Goal: Communication & Community: Answer question/provide support

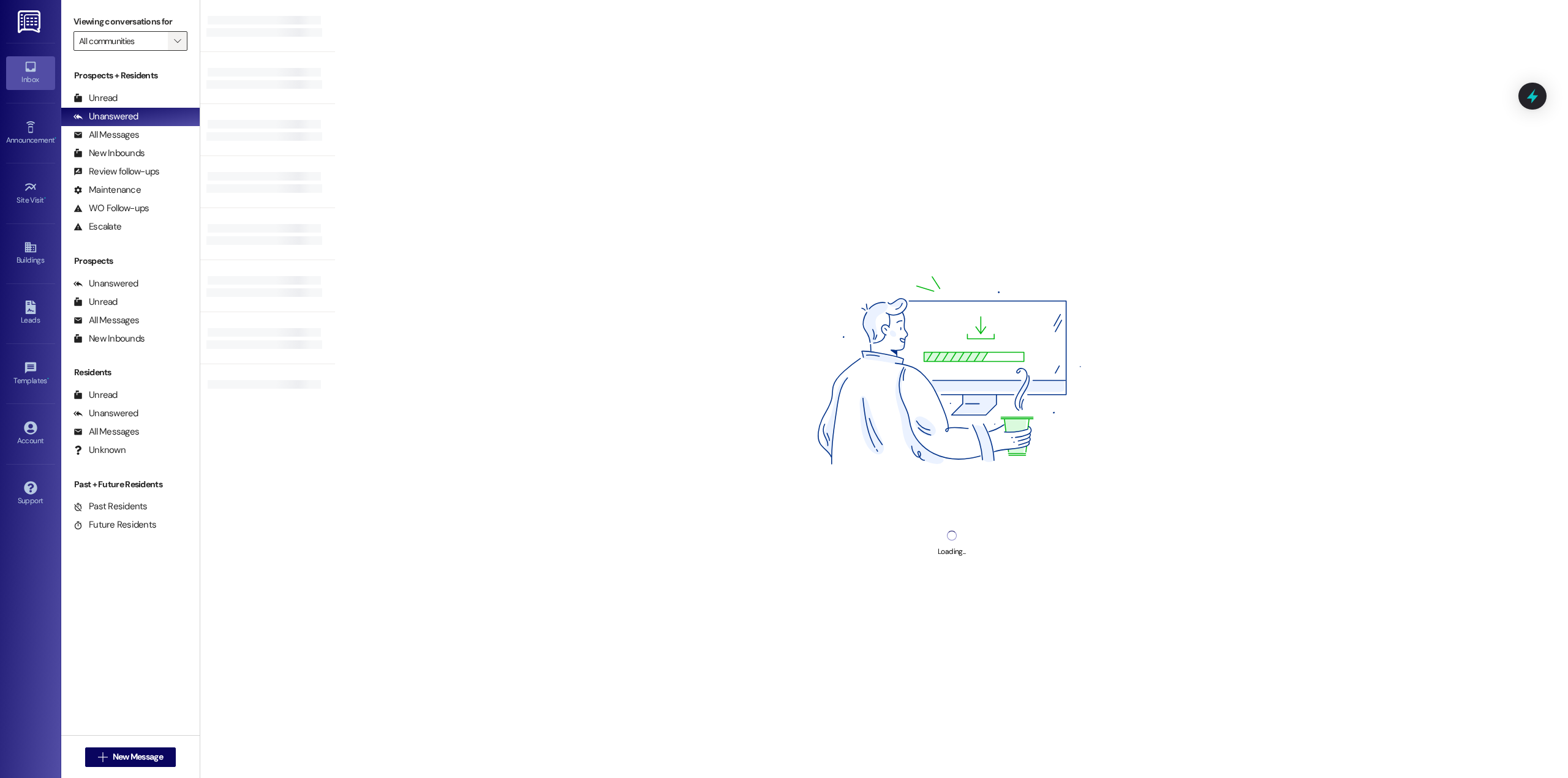
click at [174, 46] on icon "" at bounding box center [177, 41] width 7 height 10
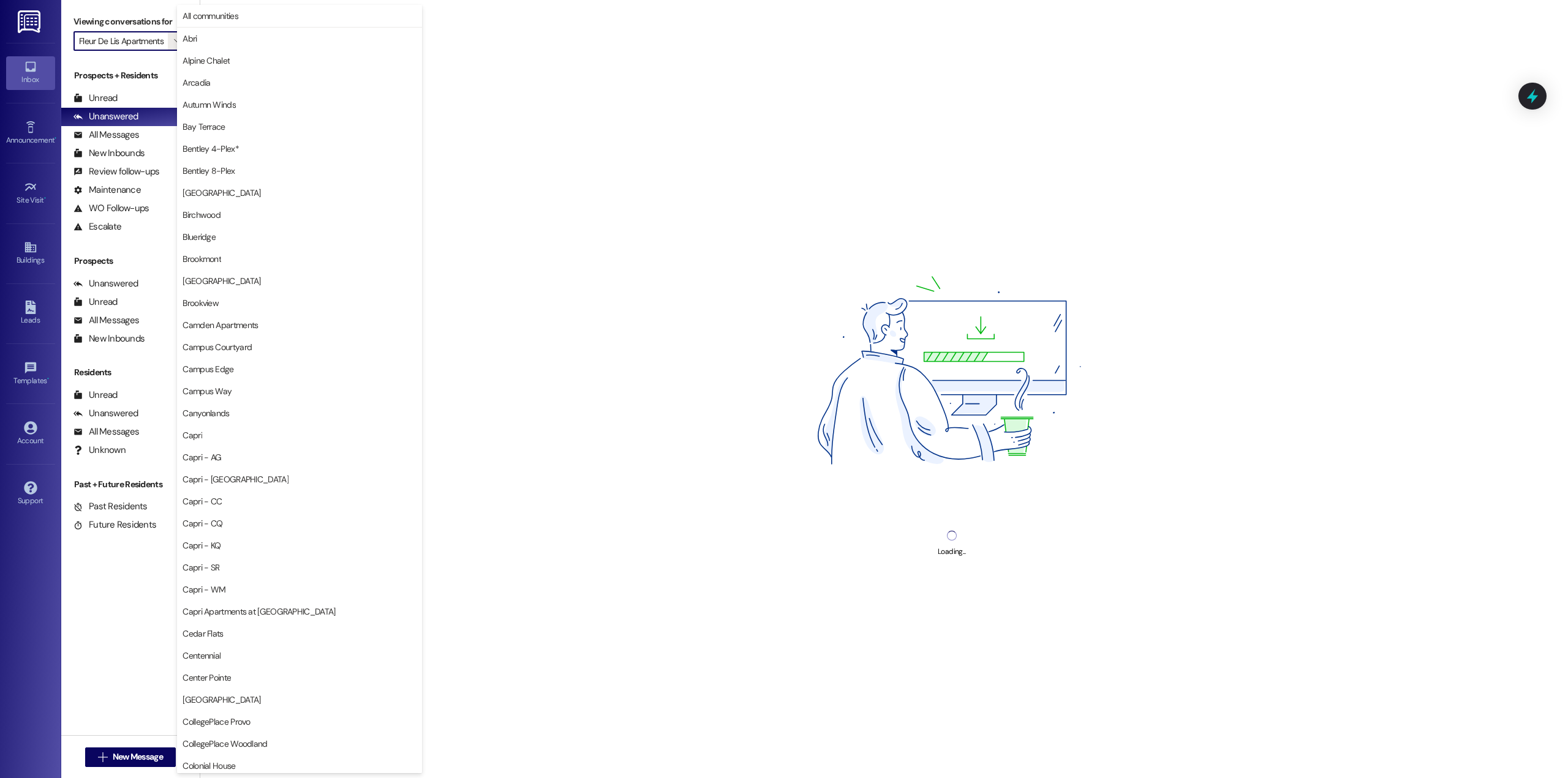
scroll to position [640, 0]
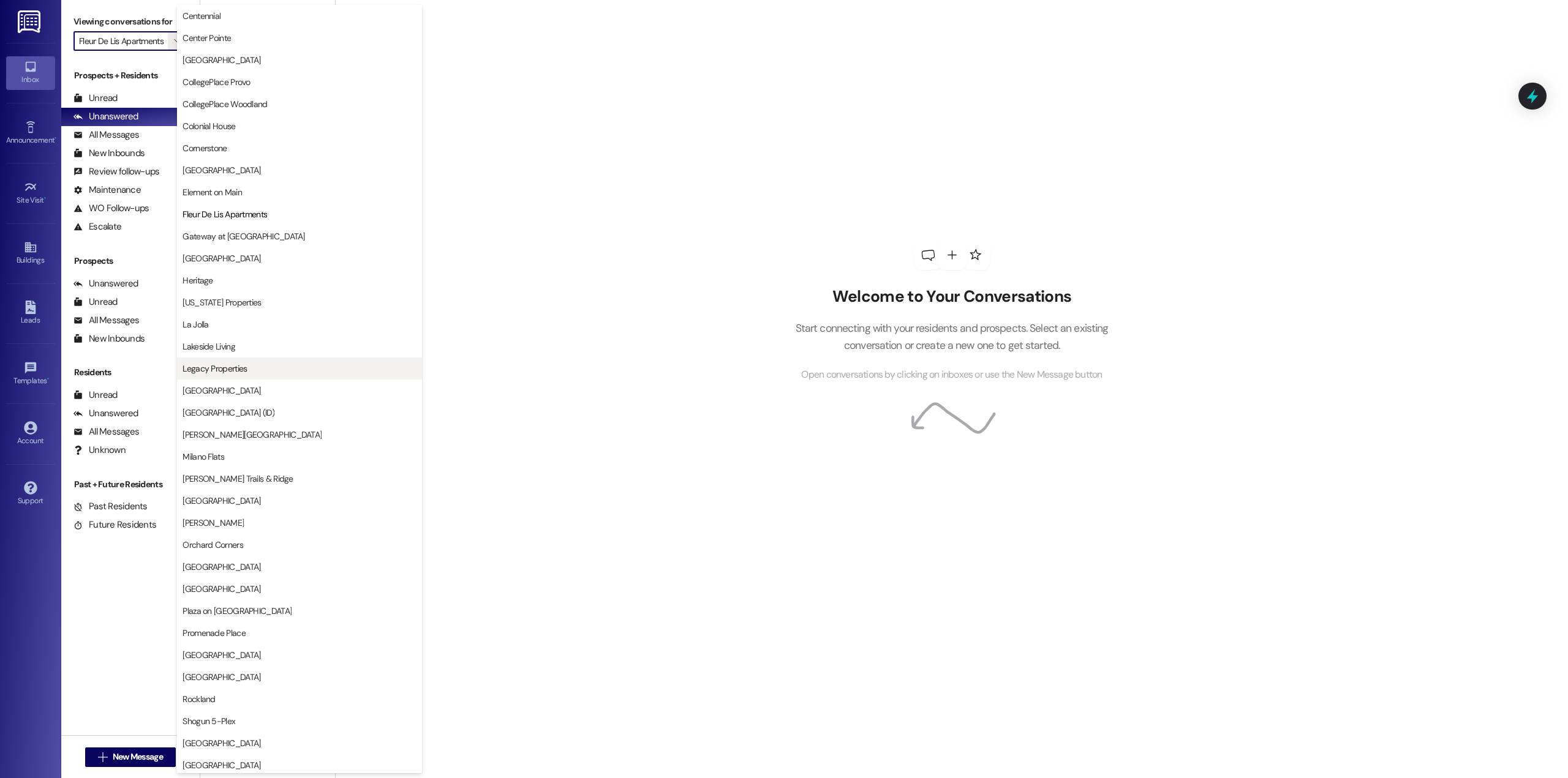
type input "F"
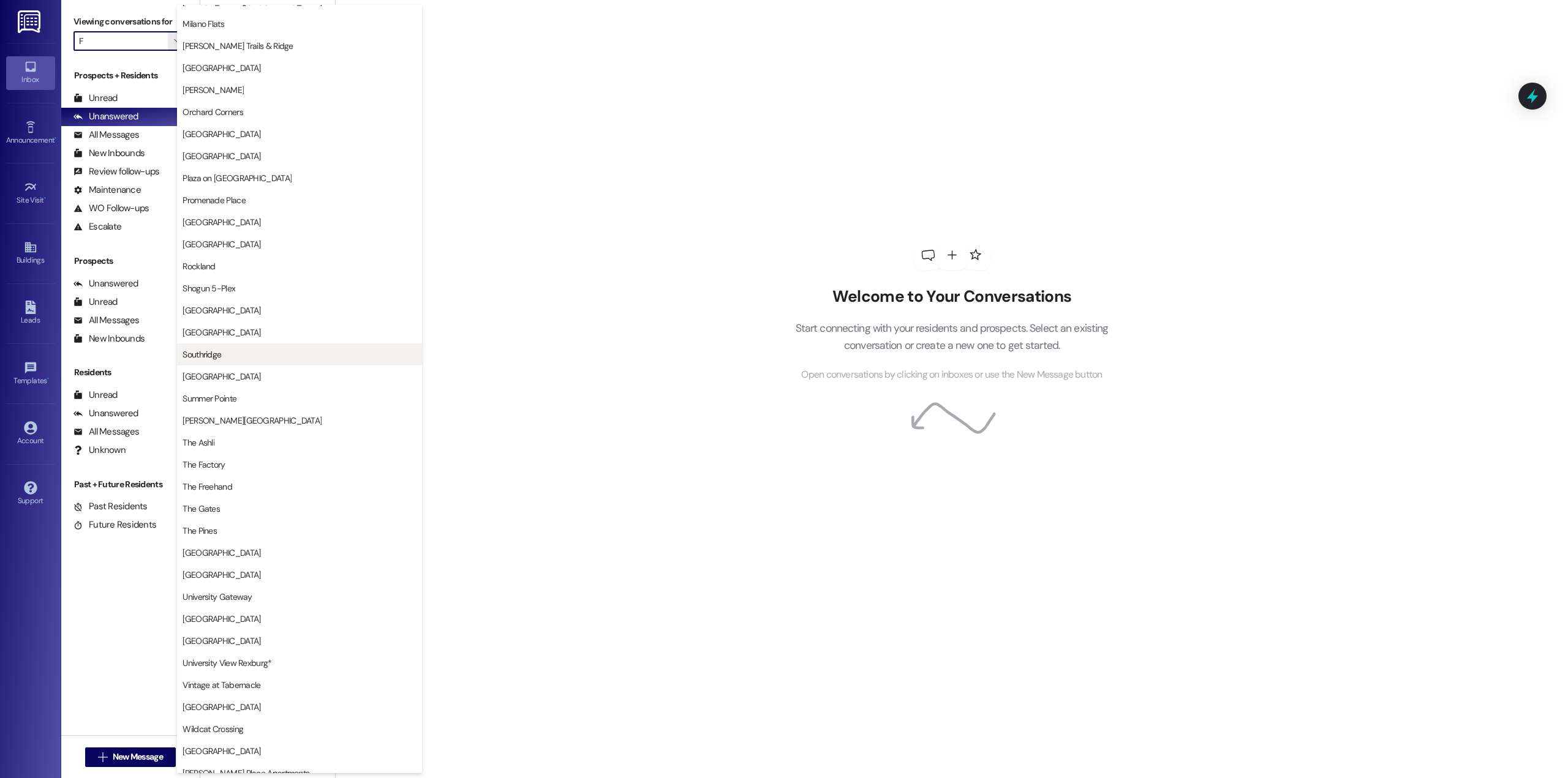
scroll to position [1084, 0]
click at [243, 450] on span "The Factory" at bounding box center [299, 453] width 234 height 12
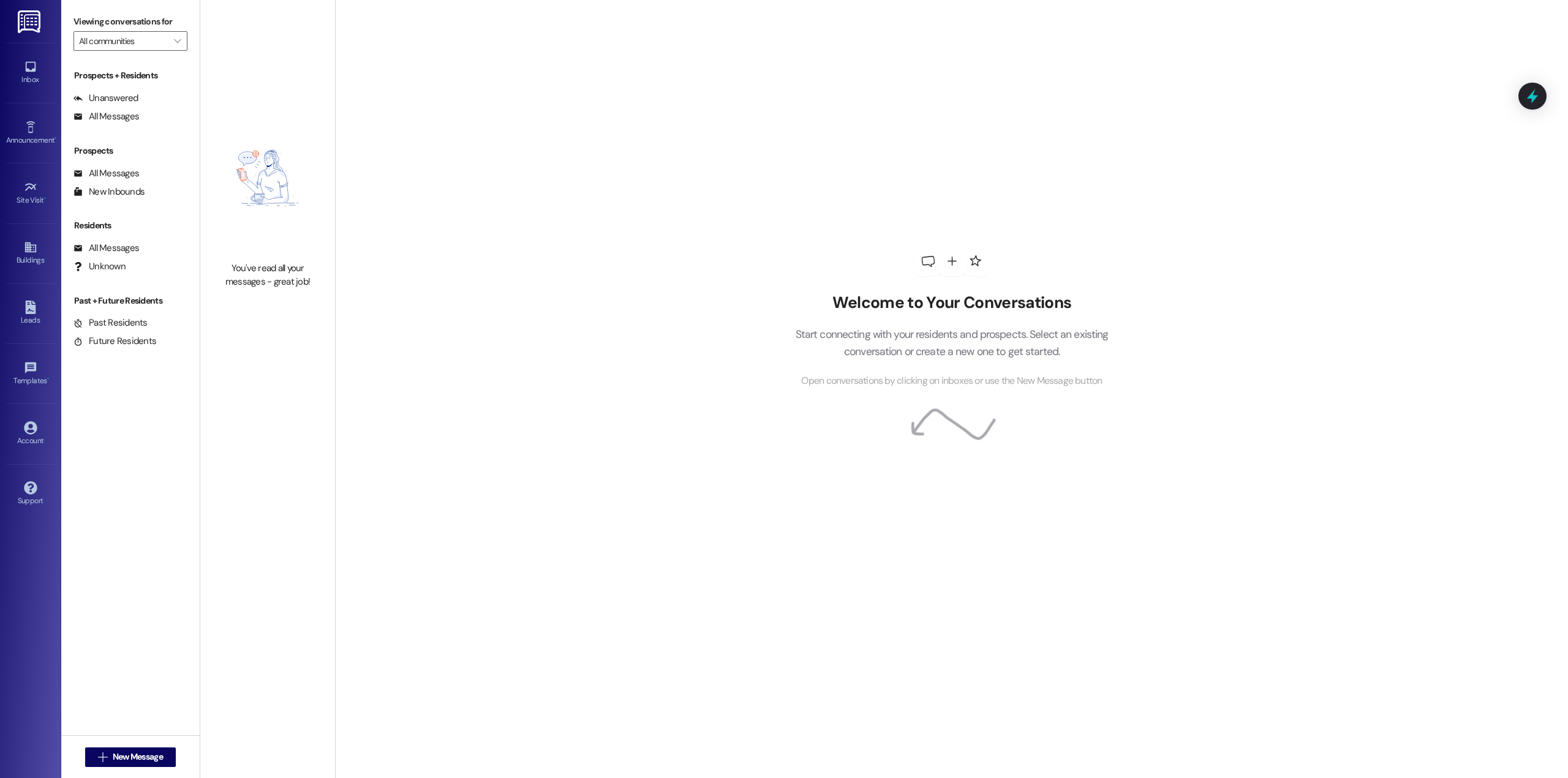
type input "The Factory"
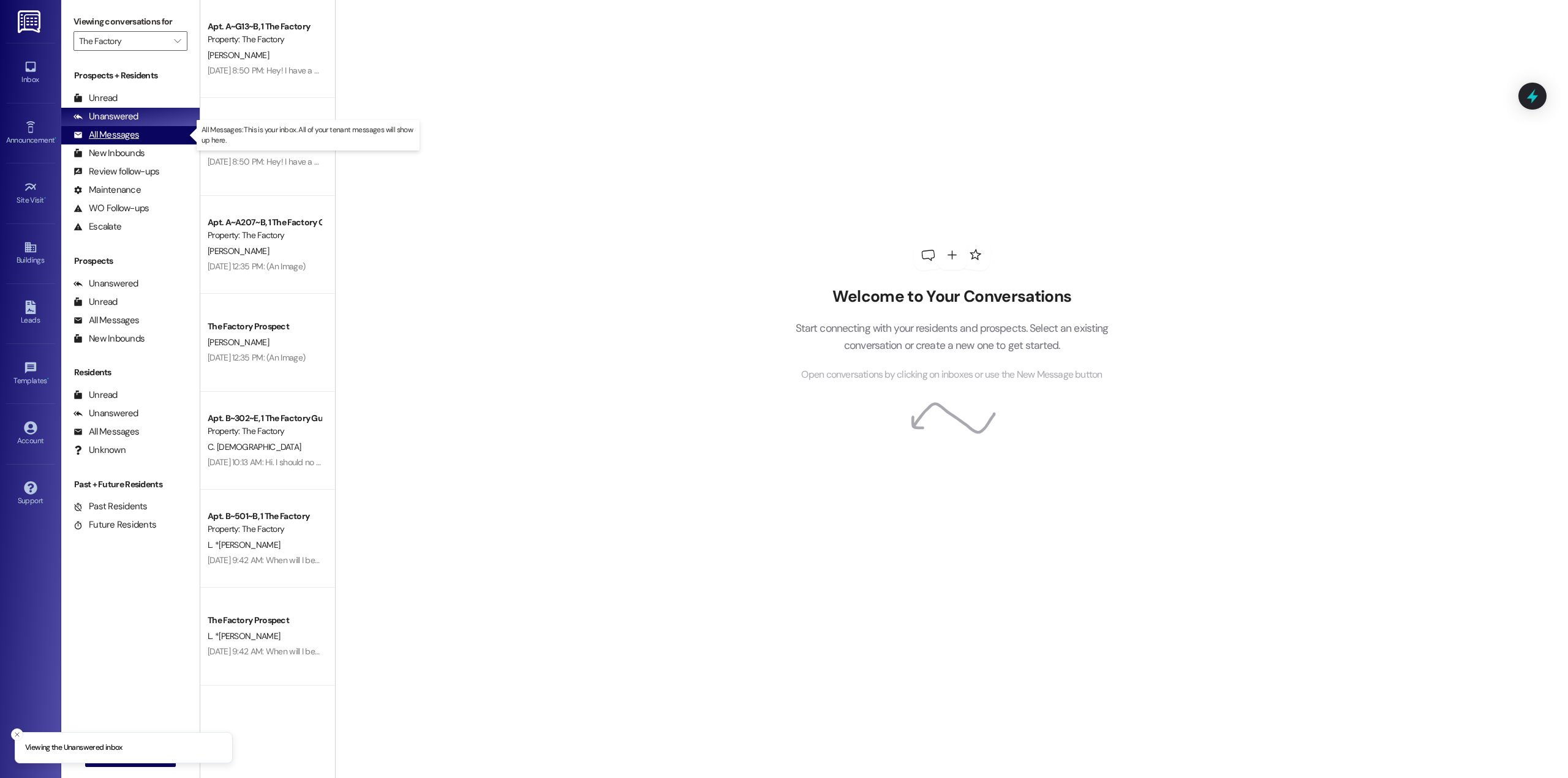
click at [123, 137] on div "All Messages" at bounding box center [107, 135] width 66 height 13
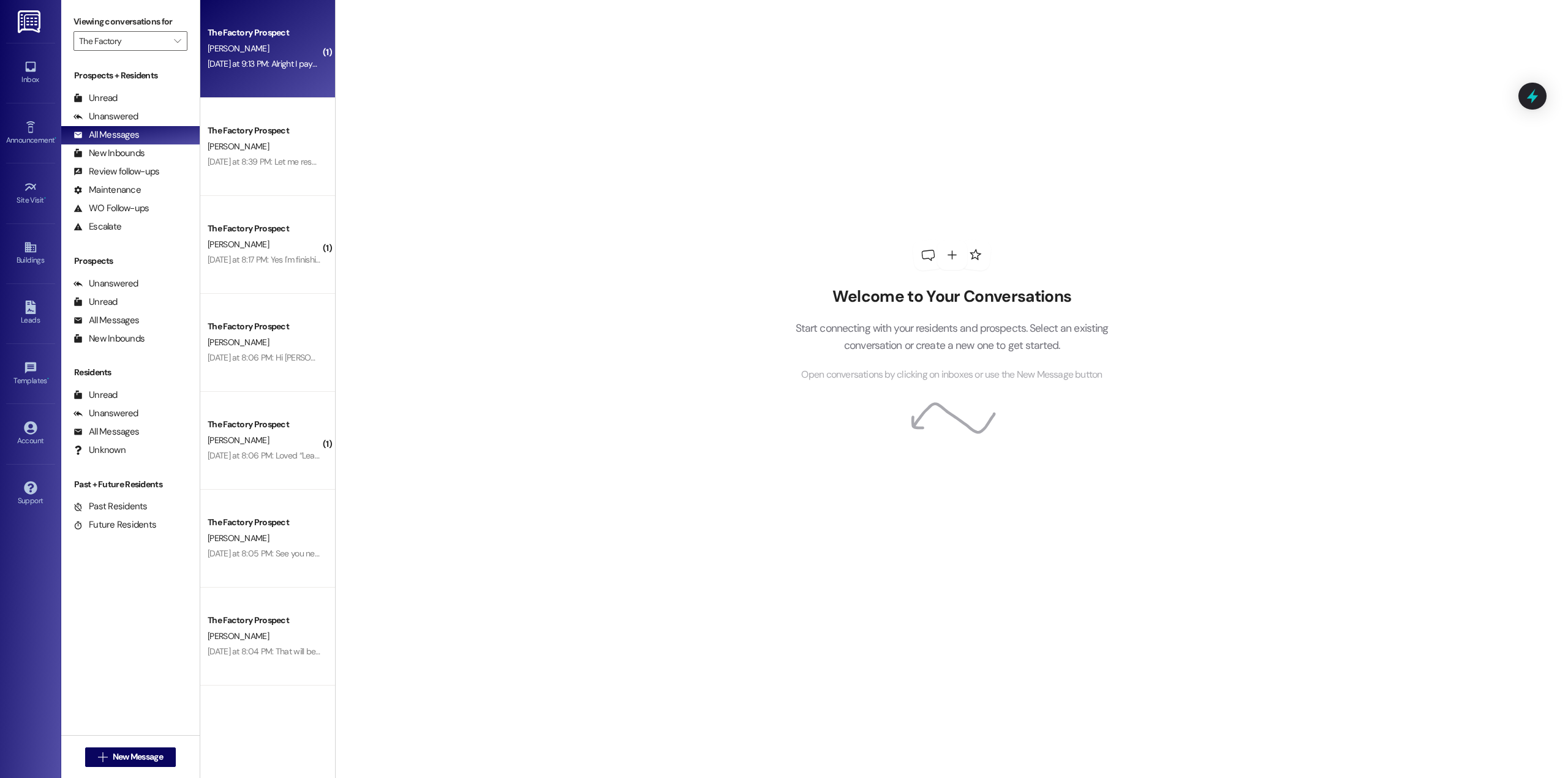
click at [253, 70] on div "[DATE] at 9:13 PM: Alright I payed 677.95$ did it go through? [DATE] at 9:13 PM…" at bounding box center [264, 64] width 116 height 15
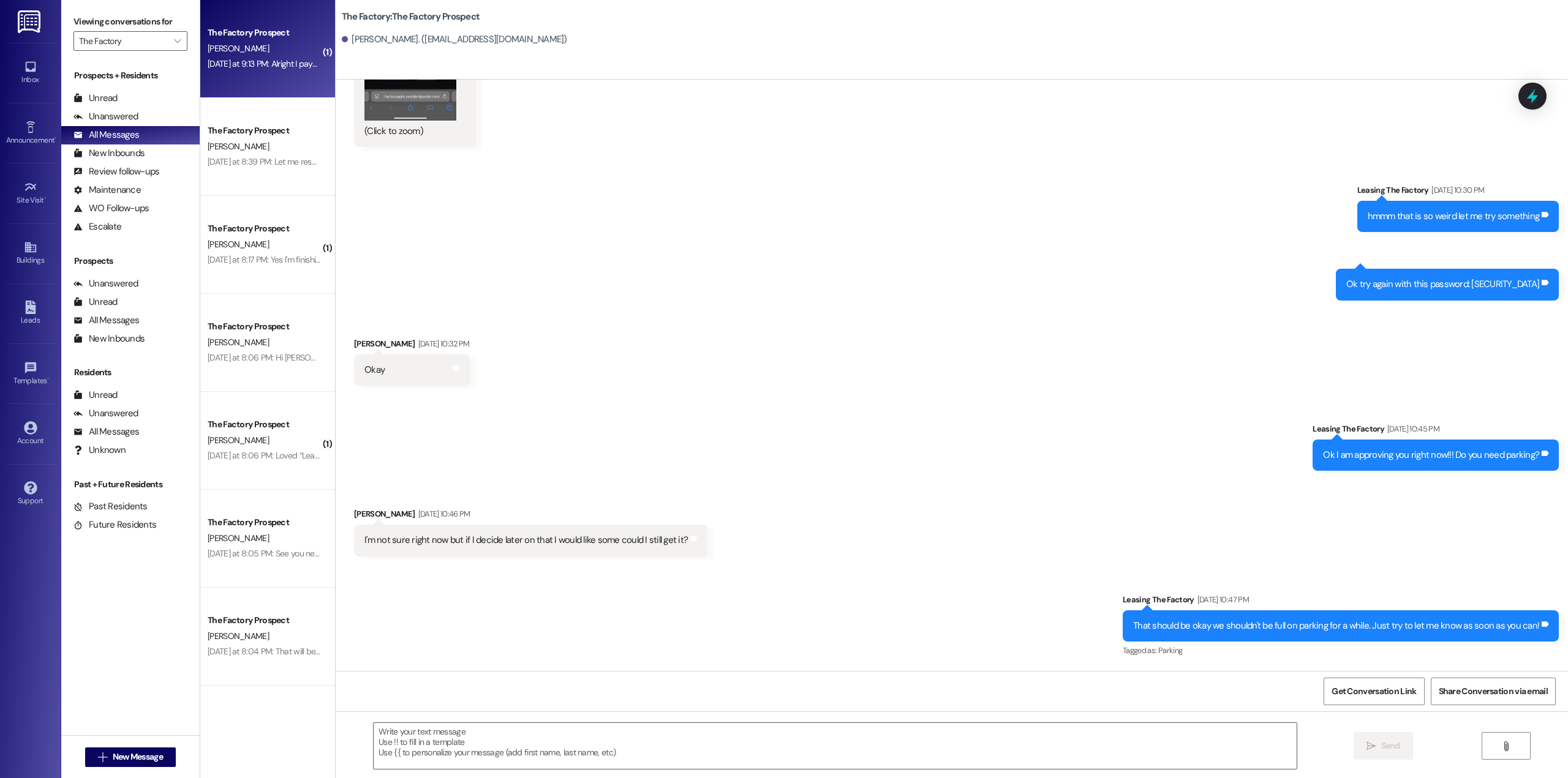
scroll to position [11411, 0]
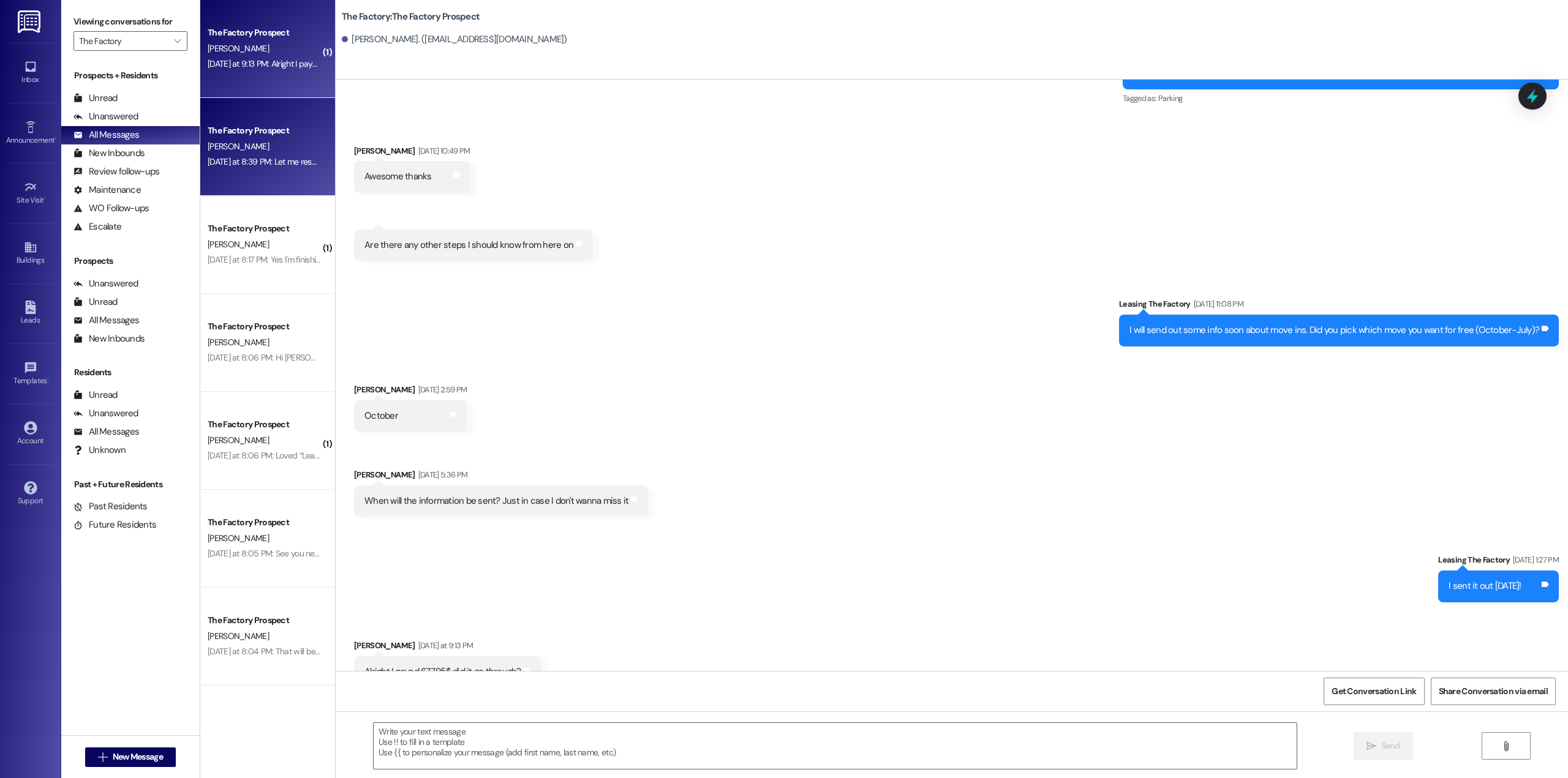
click at [276, 161] on div "[DATE] at 8:39 PM: Let me reset the password and see if that works! Give it a f…" at bounding box center [401, 161] width 387 height 11
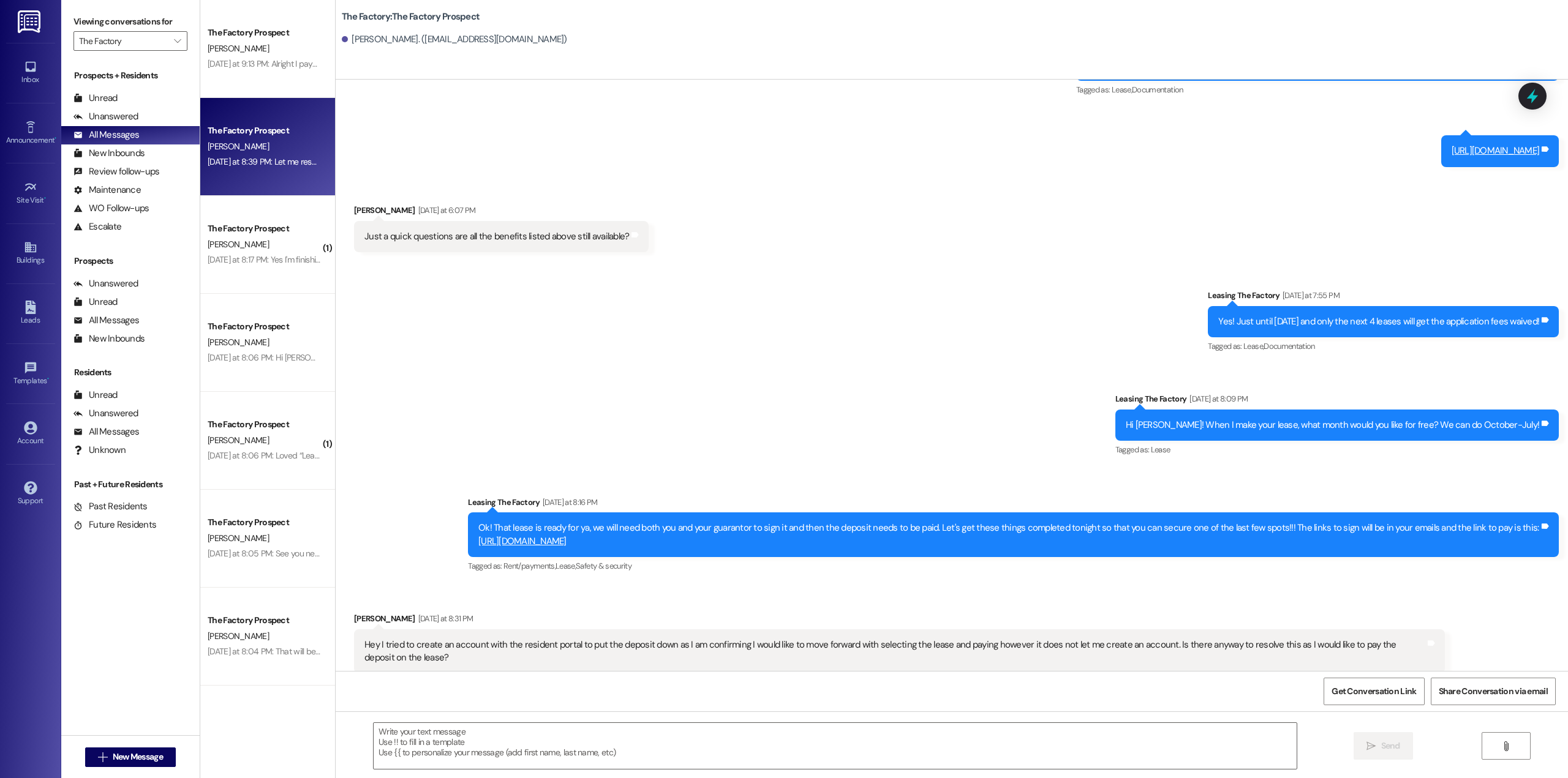
scroll to position [0, 0]
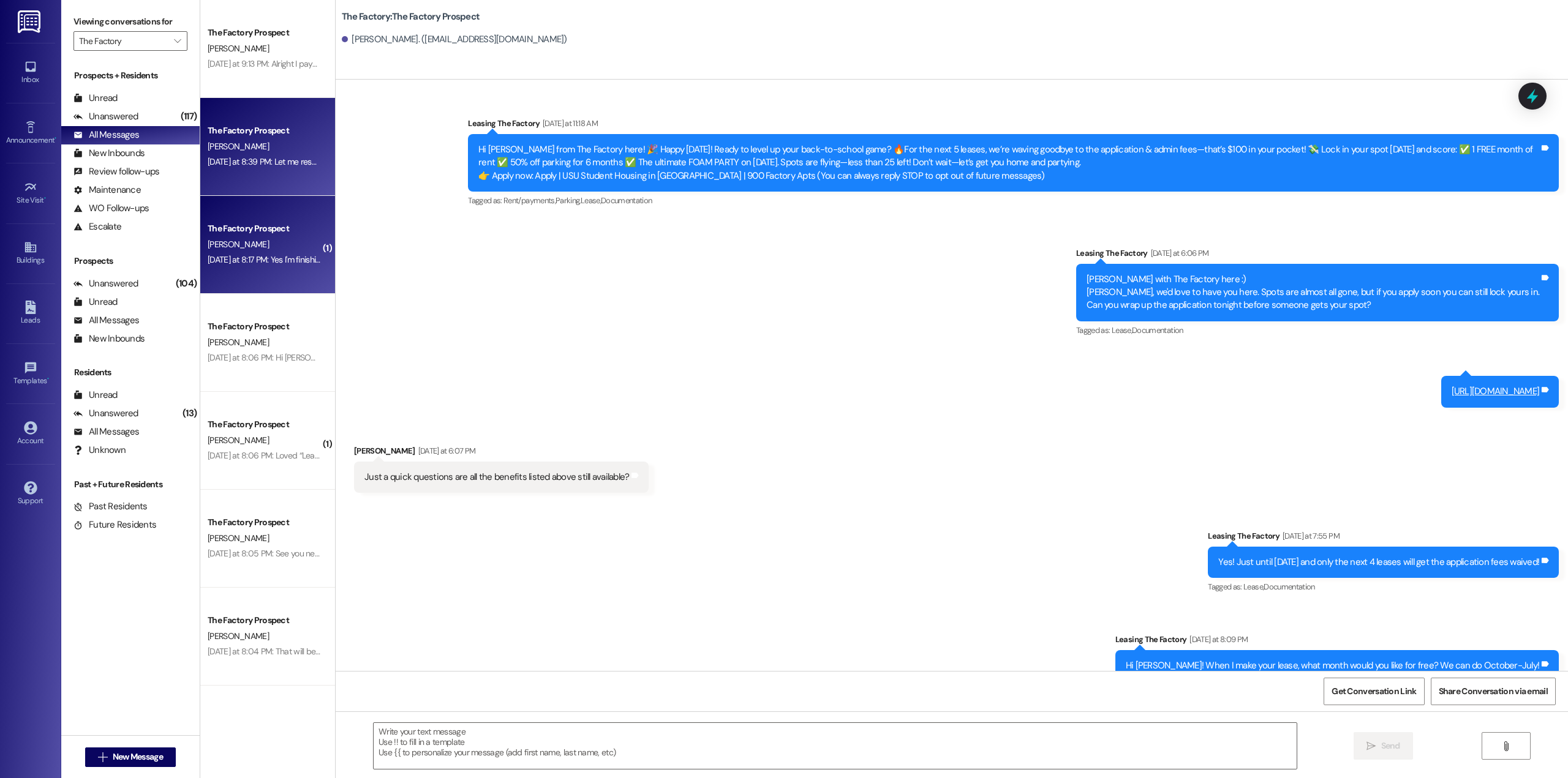
click at [266, 278] on div "The Factory Prospect [PERSON_NAME] [DATE] at 8:17 PM: Yes I'm finishing my appl…" at bounding box center [268, 245] width 135 height 98
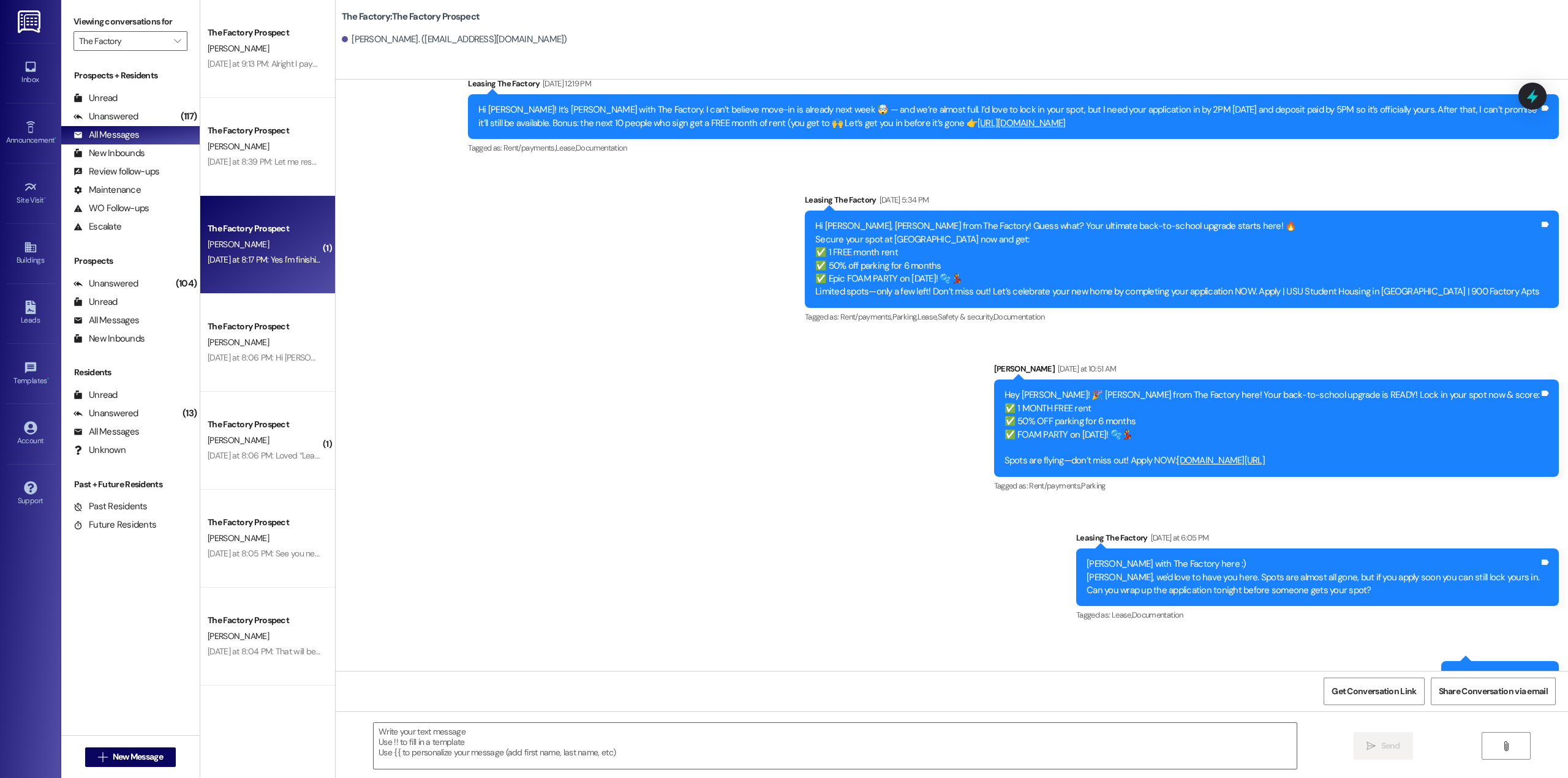
scroll to position [559, 0]
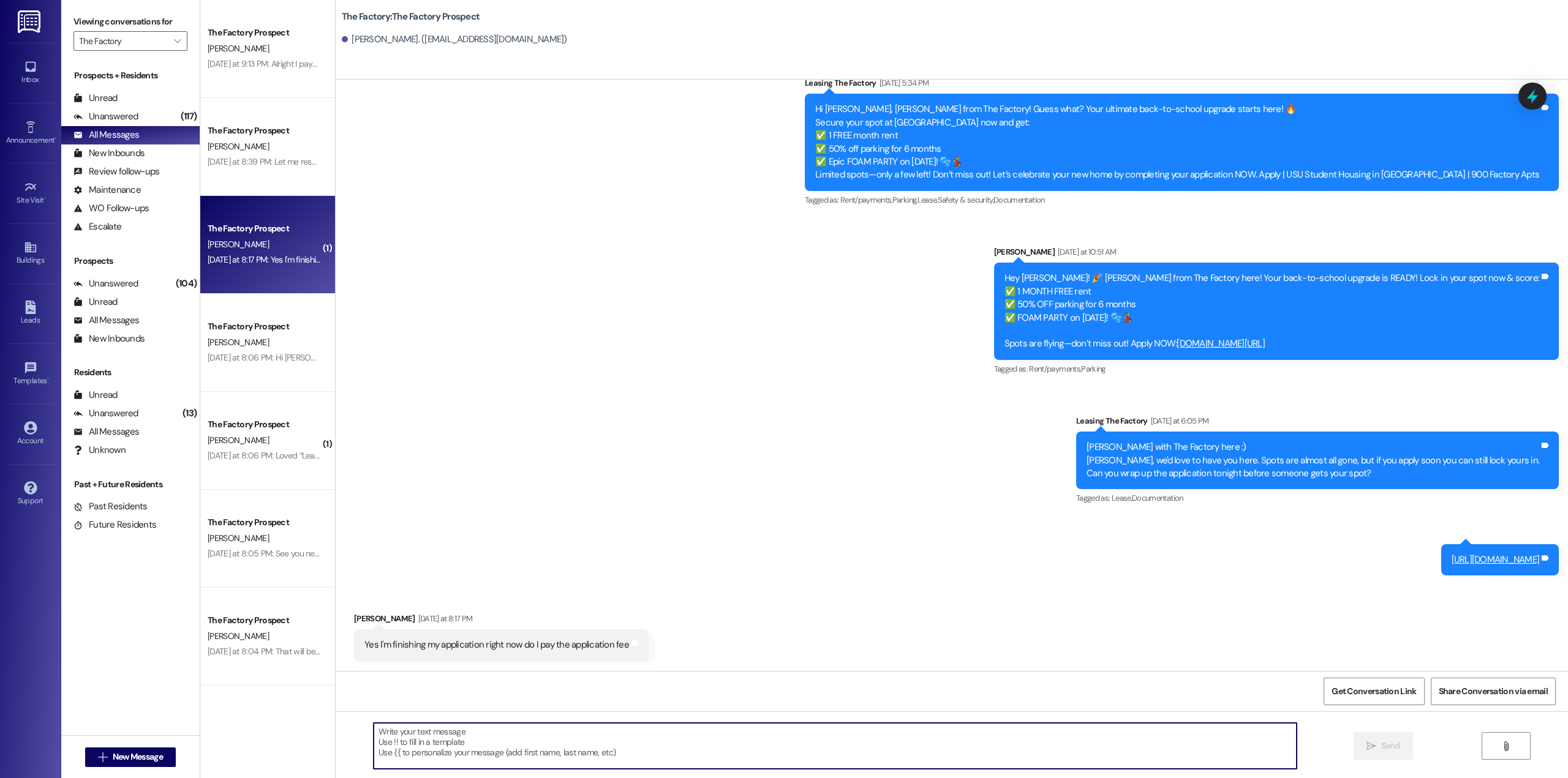
click at [541, 746] on textarea at bounding box center [834, 746] width 923 height 46
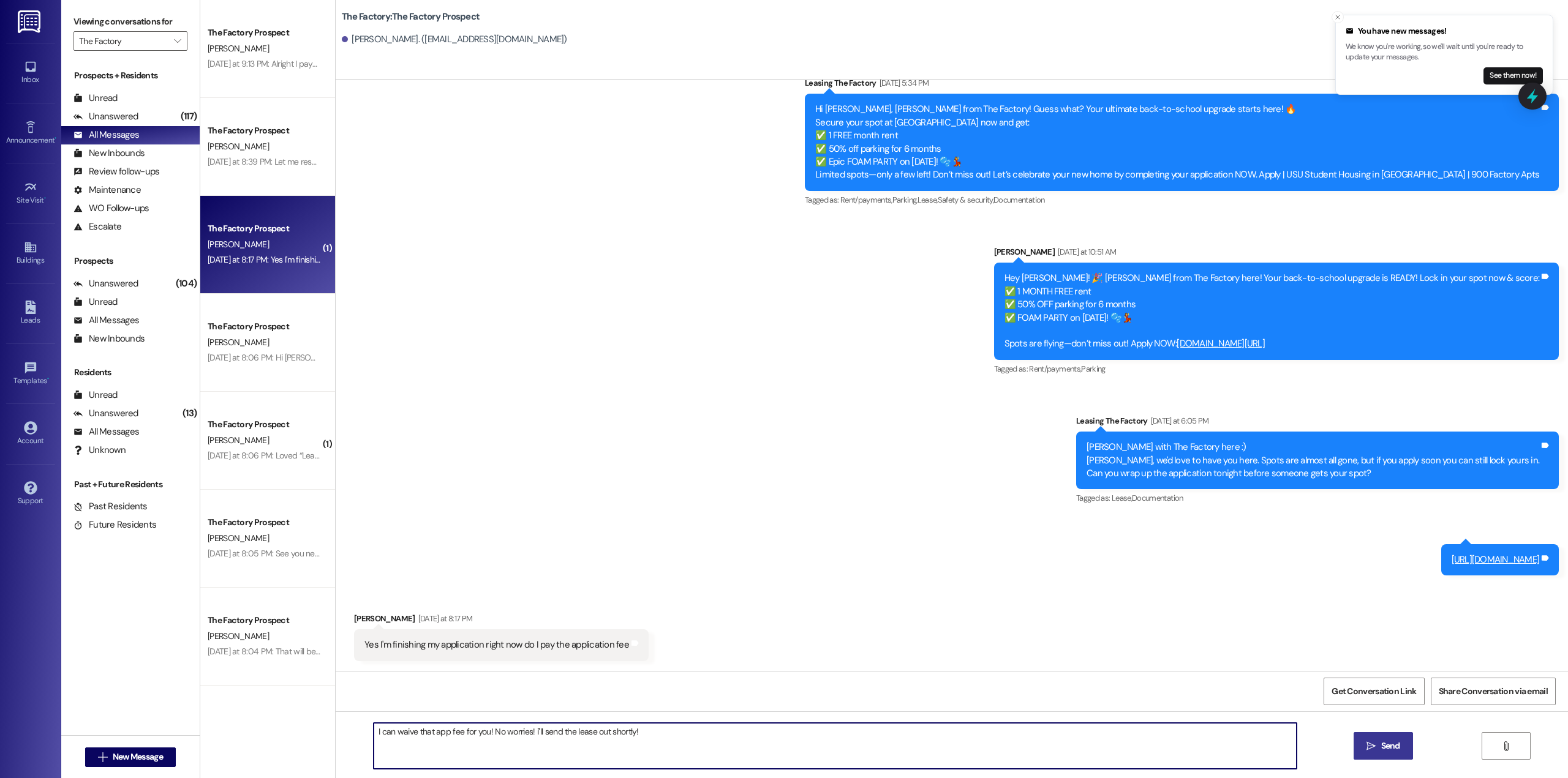
type textarea "I can waive that app fee for you! No worries! i''ll send the lease out shortly!"
click at [1386, 748] on span "Send" at bounding box center [1391, 746] width 19 height 13
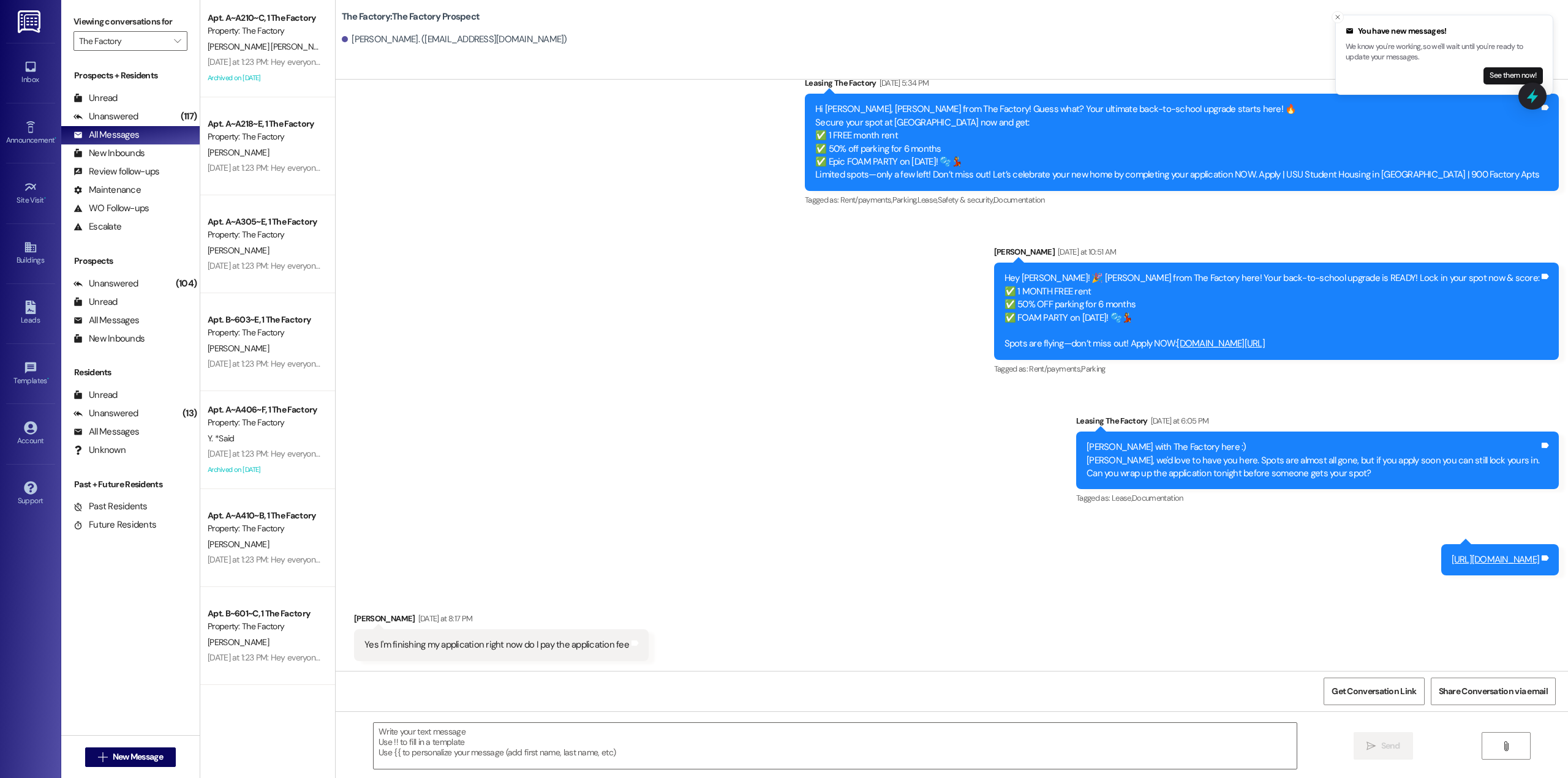
scroll to position [2571, 0]
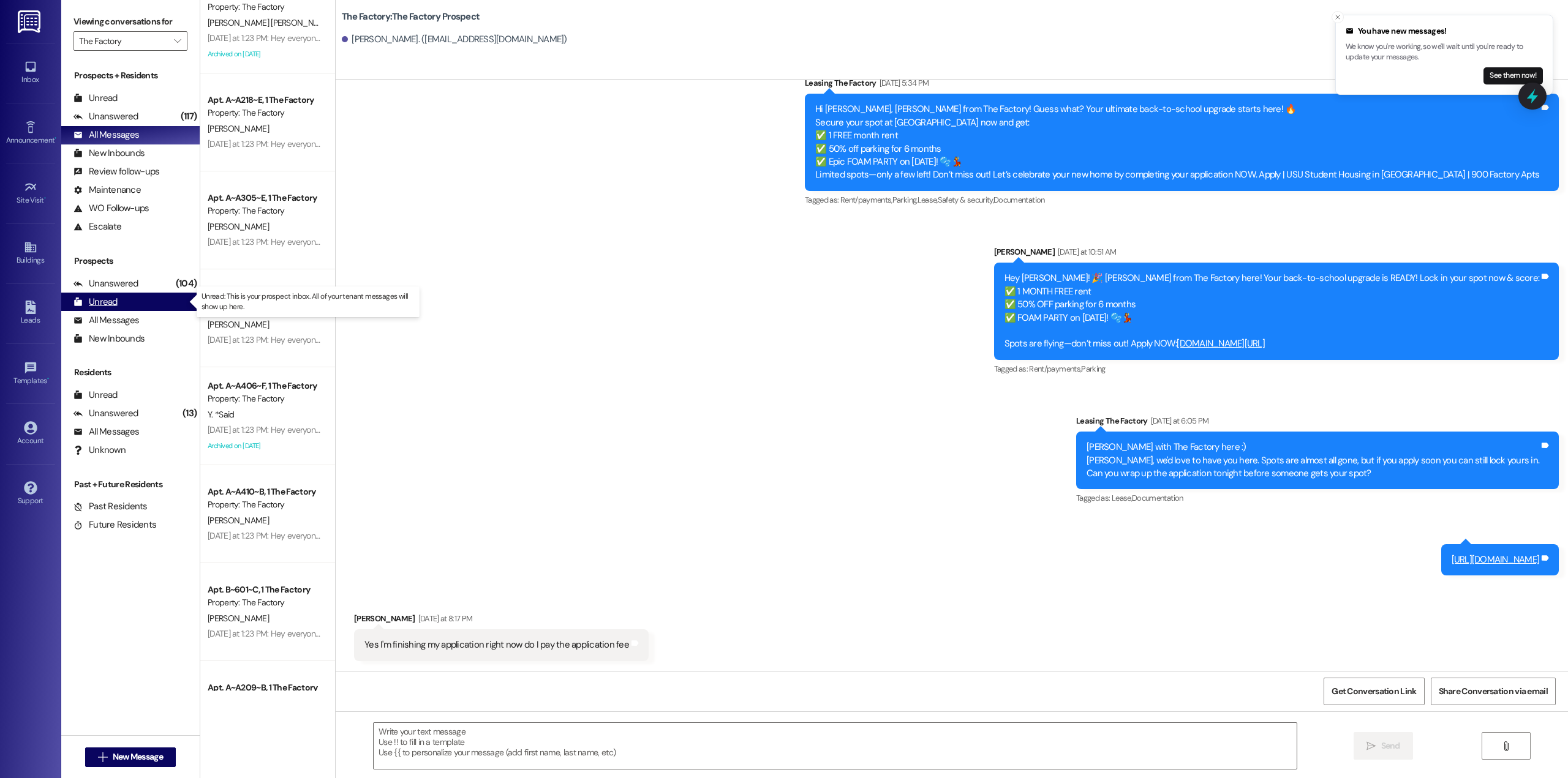
click at [134, 301] on div "Unread (0)" at bounding box center [130, 301] width 138 height 18
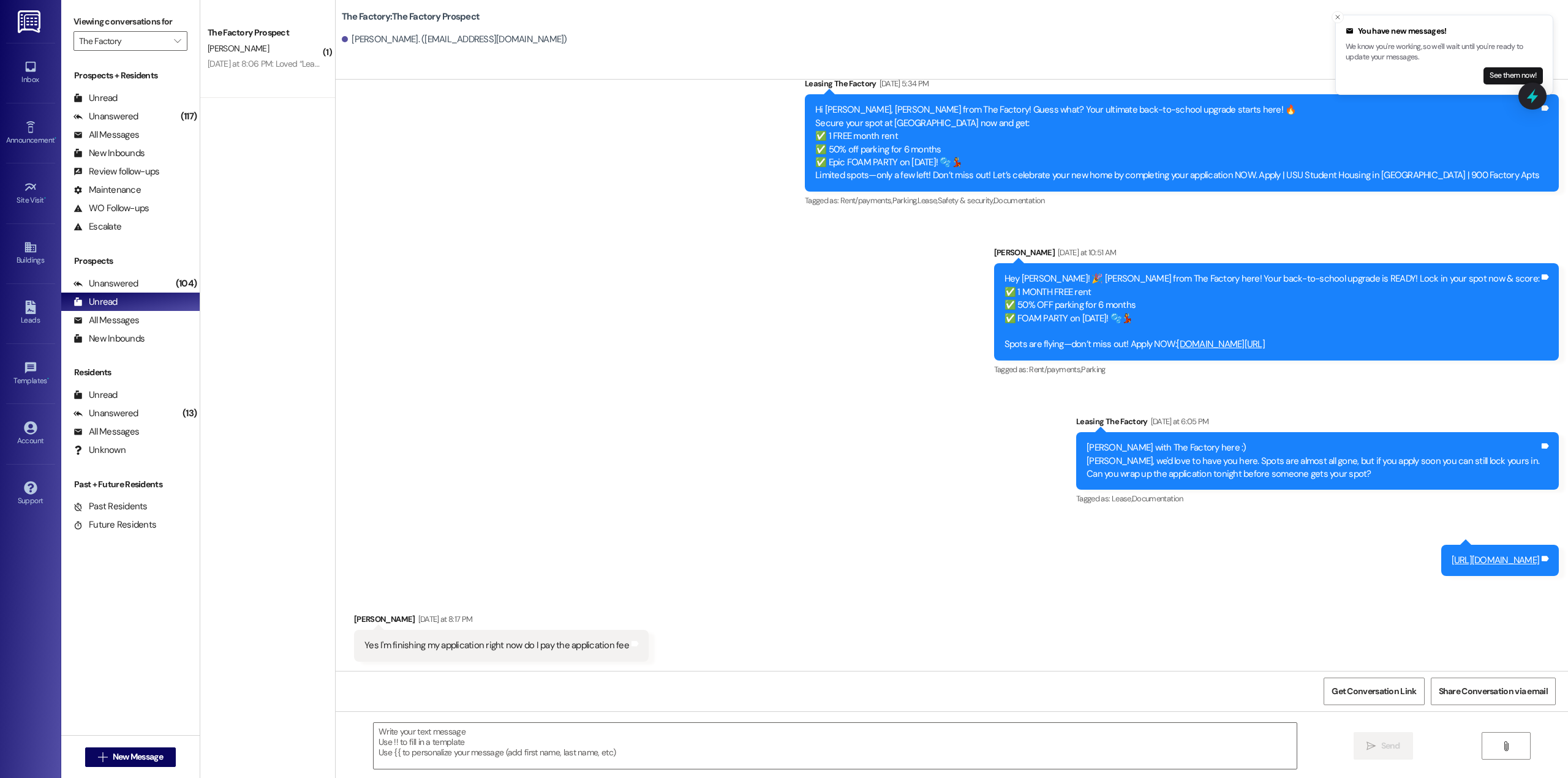
click at [255, 59] on div "[DATE] at 8:06 PM: Loved “Leasing The Factory (The Factory): Of course! Very ex…" at bounding box center [409, 63] width 404 height 11
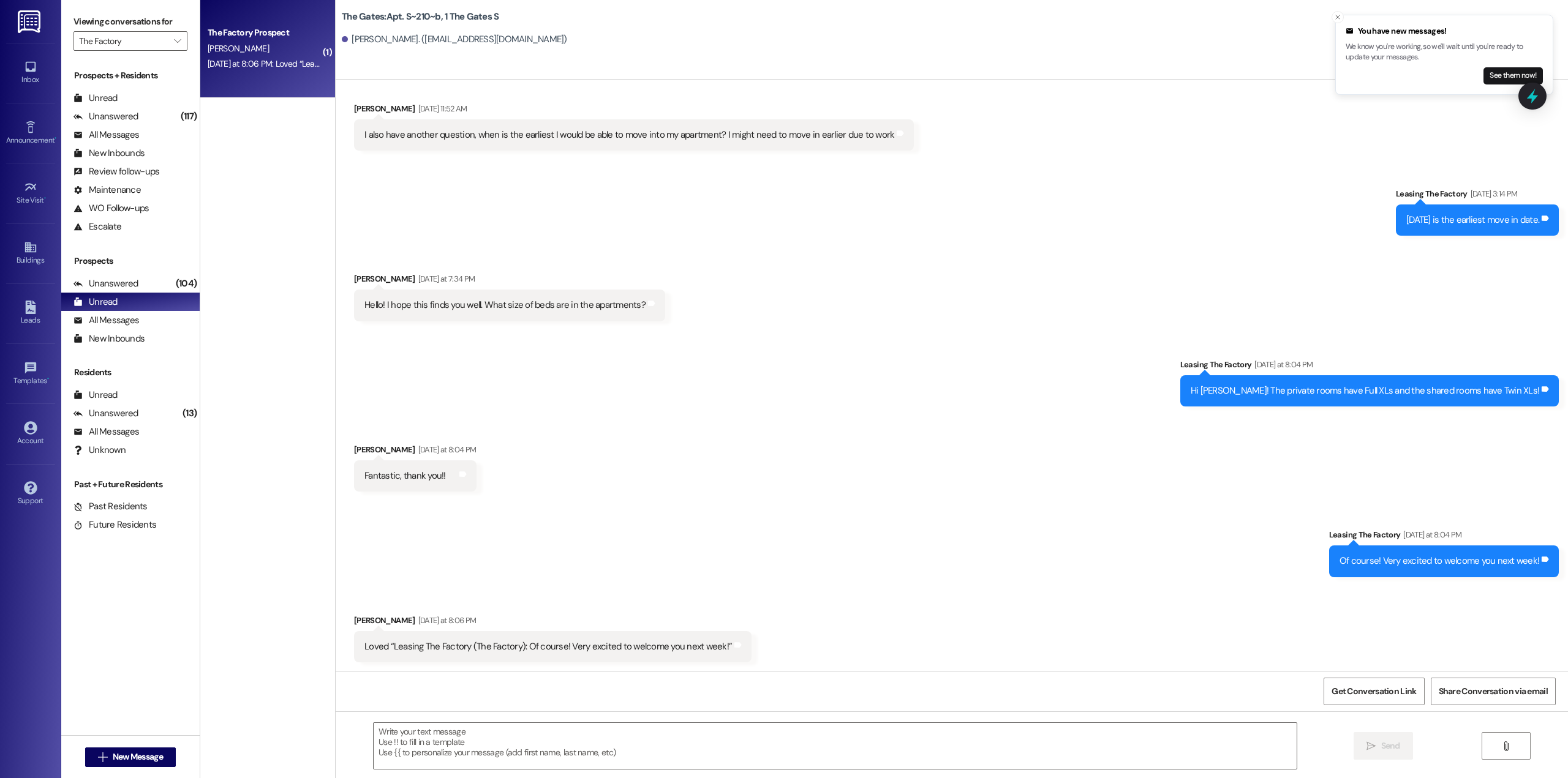
scroll to position [2273, 0]
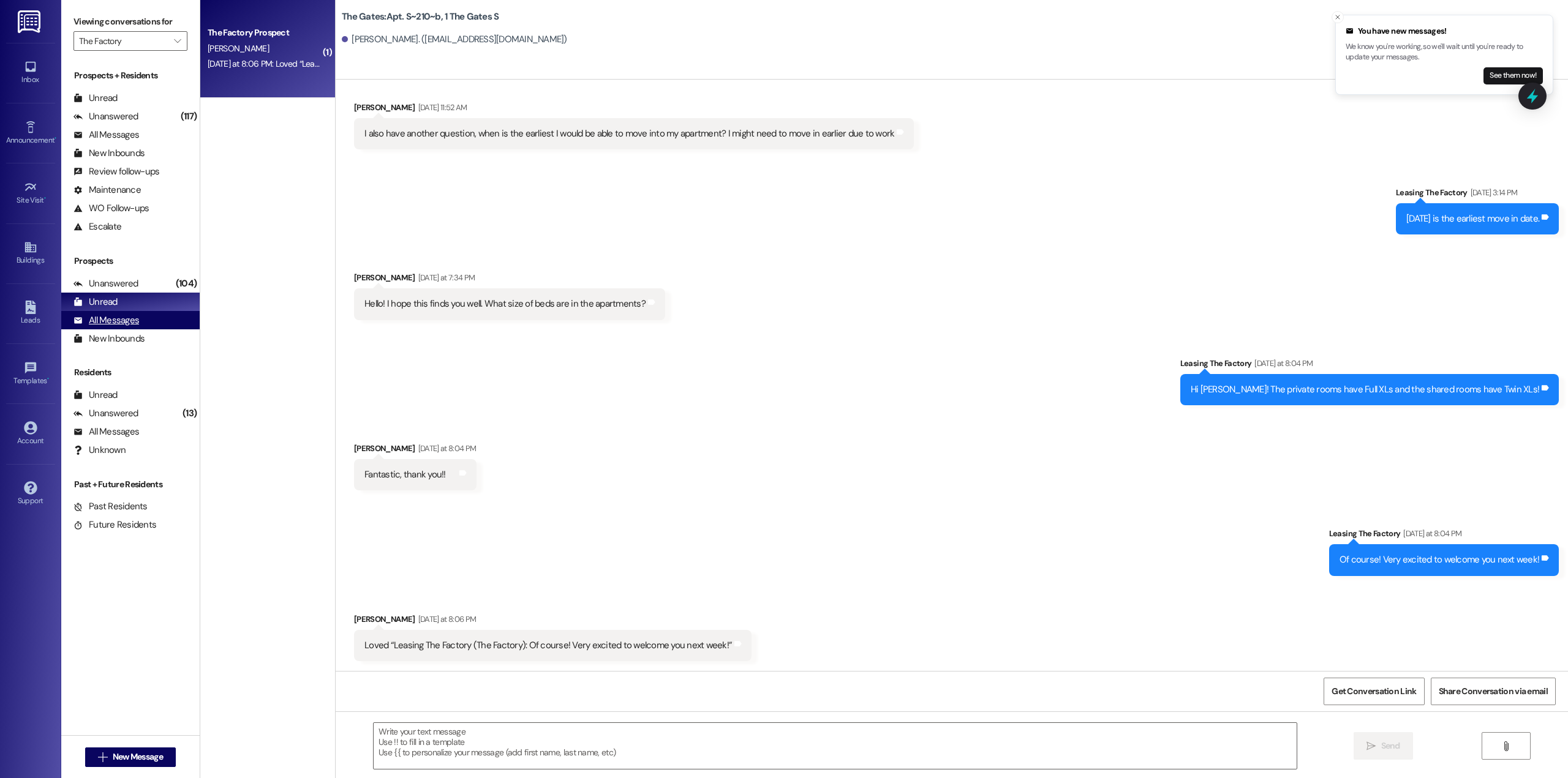
click at [122, 326] on div "All Messages" at bounding box center [107, 320] width 66 height 13
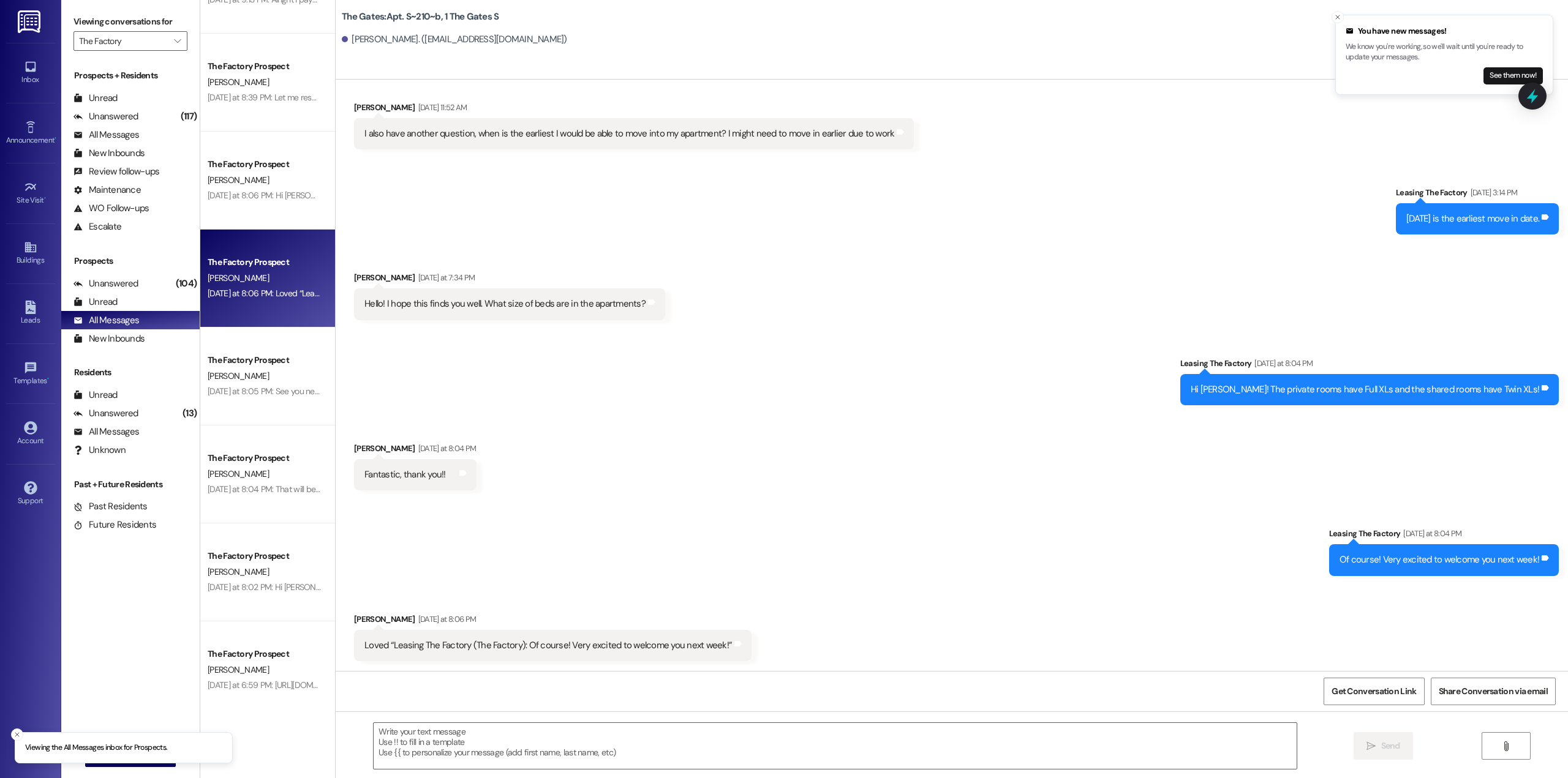
scroll to position [183, 0]
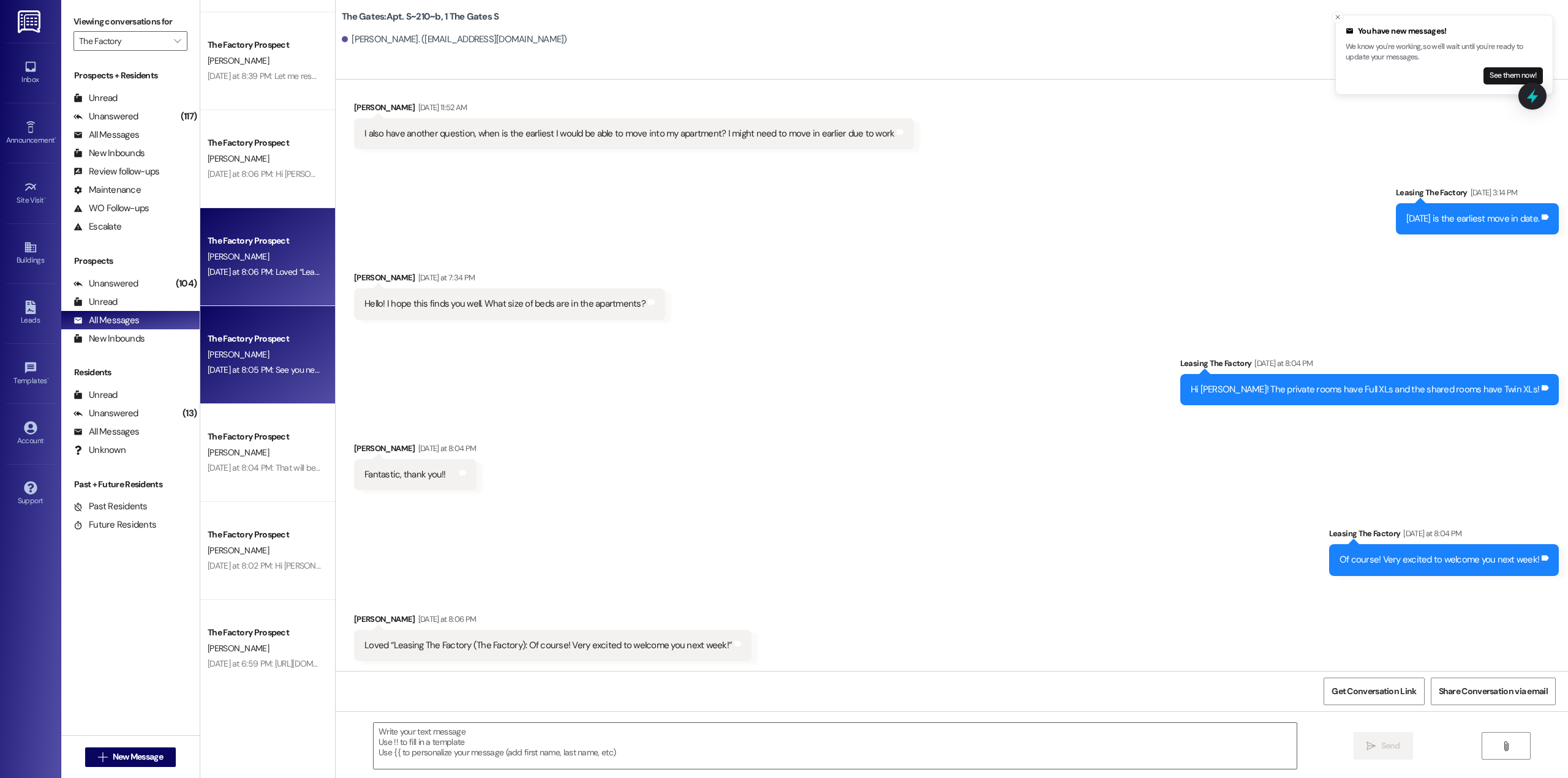
click at [267, 369] on div "[DATE] at 8:05 PM: See you next week, [PERSON_NAME]!! [DATE] at 8:05 PM: See yo…" at bounding box center [309, 369] width 203 height 11
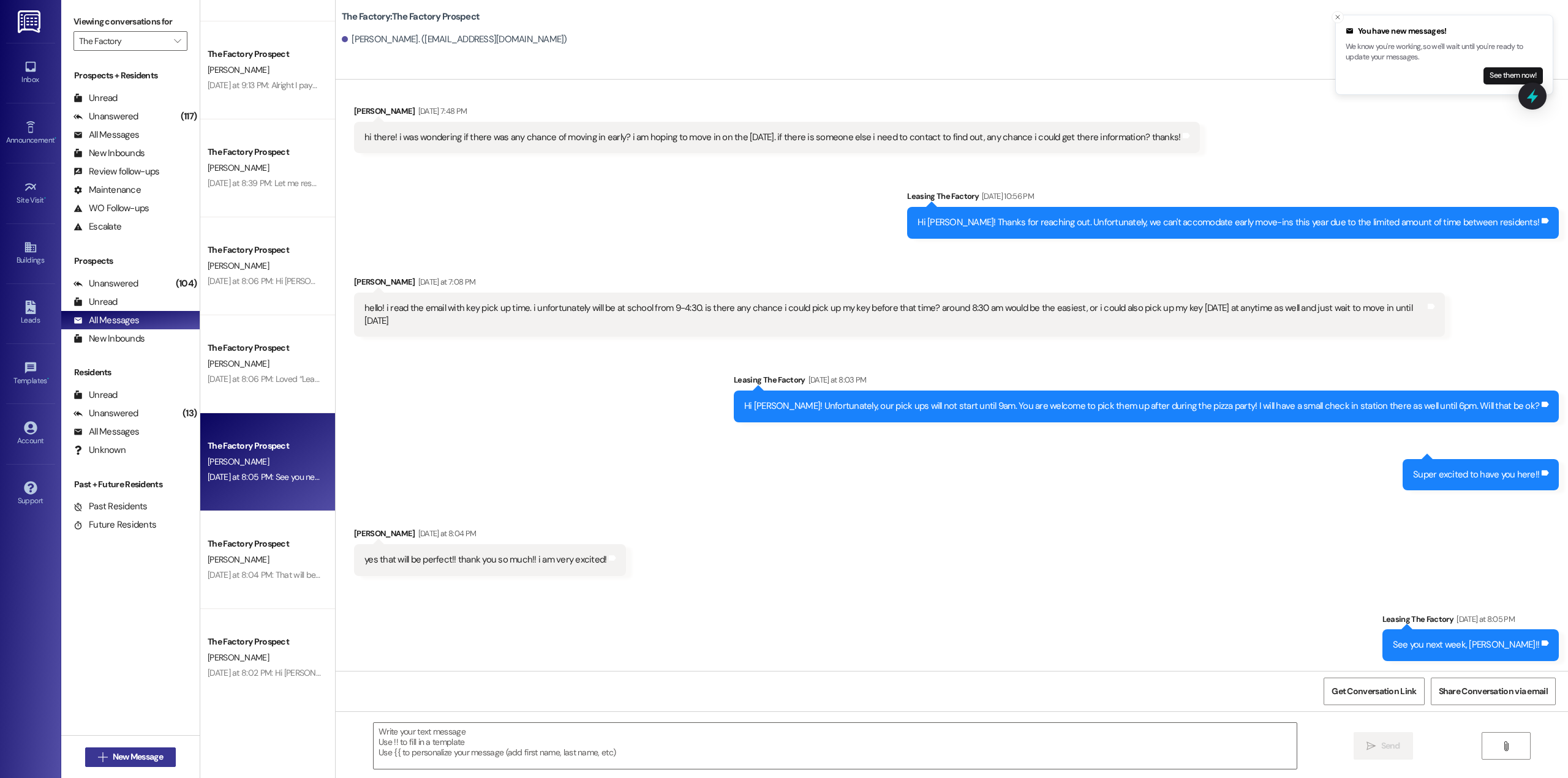
scroll to position [55, 0]
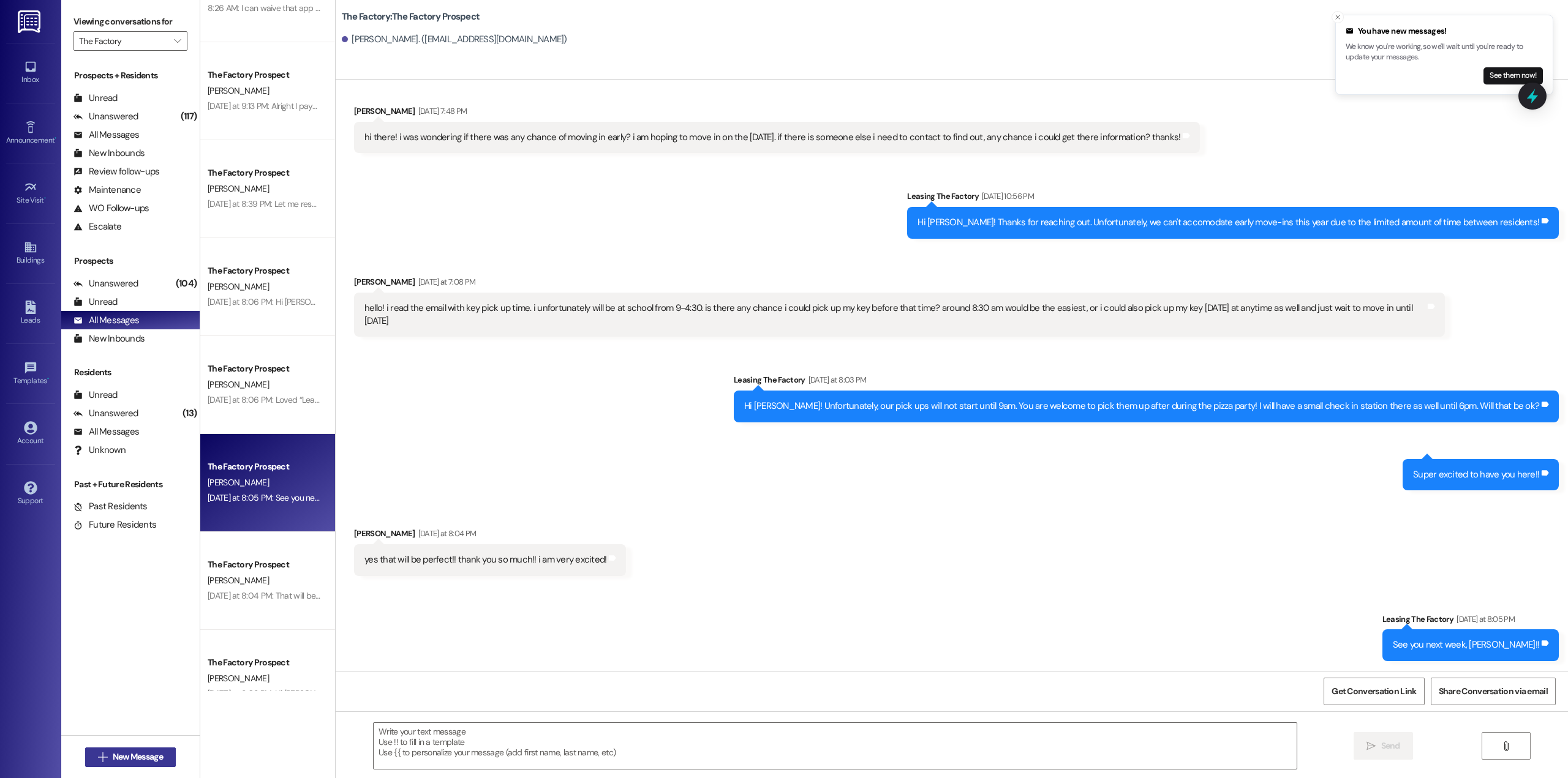
click at [134, 752] on span "New Message" at bounding box center [138, 757] width 50 height 13
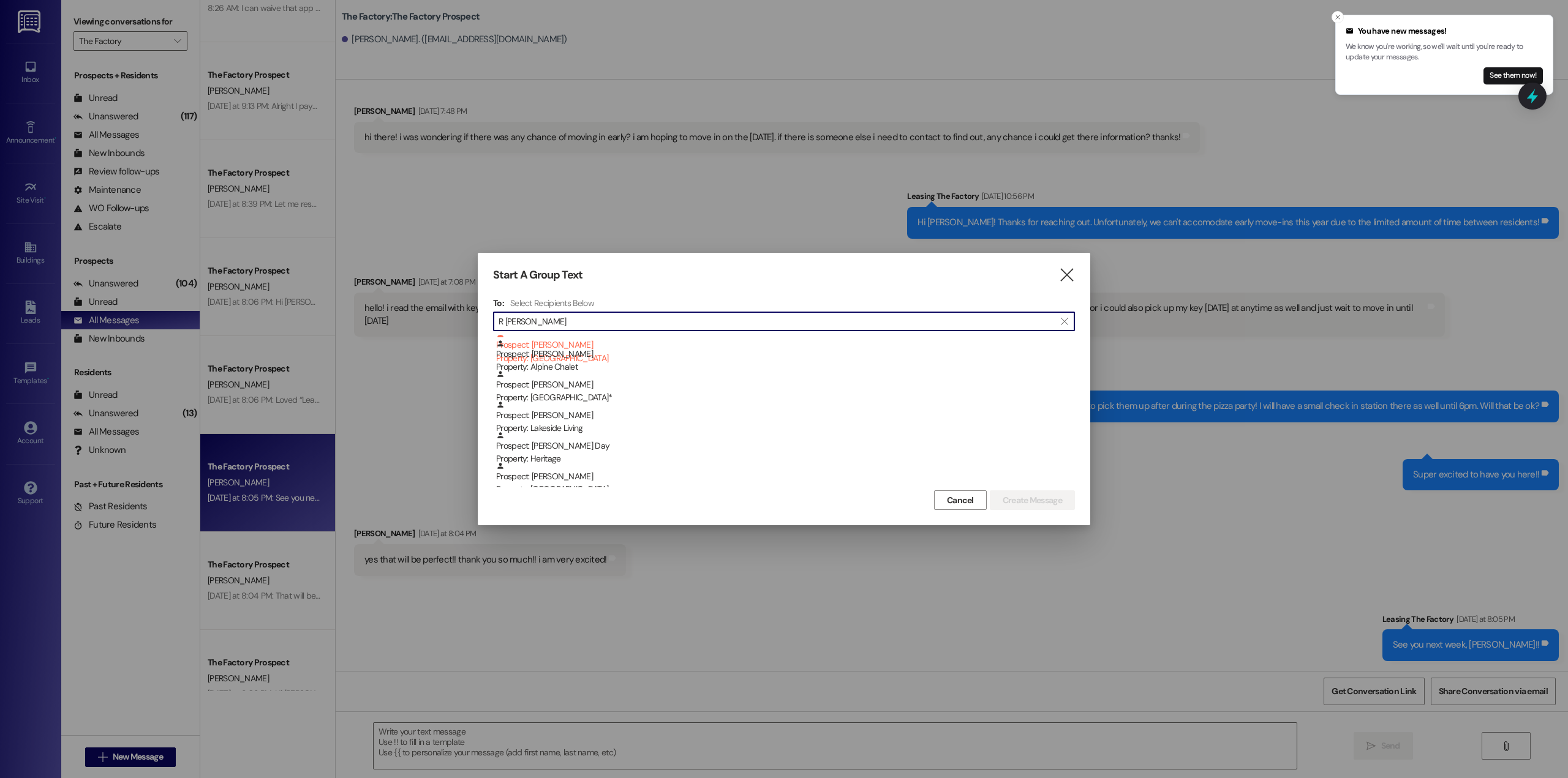
scroll to position [1347, 0]
click at [503, 322] on input "R [PERSON_NAME]" at bounding box center [776, 321] width 556 height 17
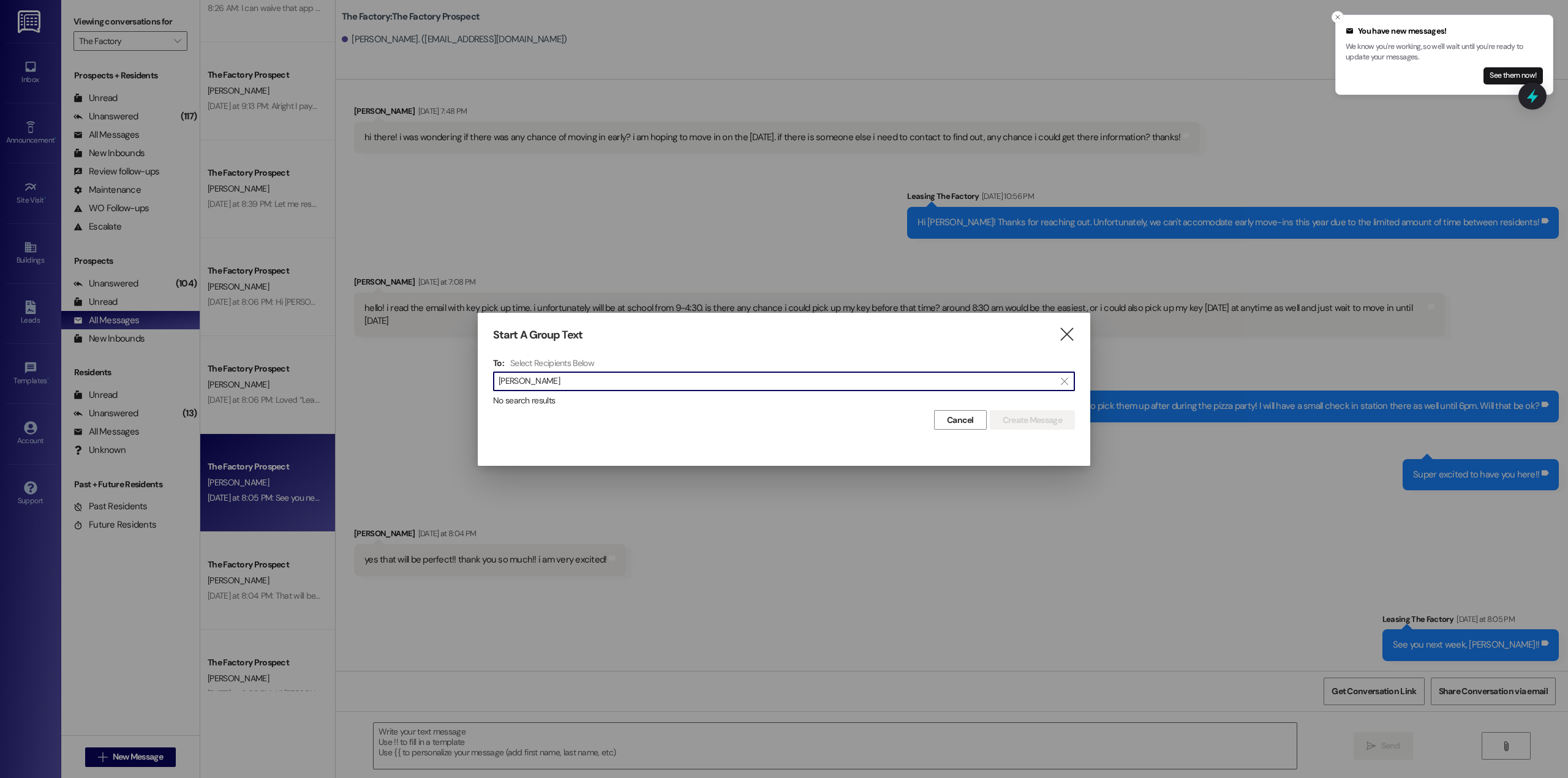
click at [595, 383] on input "[PERSON_NAME]" at bounding box center [776, 381] width 556 height 17
drag, startPoint x: 624, startPoint y: 382, endPoint x: 388, endPoint y: 402, distance: 236.8
click at [388, 402] on div "Start A Group Text  To: Select Recipients Below  [PERSON_NAME] Facs  No sear…" at bounding box center [784, 389] width 1568 height 778
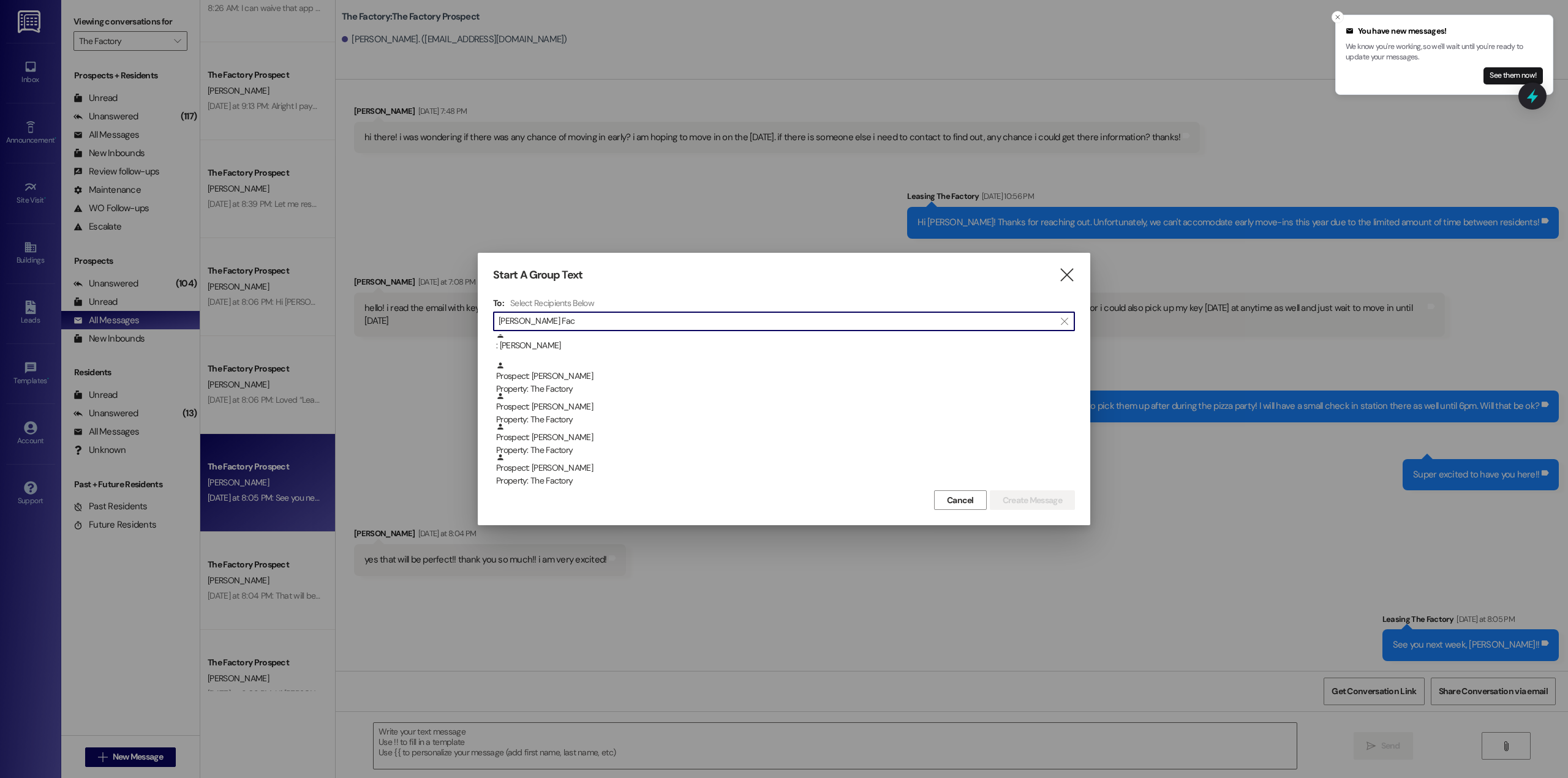
scroll to position [4, 0]
type input "[PERSON_NAME] Fac"
click at [1065, 280] on icon "" at bounding box center [1067, 275] width 16 height 13
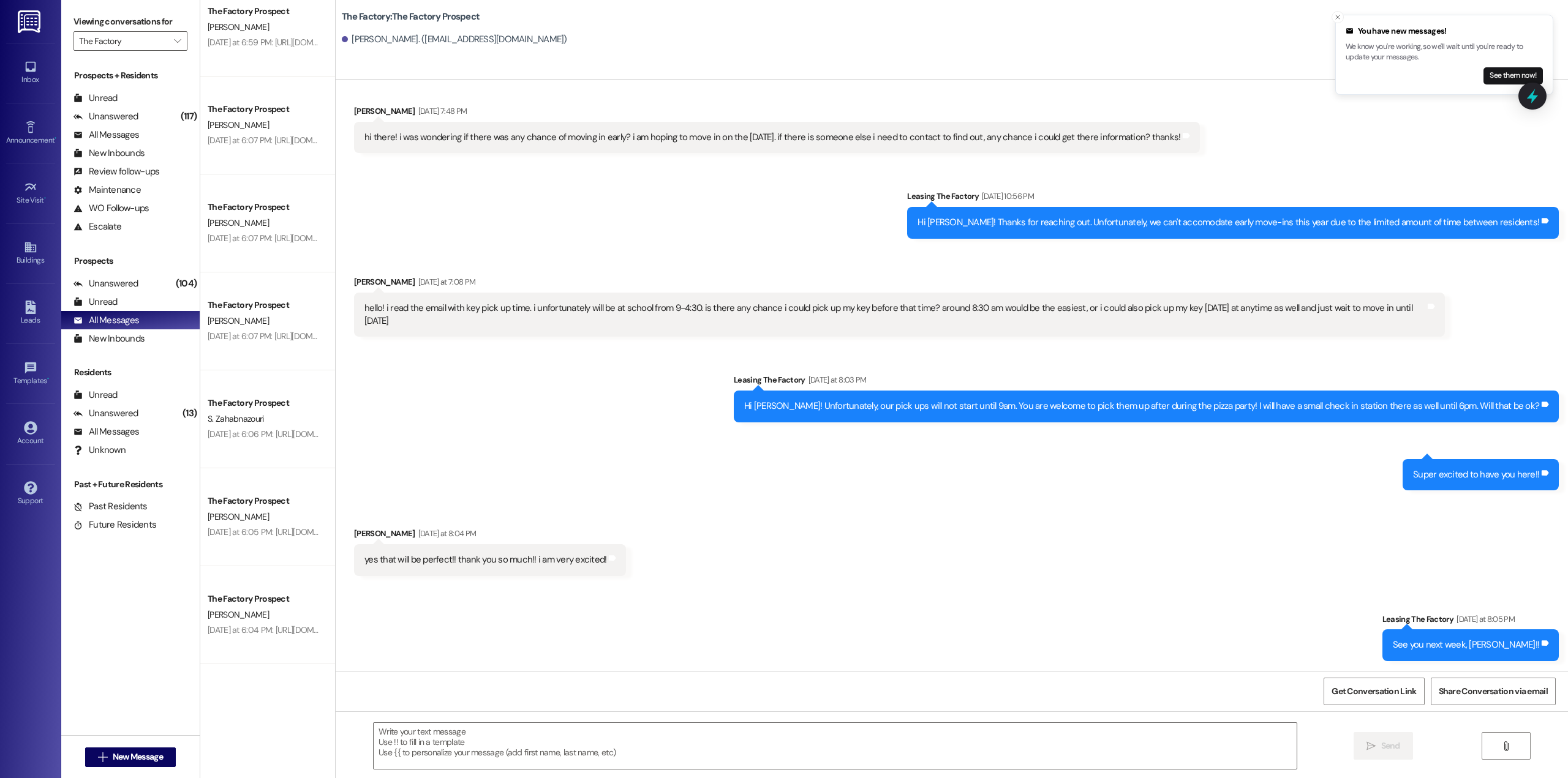
scroll to position [974, 0]
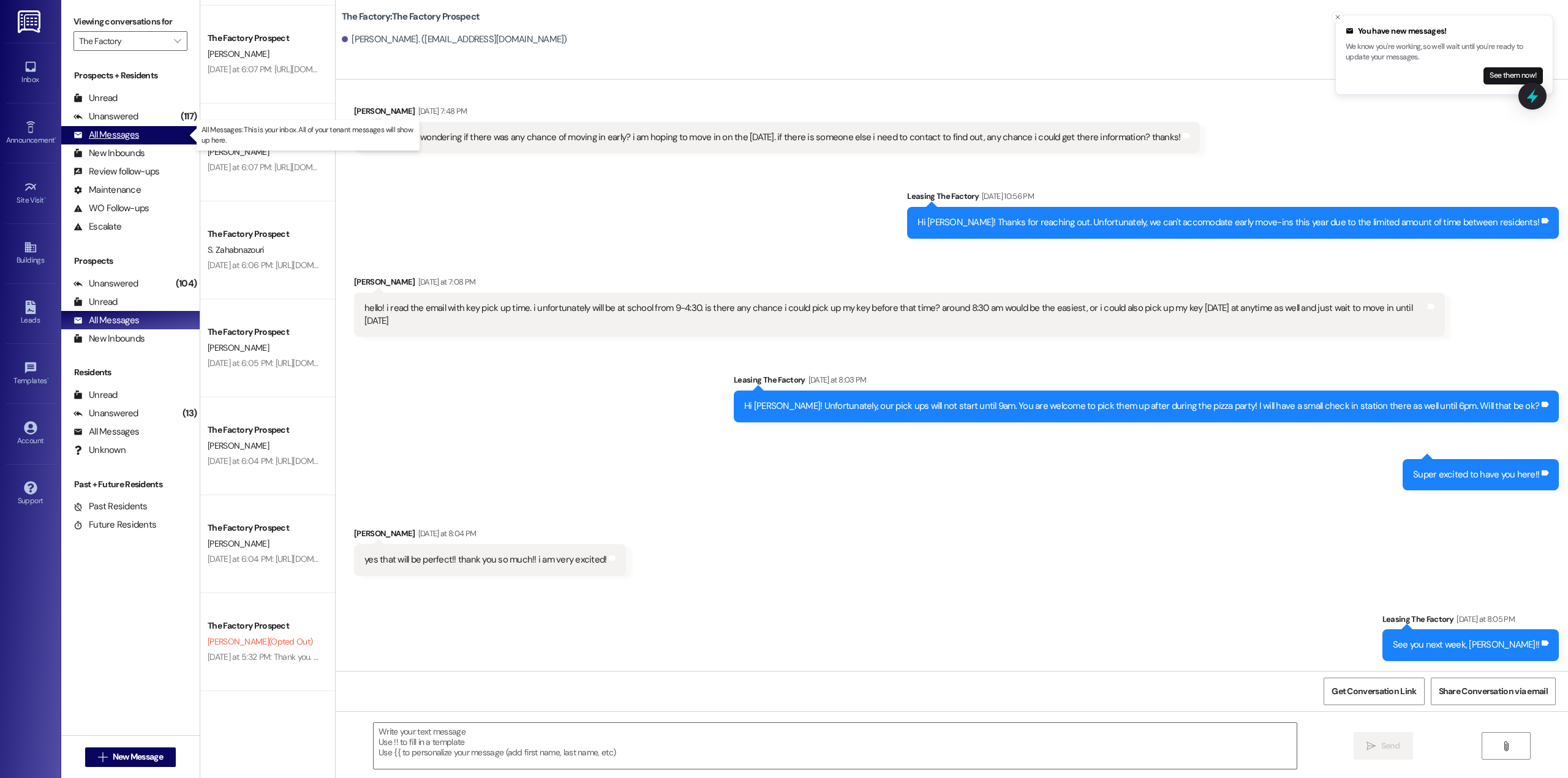
click at [125, 137] on div "All Messages" at bounding box center [107, 135] width 66 height 13
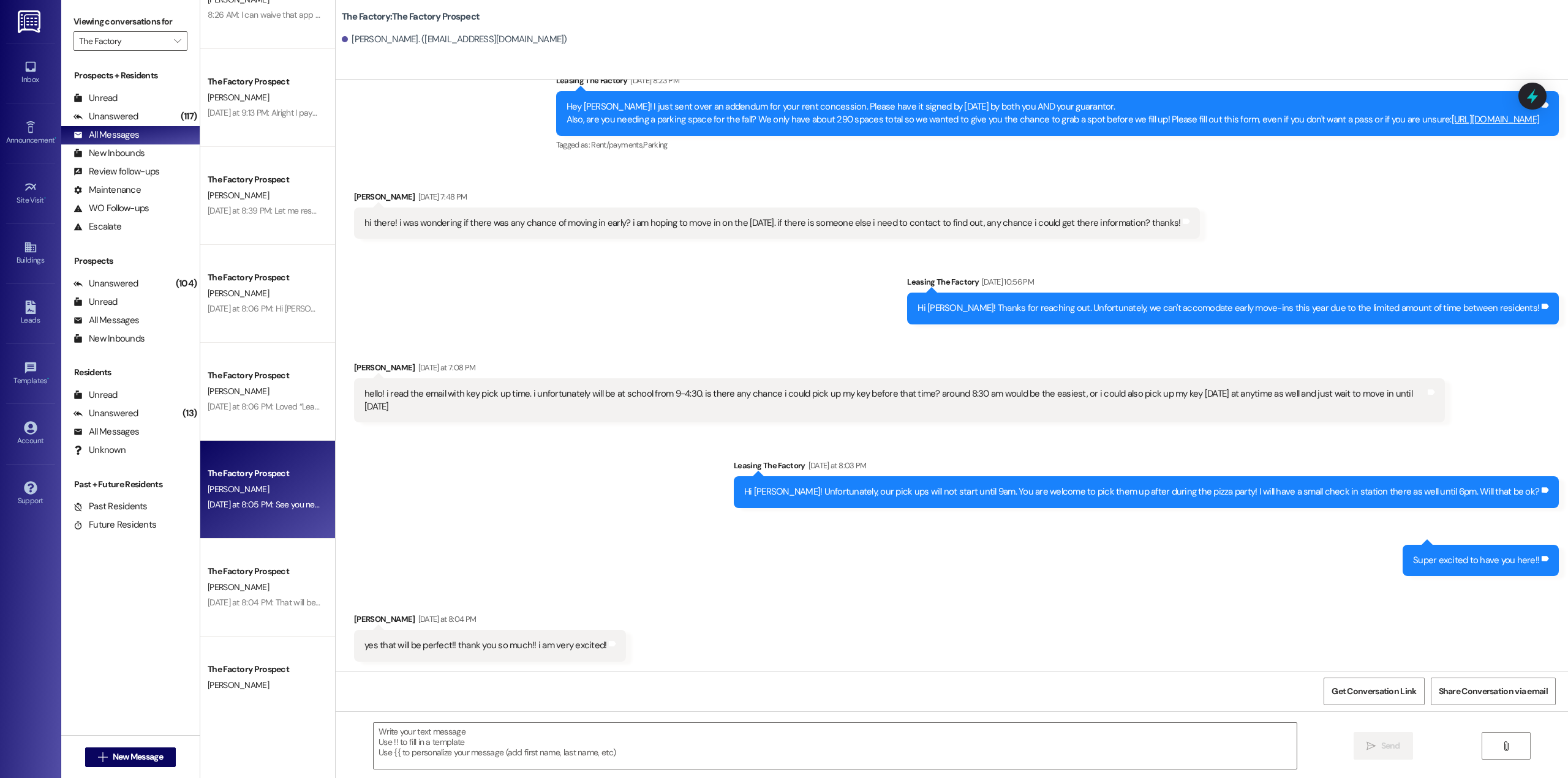
scroll to position [0, 0]
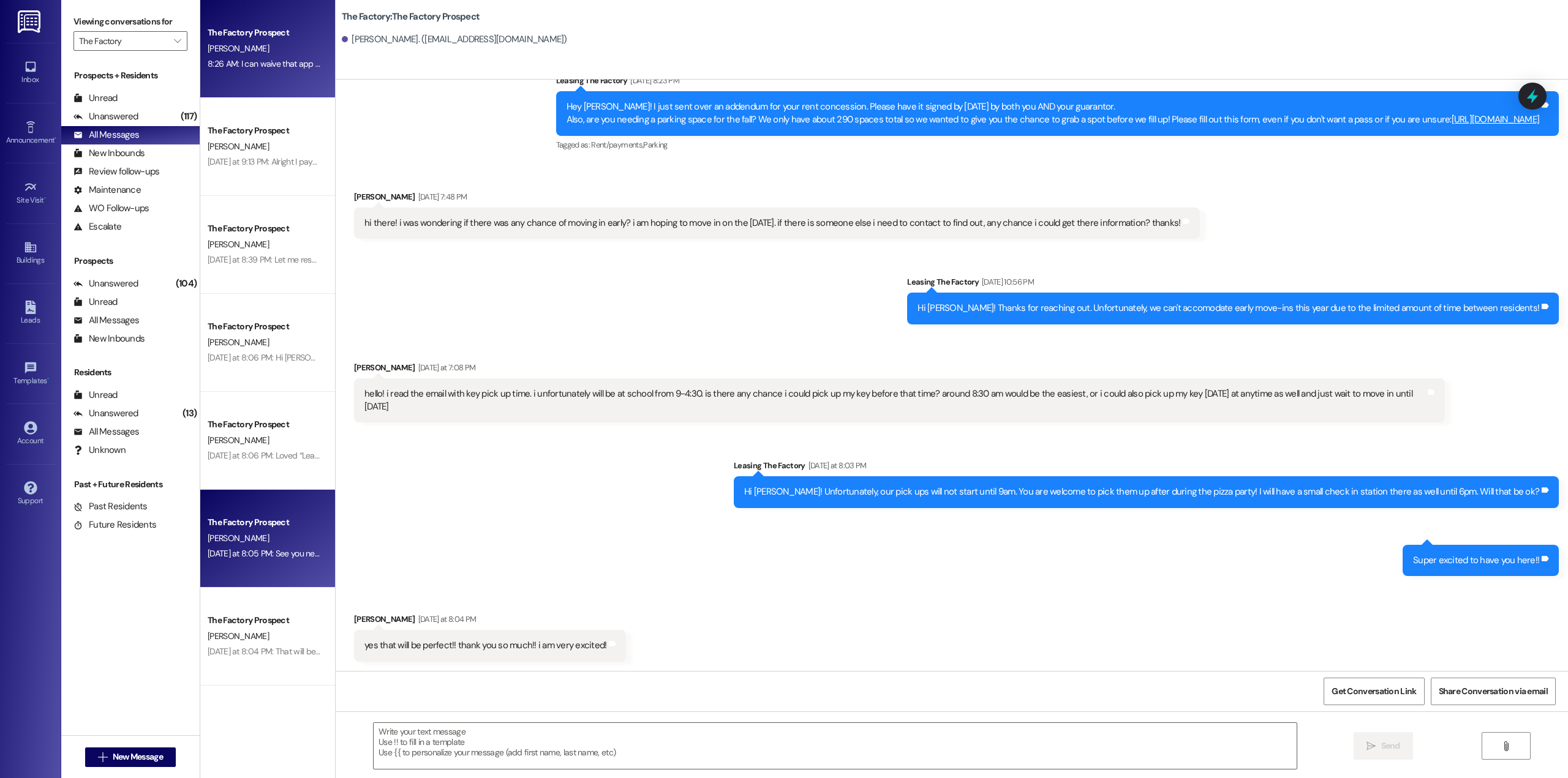
click at [288, 70] on div "8:26 AM: I can waive that app fee for you! No worries! i''ll send the lease out…" at bounding box center [264, 64] width 116 height 15
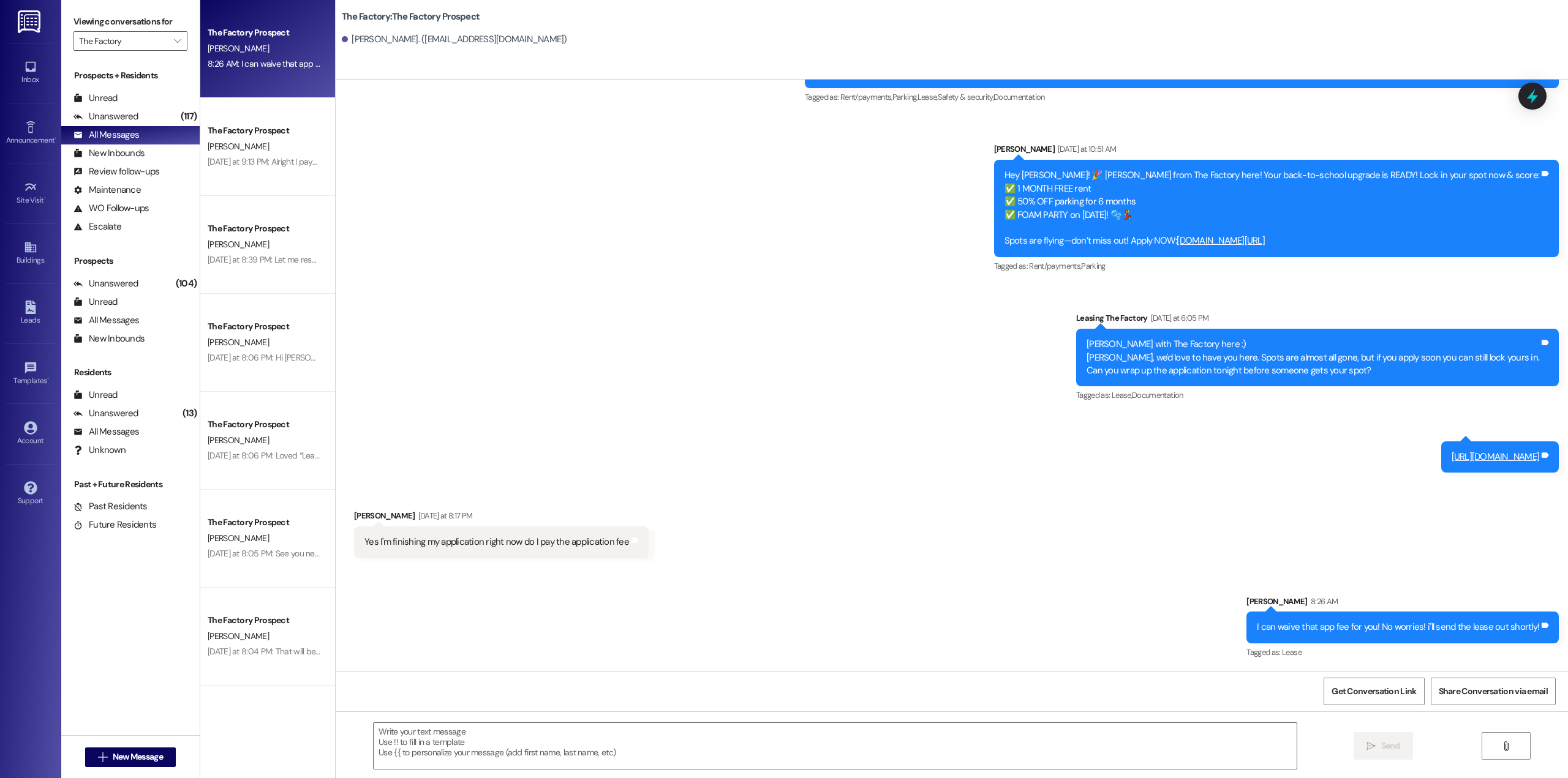
scroll to position [746, 0]
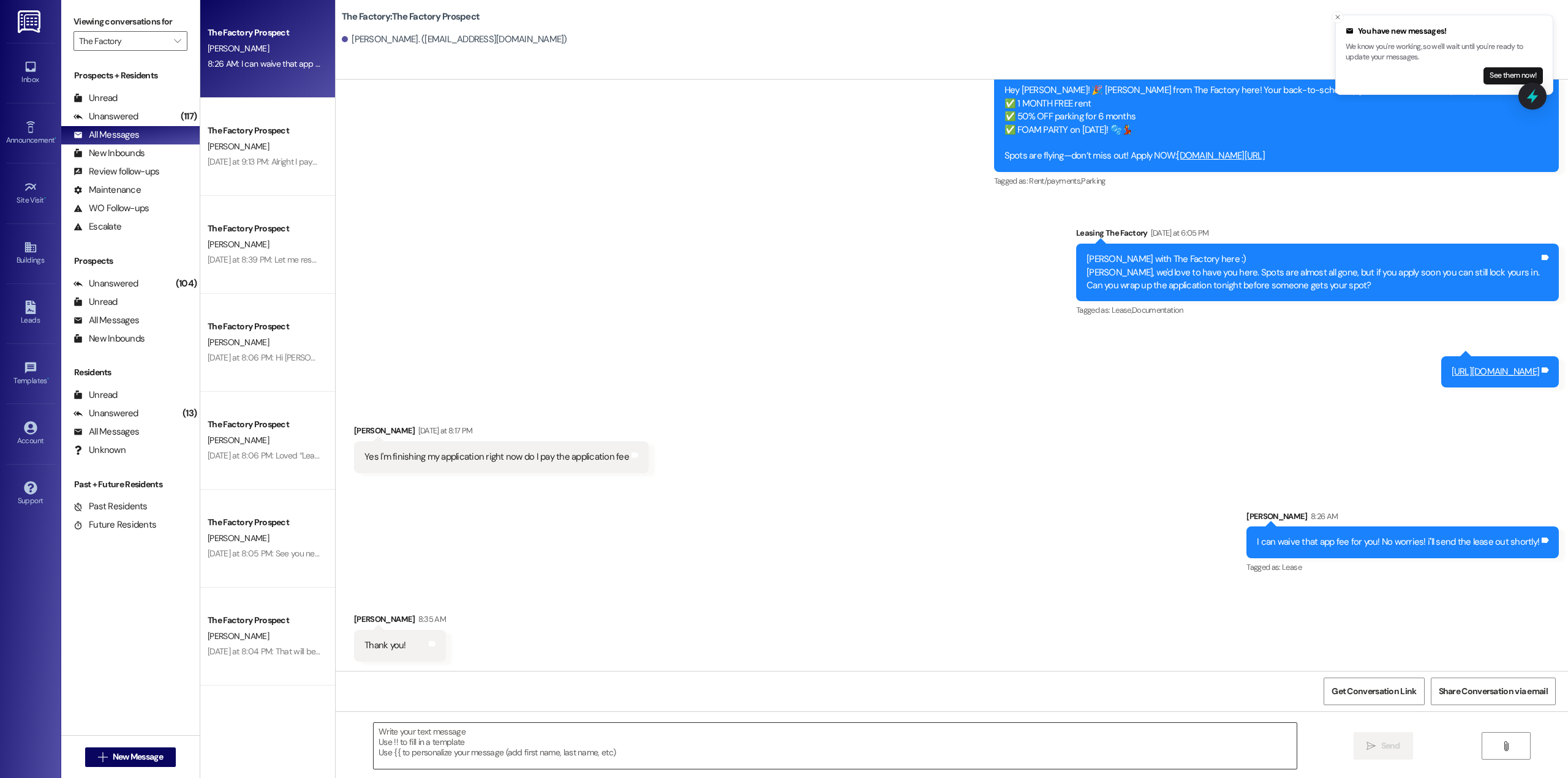
click at [548, 728] on textarea at bounding box center [834, 746] width 923 height 46
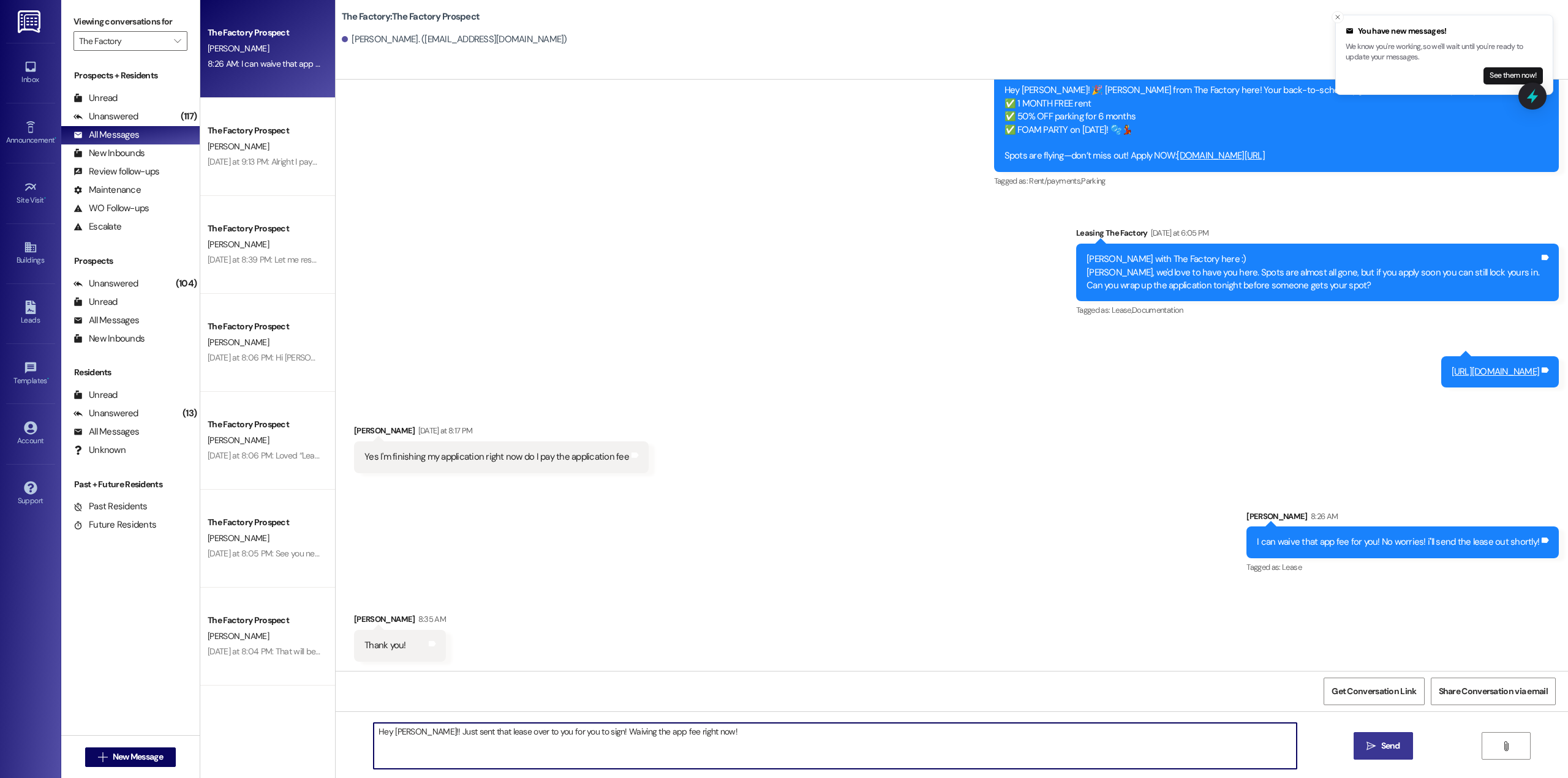
type textarea "Hey [PERSON_NAME]!! Just sent that lease over to you for you to sign! Waiving t…"
click at [1401, 750] on span "Send" at bounding box center [1391, 746] width 24 height 13
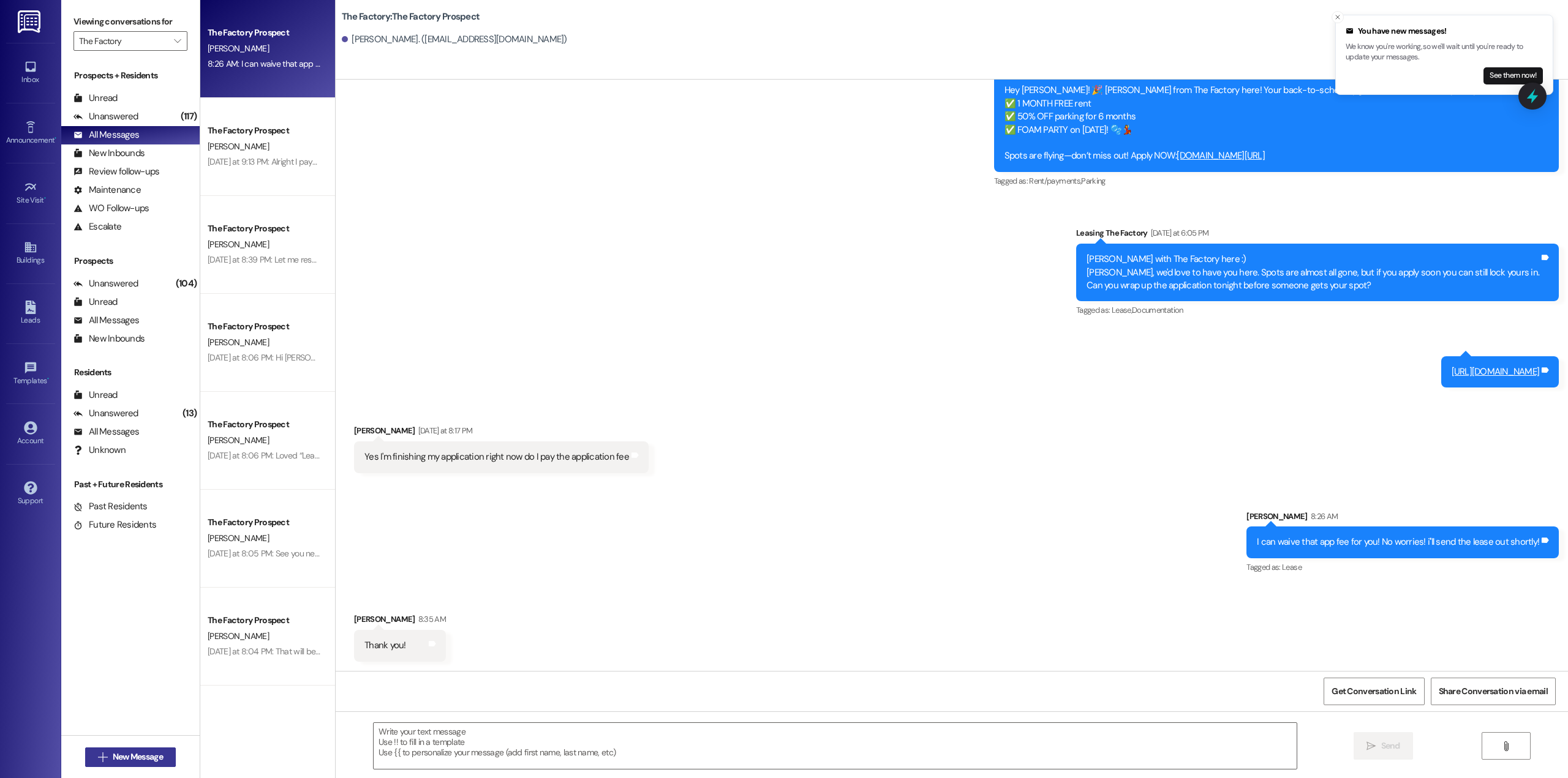
click at [126, 760] on span "New Message" at bounding box center [138, 757] width 50 height 13
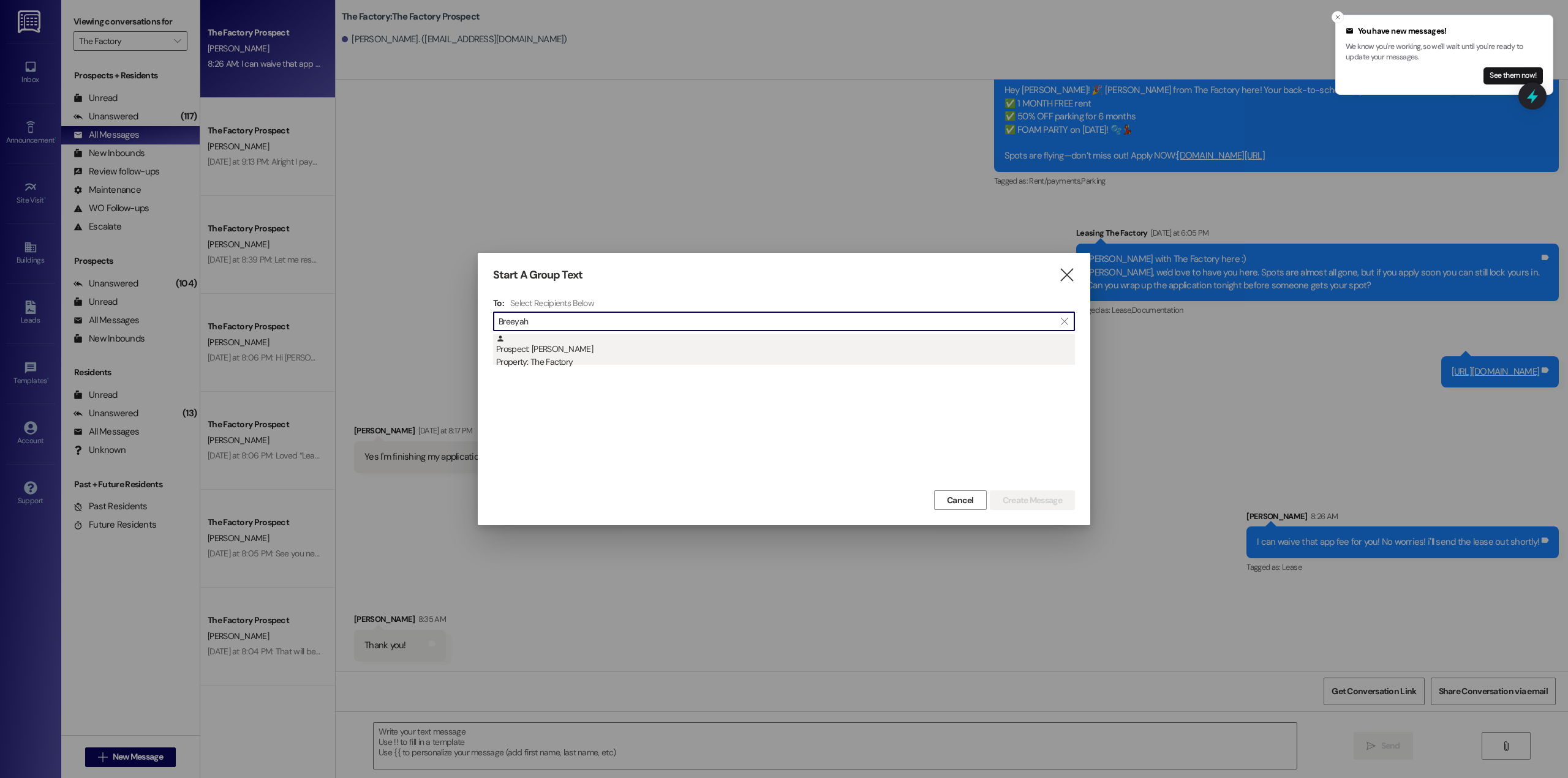
type input "Breeyah"
click at [591, 364] on div "Property: The Factory" at bounding box center [786, 362] width 579 height 13
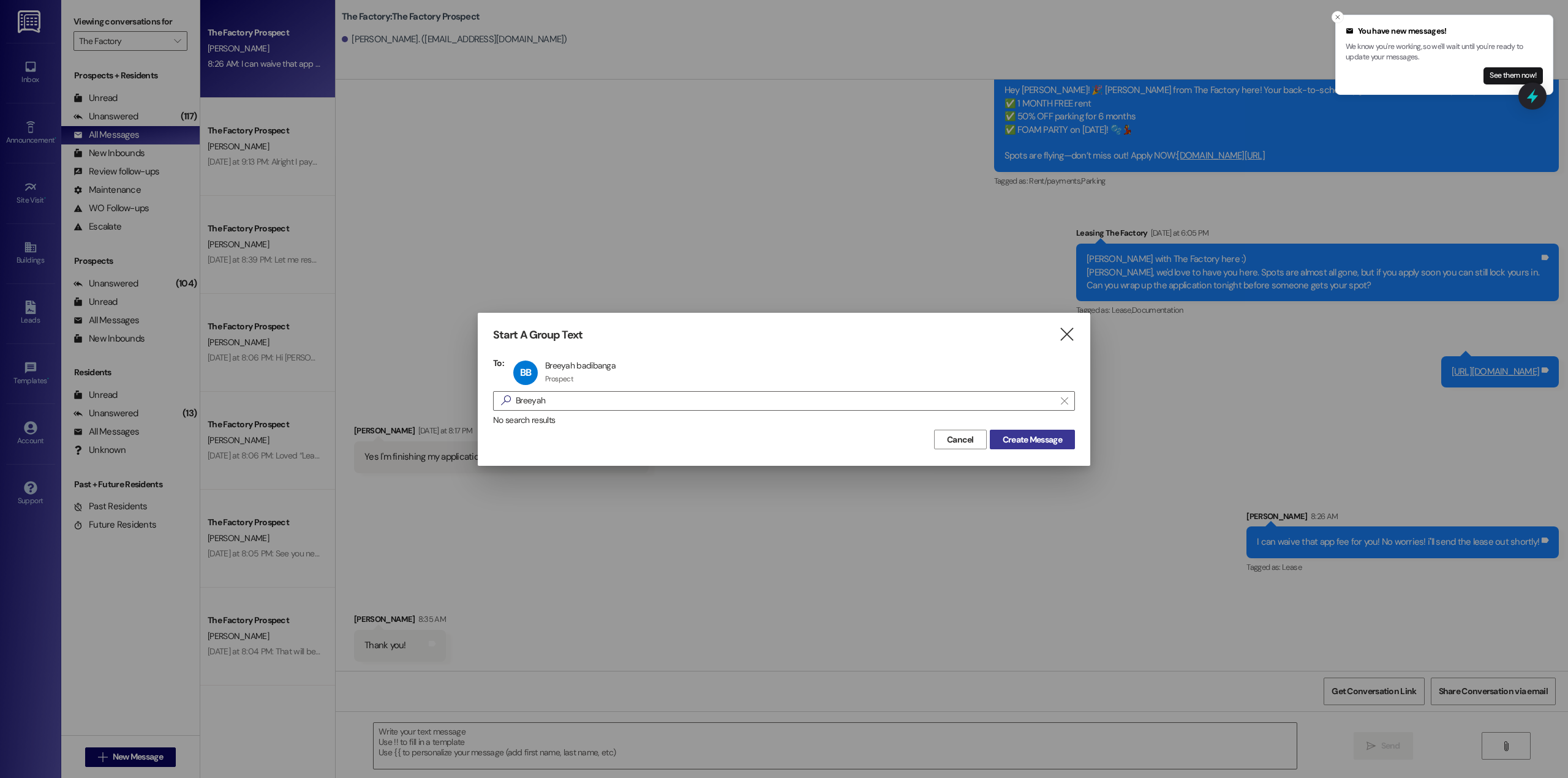
click at [1024, 446] on span "Create Message" at bounding box center [1033, 439] width 59 height 13
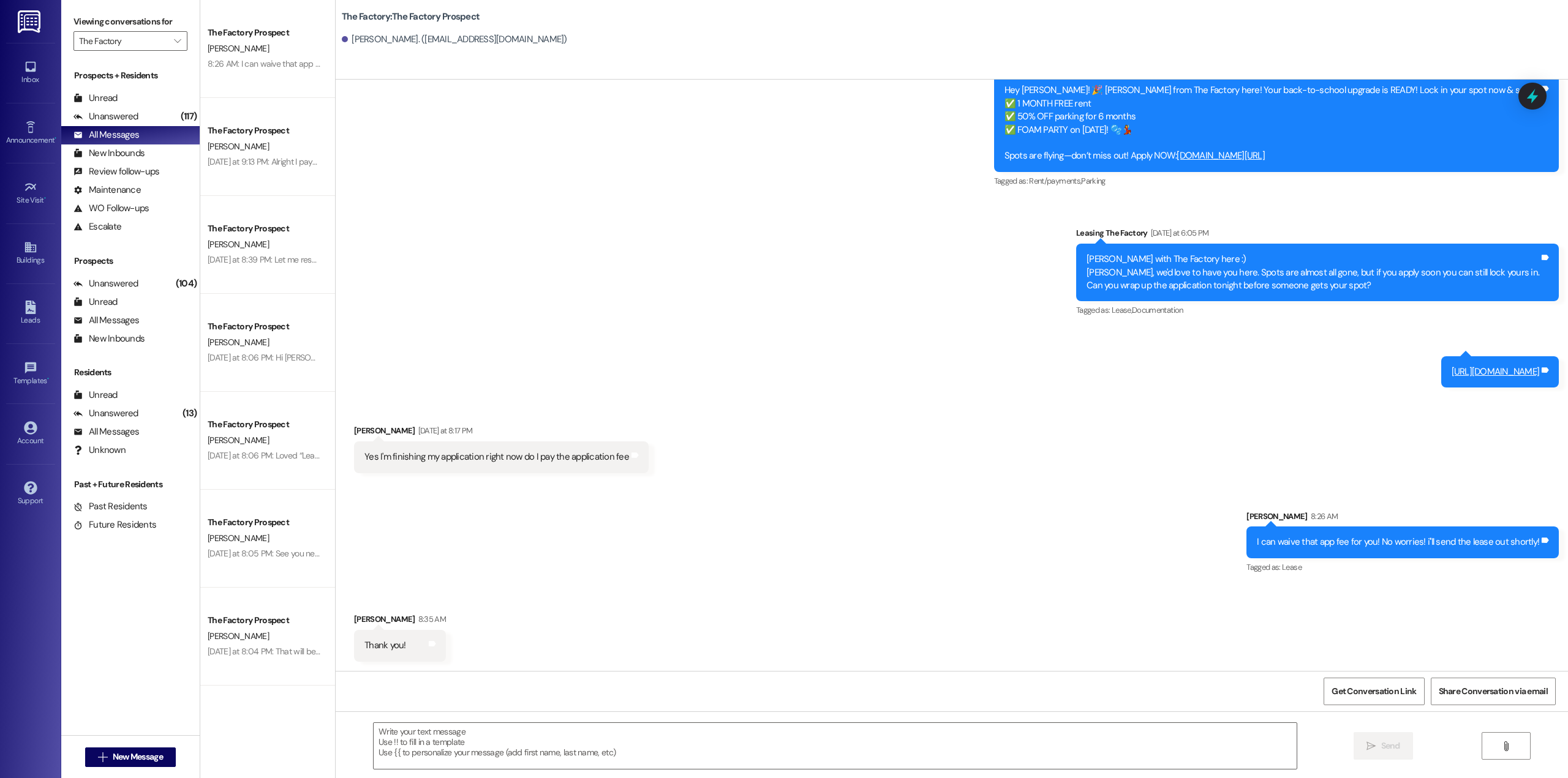
scroll to position [1, 0]
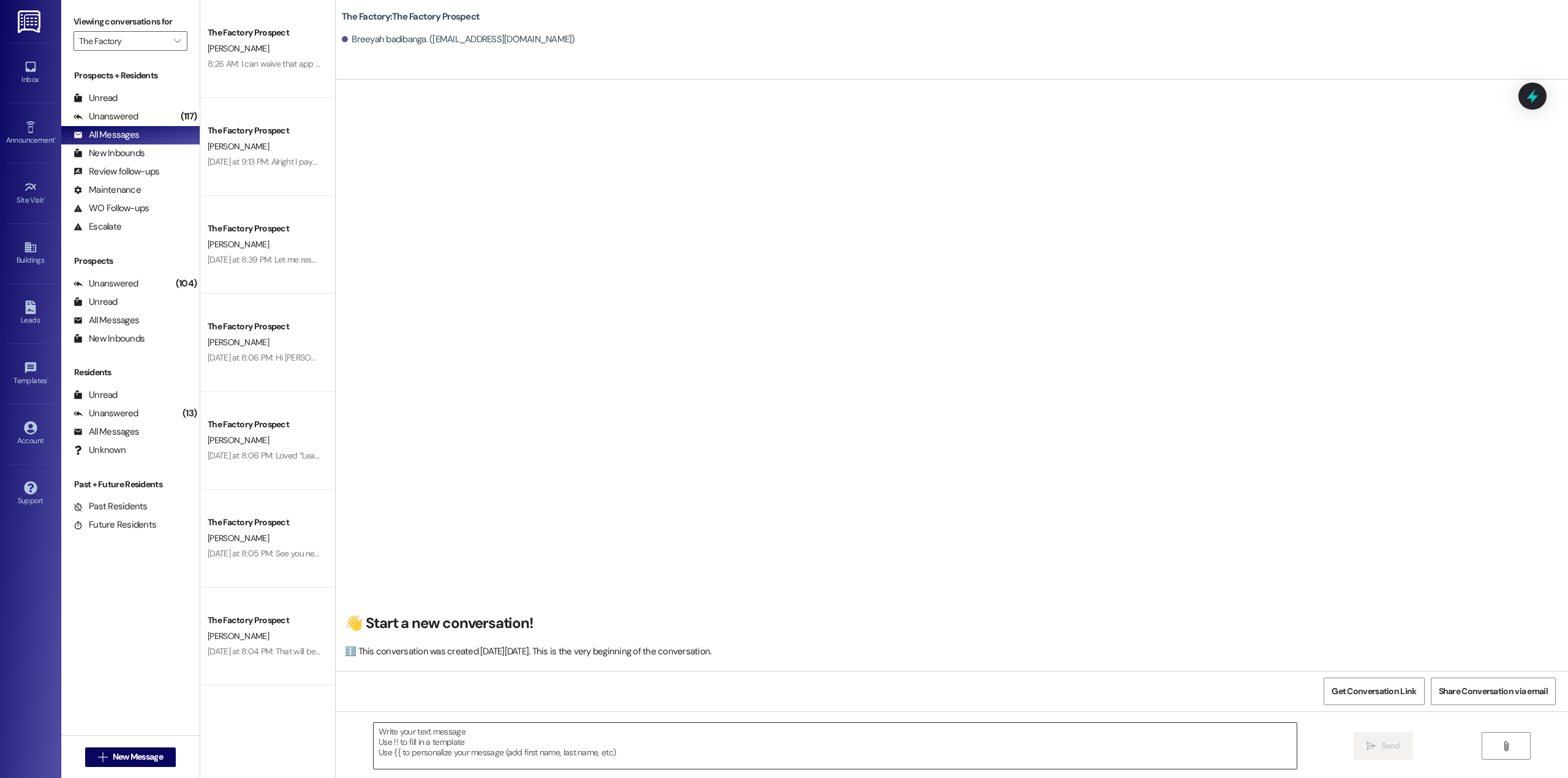
click at [424, 742] on textarea at bounding box center [834, 746] width 923 height 46
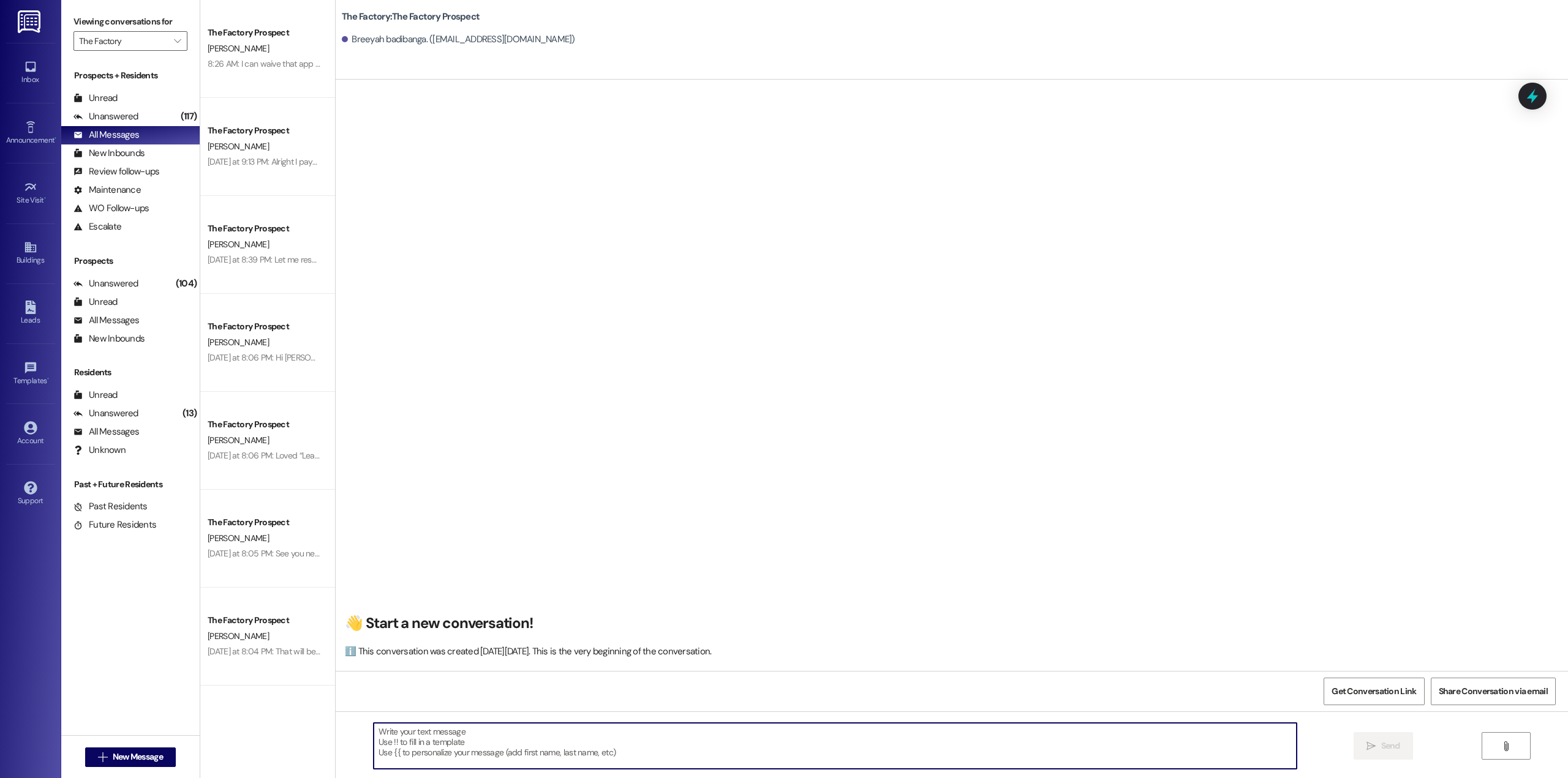
paste textarea "Hi [PERSON_NAME]! 🎉 You’re so close to locking [DATE] FREE + waived app/admin f…"
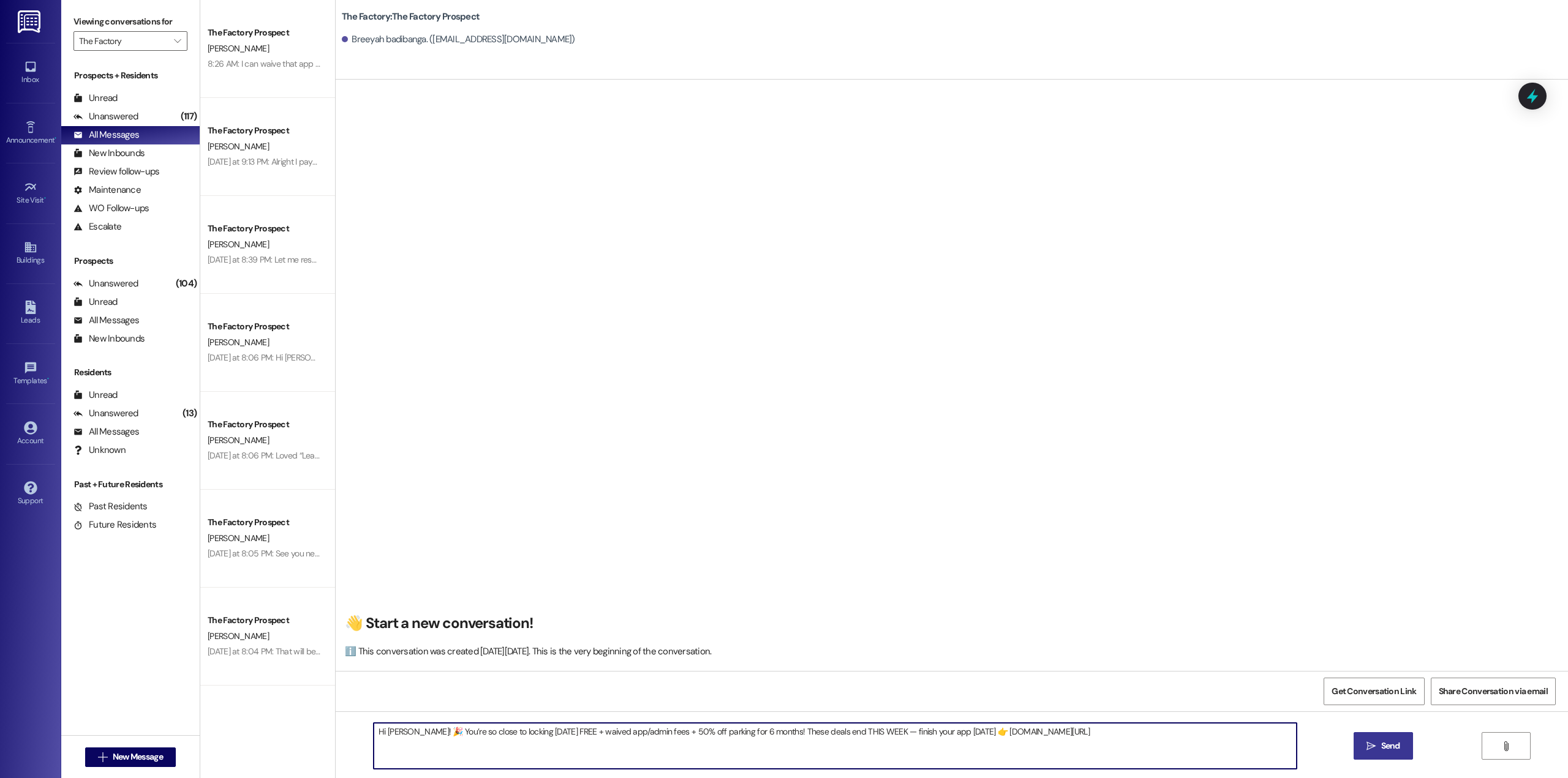
type textarea "Hi [PERSON_NAME]! 🎉 You’re so close to locking [DATE] FREE + waived app/admin f…"
click at [1371, 743] on icon "" at bounding box center [1371, 746] width 9 height 10
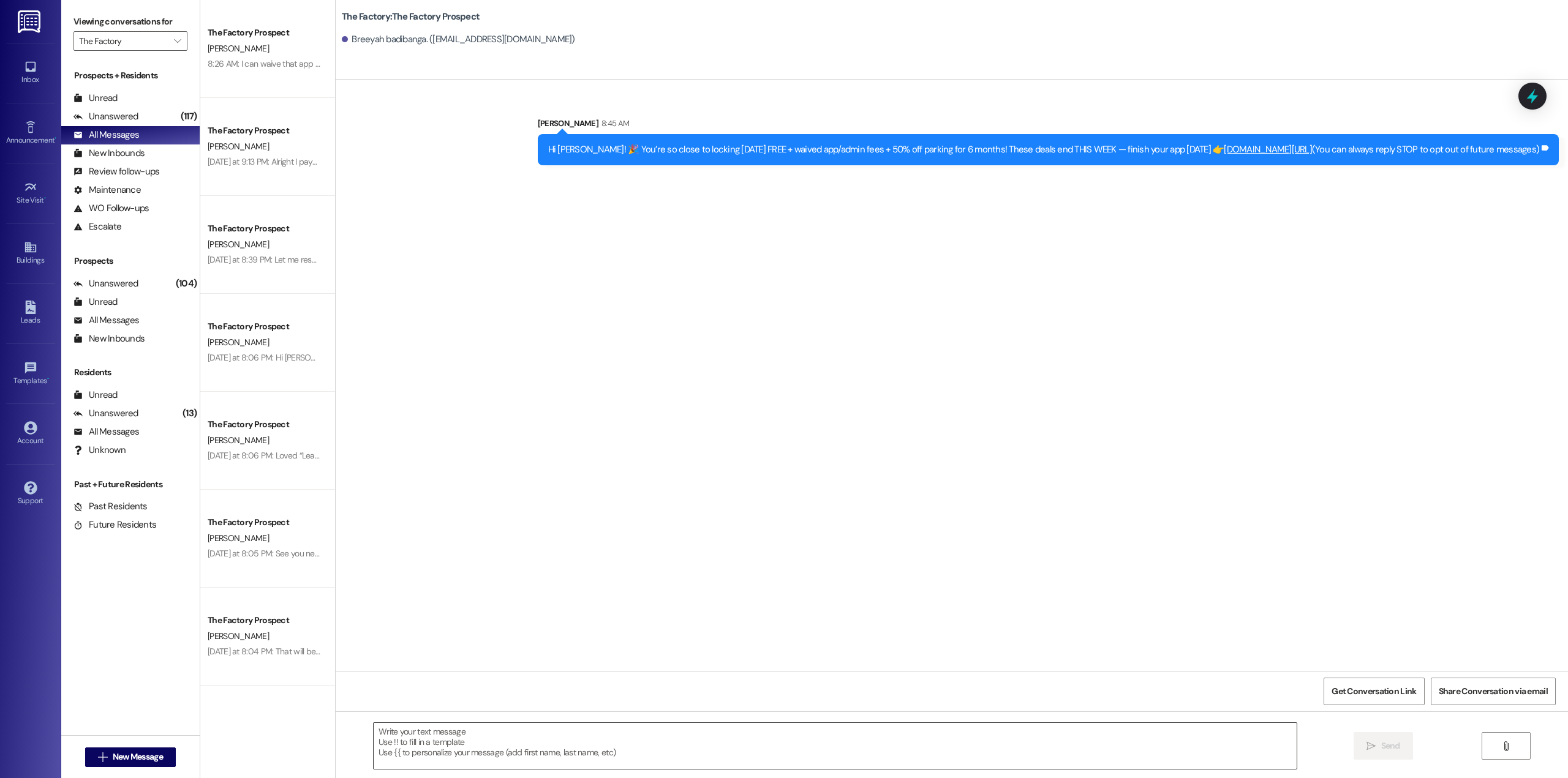
scroll to position [0, 0]
click at [1058, 149] on div "Hi [PERSON_NAME]! 🎉 You’re so close to locking [DATE] FREE + waived app/admin f…" at bounding box center [1044, 149] width 992 height 13
click at [1058, 148] on div "Hi [PERSON_NAME]! 🎉 You’re so close to locking [DATE] FREE + waived app/admin f…" at bounding box center [1044, 149] width 992 height 13
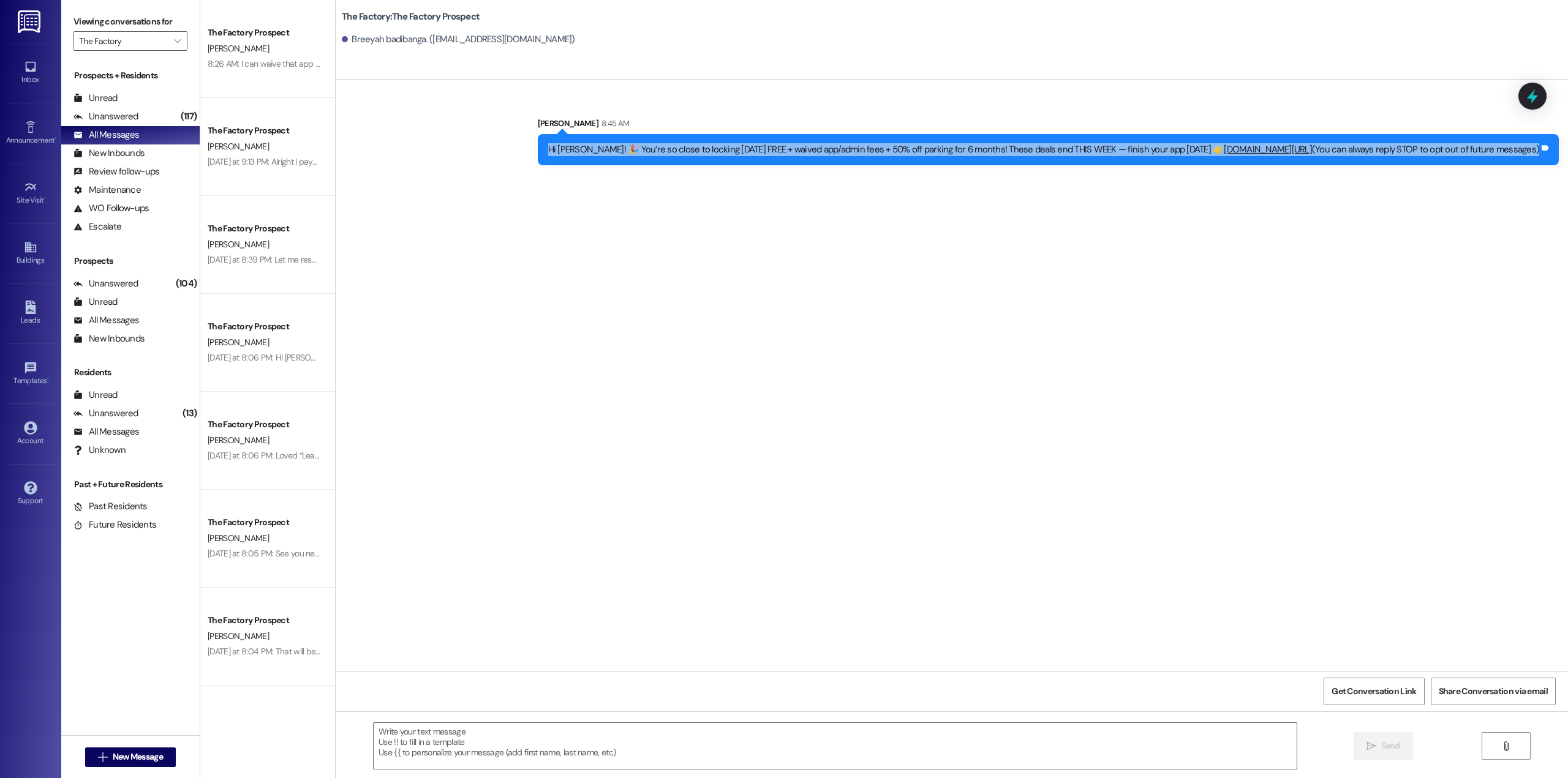
click at [1058, 148] on div "Hi [PERSON_NAME]! 🎉 You’re so close to locking [DATE] FREE + waived app/admin f…" at bounding box center [1044, 149] width 992 height 13
copy div "Hi [PERSON_NAME]! 🎉 You’re so close to locking [DATE] FREE + waived app/admin f…"
click at [132, 764] on button " New Message" at bounding box center [131, 757] width 91 height 20
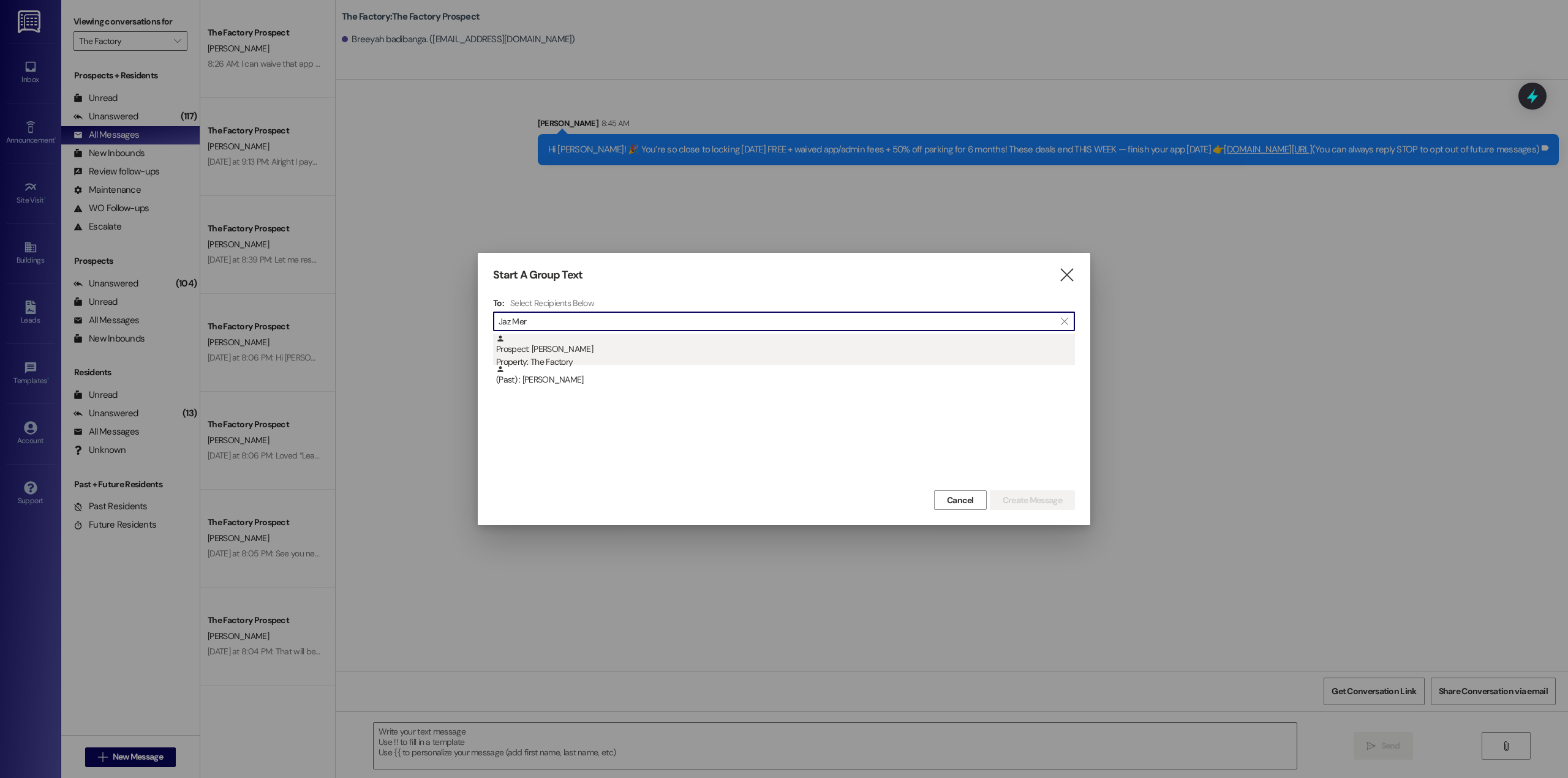
type input "Jaz Mer"
click at [614, 352] on div "Prospect: [PERSON_NAME] Property: The Factory" at bounding box center [786, 351] width 579 height 35
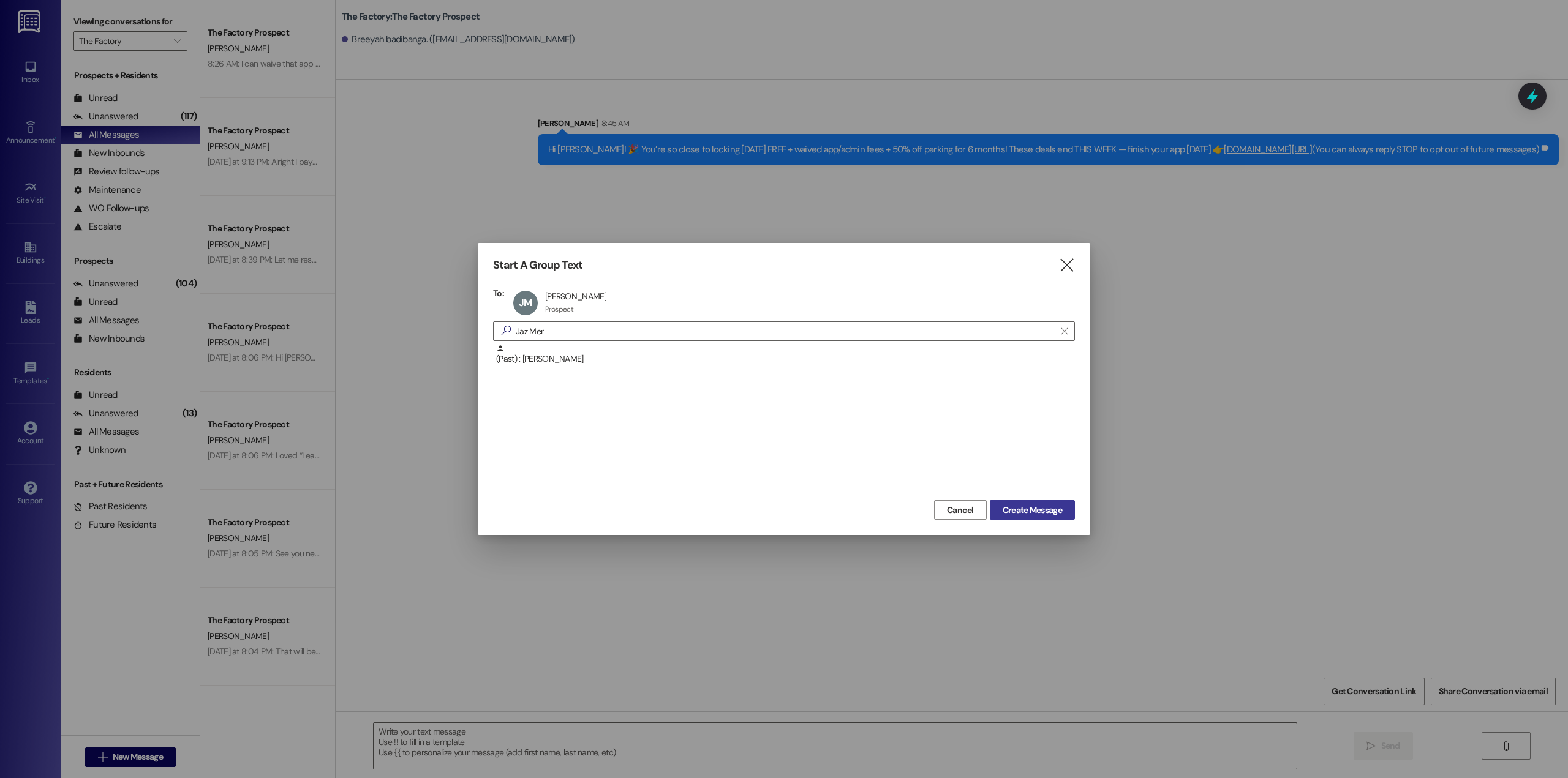
click at [1031, 504] on span "Create Message" at bounding box center [1033, 510] width 59 height 13
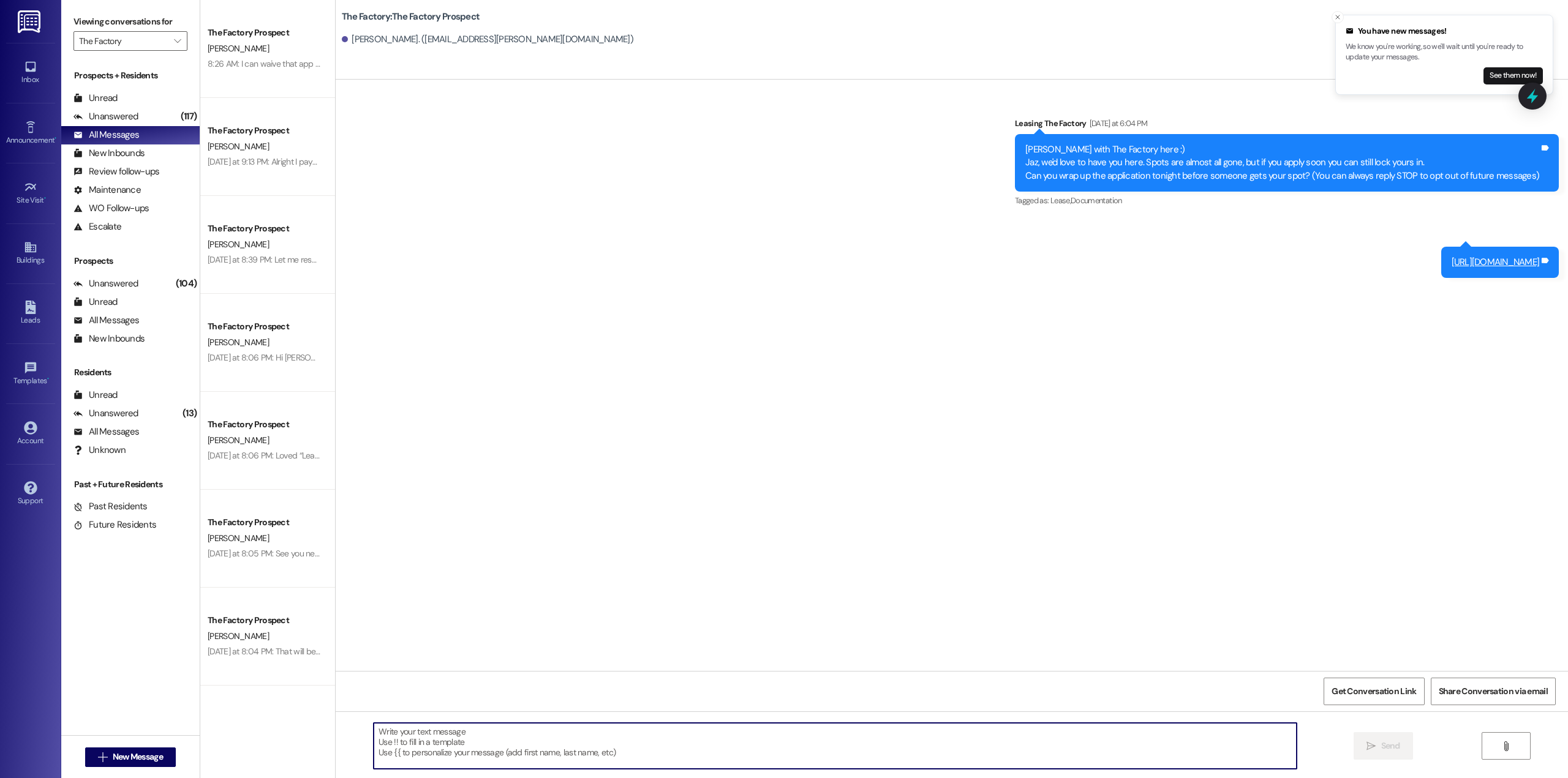
click at [517, 758] on textarea at bounding box center [834, 746] width 923 height 46
paste textarea "Hey Jaz! 🎉 You’re just one step away from scoring 1 MONTH FREE + $0 app/admin f…"
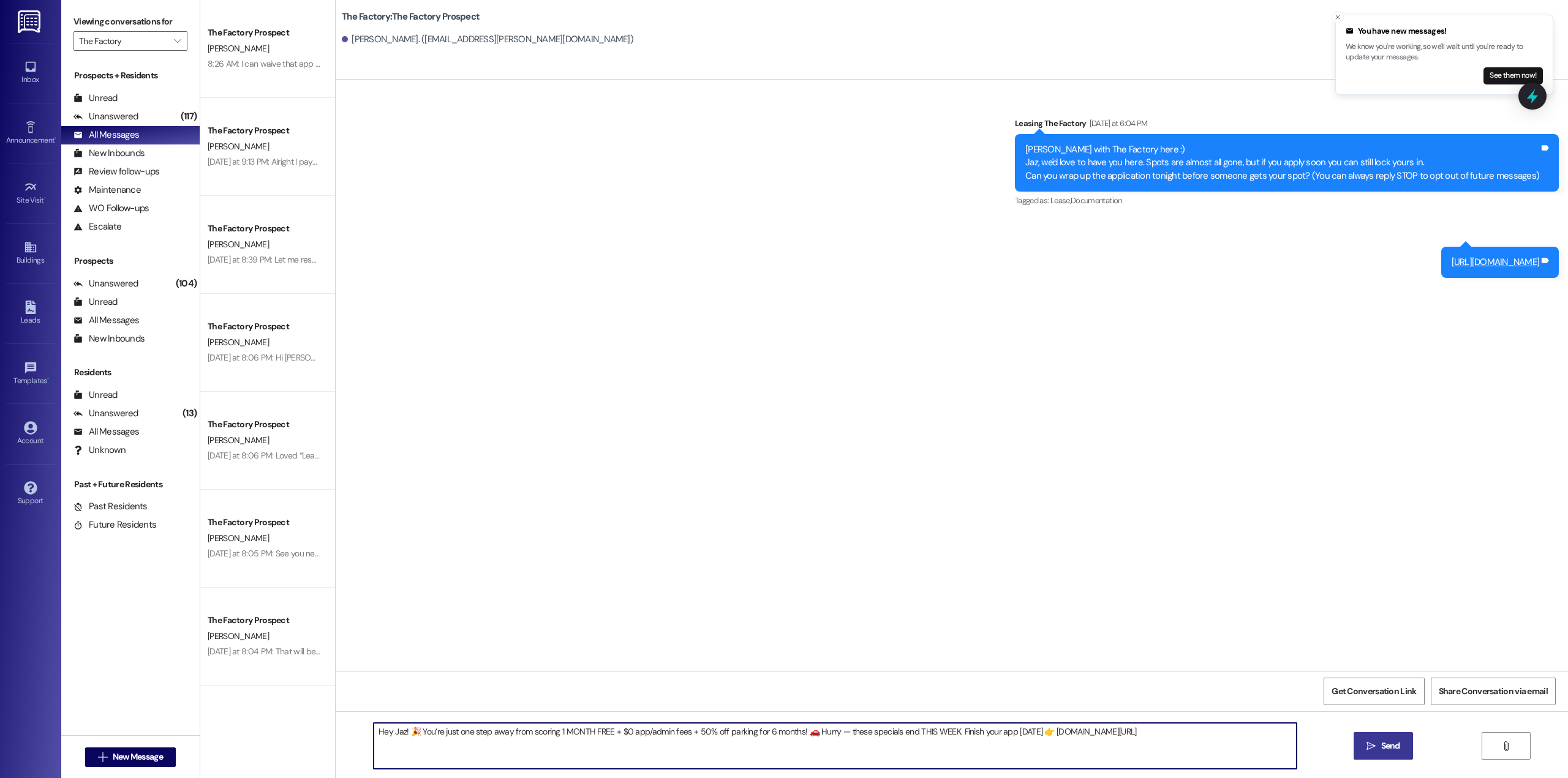
type textarea "Hey Jaz! 🎉 You’re just one step away from scoring 1 MONTH FREE + $0 app/admin f…"
click at [1383, 752] on span "Send" at bounding box center [1391, 746] width 19 height 13
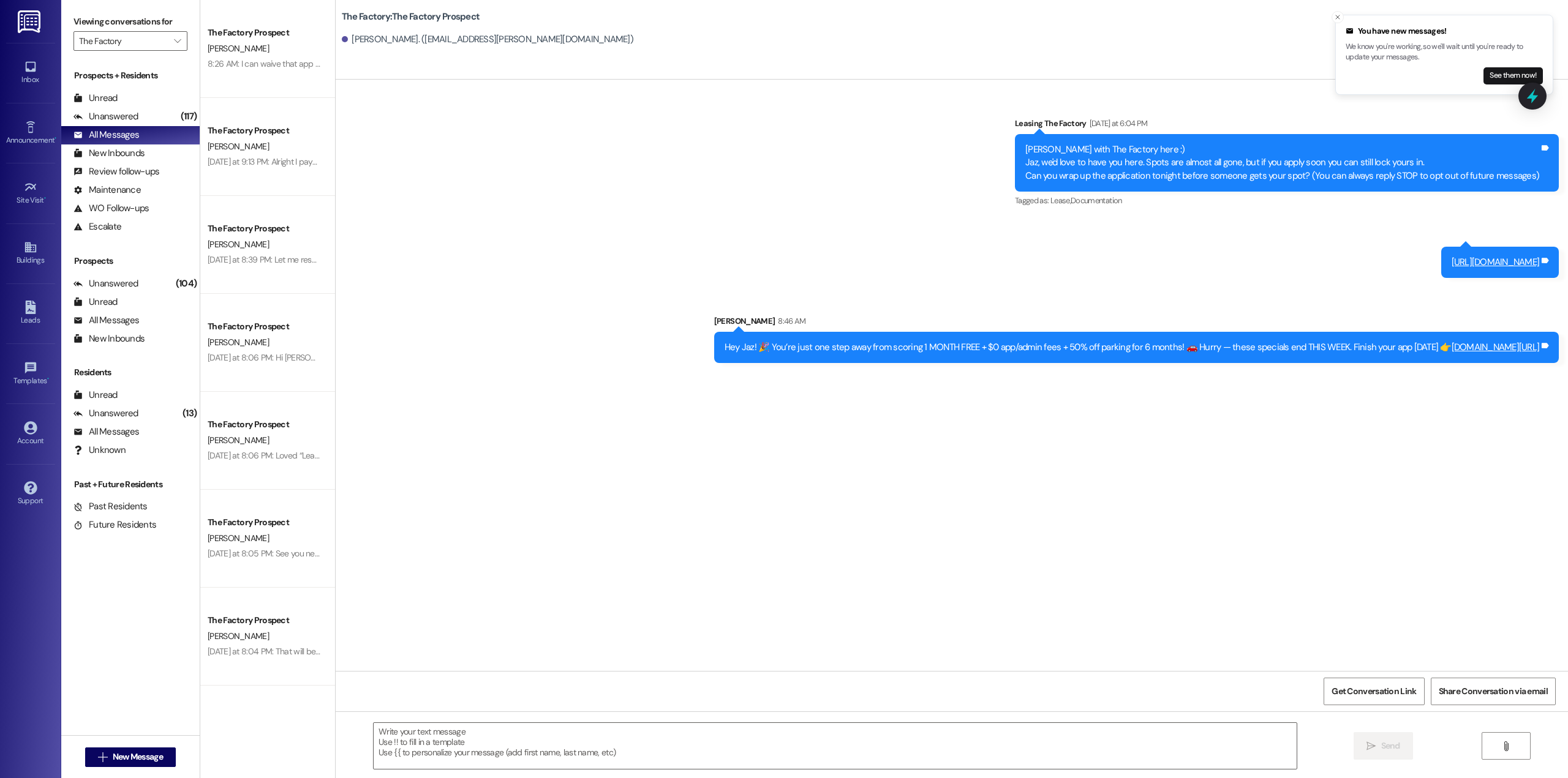
click at [990, 351] on div "Hey Jaz! 🎉 You’re just one step away from scoring 1 MONTH FREE + $0 app/admin f…" at bounding box center [1132, 347] width 814 height 13
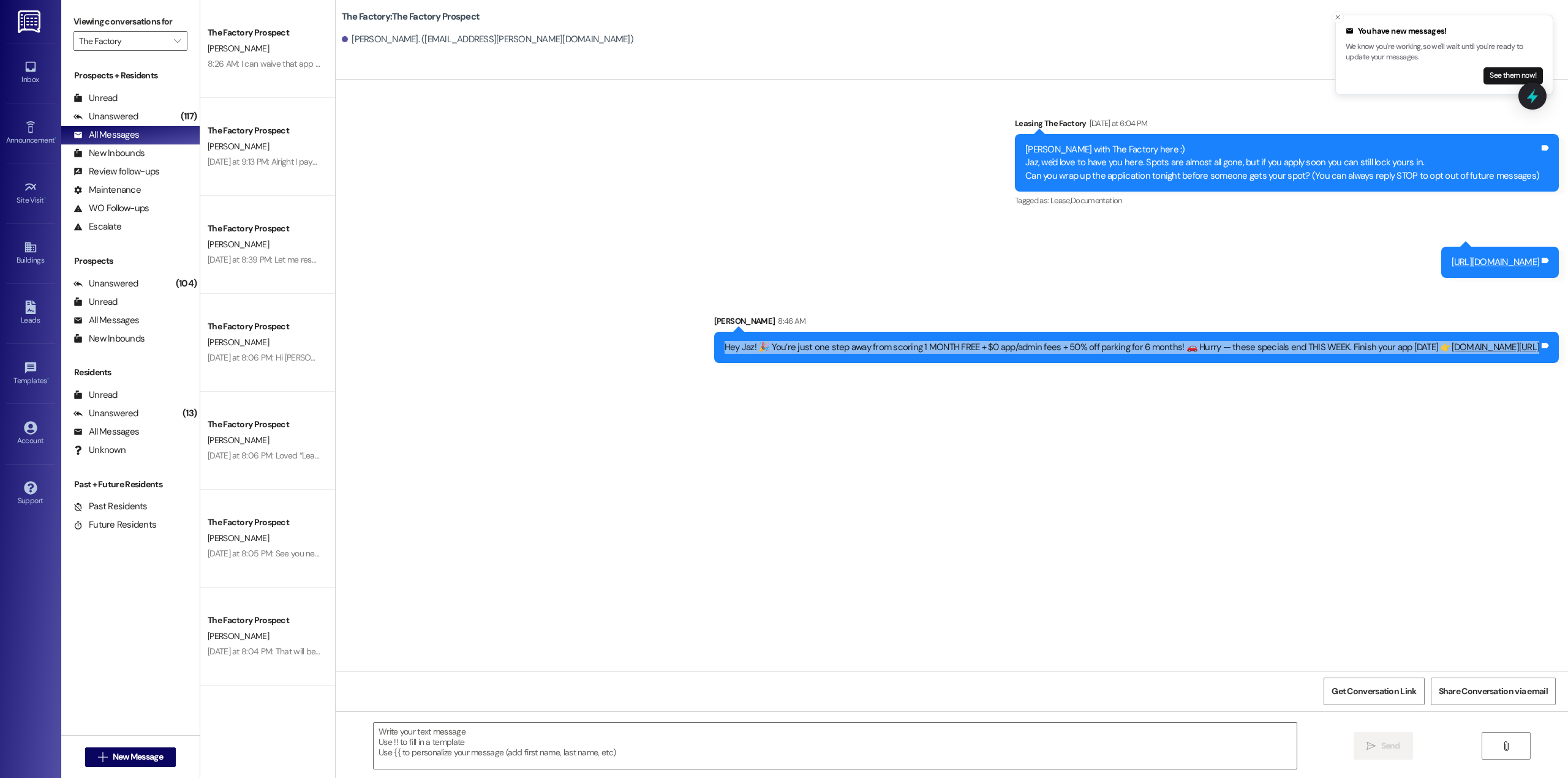
click at [990, 351] on div "Hey Jaz! 🎉 You’re just one step away from scoring 1 MONTH FREE + $0 app/admin f…" at bounding box center [1132, 347] width 814 height 13
copy div "Hey Jaz! 🎉 You’re just one step away from scoring 1 MONTH FREE + $0 app/admin f…"
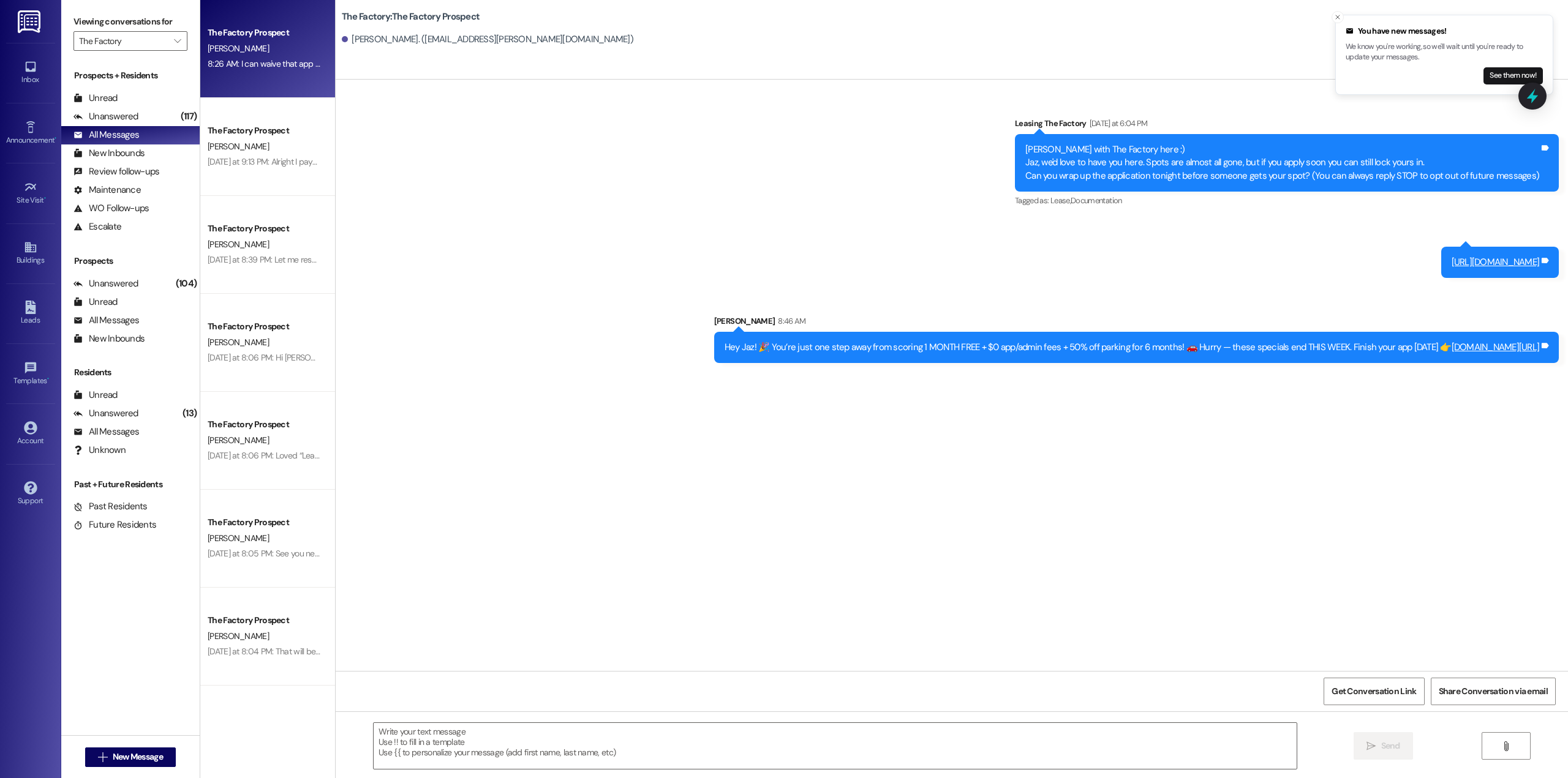
click at [277, 62] on div "8:26 AM: I can waive that app fee for you! No worries! i''ll send the lease out…" at bounding box center [354, 63] width 293 height 11
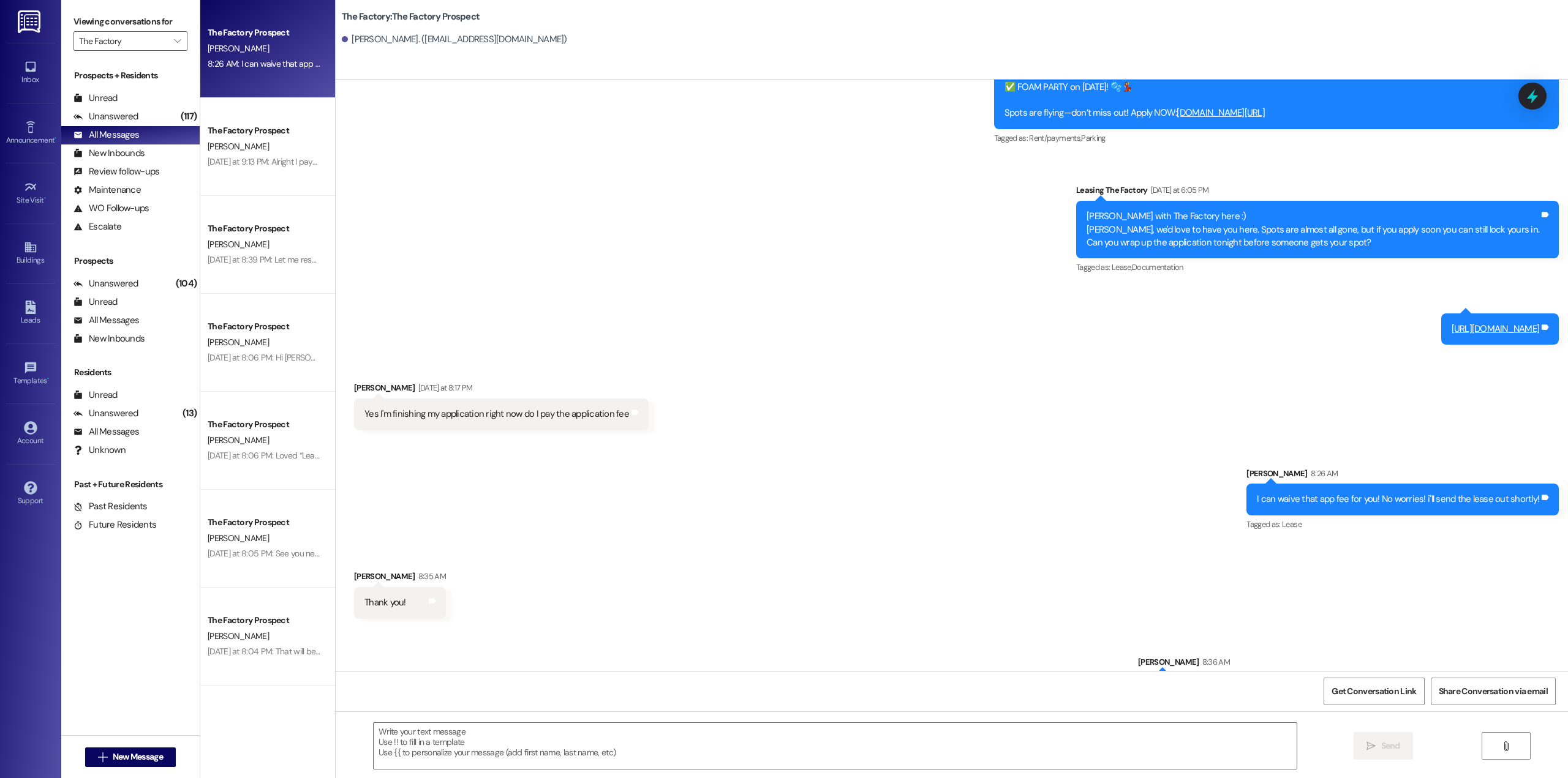
scroll to position [850, 0]
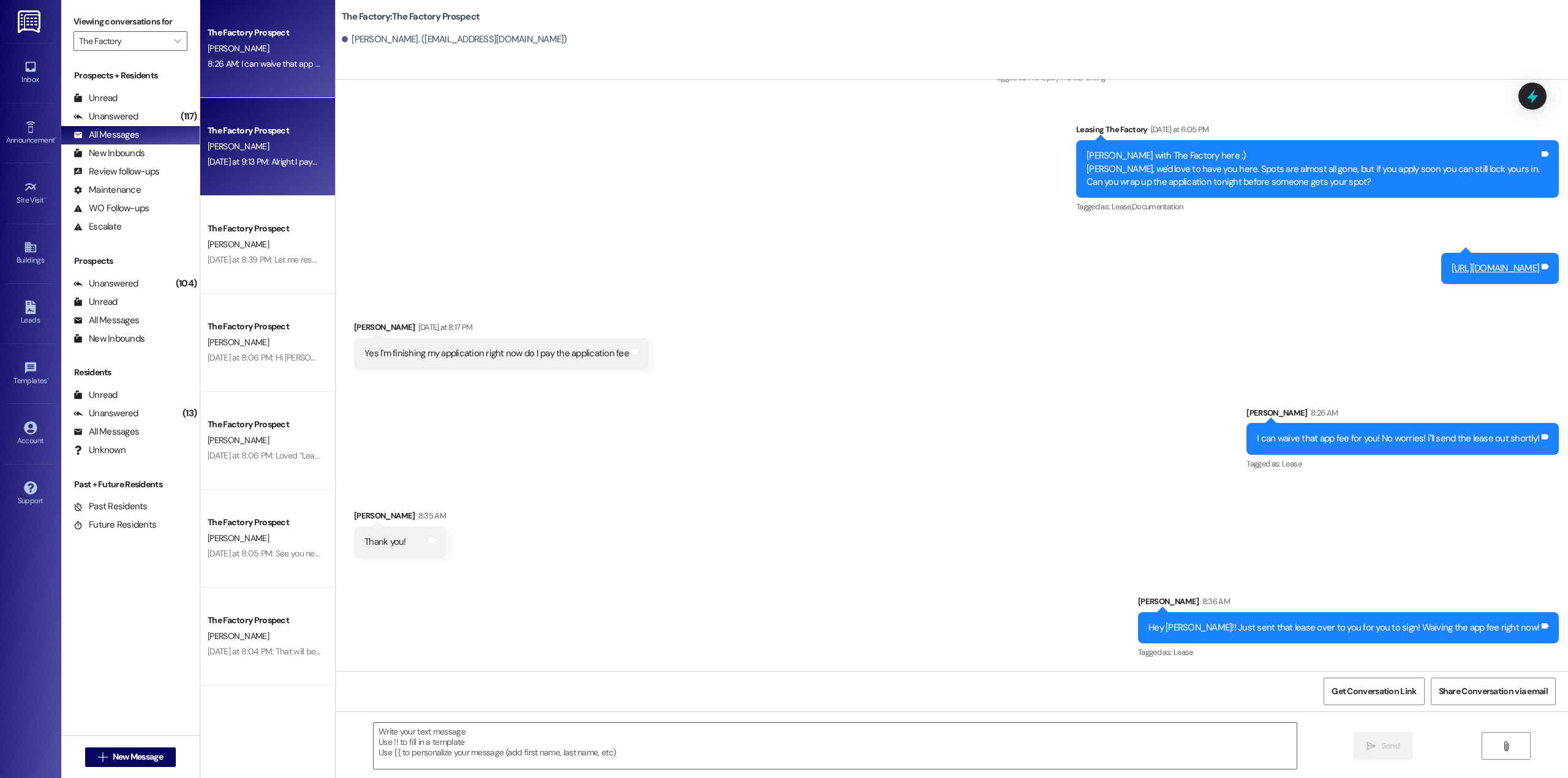
click at [264, 175] on div "The Factory Prospect [PERSON_NAME] [DATE] at 9:13 PM: Alright I payed 677.95$ d…" at bounding box center [268, 146] width 135 height 98
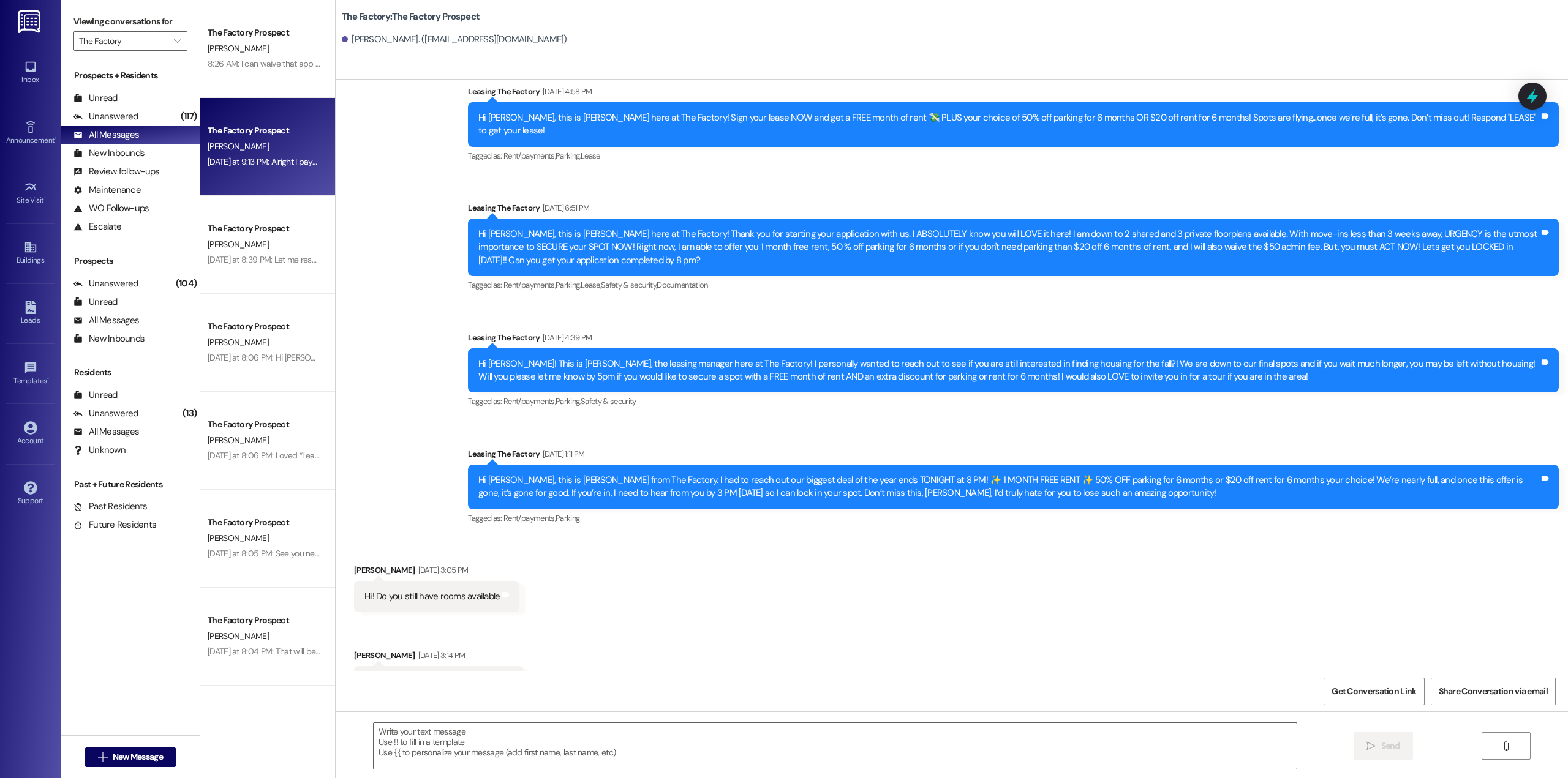
scroll to position [11411, 0]
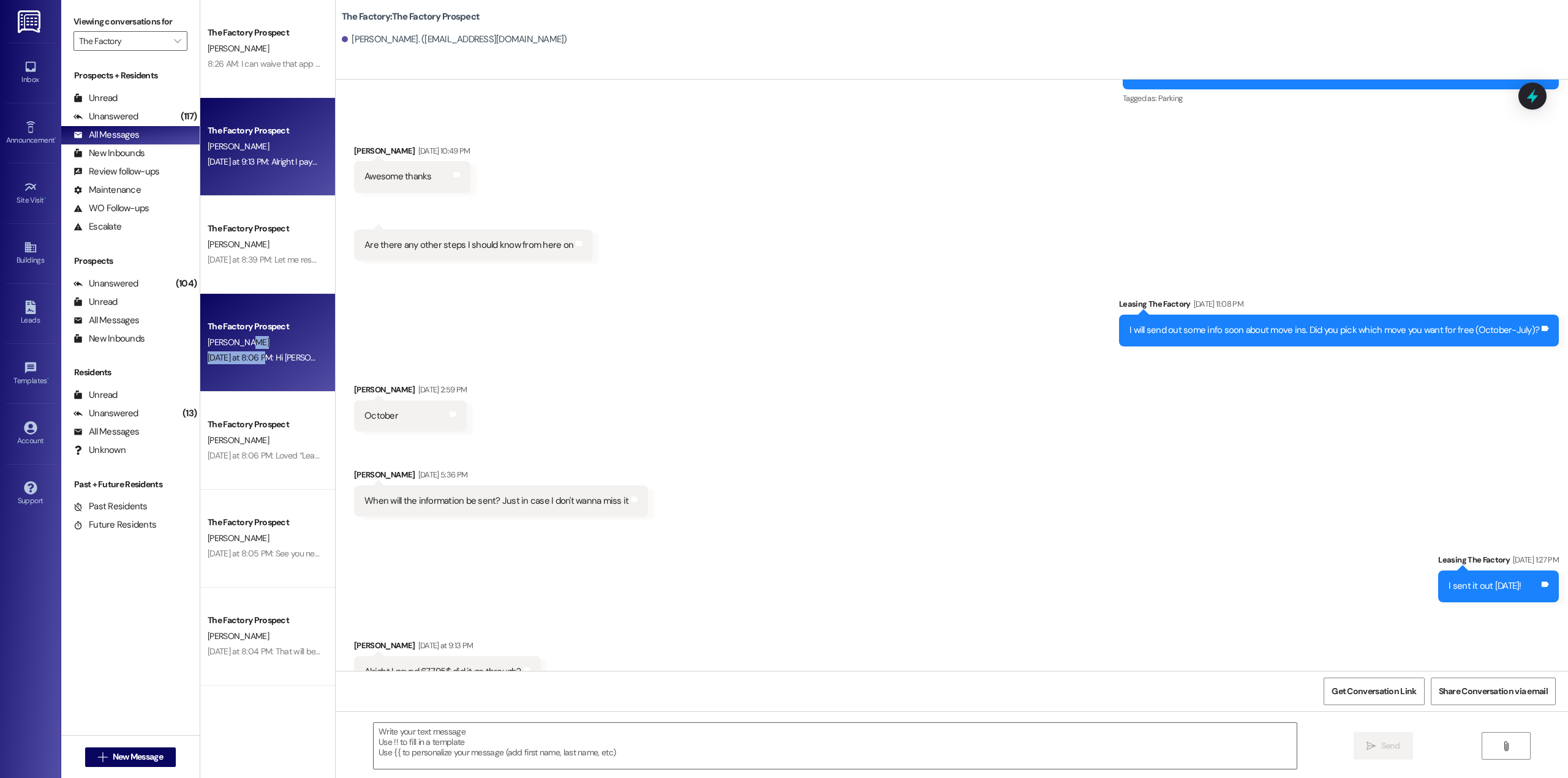
click at [254, 349] on div "The Factory Prospect [PERSON_NAME] [DATE] at 8:06 PM: Hi [PERSON_NAME], will yo…" at bounding box center [268, 342] width 135 height 98
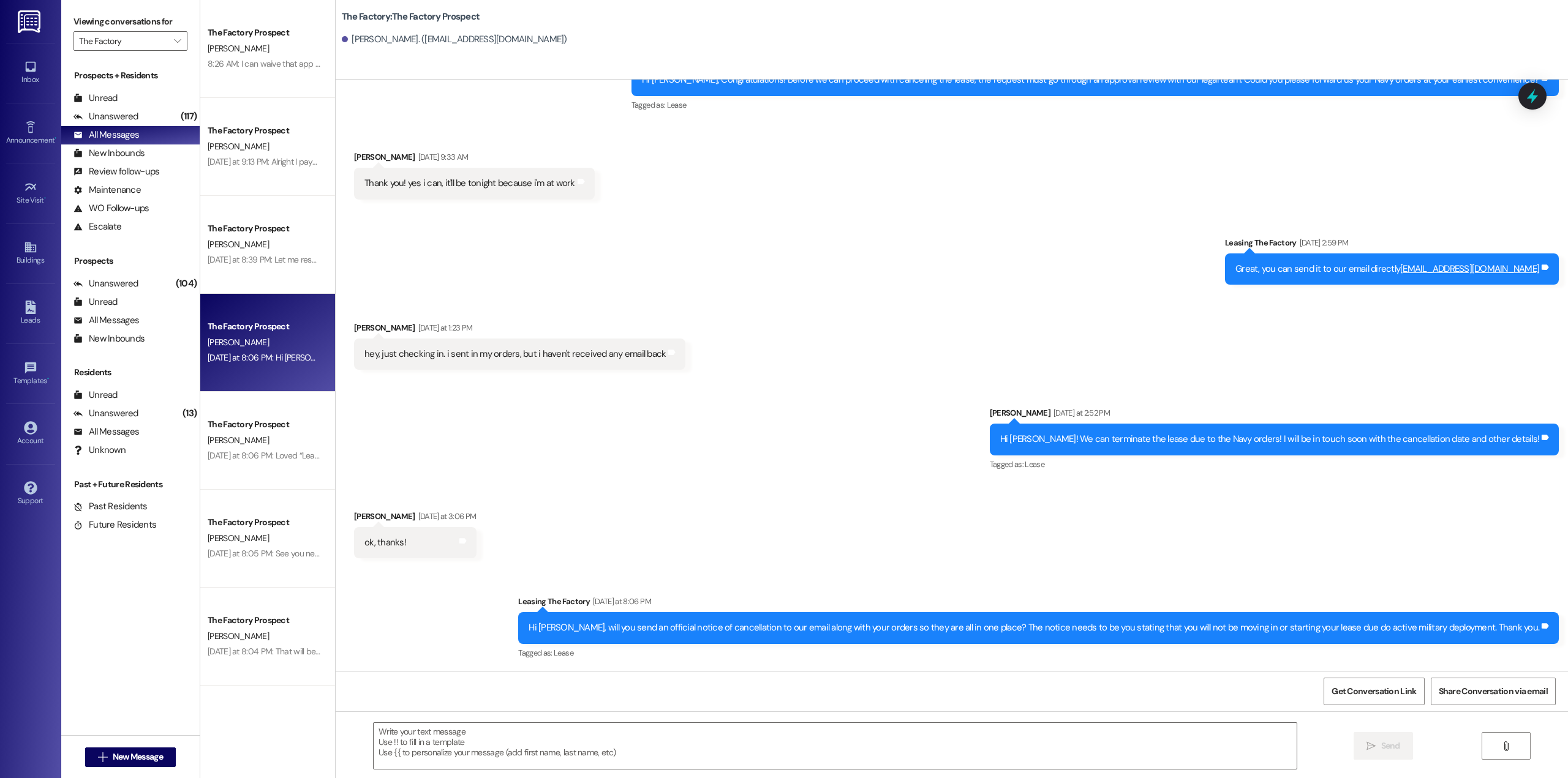
scroll to position [893, 0]
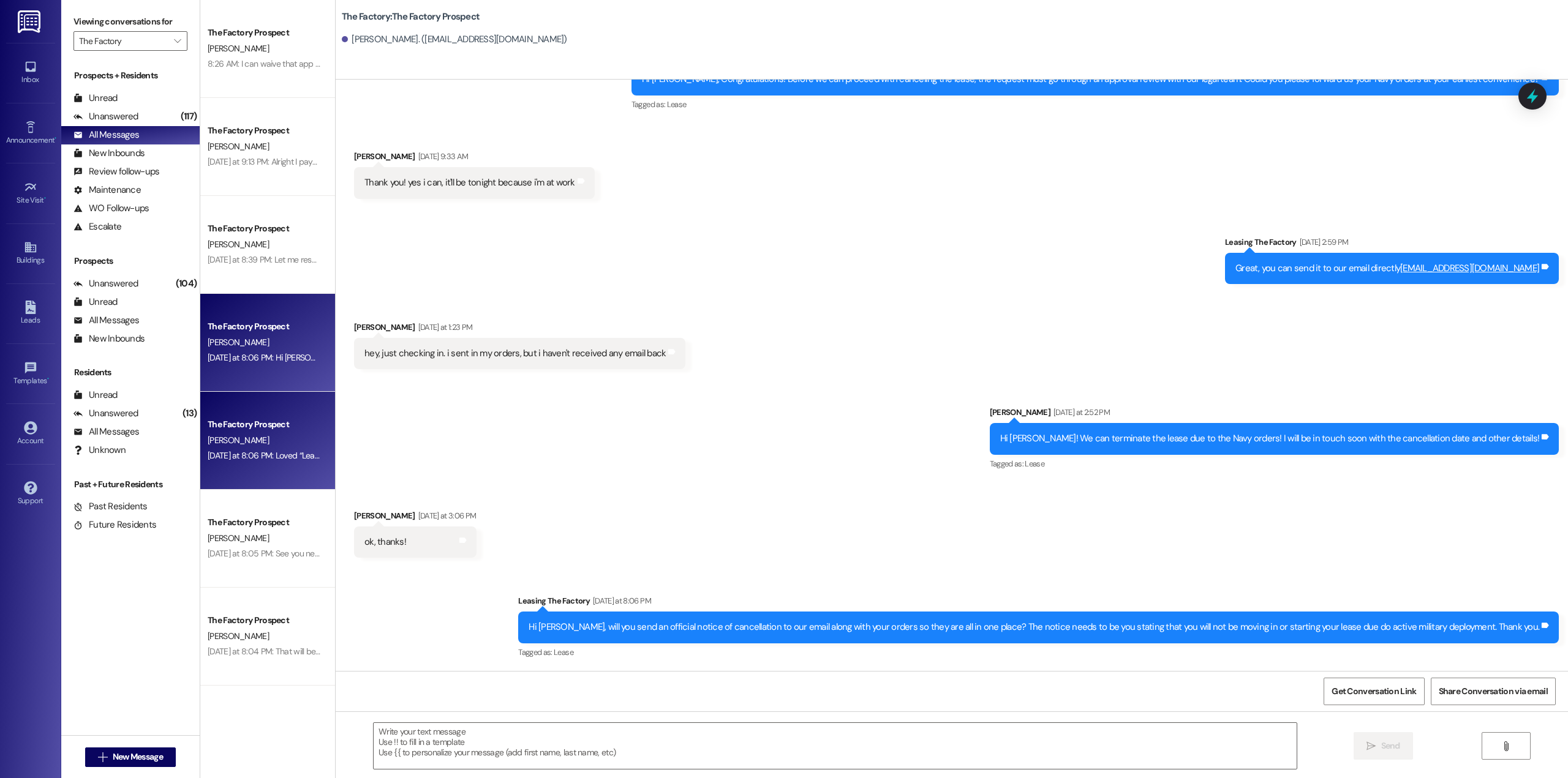
click at [242, 441] on div "[PERSON_NAME]" at bounding box center [264, 441] width 116 height 15
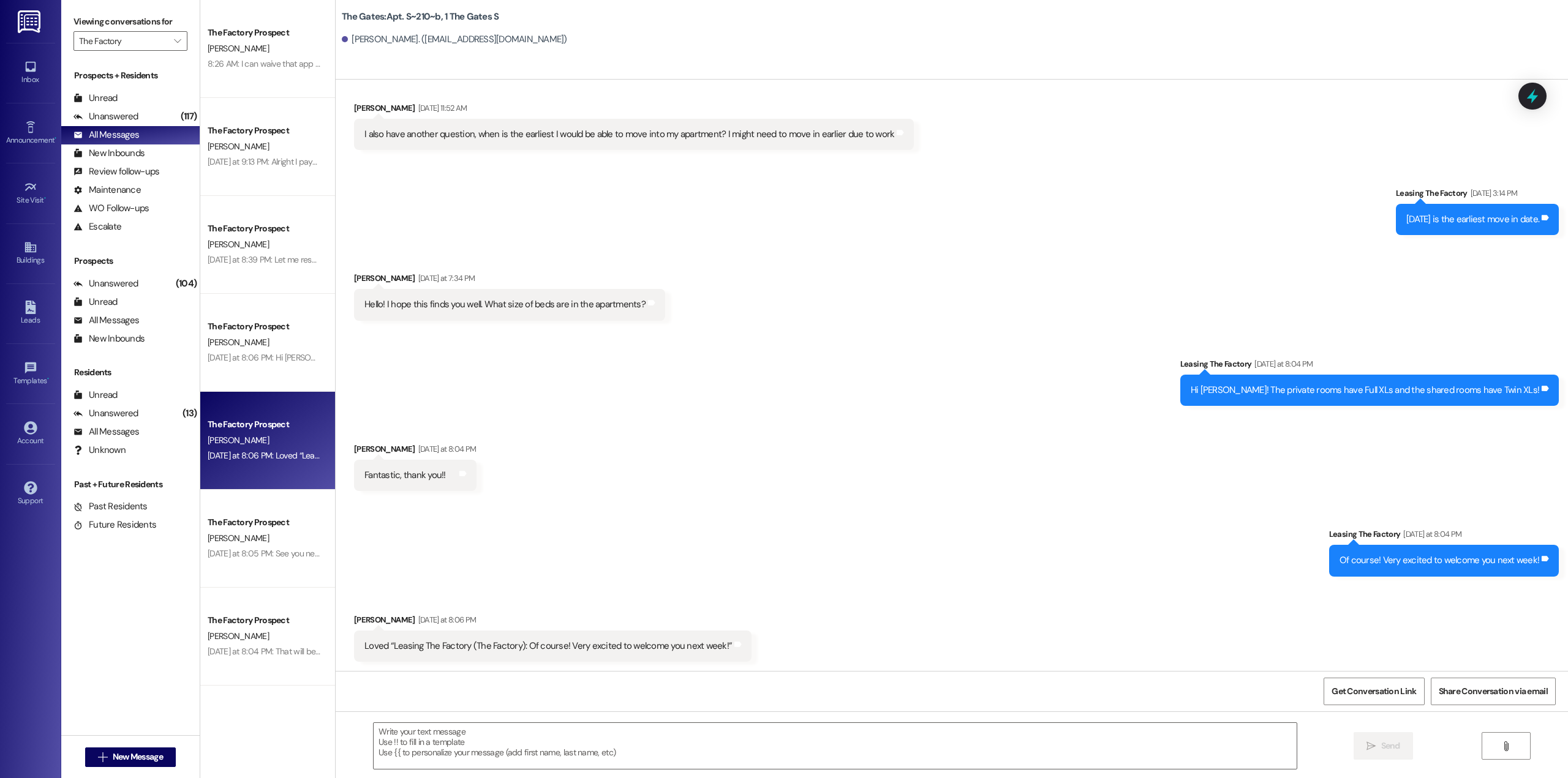
scroll to position [2273, 0]
click at [240, 50] on div "[PERSON_NAME]" at bounding box center [264, 49] width 116 height 15
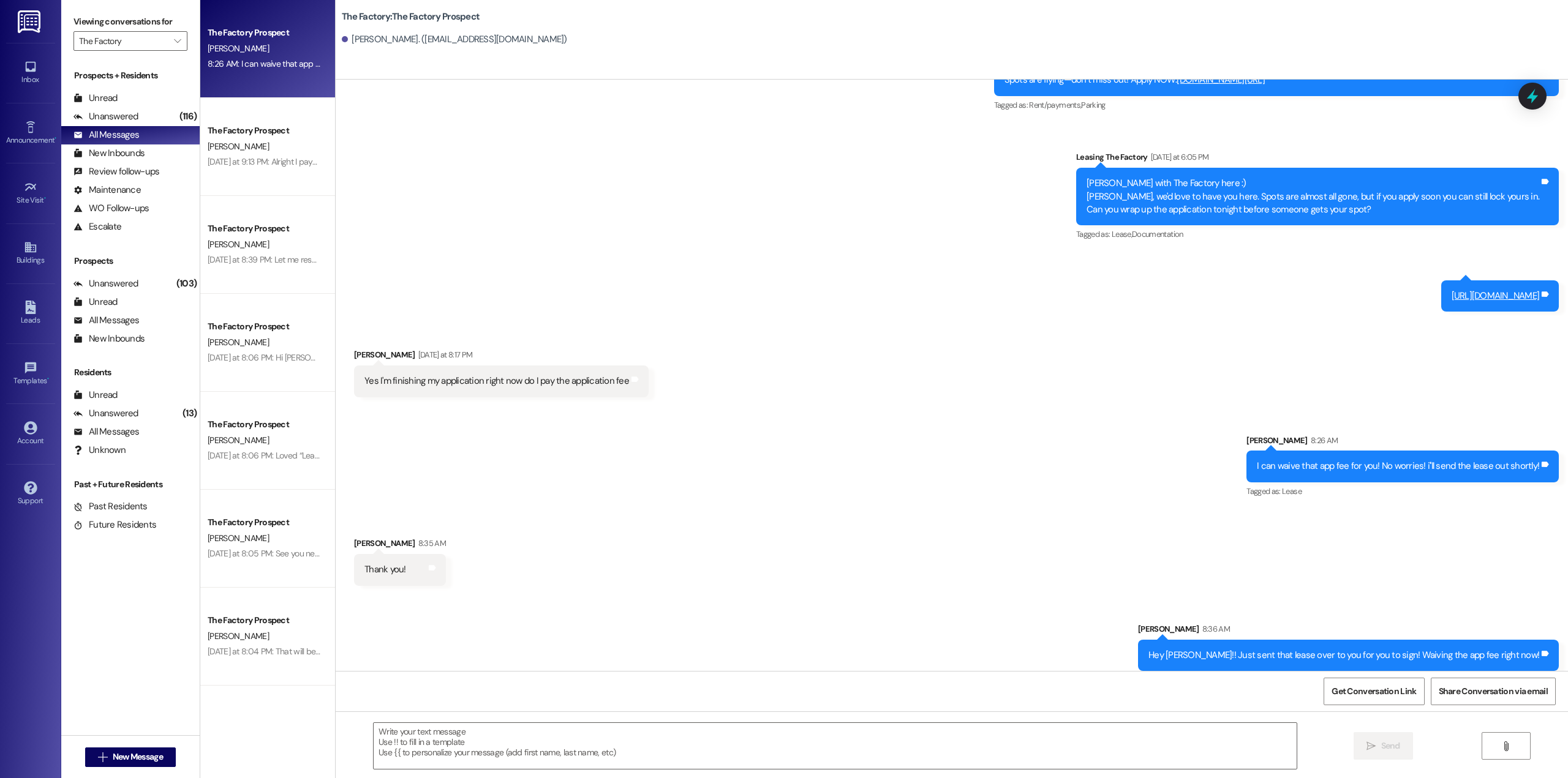
scroll to position [850, 0]
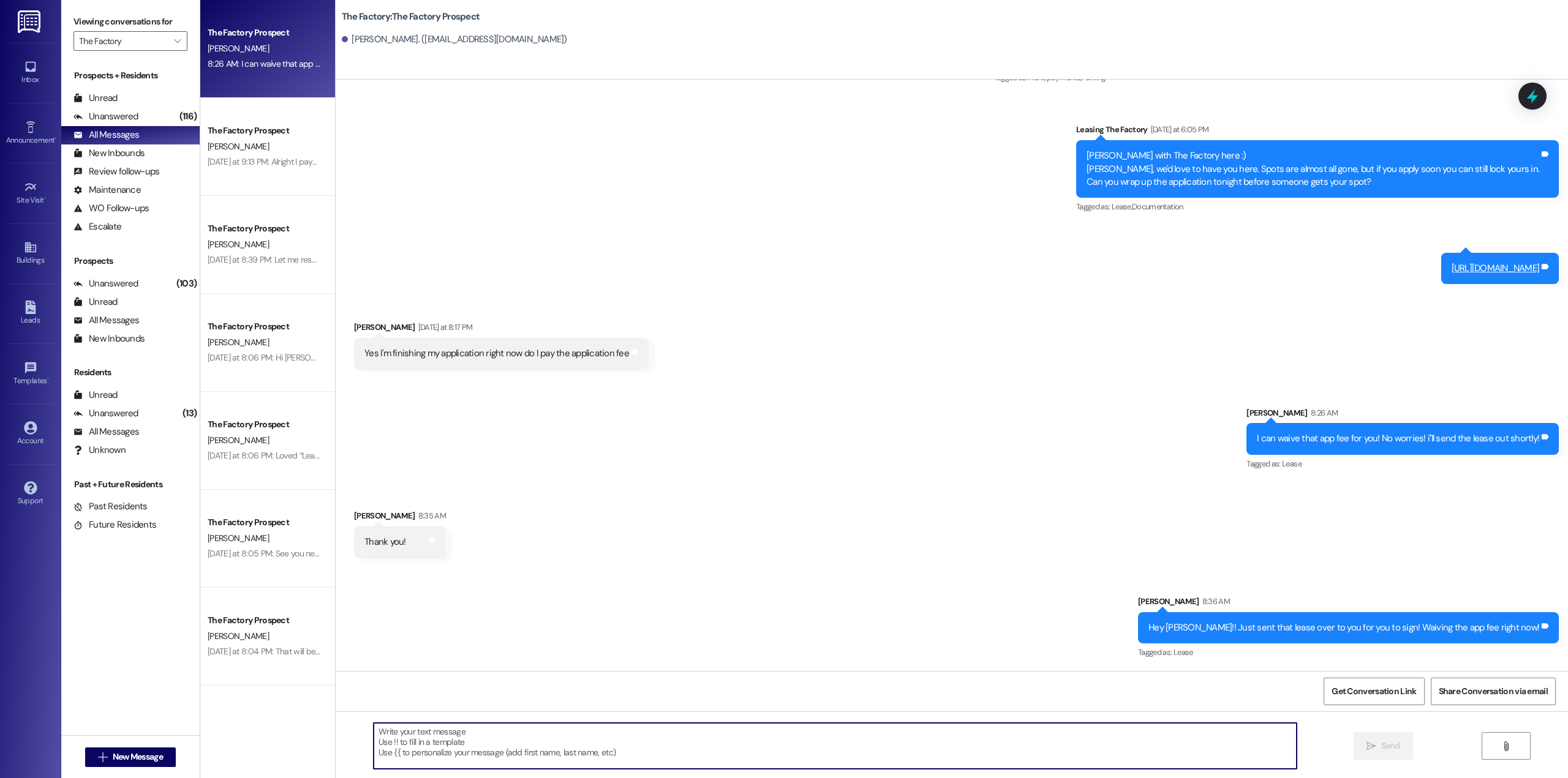
click at [817, 752] on textarea at bounding box center [834, 746] width 923 height 46
click at [115, 136] on div "All Messages" at bounding box center [107, 135] width 66 height 13
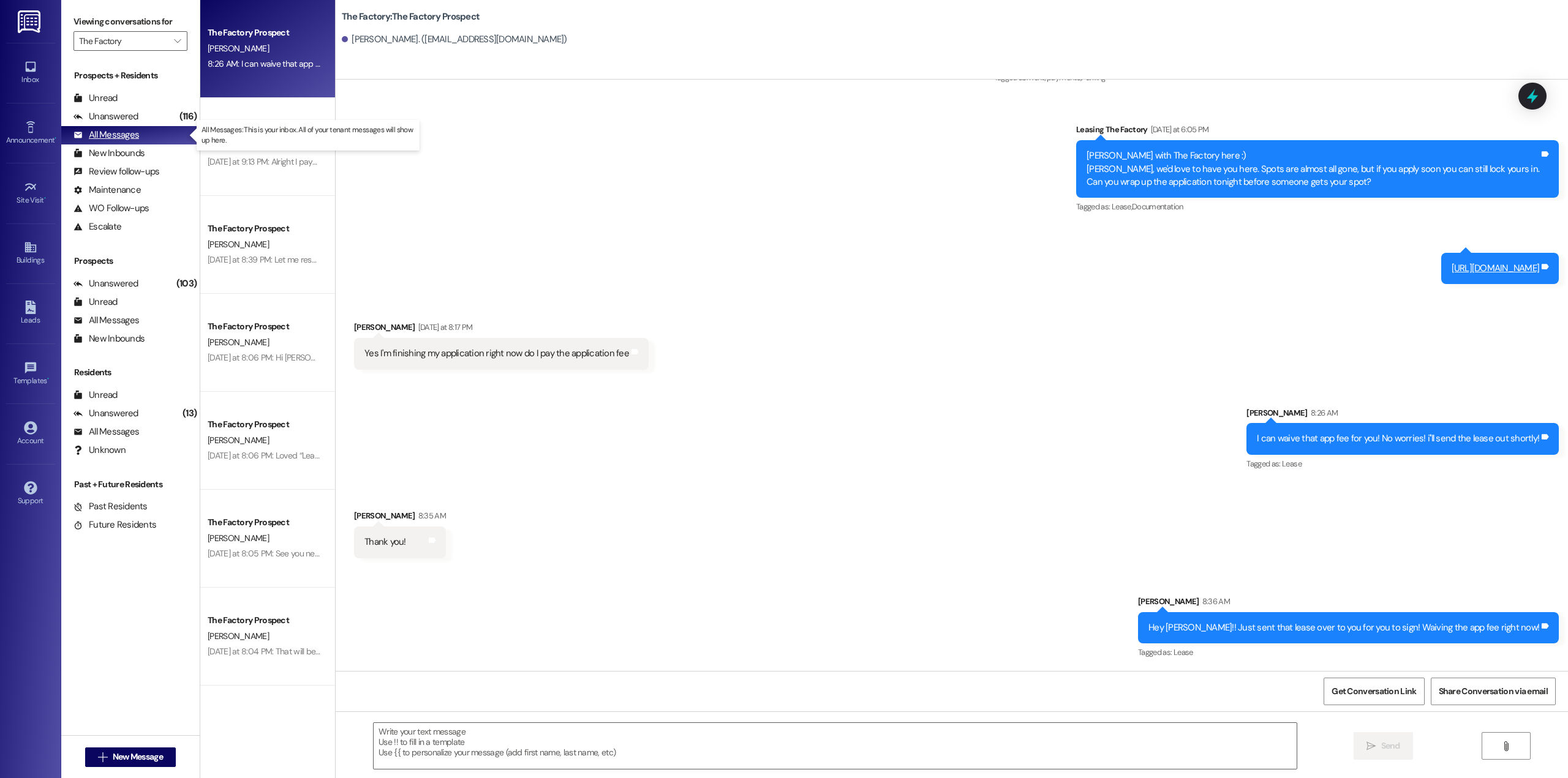
click at [133, 137] on div "All Messages" at bounding box center [107, 135] width 66 height 13
click at [269, 88] on div "The Factory Prospect [PERSON_NAME] 8:26 AM: I can waive that app fee for you! N…" at bounding box center [268, 49] width 135 height 98
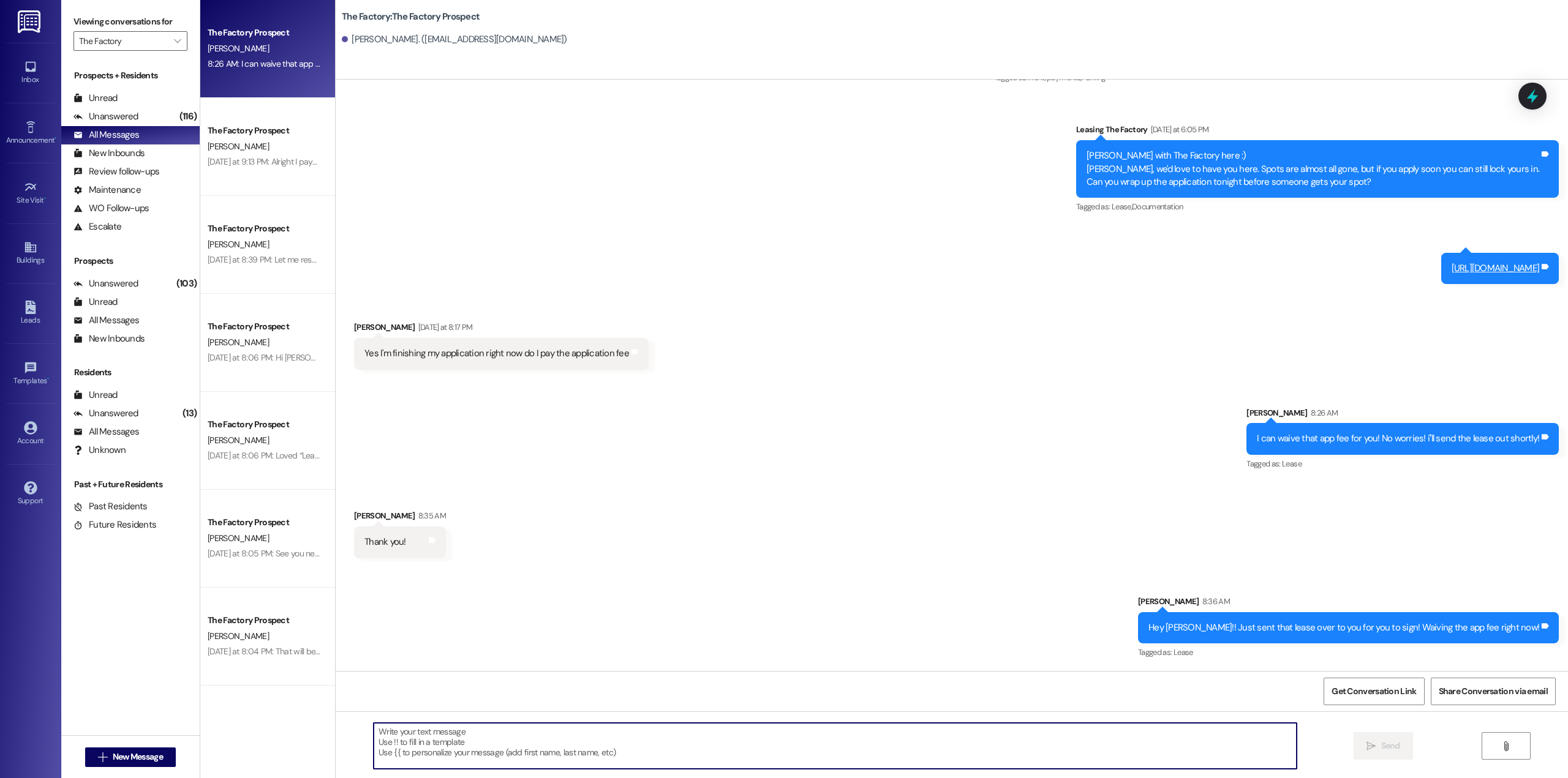
click at [878, 763] on textarea at bounding box center [834, 746] width 923 height 46
type textarea "Let me know once you sign that lease signed and I will make sure you get that f…"
click at [1371, 745] on icon "" at bounding box center [1371, 746] width 9 height 10
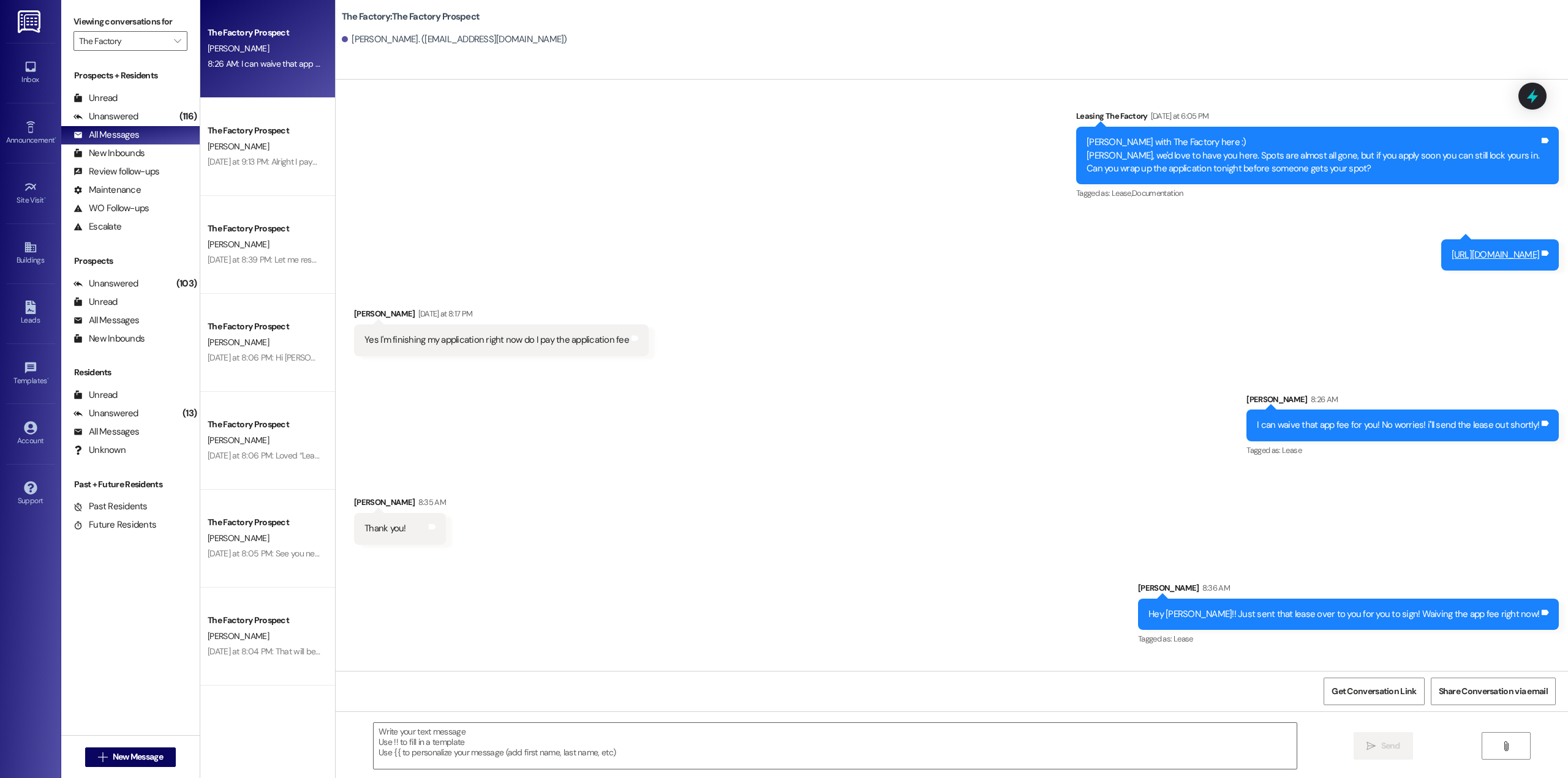
scroll to position [936, 0]
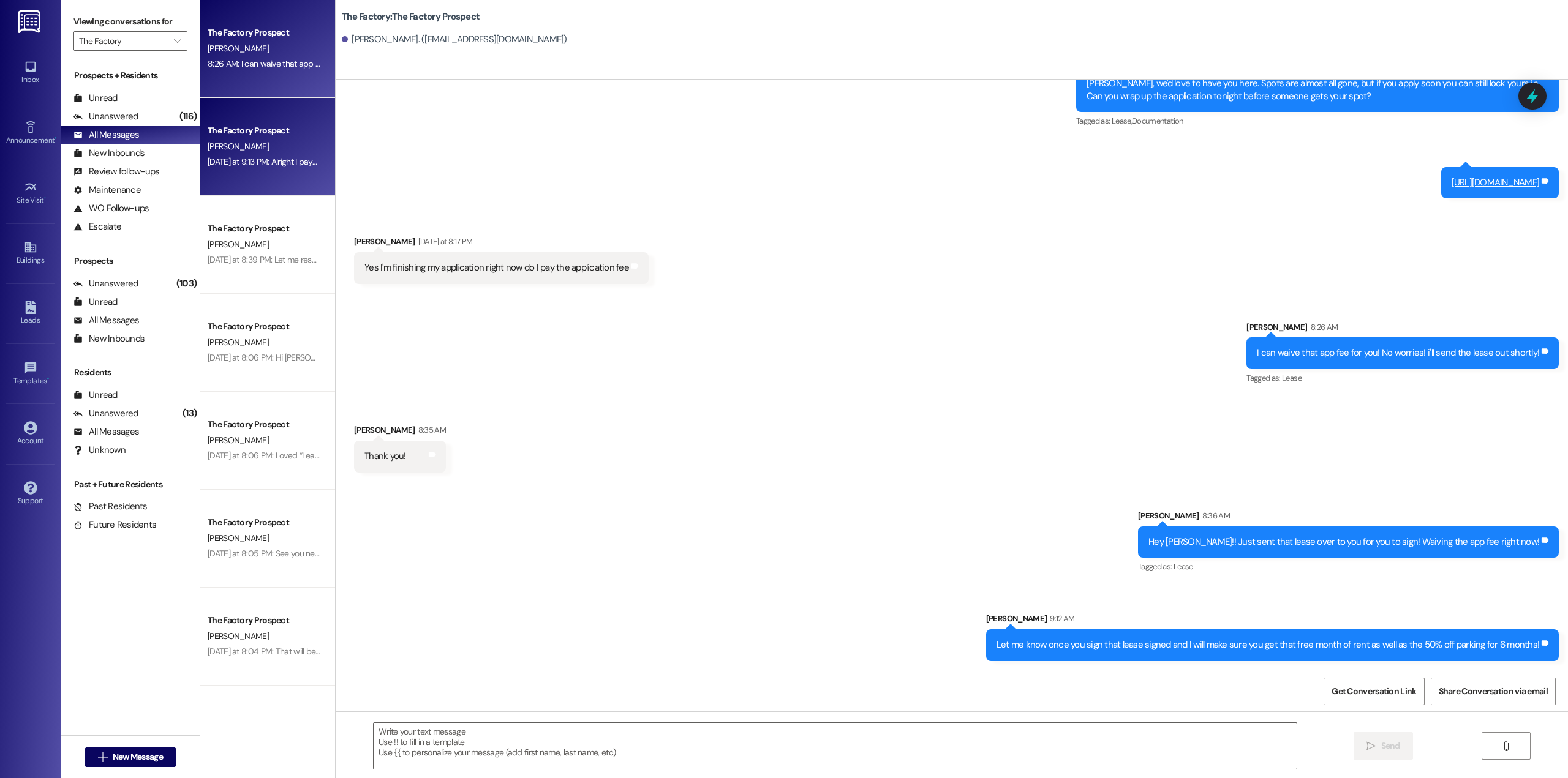
click at [242, 149] on div "[PERSON_NAME]" at bounding box center [264, 146] width 116 height 15
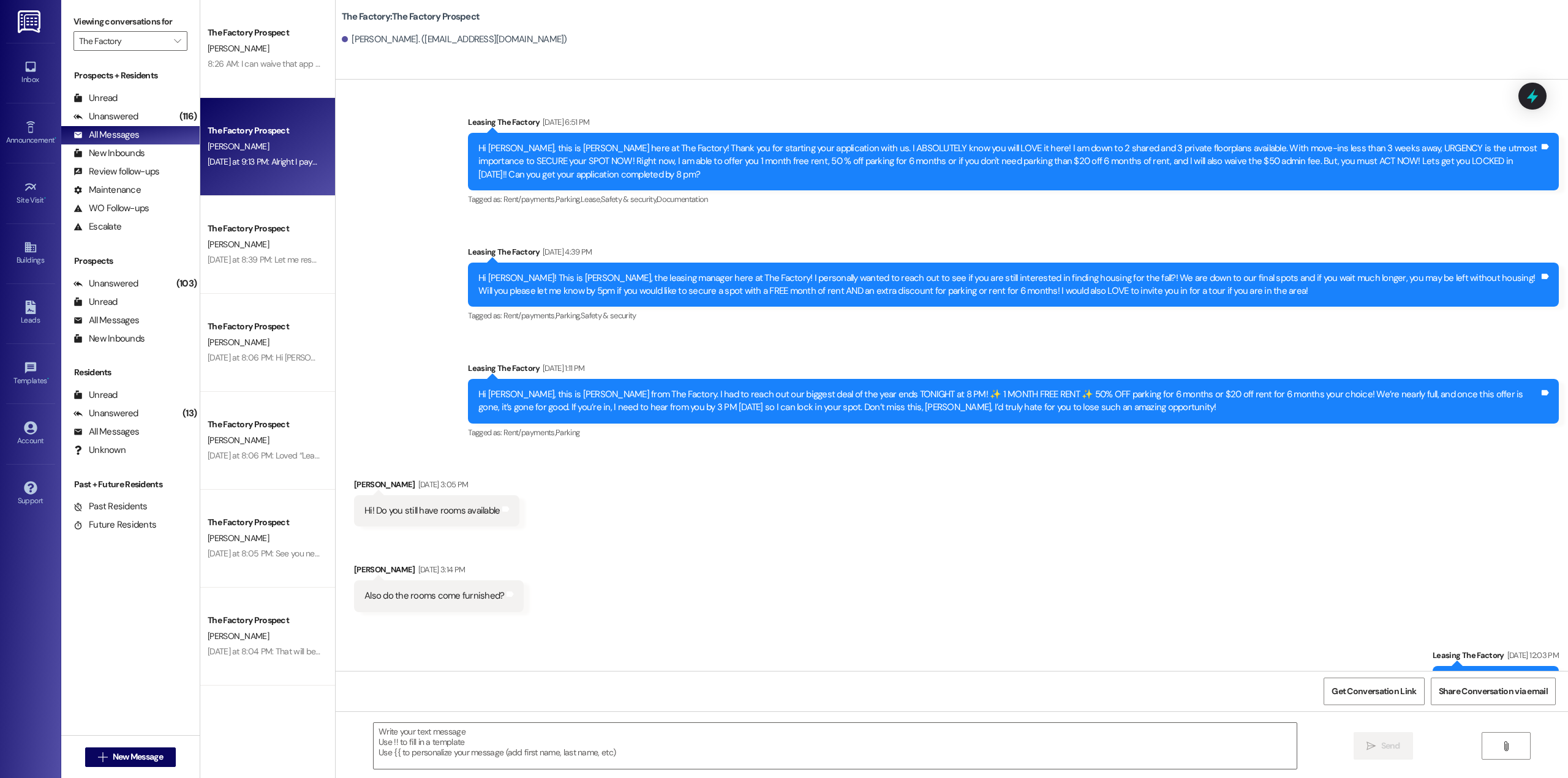
scroll to position [11411, 0]
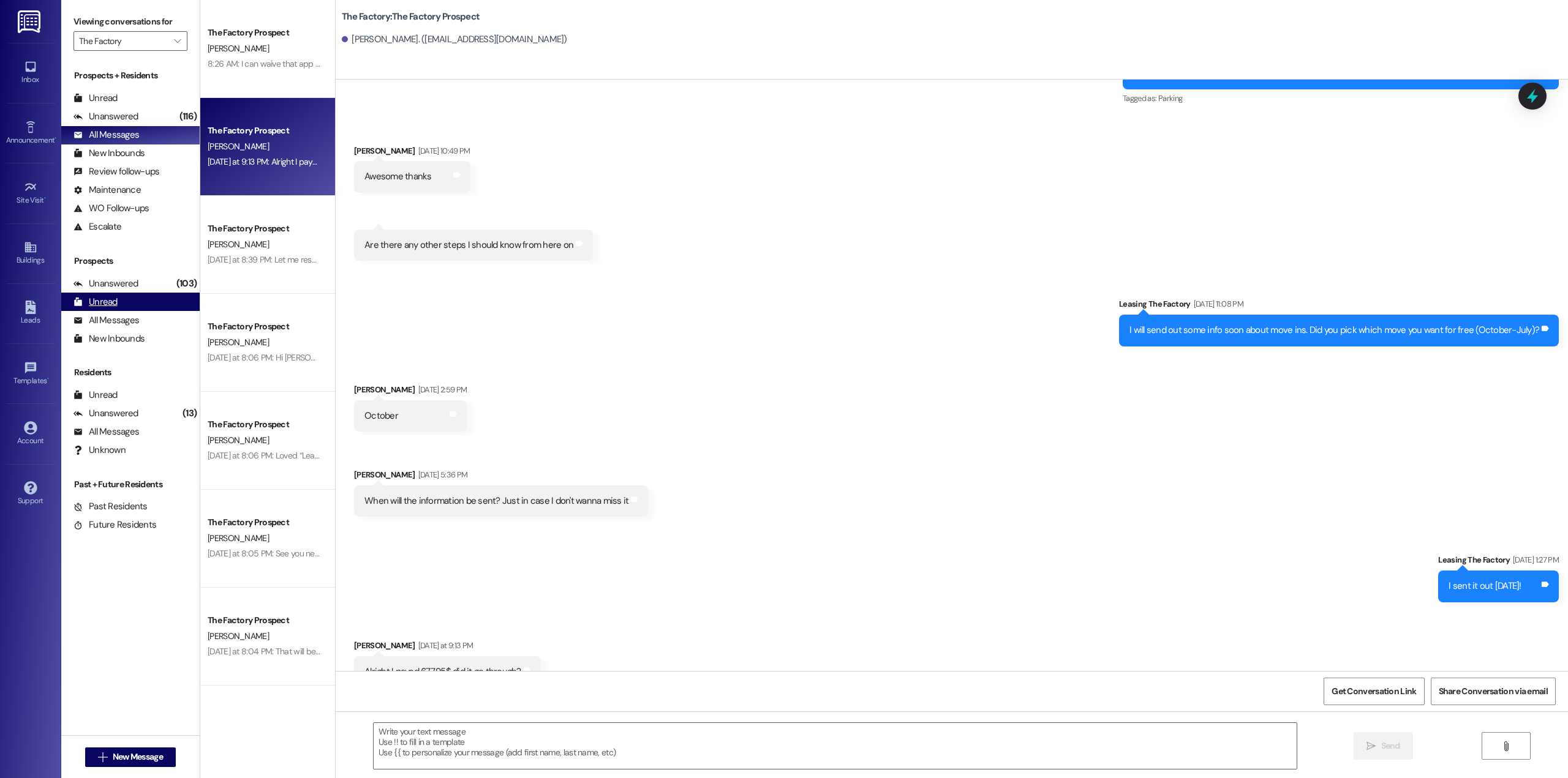
click at [117, 302] on div "Unread (0)" at bounding box center [130, 301] width 138 height 18
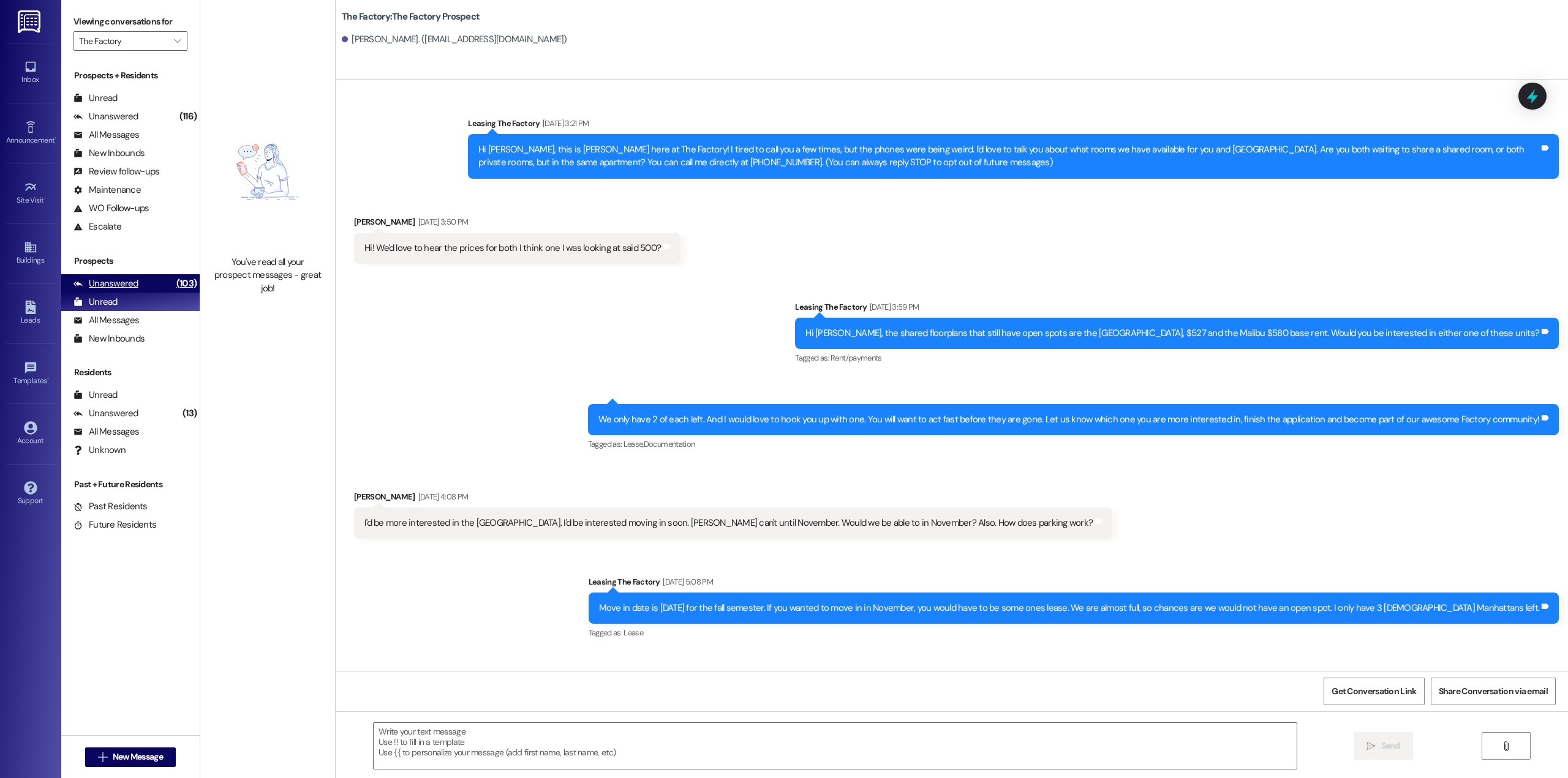
scroll to position [11410, 0]
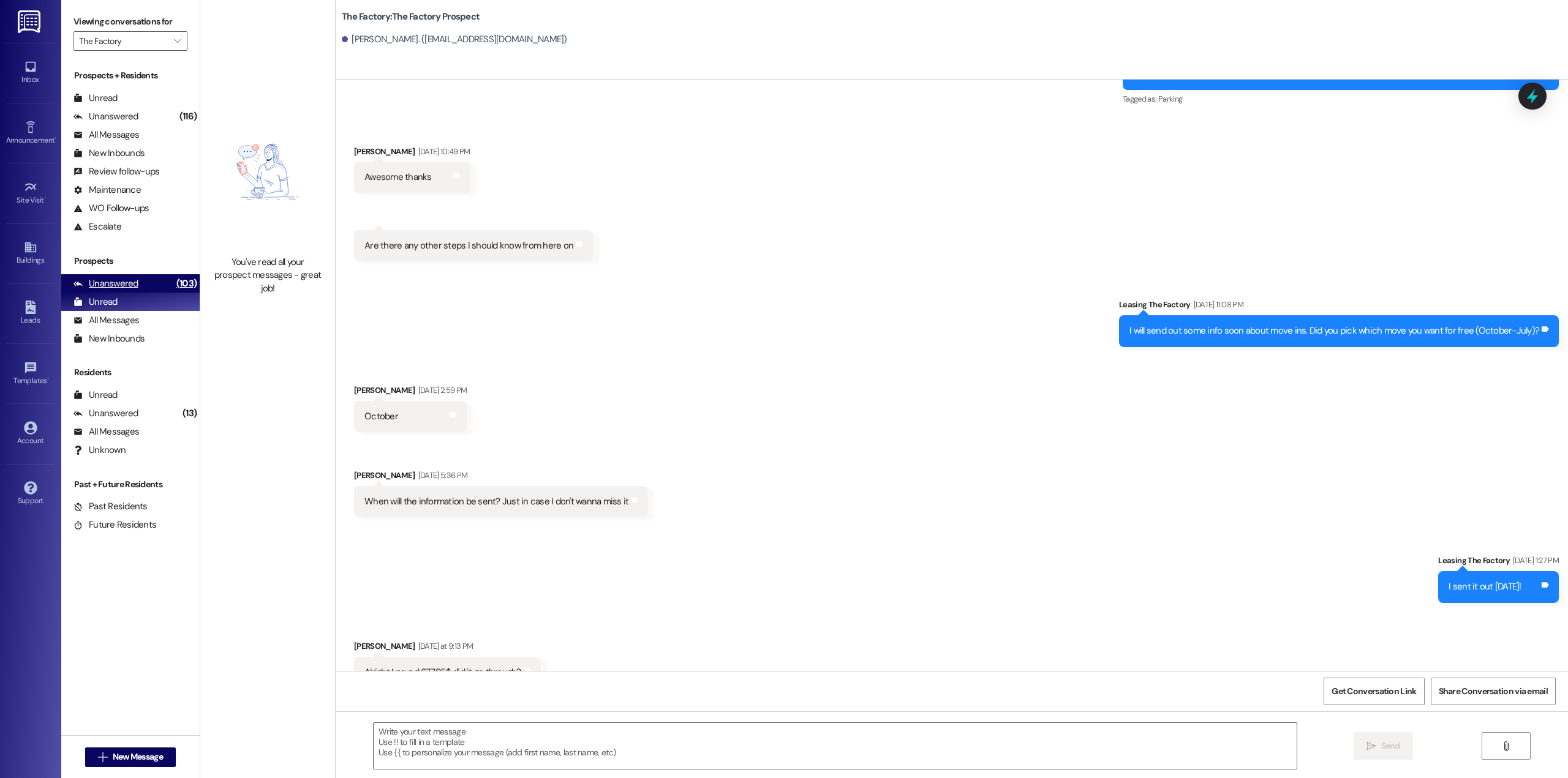
click at [108, 283] on div "Unanswered" at bounding box center [106, 284] width 65 height 13
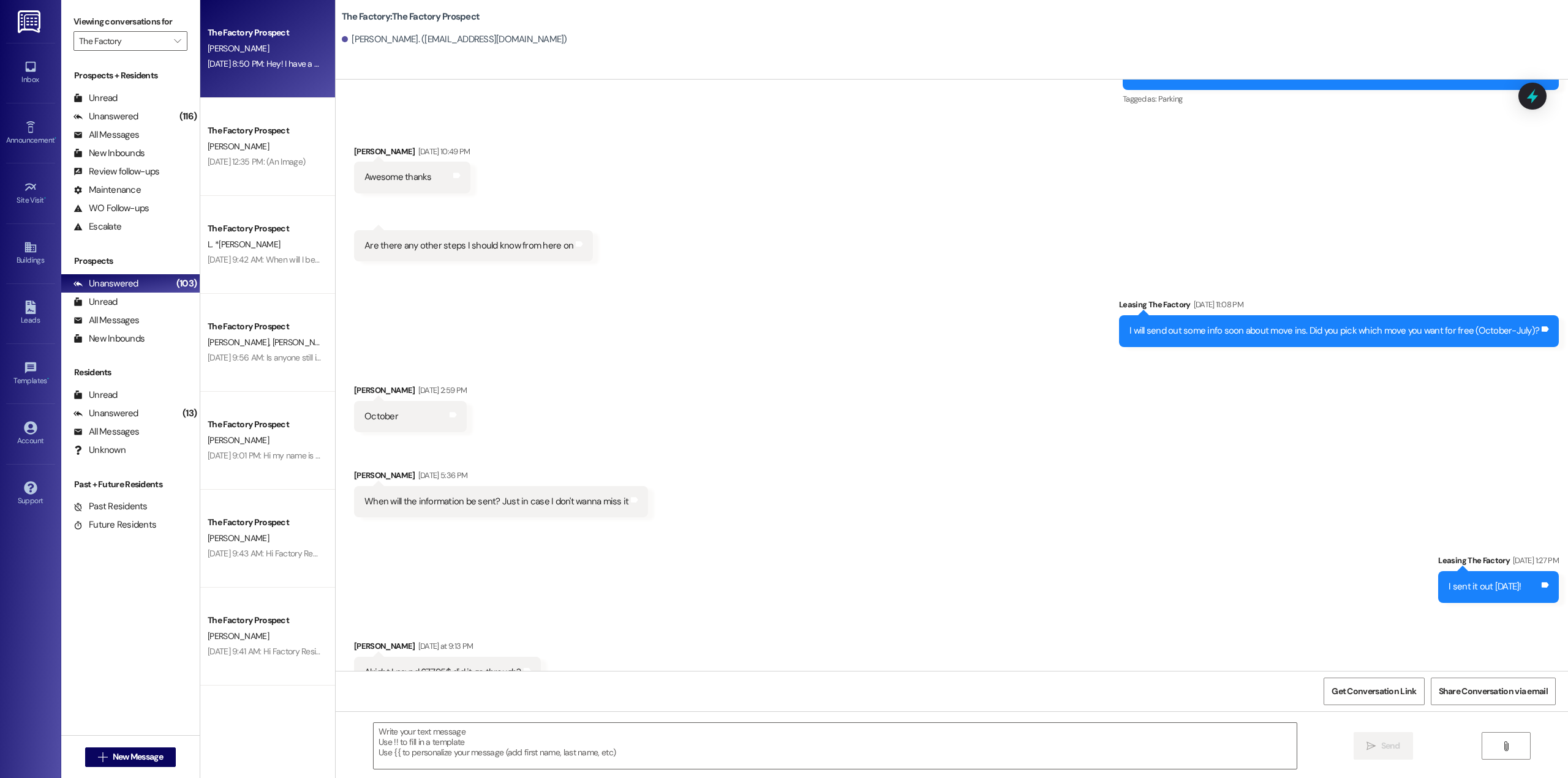
click at [274, 78] on div "The Factory Prospect [PERSON_NAME] [DATE] 8:50 PM: Hey! I have a question, acco…" at bounding box center [268, 49] width 135 height 98
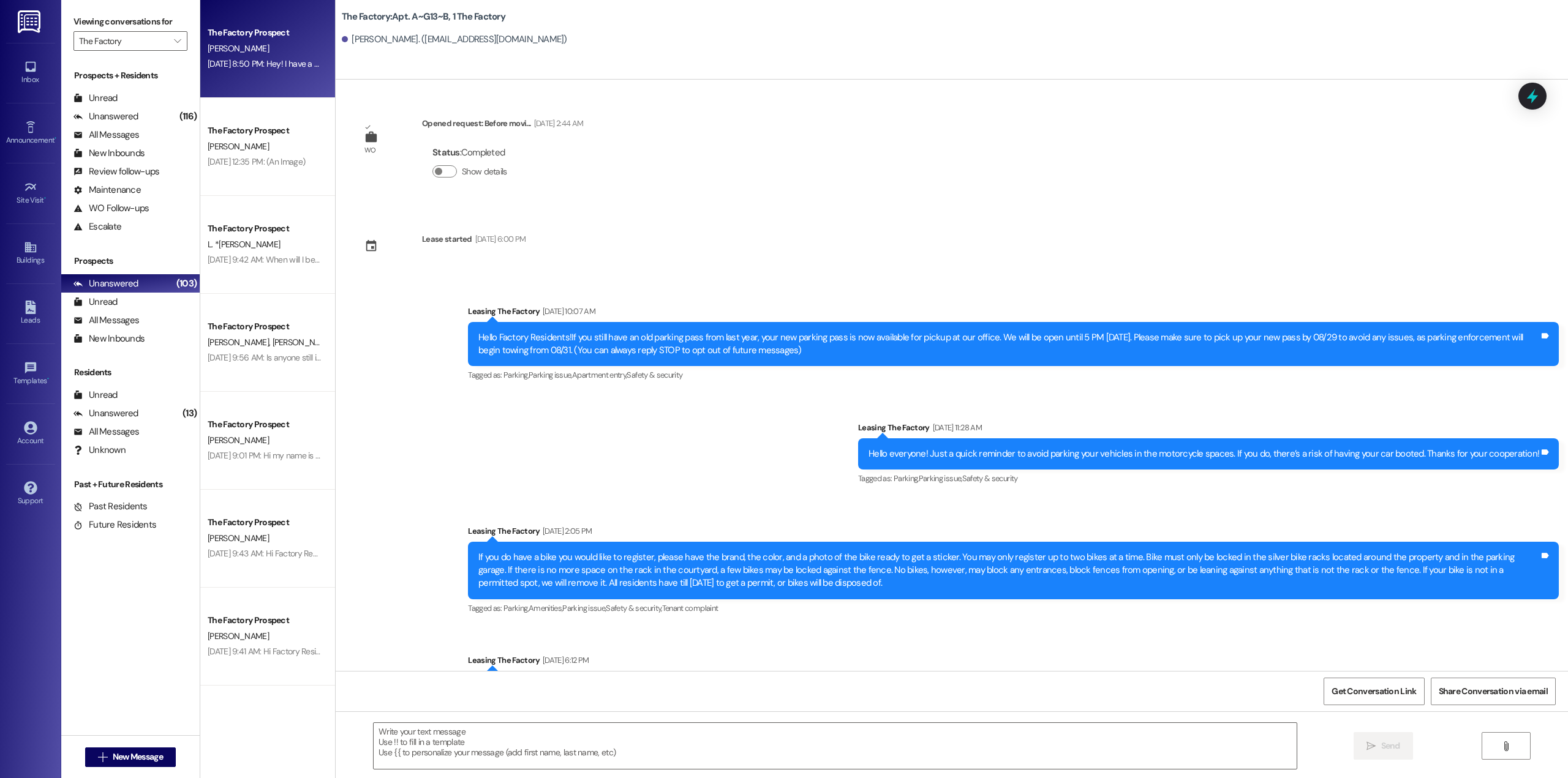
scroll to position [9847, 0]
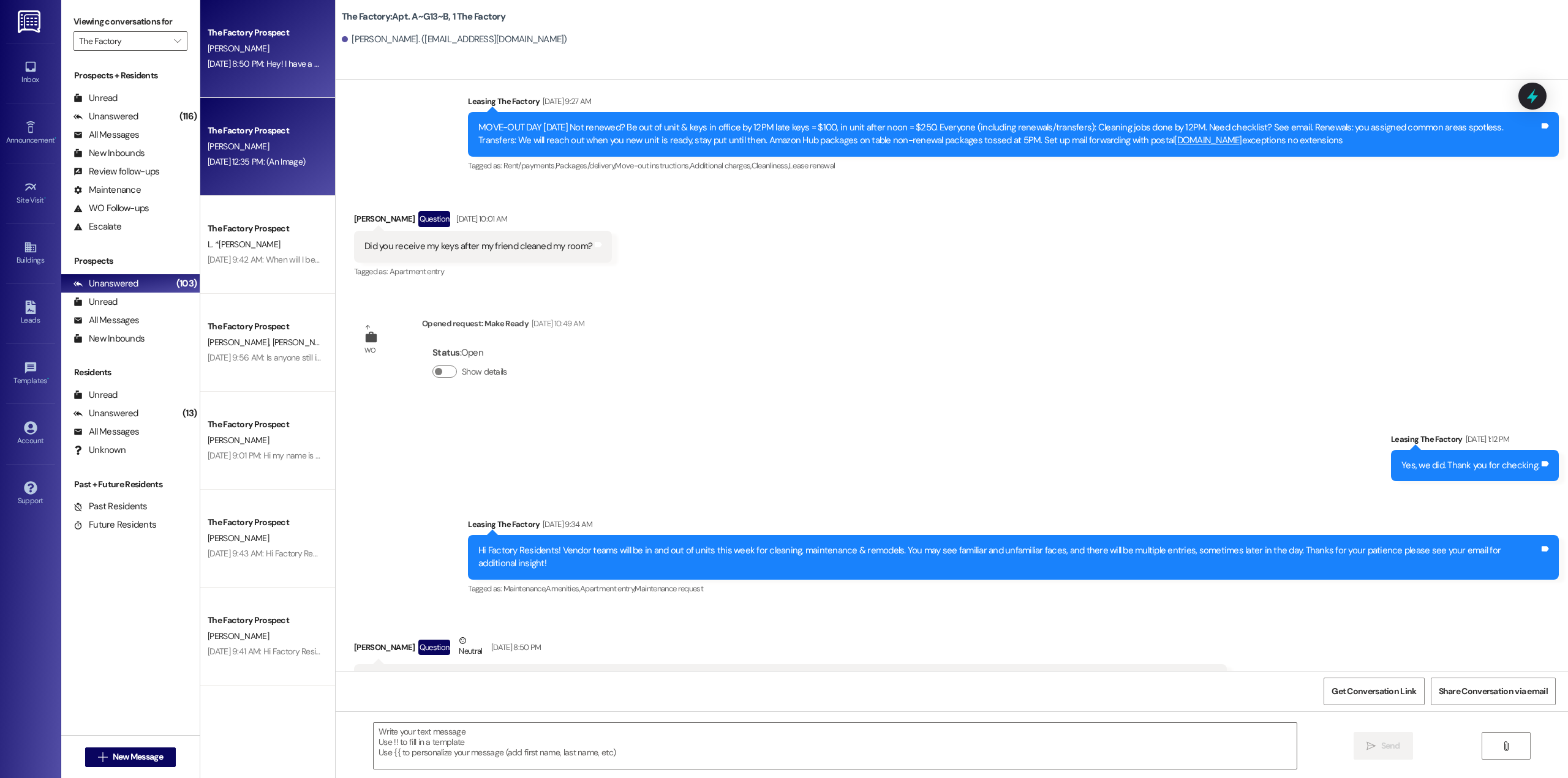
click at [235, 146] on div "[PERSON_NAME]" at bounding box center [264, 146] width 116 height 15
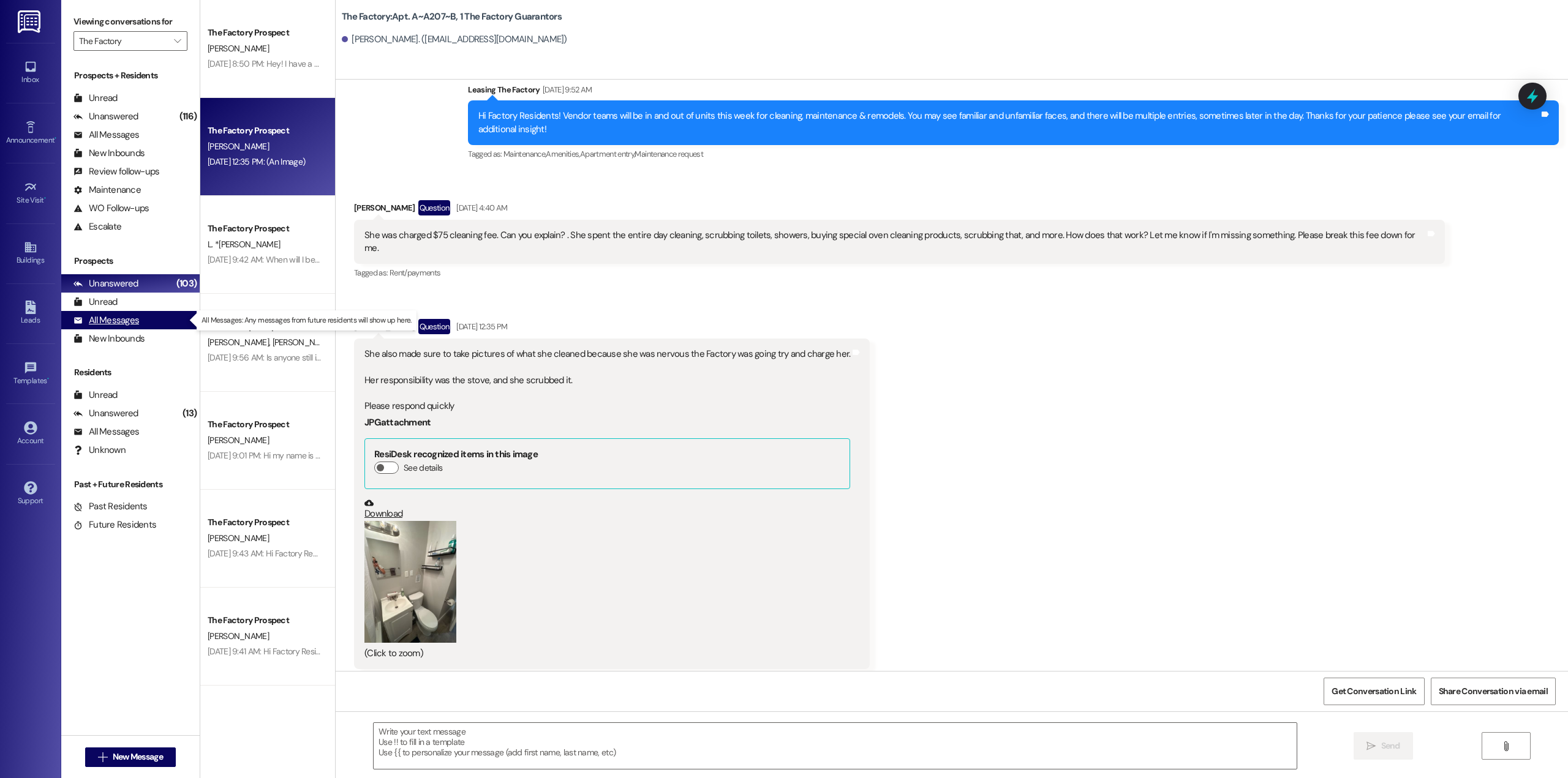
click at [125, 325] on div "All Messages" at bounding box center [107, 320] width 66 height 13
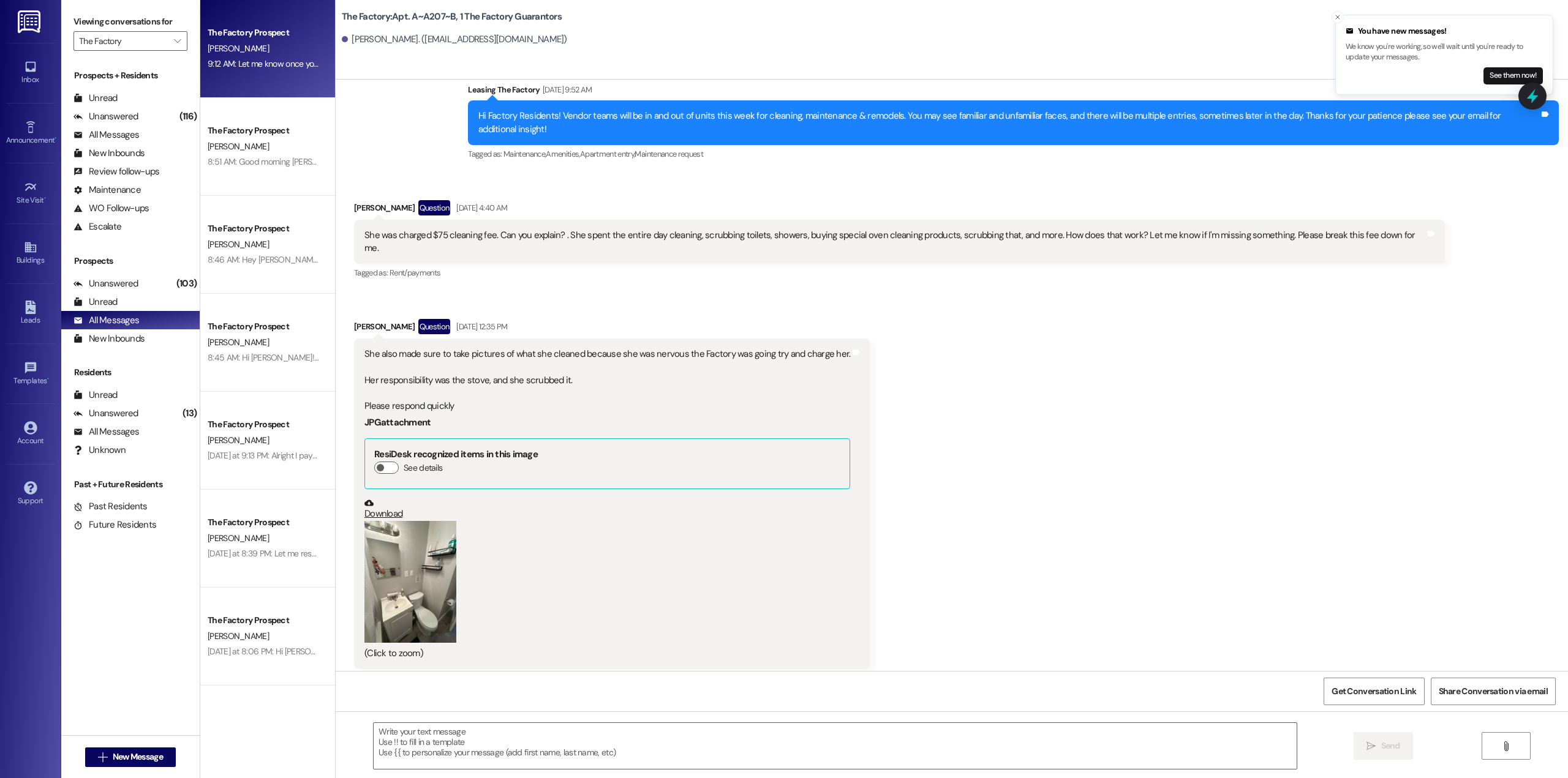
click at [247, 79] on div "The Factory Prospect [PERSON_NAME] 9:12 AM: Let me know once you sign that leas…" at bounding box center [268, 49] width 135 height 98
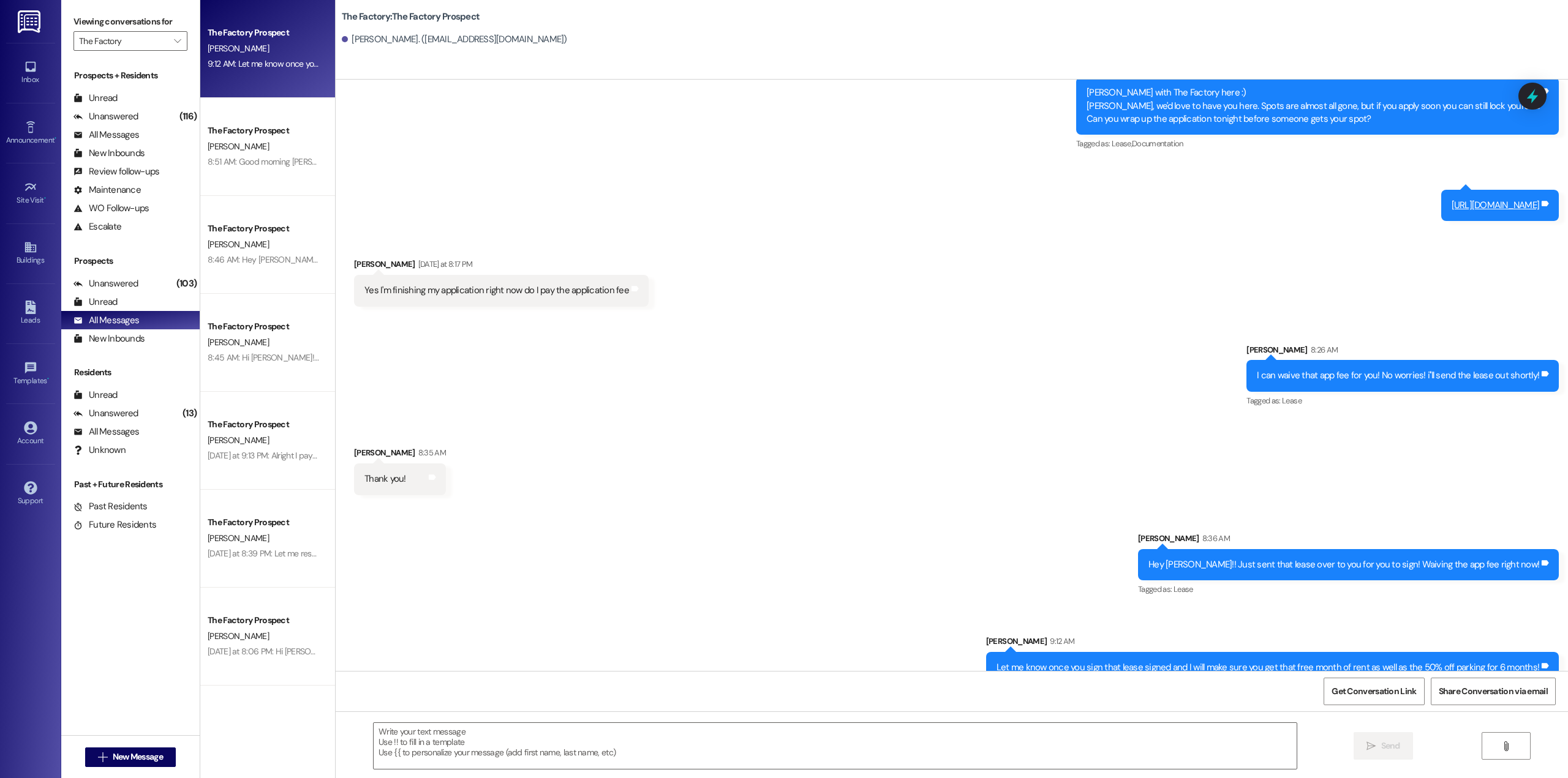
scroll to position [953, 0]
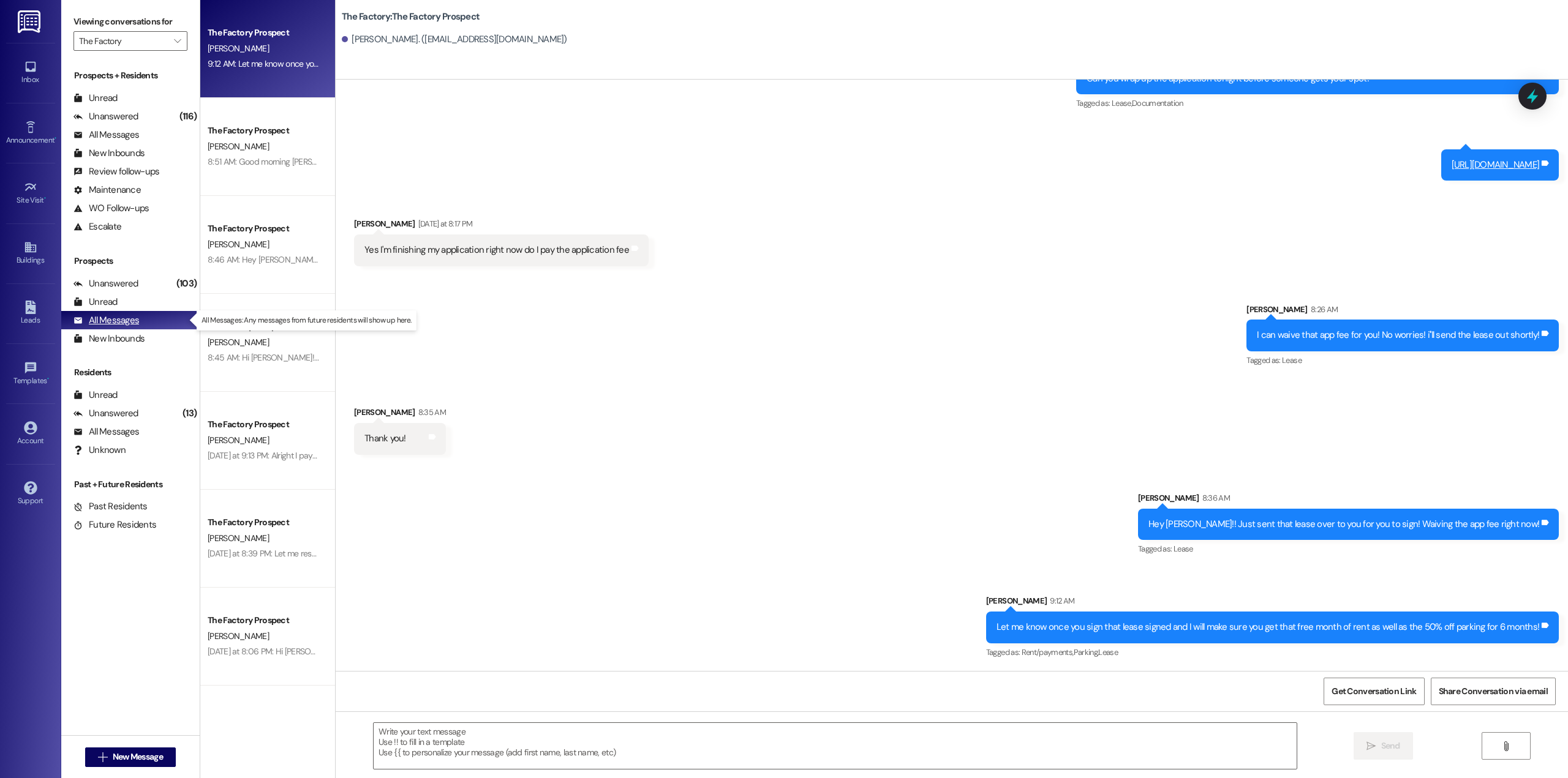
click at [163, 327] on div "All Messages (undefined)" at bounding box center [130, 320] width 138 height 18
click at [127, 306] on div "Unread (0)" at bounding box center [130, 301] width 138 height 18
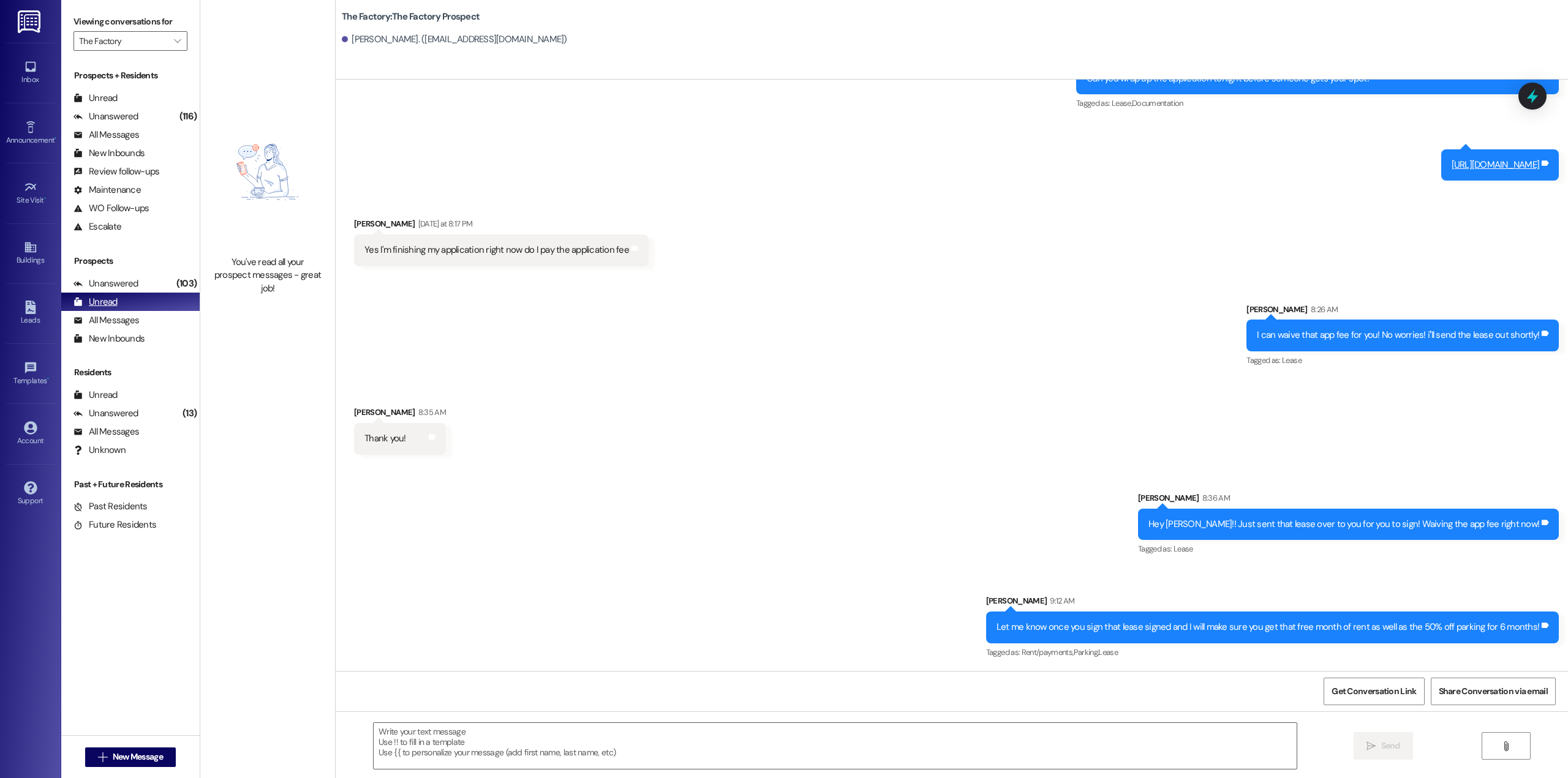
click at [119, 306] on div "Unread (0)" at bounding box center [130, 301] width 138 height 18
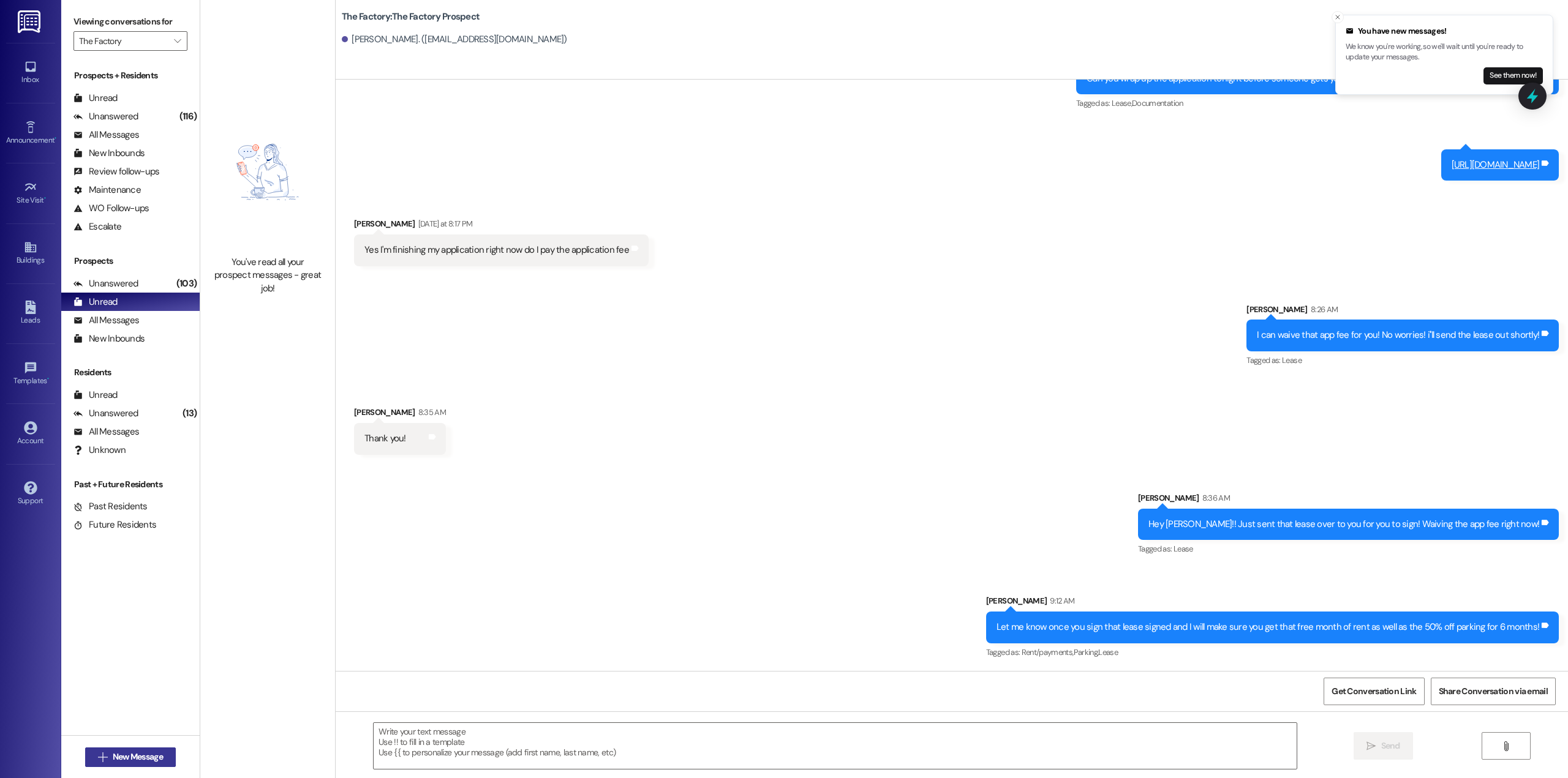
click at [156, 762] on span "New Message" at bounding box center [138, 757] width 50 height 13
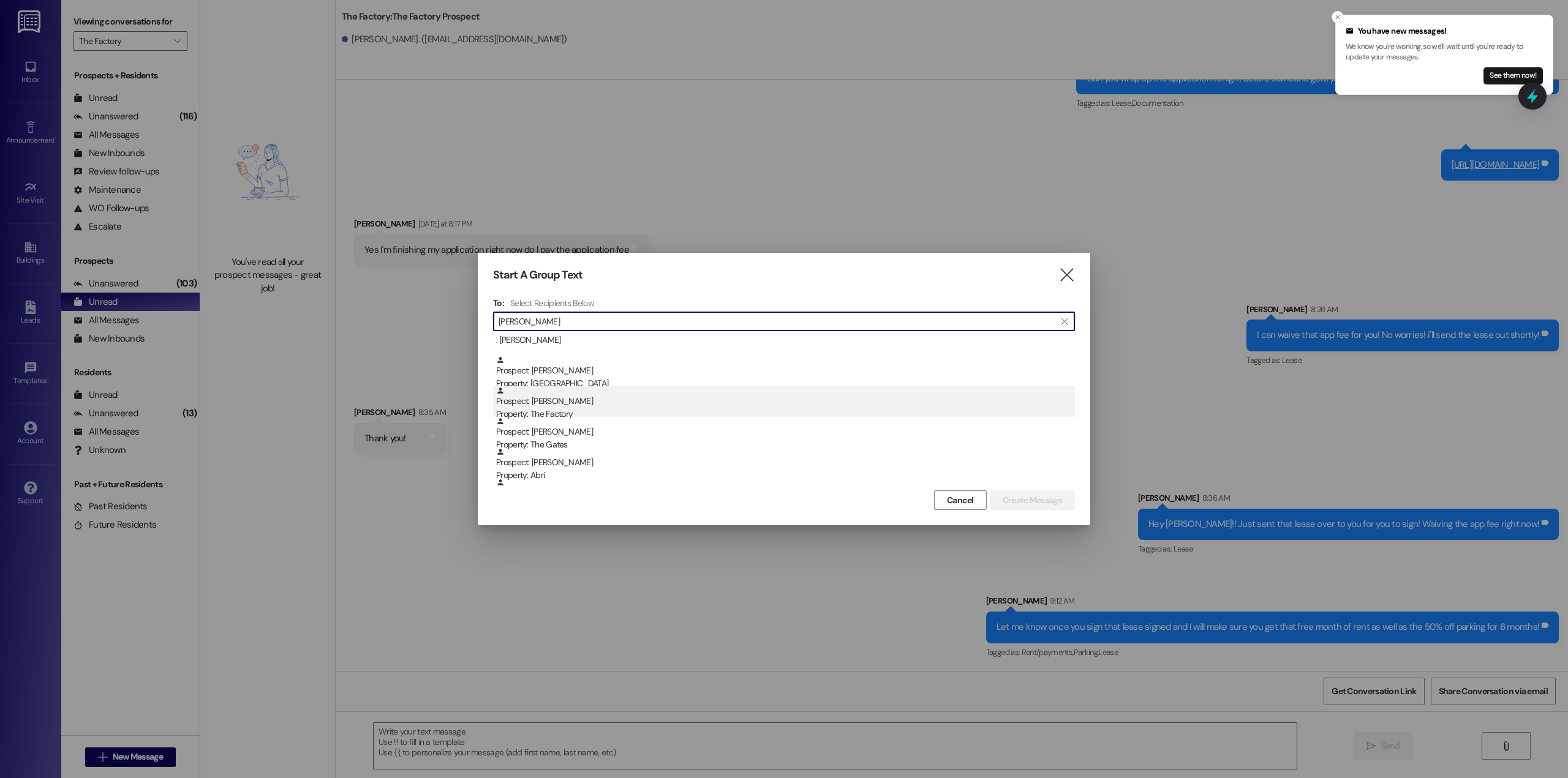
scroll to position [245, 0]
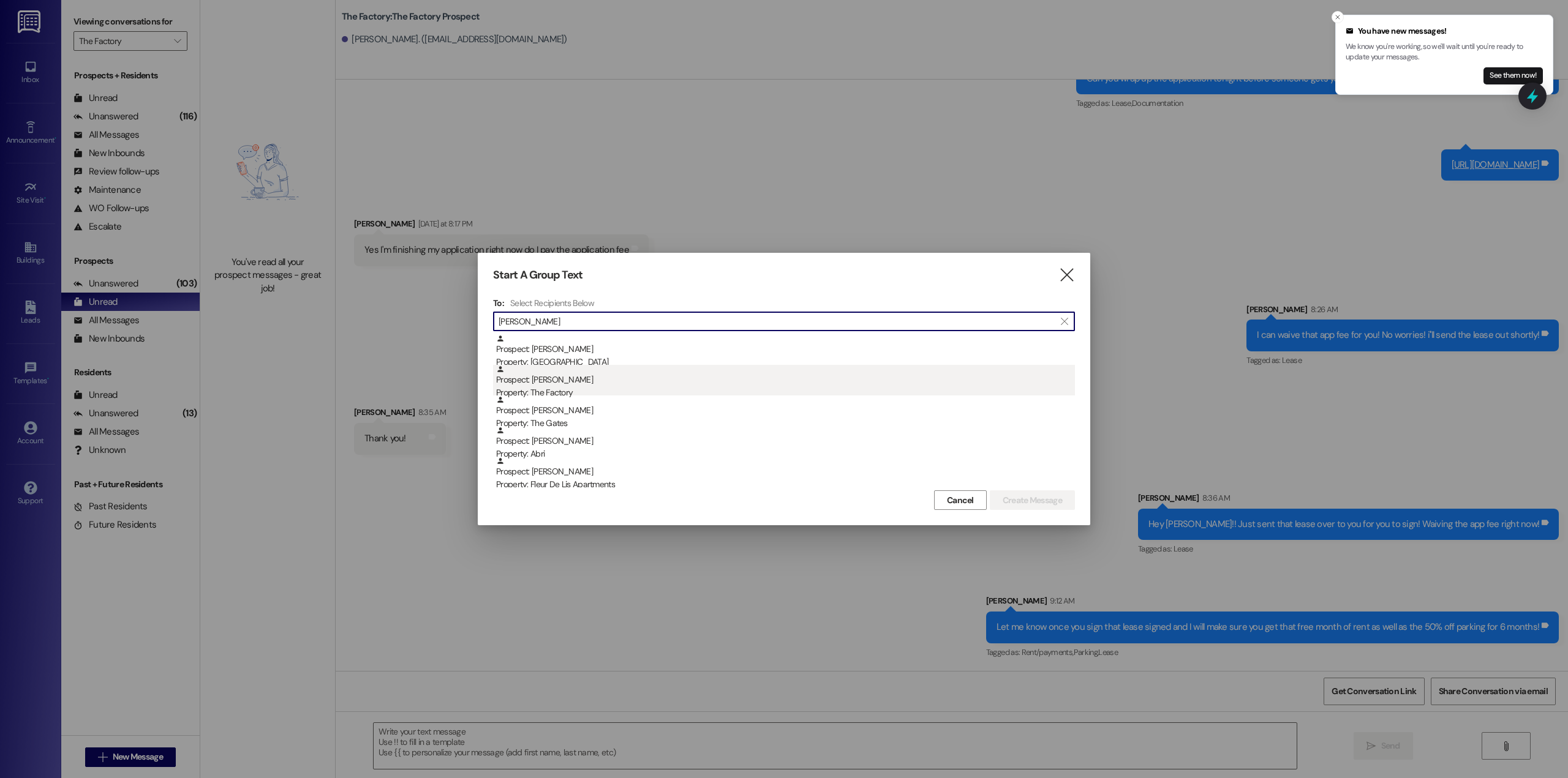
type input "[PERSON_NAME]"
click at [670, 386] on div "Property: The Factory" at bounding box center [786, 393] width 579 height 13
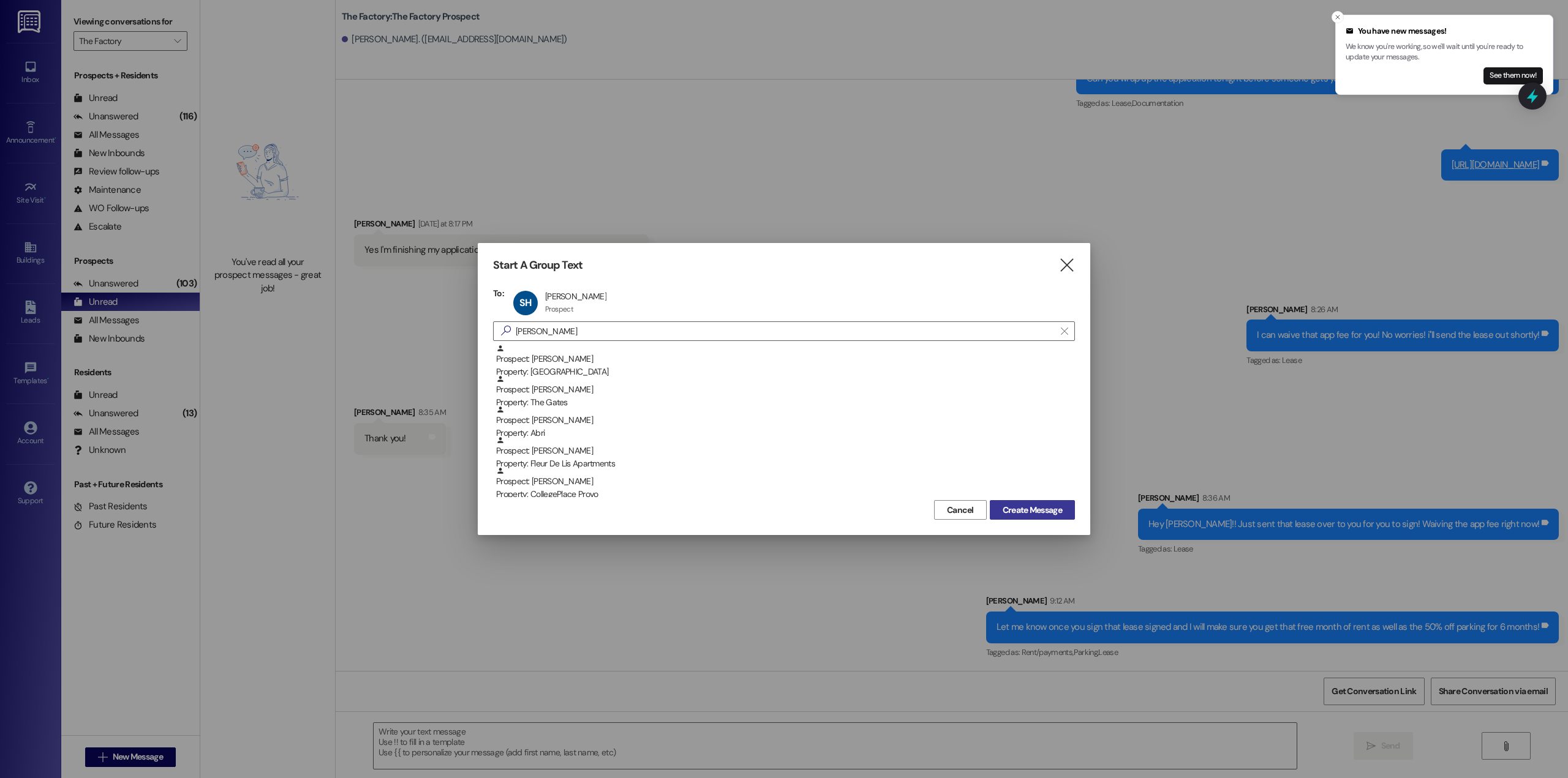
click at [1046, 506] on span "Create Message" at bounding box center [1033, 510] width 59 height 13
click at [1034, 509] on span "Create Message" at bounding box center [1033, 510] width 59 height 13
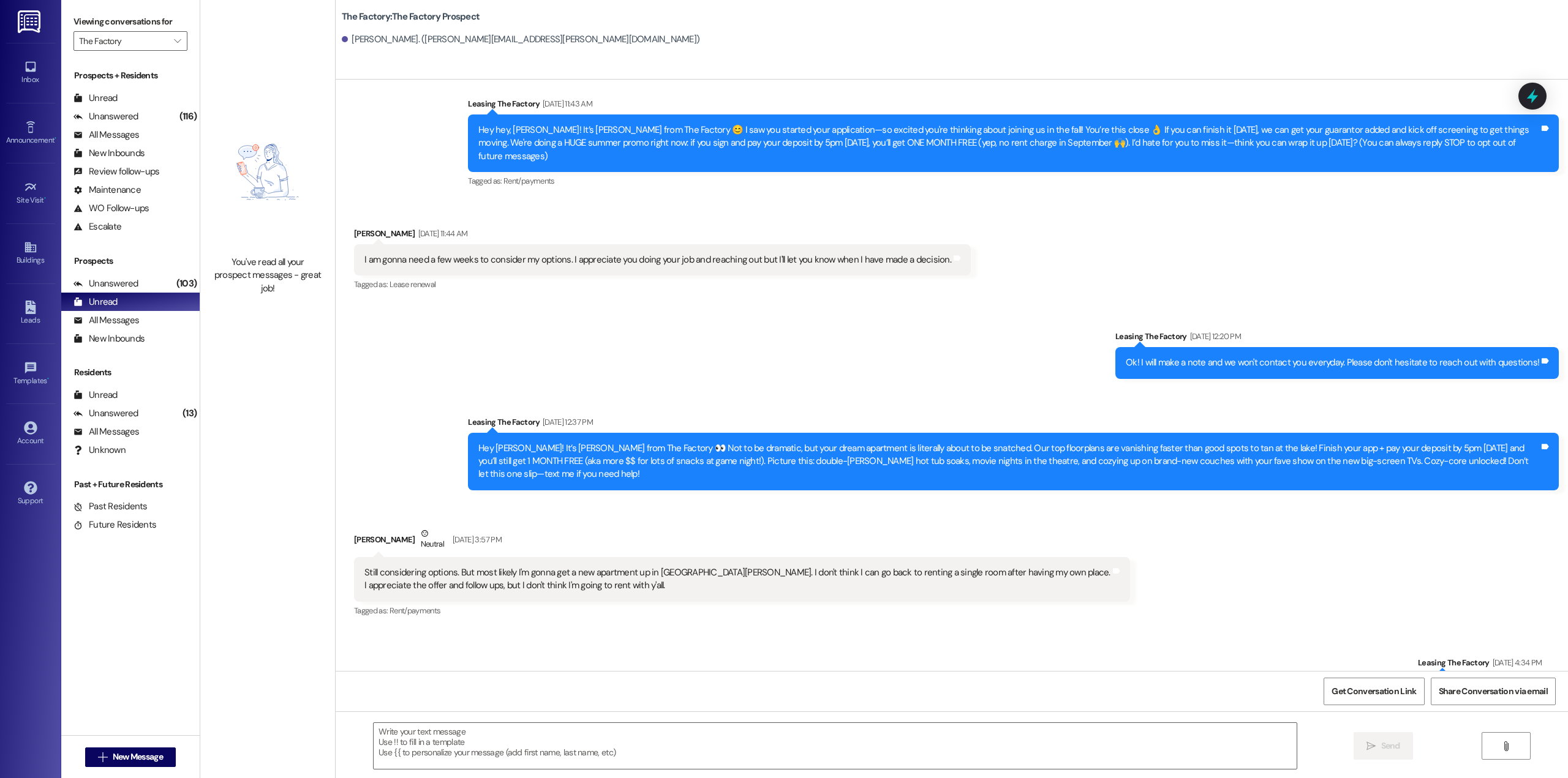
scroll to position [37, 0]
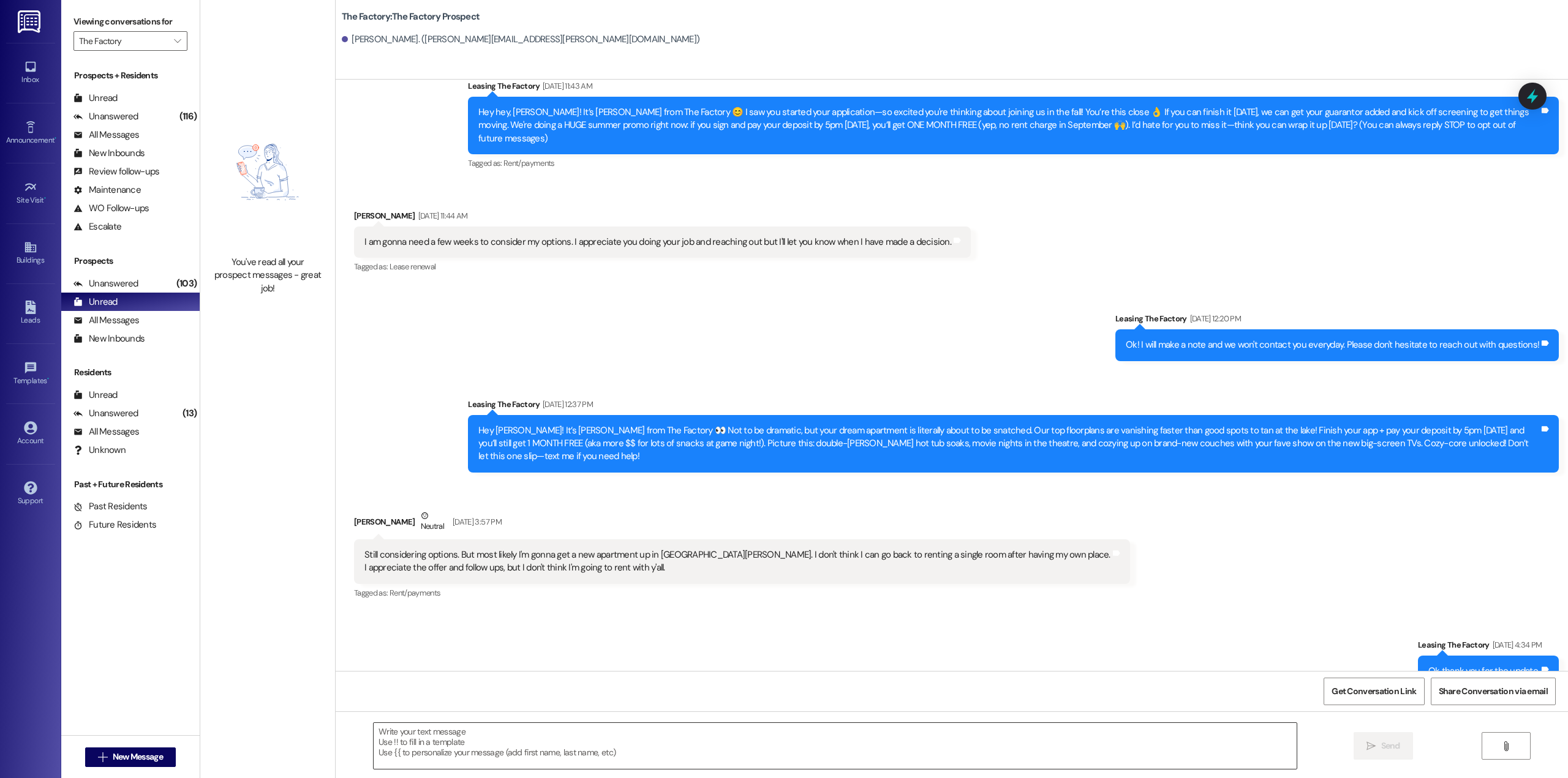
click at [708, 735] on textarea at bounding box center [834, 746] width 923 height 46
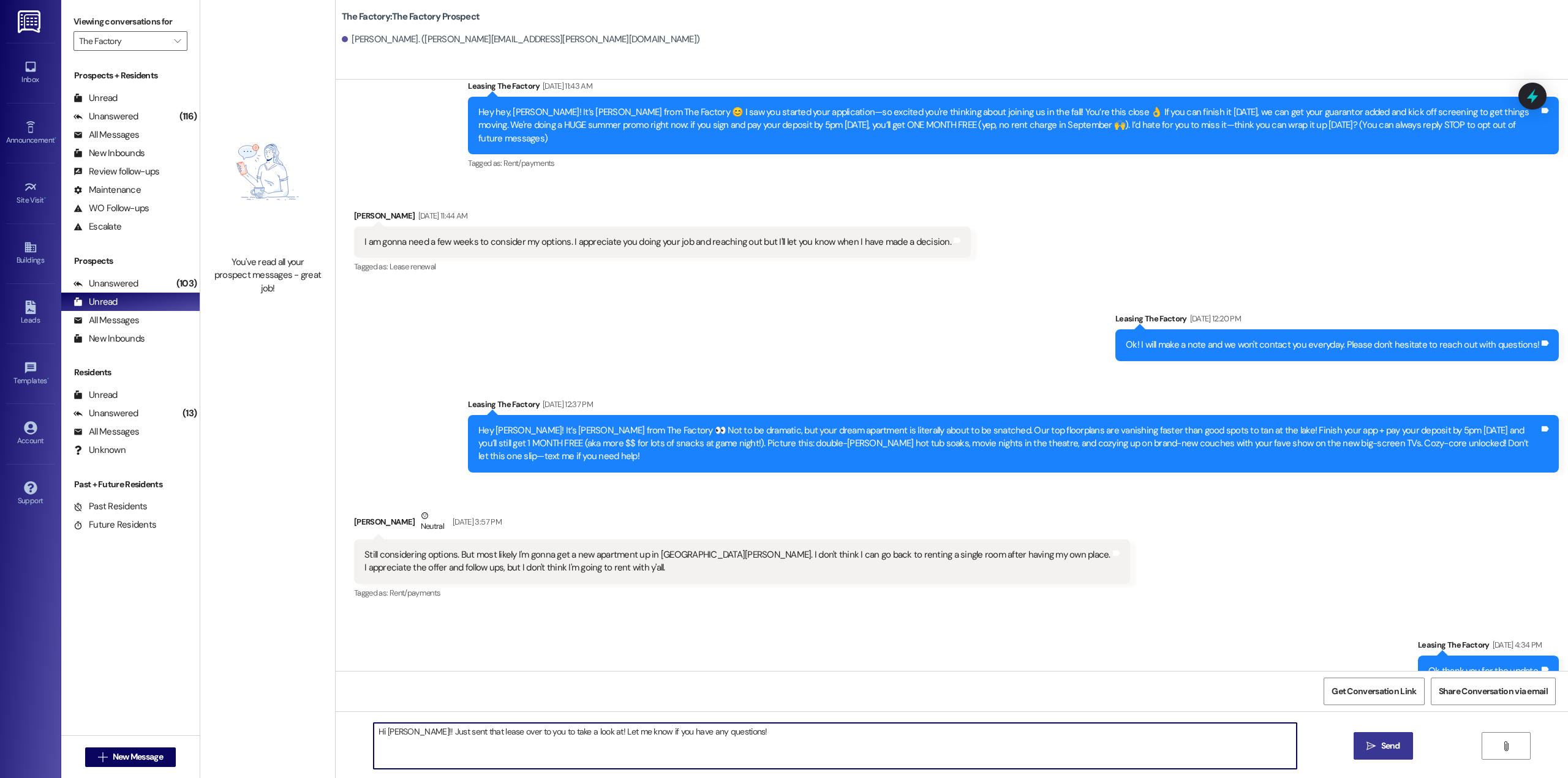
type textarea "Hi [PERSON_NAME]!! Just sent that lease over to you to take a look at! Let me k…"
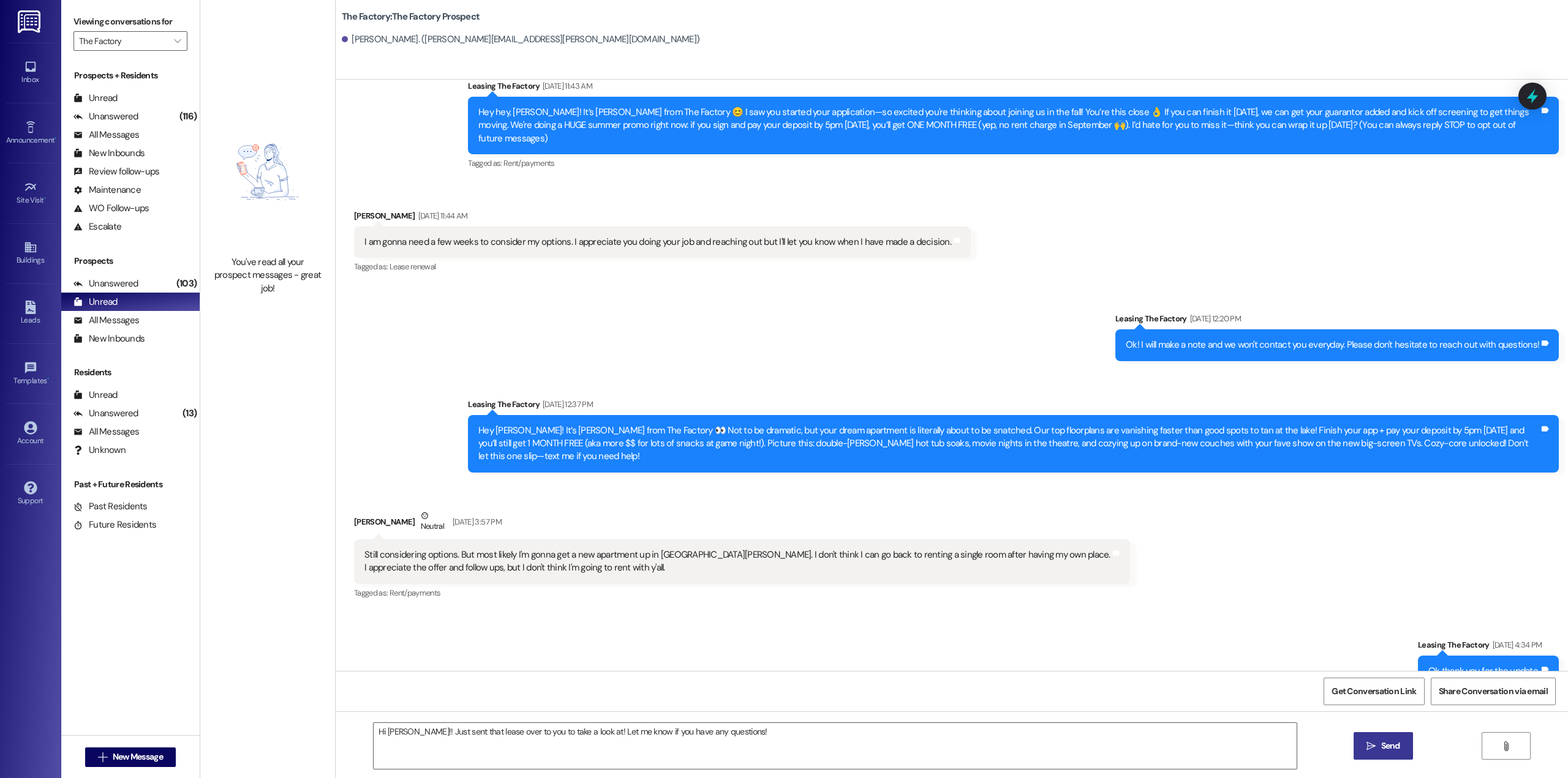
click at [1381, 748] on span "Send" at bounding box center [1391, 746] width 19 height 13
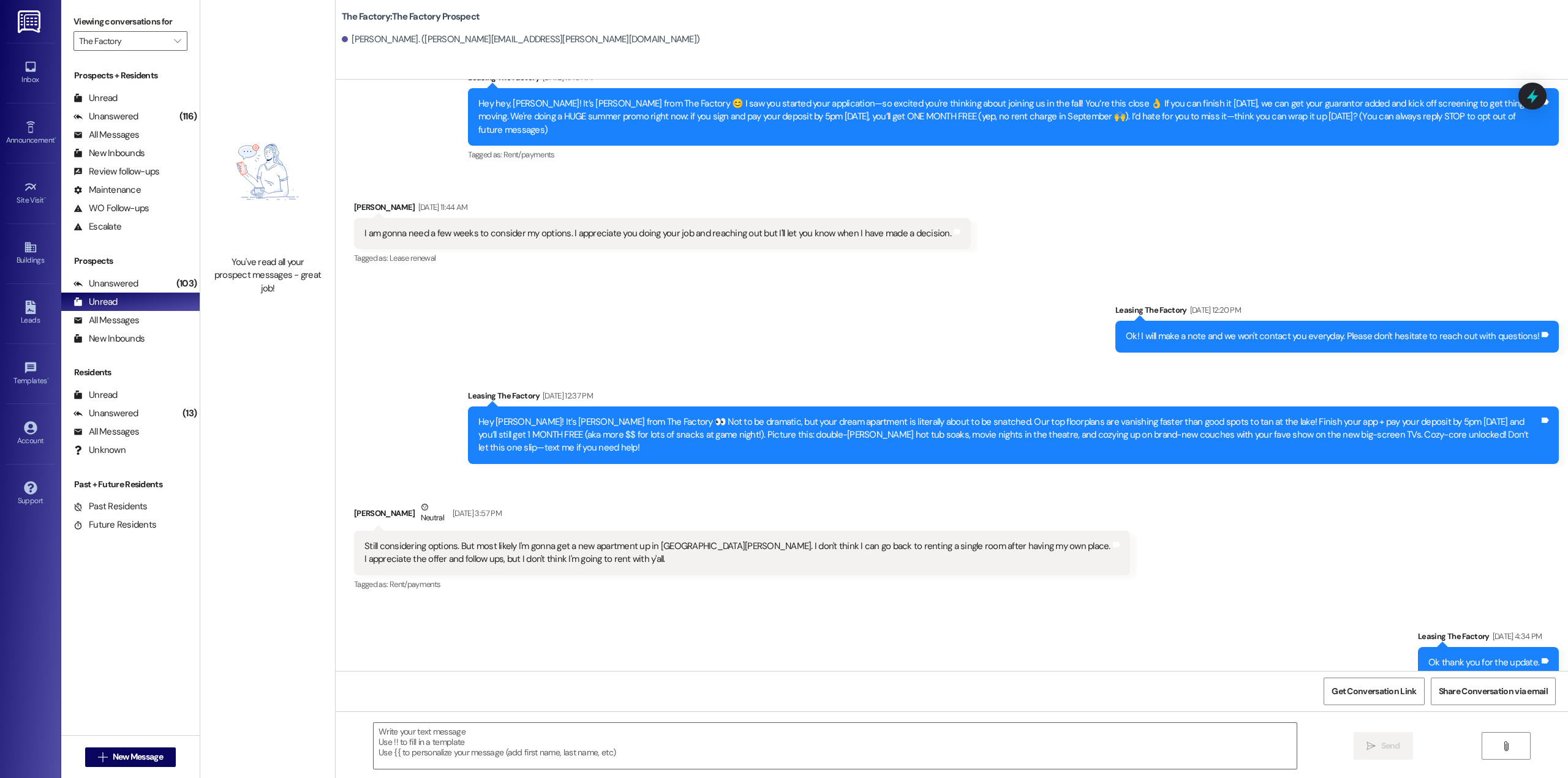
scroll to position [122, 0]
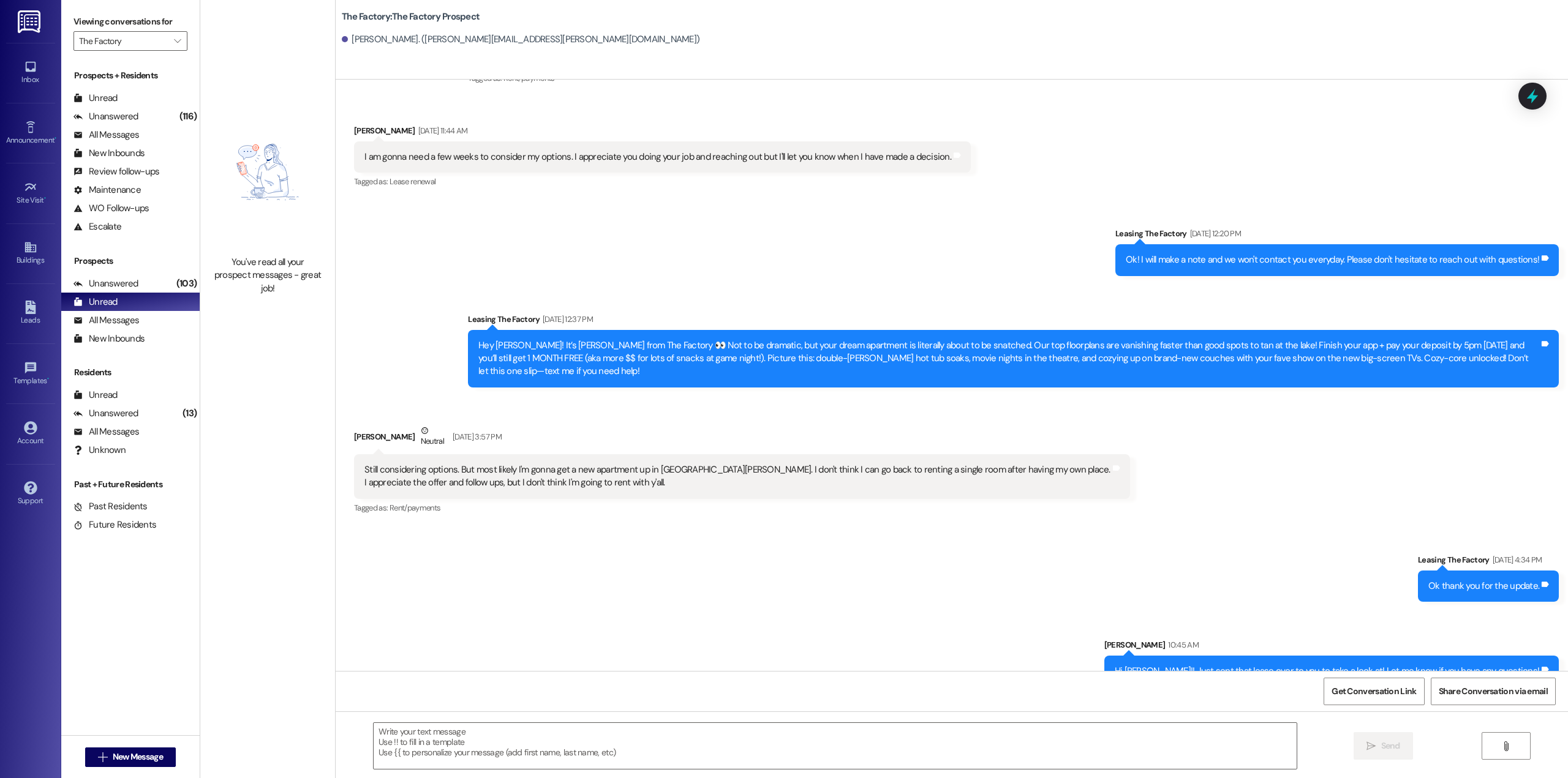
click at [1426, 665] on div "Hi [PERSON_NAME]!! Just sent that lease over to you to take a look at! Let me k…" at bounding box center [1326, 671] width 424 height 13
copy div "Hi [PERSON_NAME]!! Just sent that lease over to you to take a look at! Let me k…"
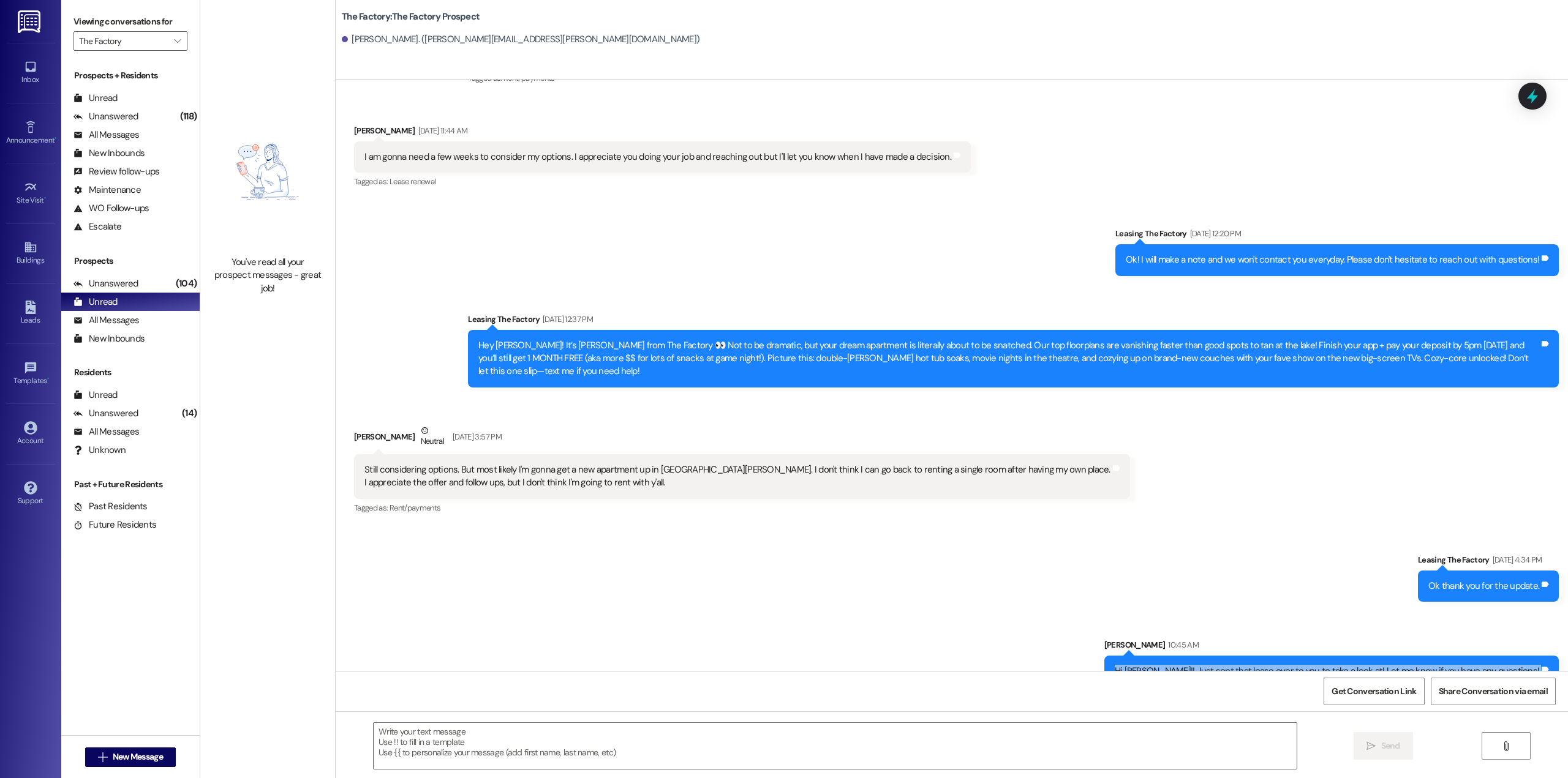
scroll to position [247, 0]
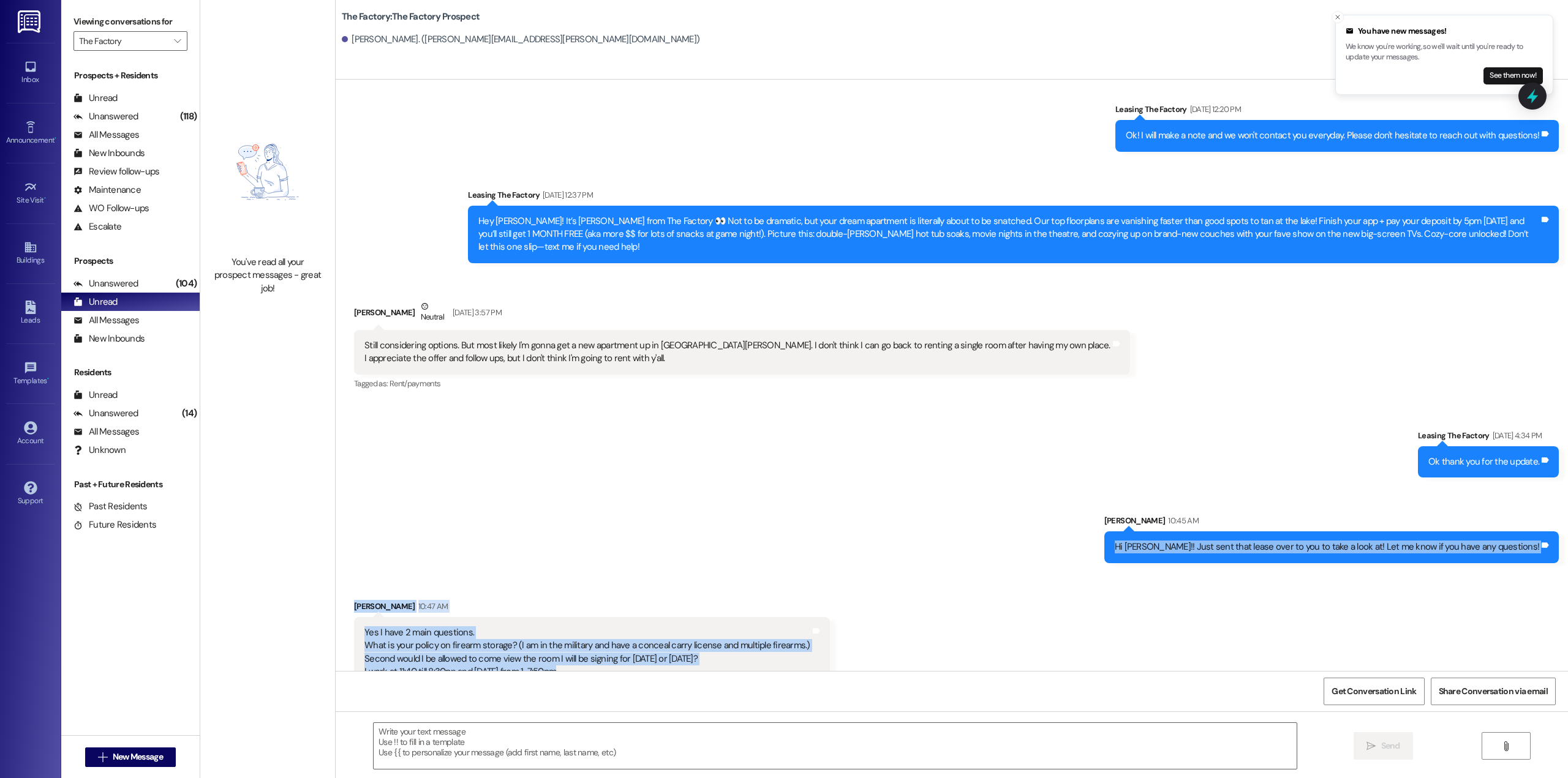
click at [724, 637] on div "Yes I have 2 main questions. What is your policy on firearm storage? (I am in t…" at bounding box center [587, 653] width 446 height 53
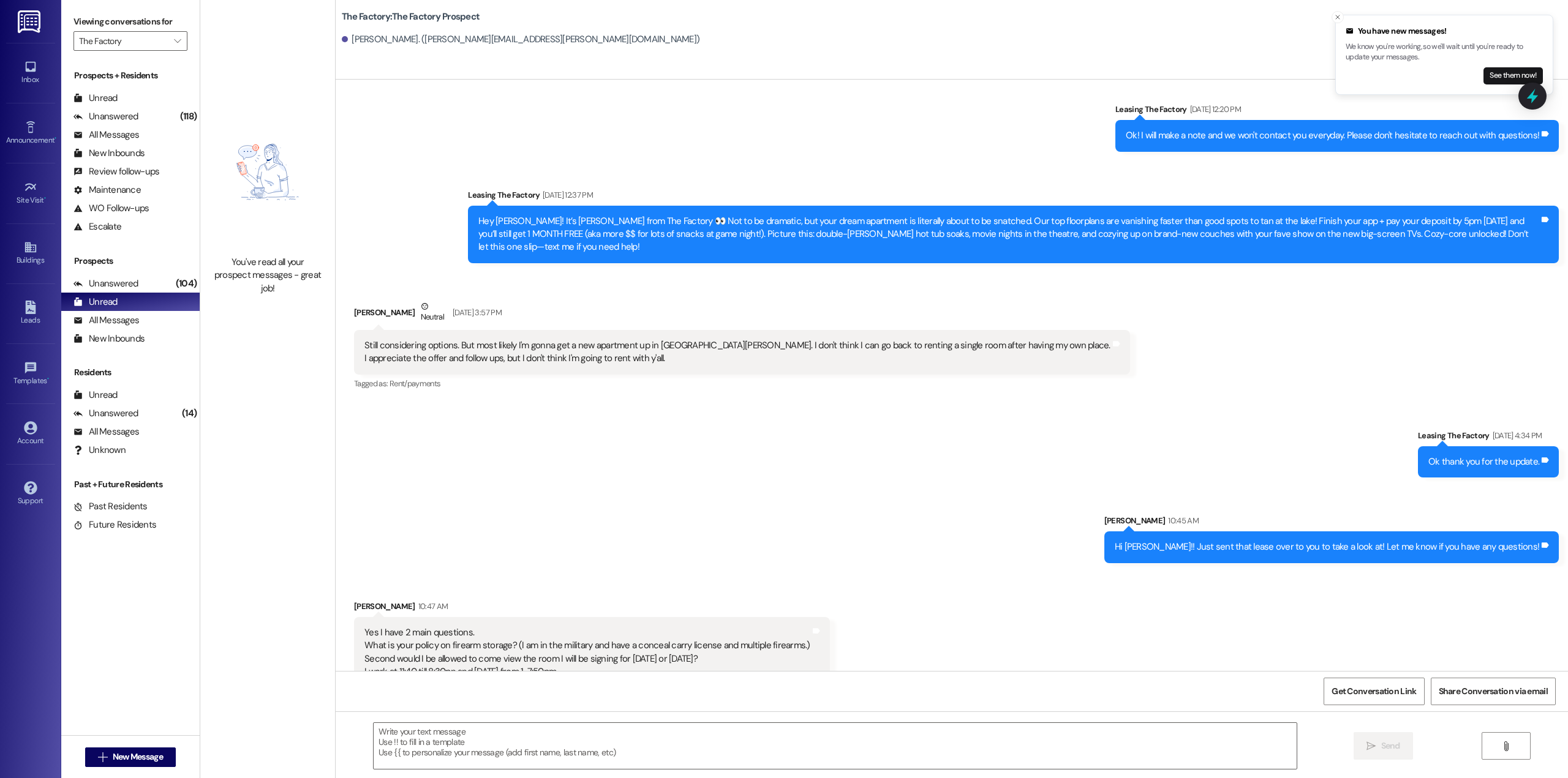
scroll to position [247, 0]
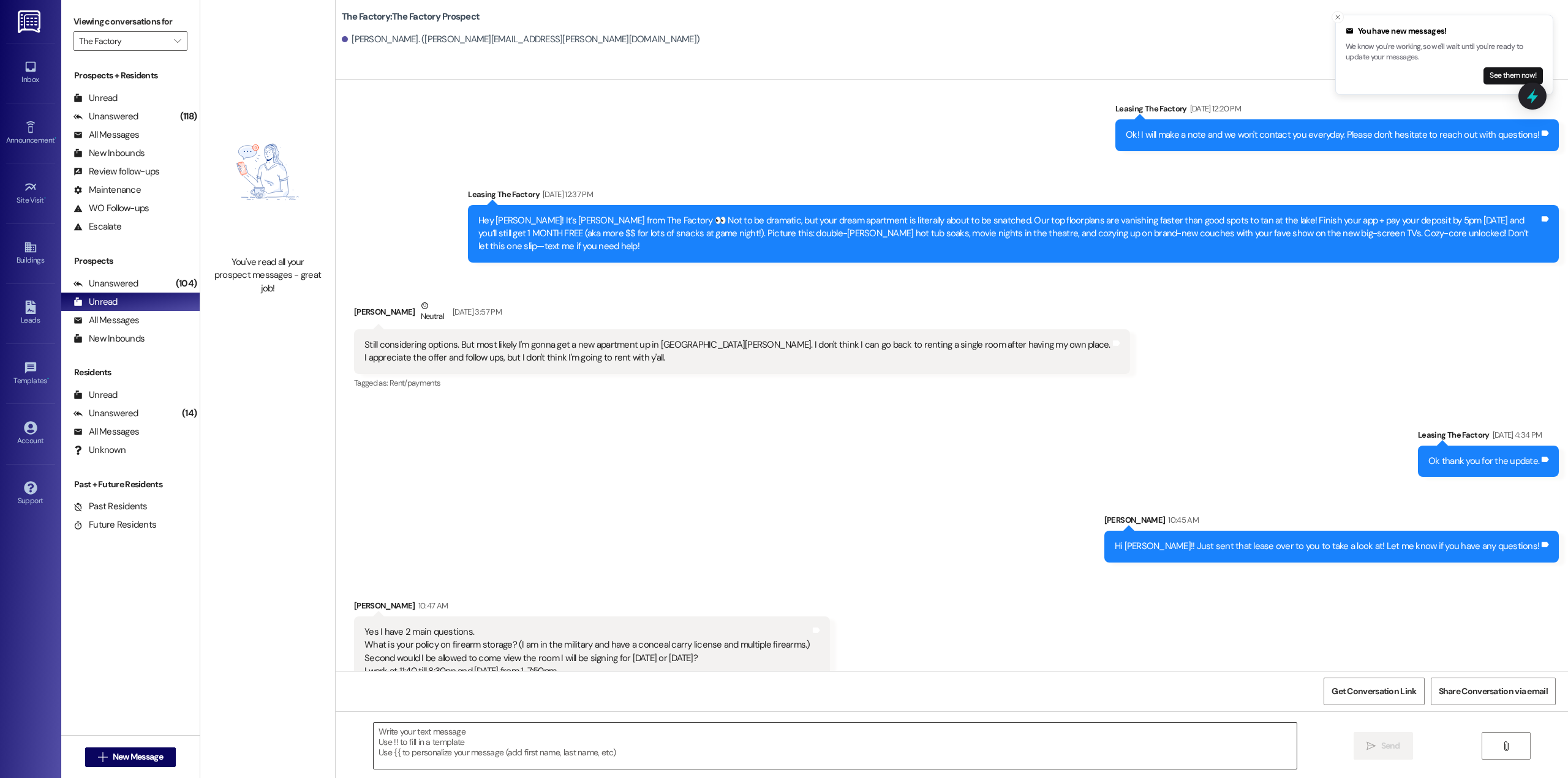
click at [551, 746] on textarea at bounding box center [834, 746] width 923 height 46
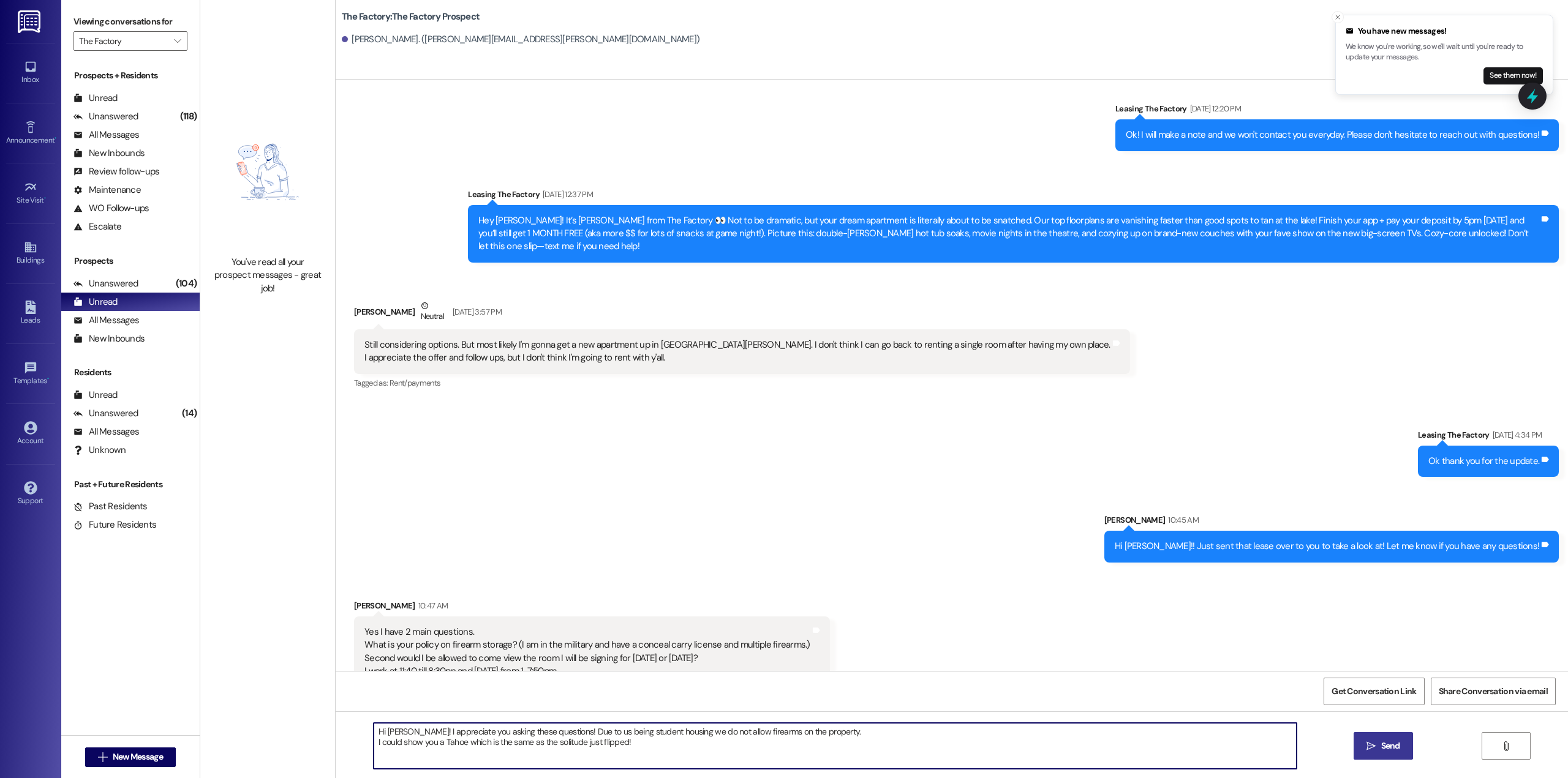
type textarea "Hi [PERSON_NAME]! I appreciate you asking these questions! Due to us being stud…"
paste textarea "Hi [PERSON_NAME], Thank you for reaching out with your questions! As we are a s…"
type textarea "Hi [PERSON_NAME], Thank you for reaching out with your questions! As we are a s…"
click at [1373, 749] on icon "" at bounding box center [1371, 746] width 9 height 10
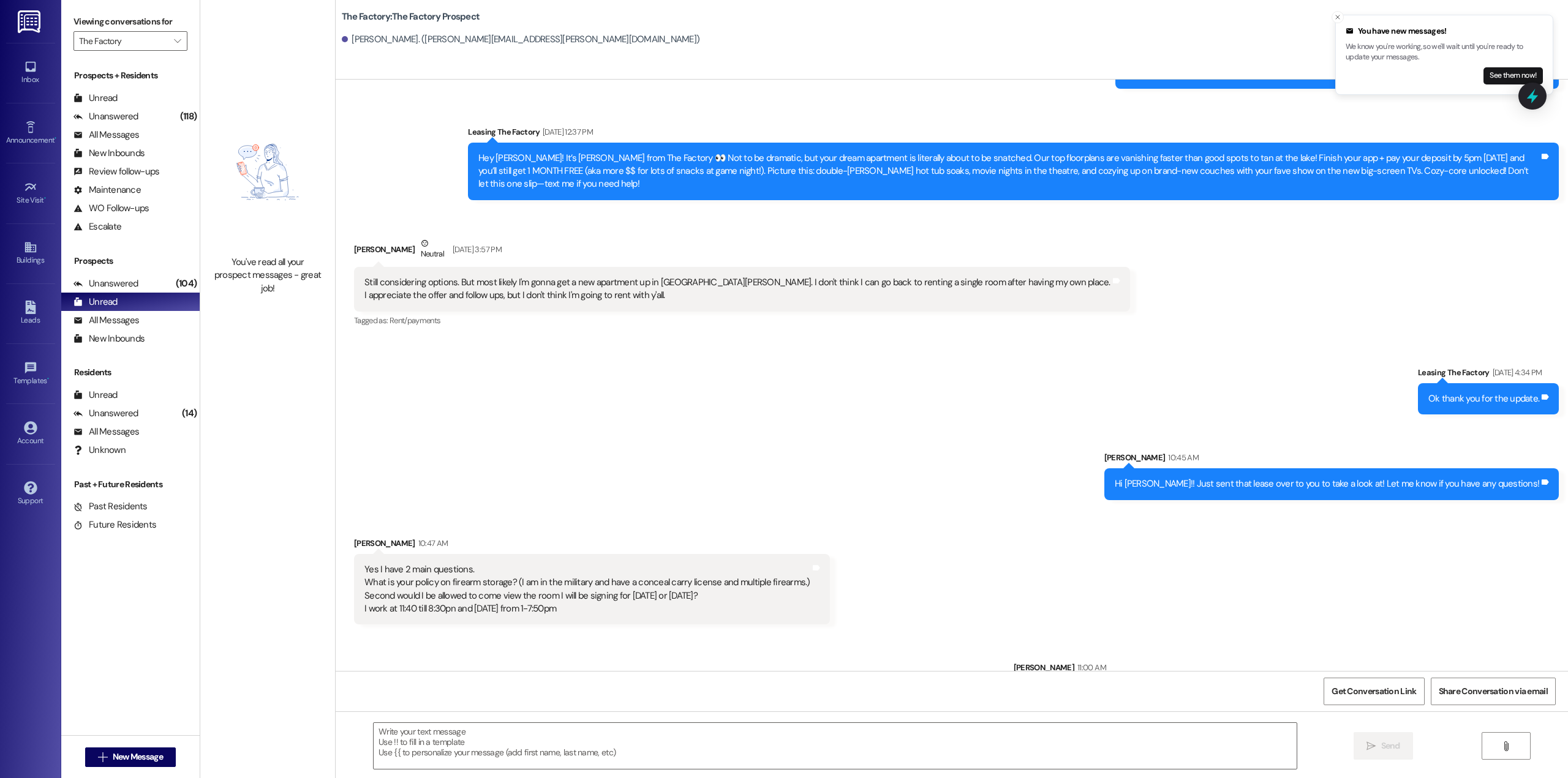
scroll to position [385, 0]
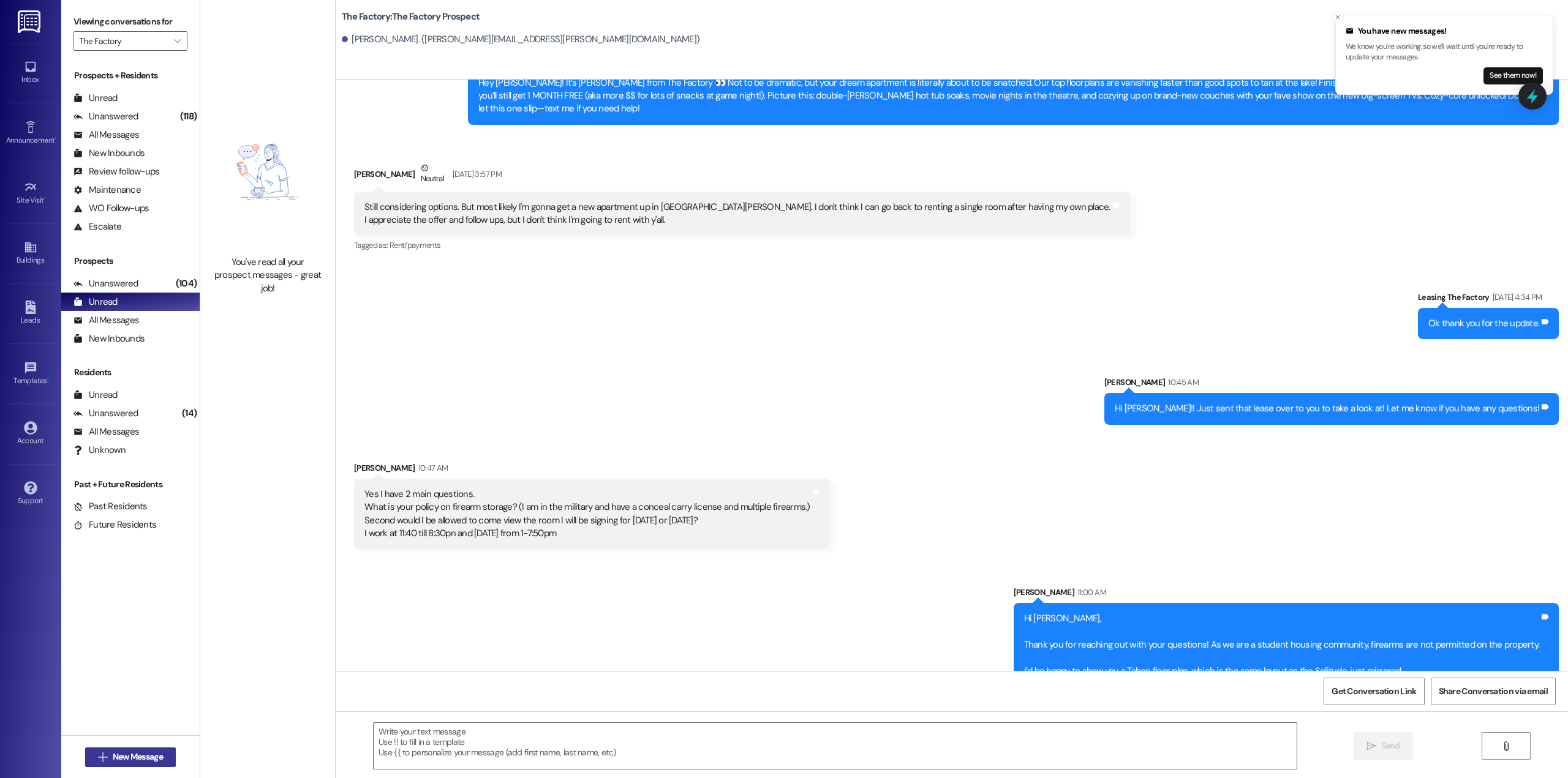
click at [163, 756] on button " New Message" at bounding box center [131, 757] width 91 height 20
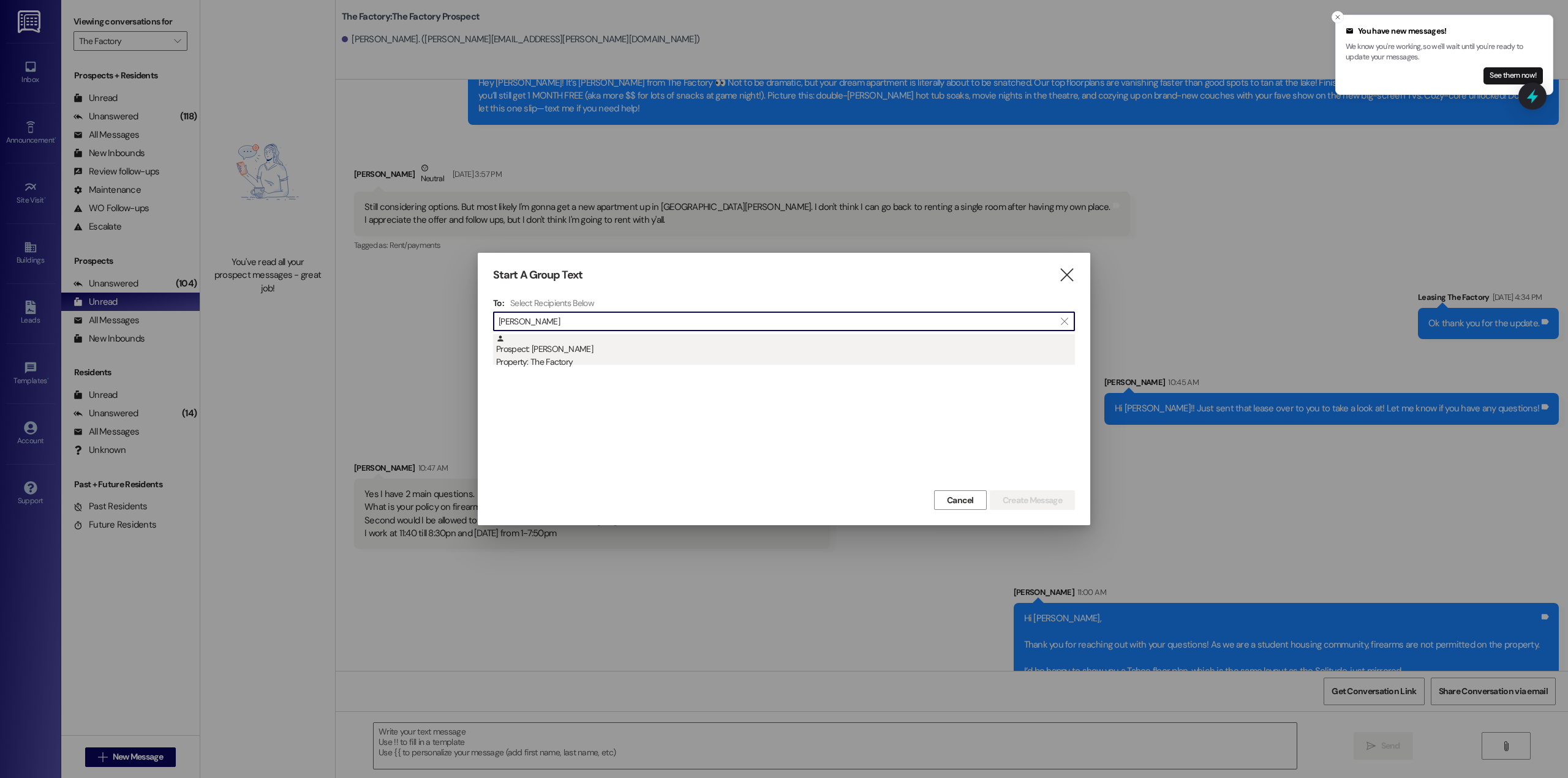
type input "[PERSON_NAME]"
click at [612, 352] on div "Prospect: [PERSON_NAME] Property: The Factory" at bounding box center [786, 351] width 579 height 35
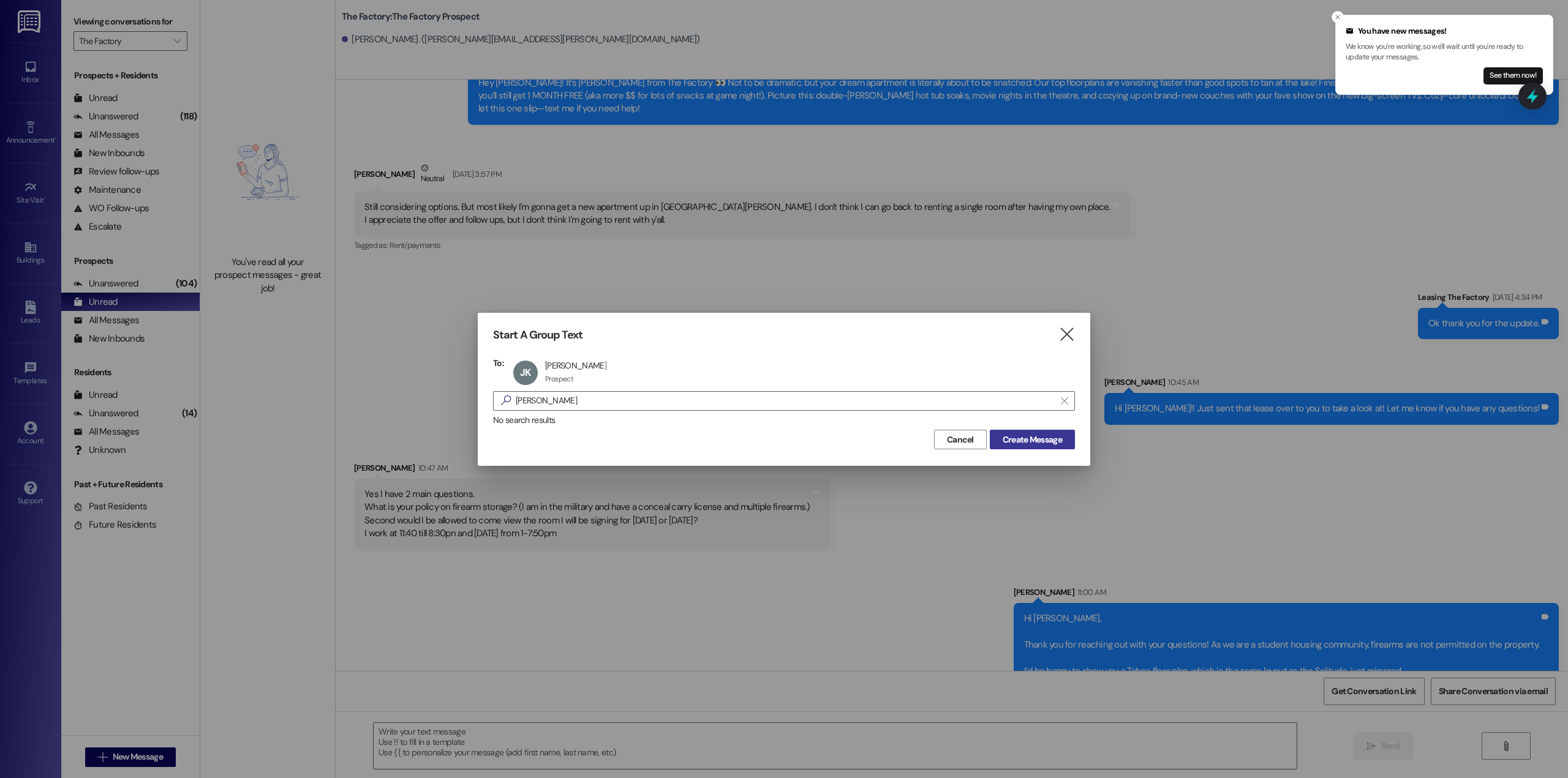
click at [1025, 436] on span "Create Message" at bounding box center [1033, 439] width 59 height 13
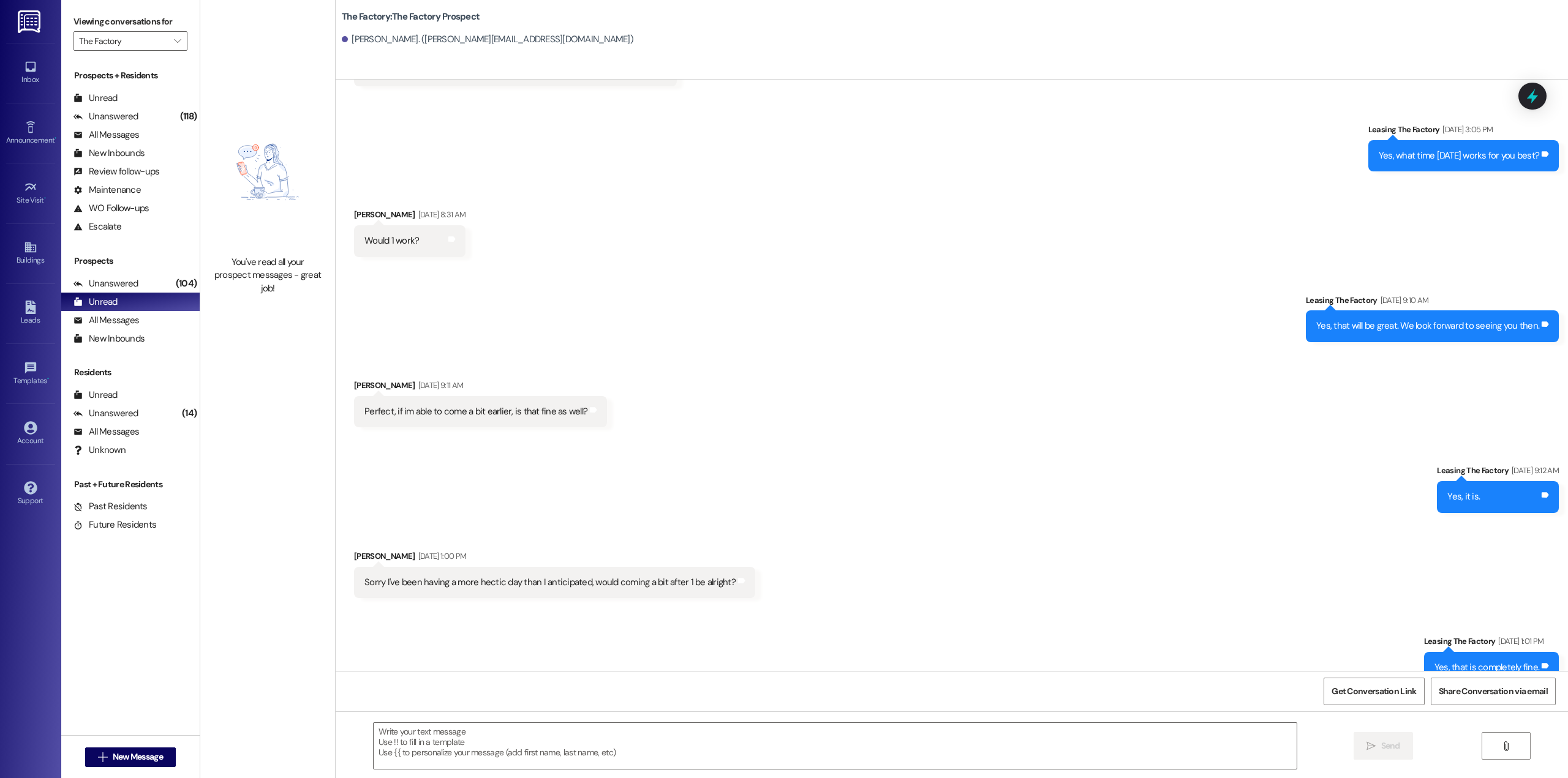
scroll to position [510, 0]
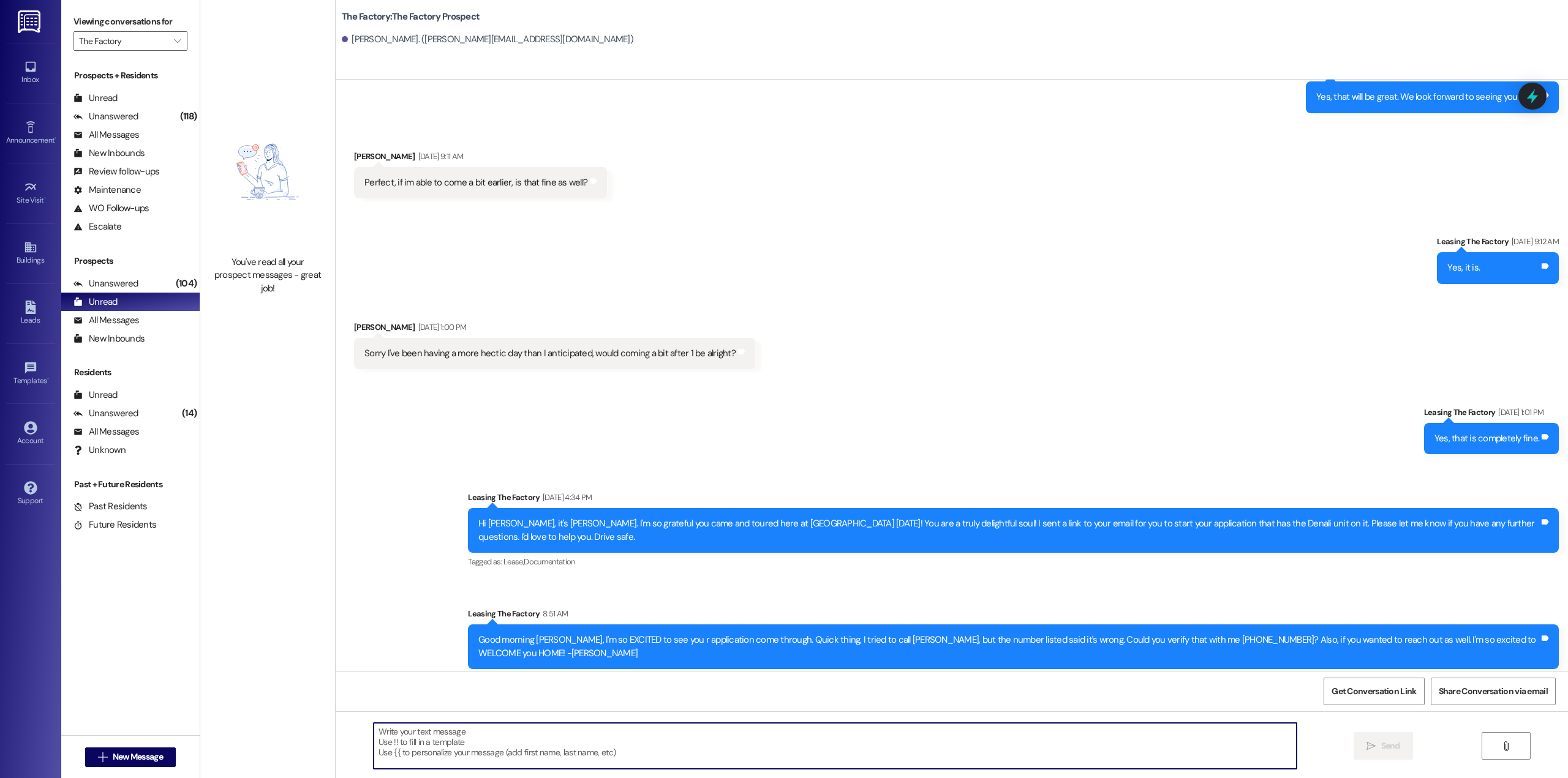
click at [807, 740] on textarea at bounding box center [834, 746] width 923 height 46
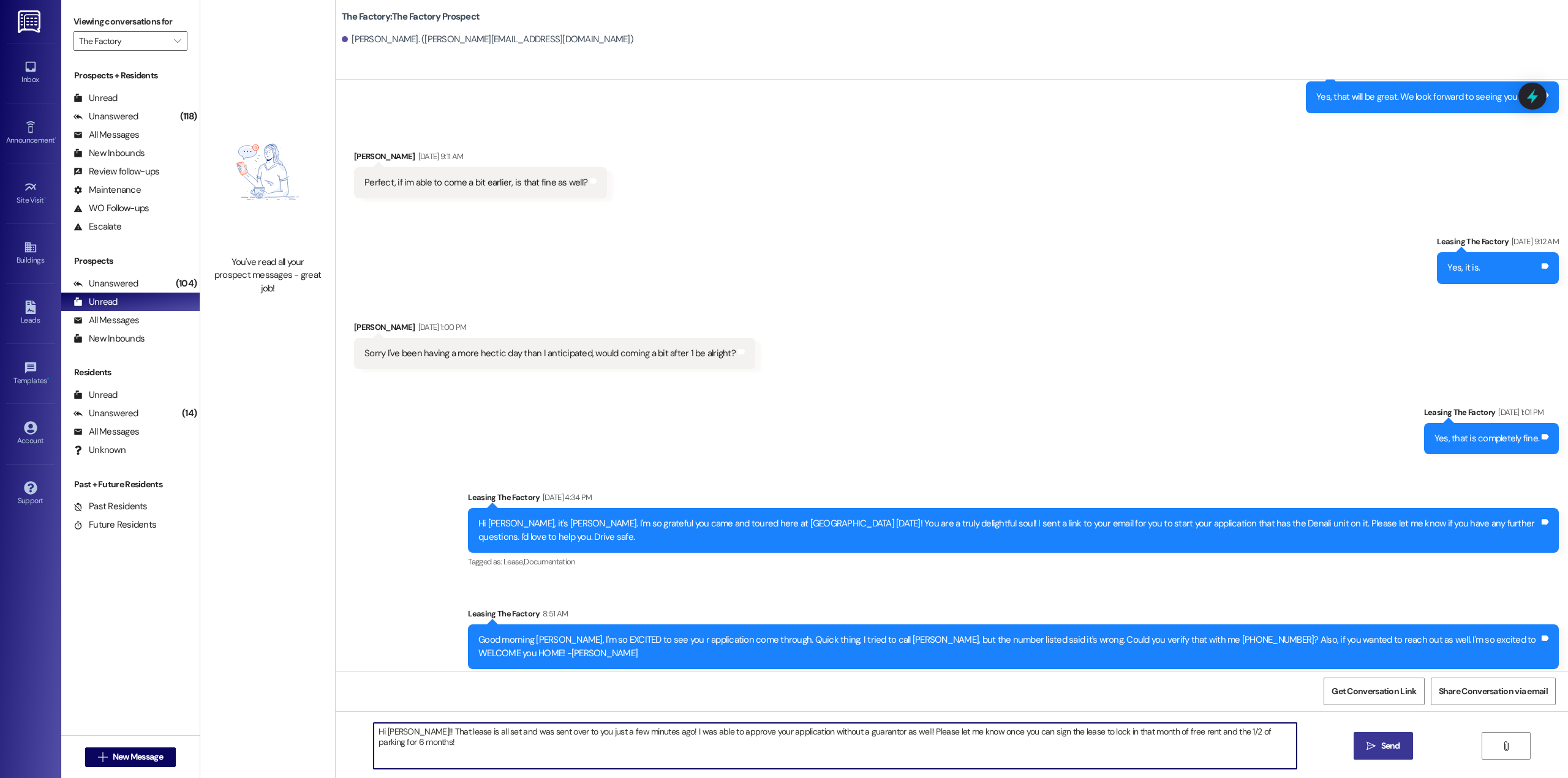
type textarea "Hi [PERSON_NAME]!! That lease is all set and was sent over to you just a few mi…"
click at [1383, 742] on span "Send" at bounding box center [1391, 746] width 19 height 13
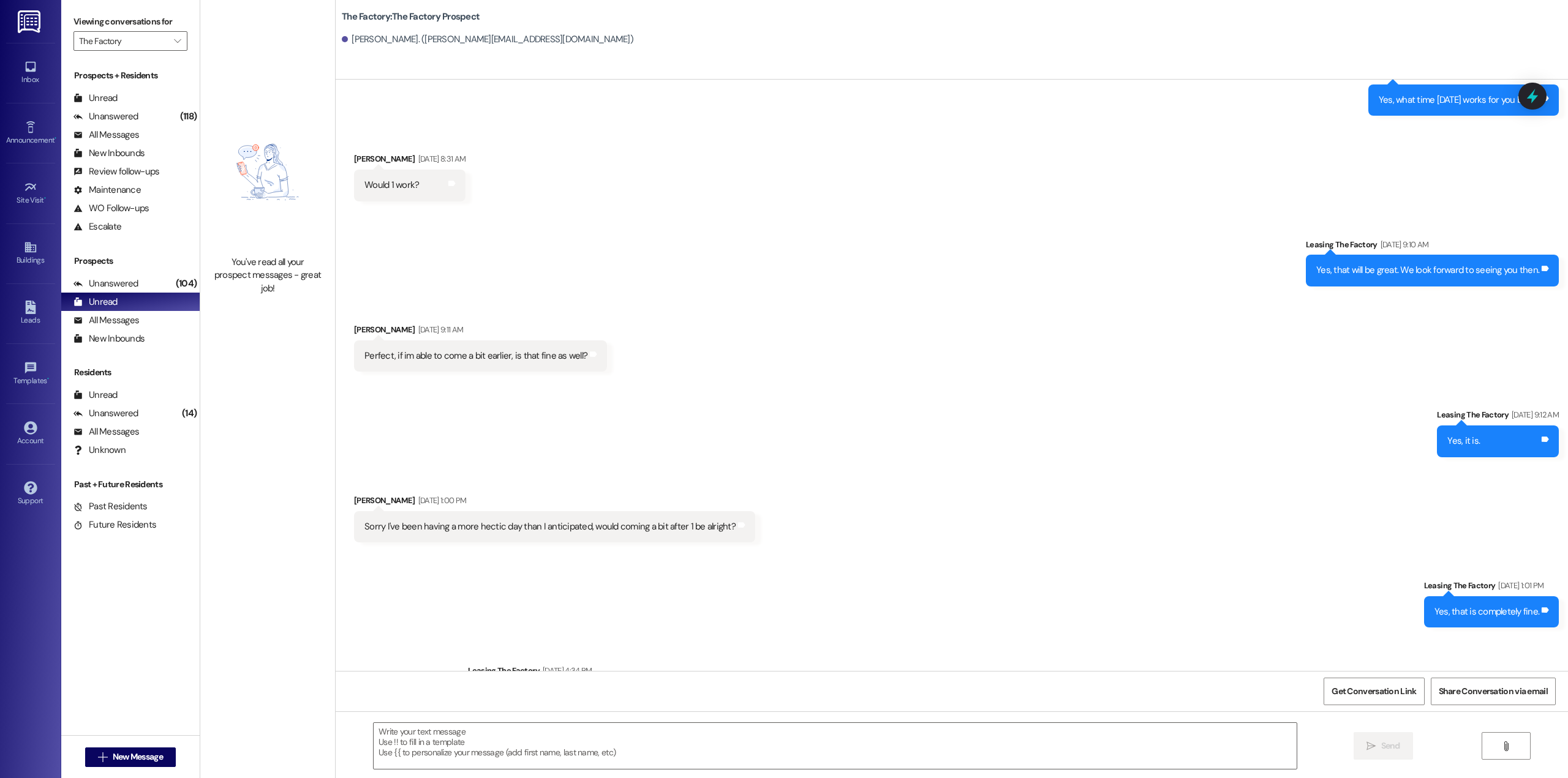
scroll to position [595, 0]
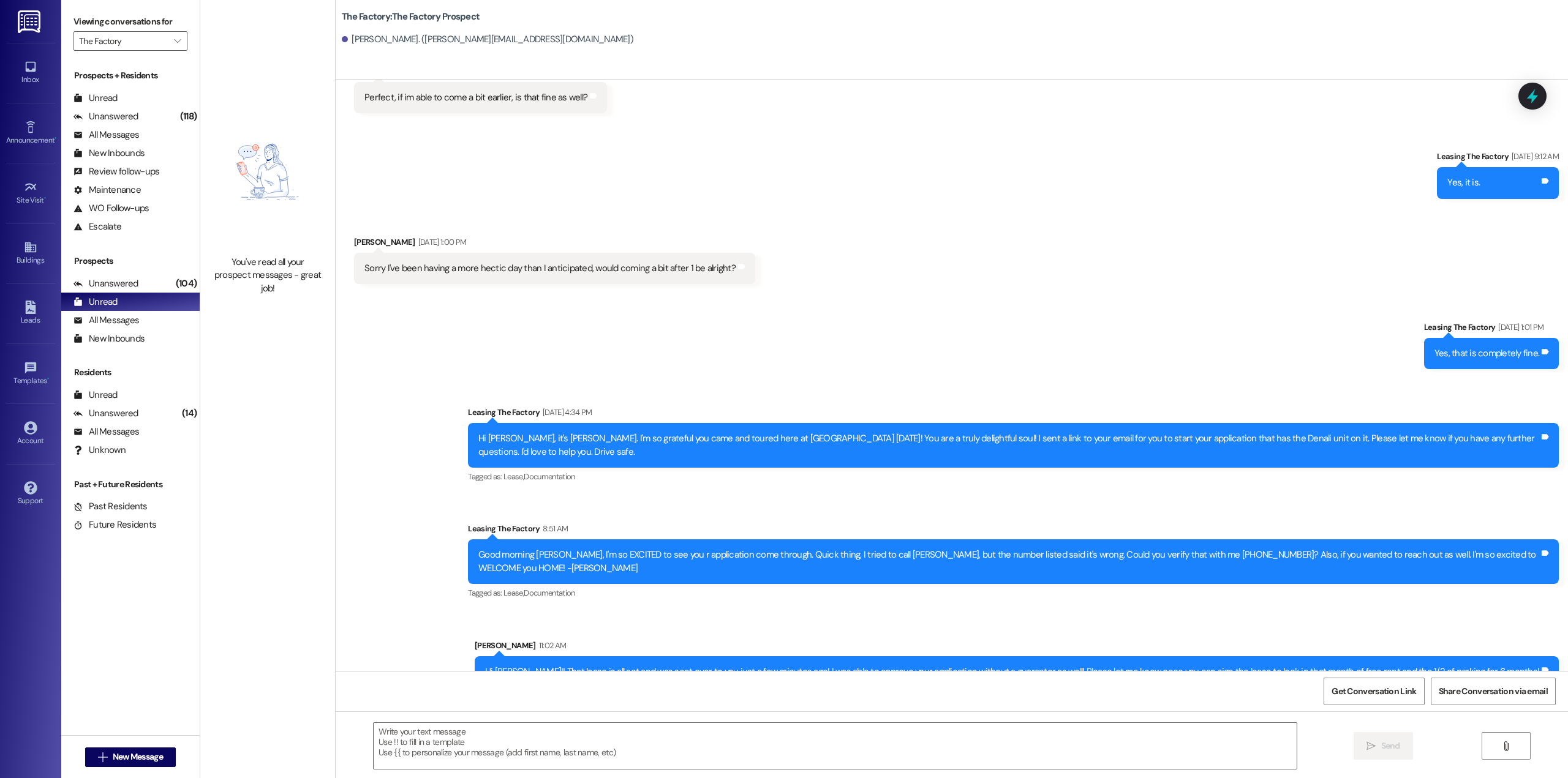
click at [782, 665] on div "Hi [PERSON_NAME]!! That lease is all set and was sent over to you just a few mi…" at bounding box center [1012, 671] width 1054 height 13
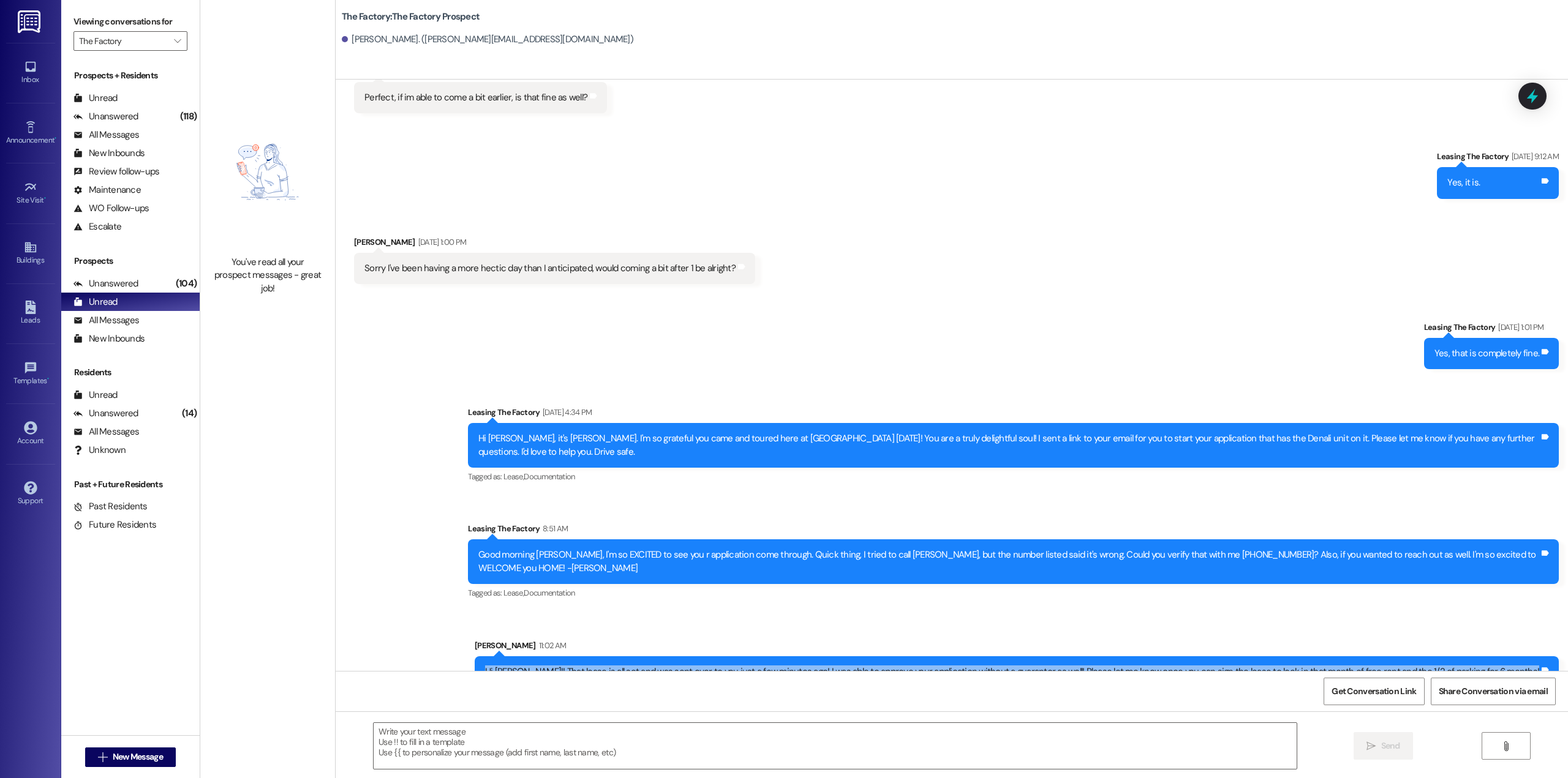
click at [782, 665] on div "Hi [PERSON_NAME]!! That lease is all set and was sent over to you just a few mi…" at bounding box center [1012, 671] width 1054 height 13
copy div "Hi [PERSON_NAME]!! That lease is all set and was sent over to you just a few mi…"
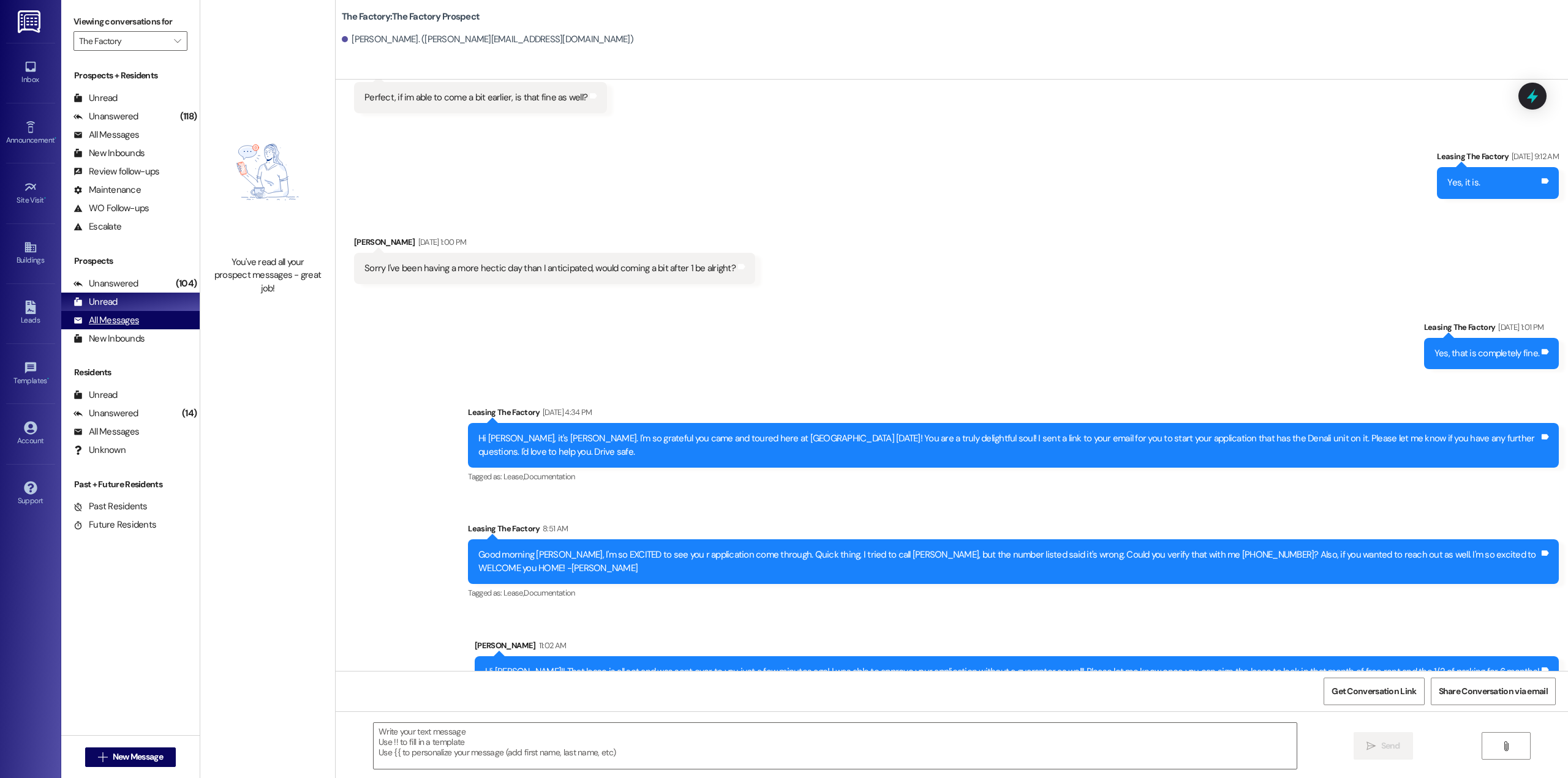
click at [112, 312] on div "All Messages (undefined)" at bounding box center [130, 320] width 138 height 18
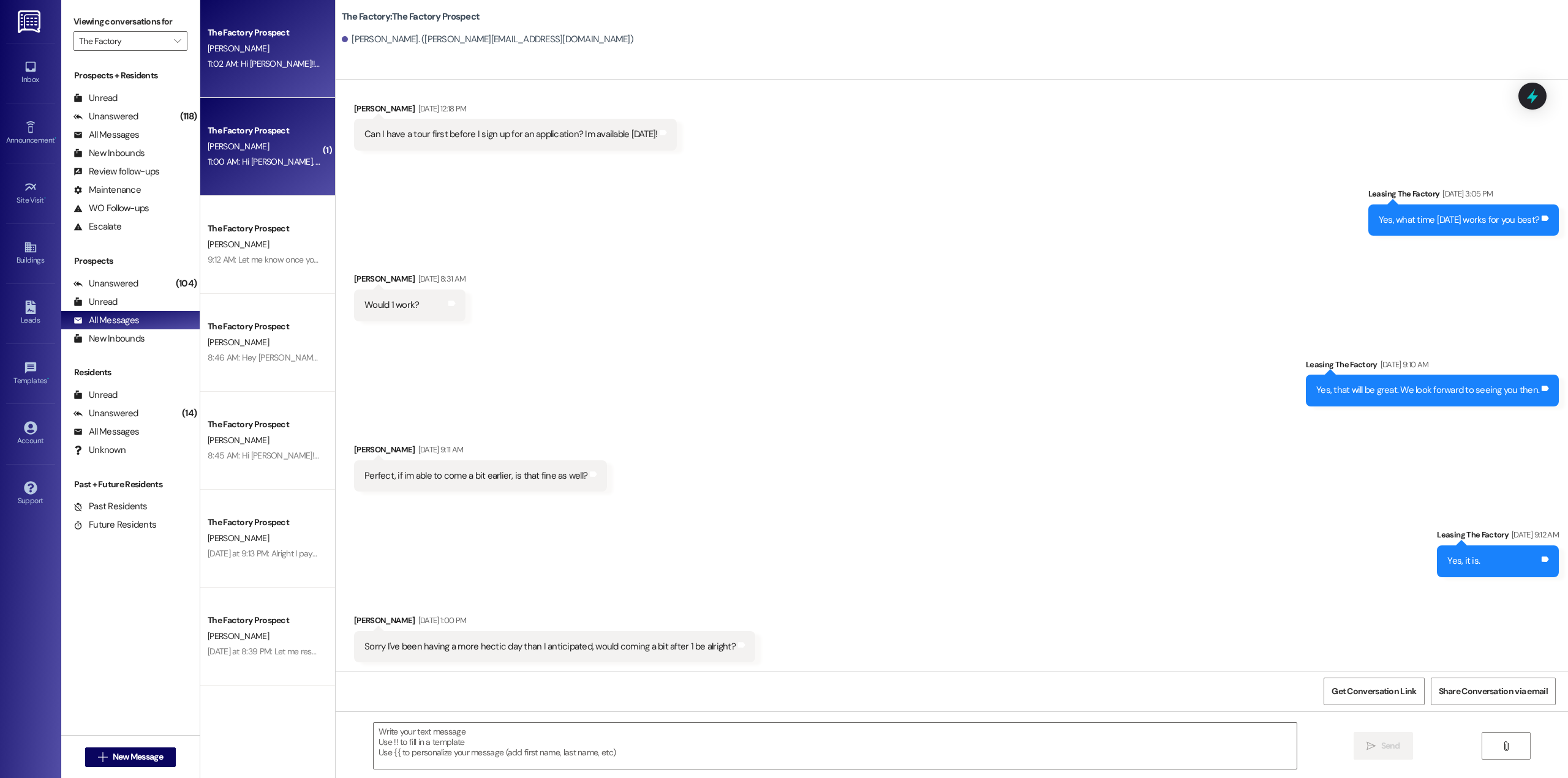
scroll to position [218, 0]
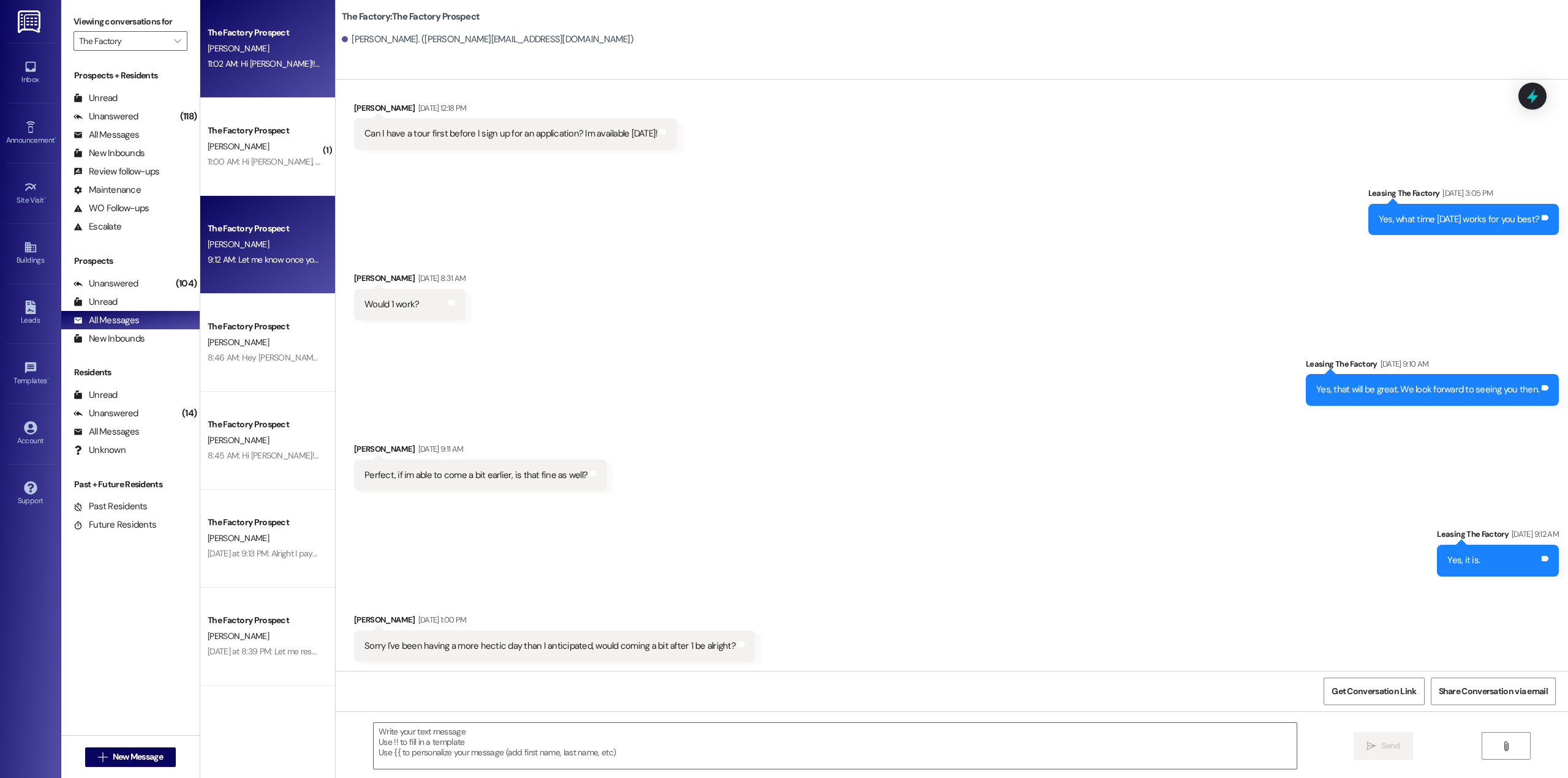
click at [252, 238] on div "[PERSON_NAME]" at bounding box center [264, 245] width 116 height 15
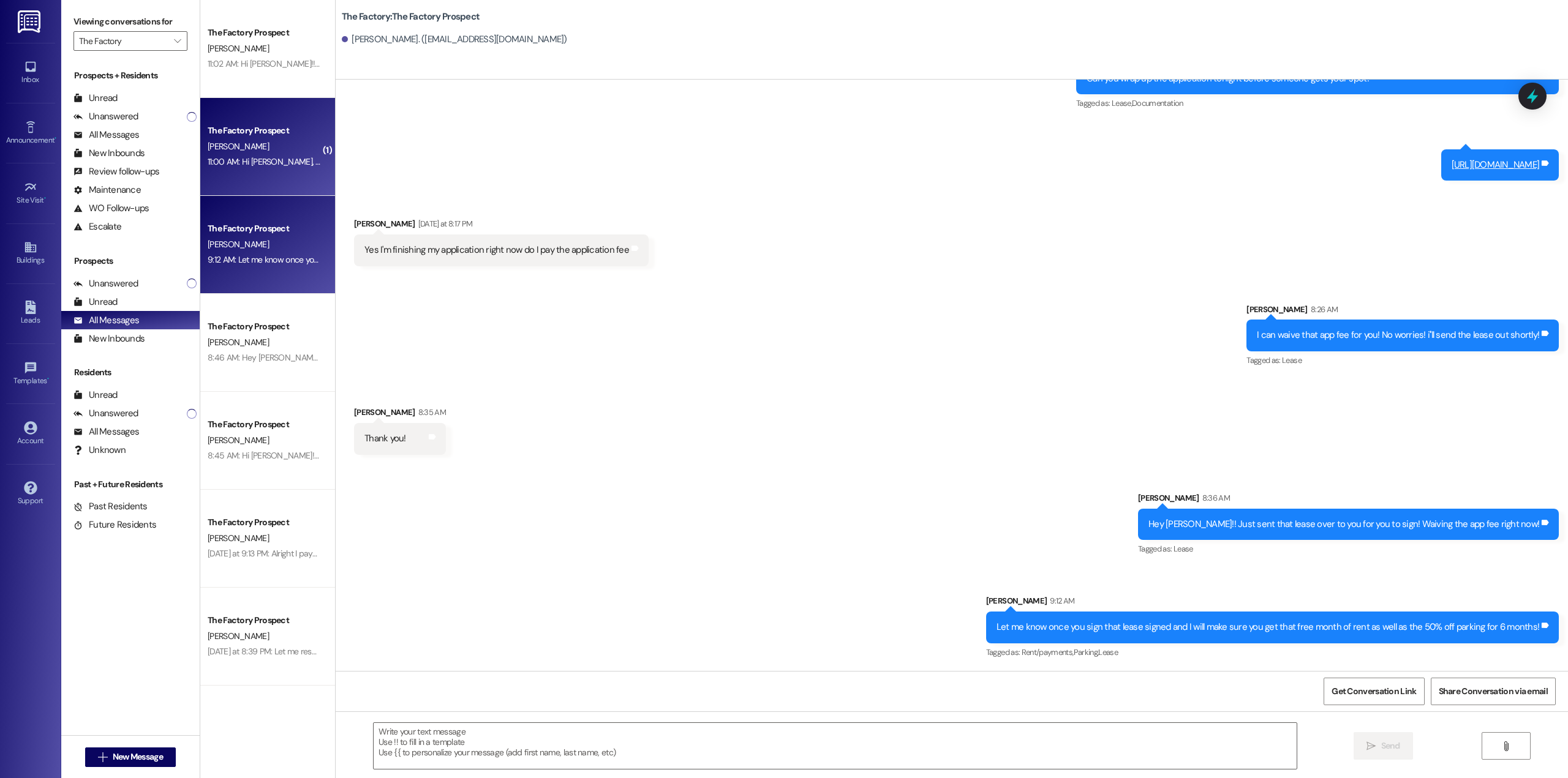
click at [247, 132] on div "The Factory Prospect" at bounding box center [264, 131] width 114 height 13
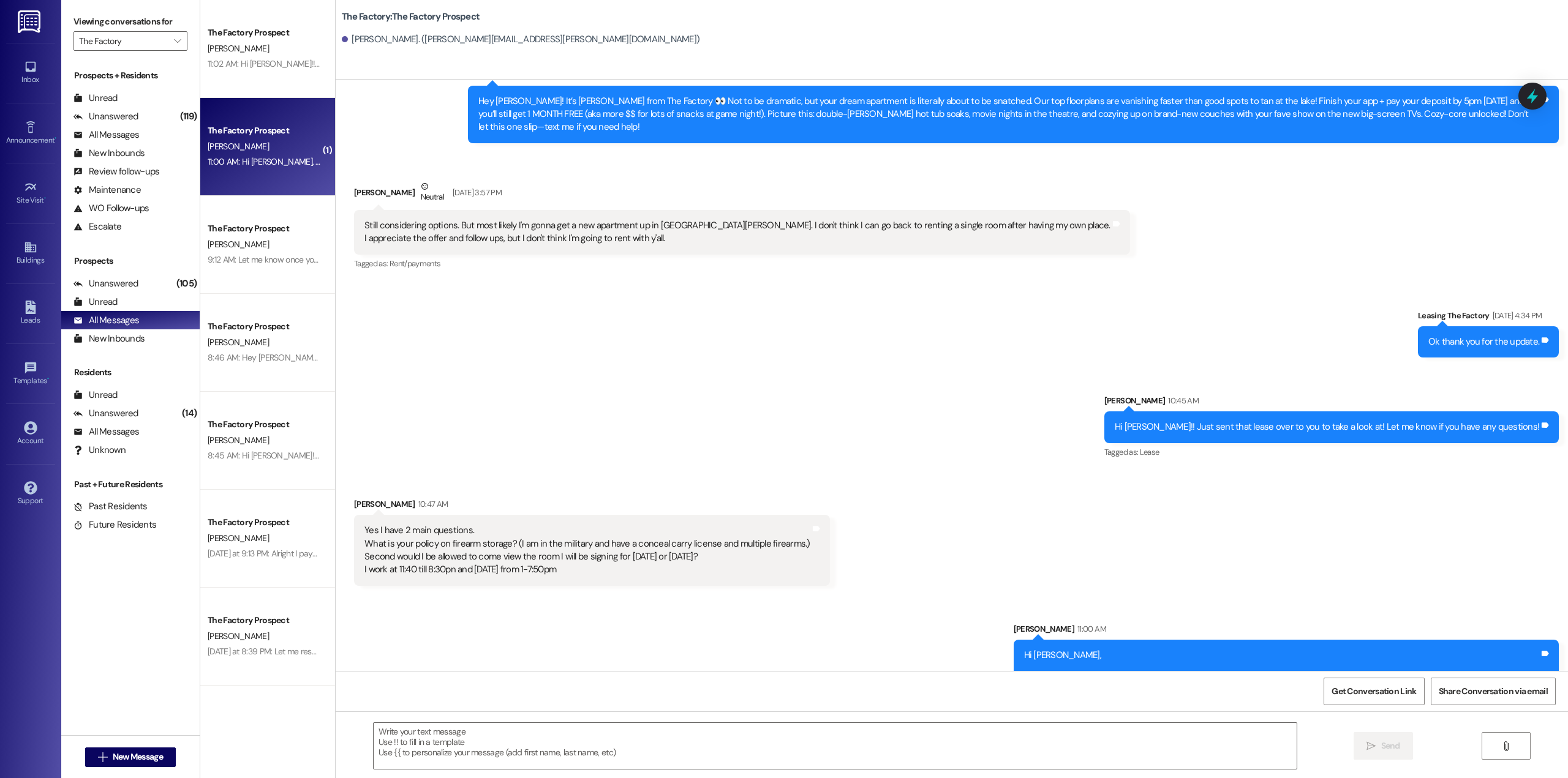
scroll to position [421, 0]
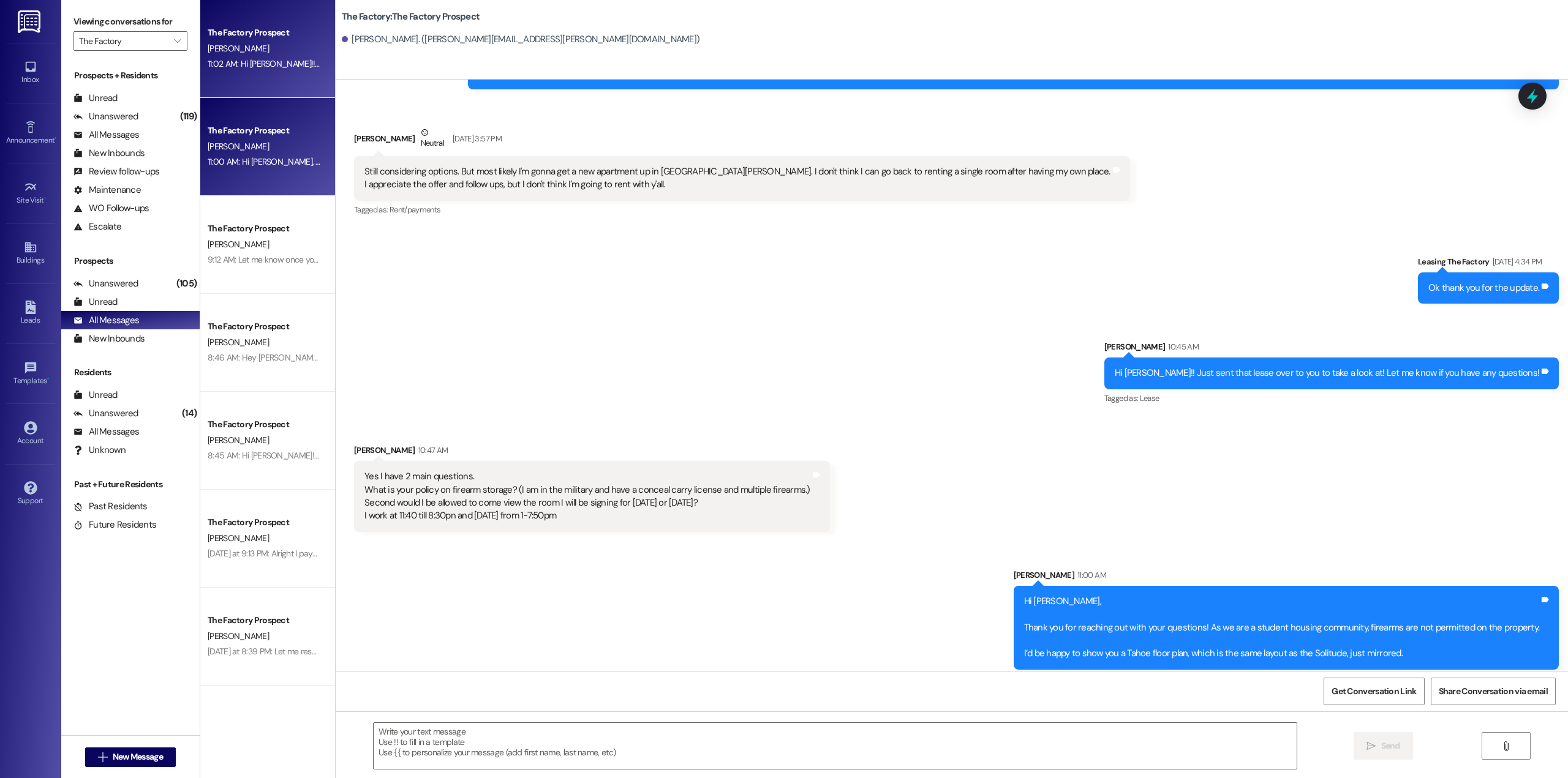
click at [240, 79] on div "The Factory Prospect [PERSON_NAME] 11:02 AM: Hi [PERSON_NAME]!! That lease is a…" at bounding box center [268, 49] width 135 height 98
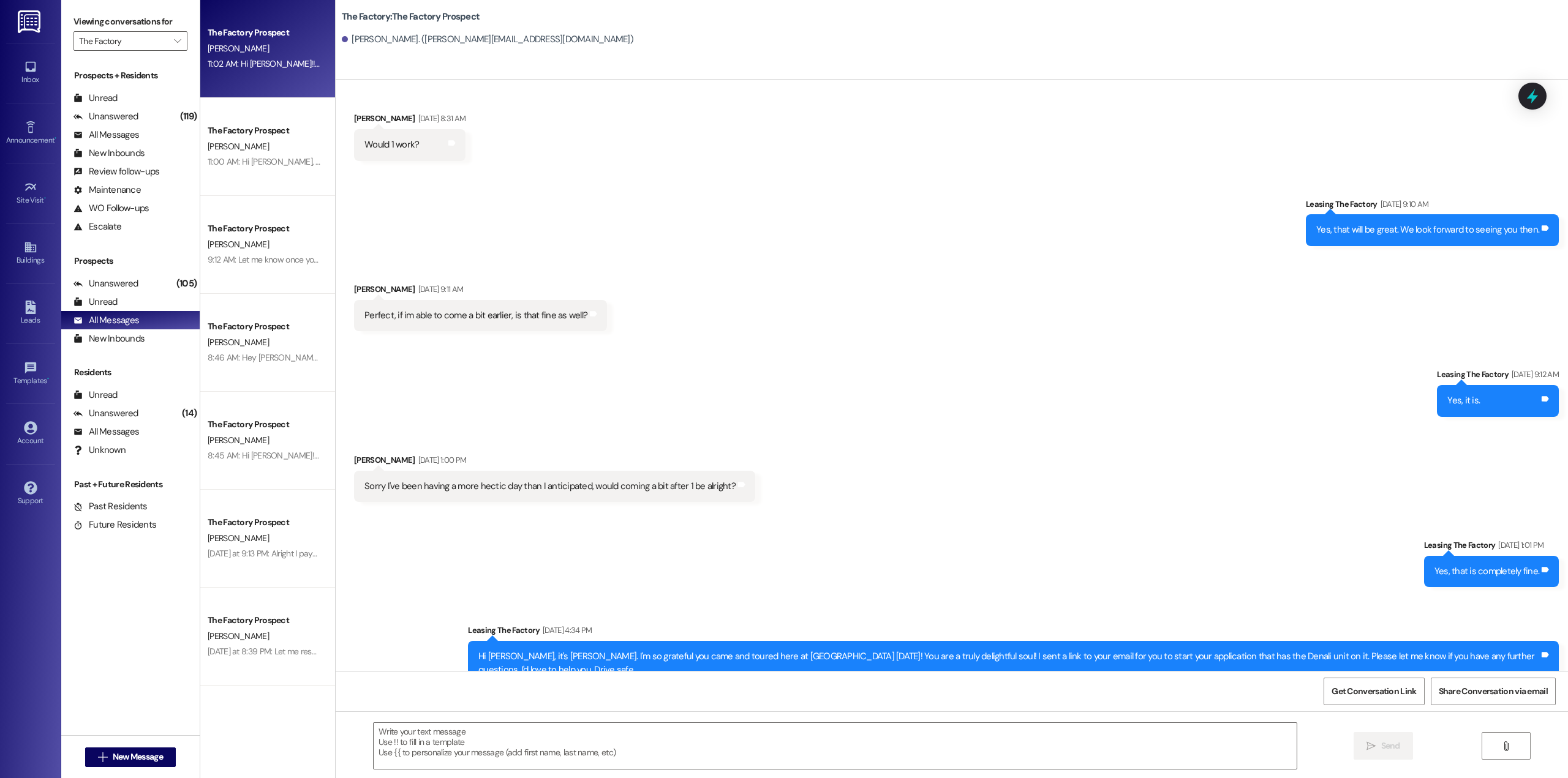
scroll to position [613, 0]
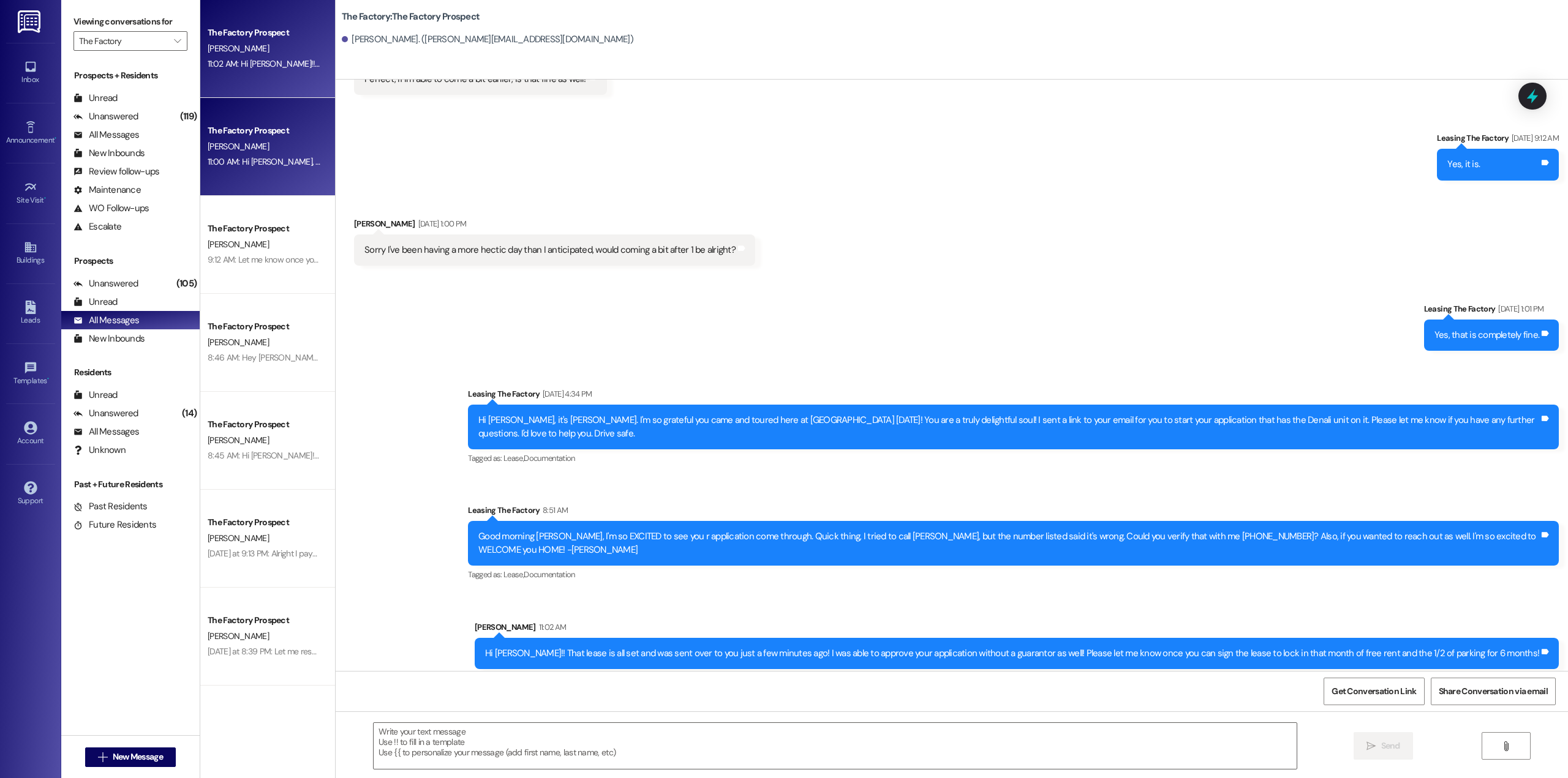
click at [221, 122] on div "The Factory Prospect [PERSON_NAME] 11:00 AM: Hi [PERSON_NAME], Thank you for re…" at bounding box center [268, 146] width 135 height 98
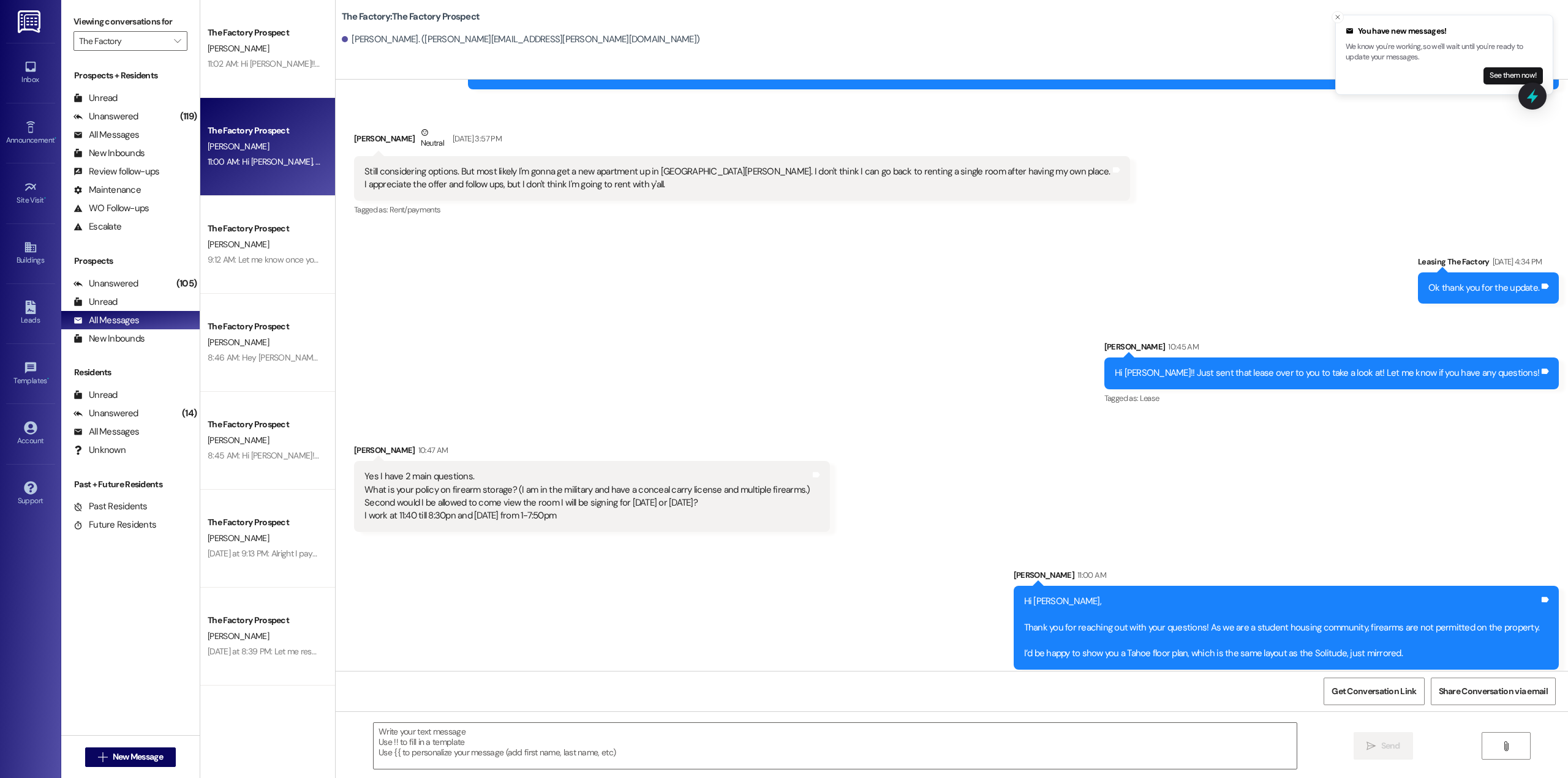
scroll to position [518, 0]
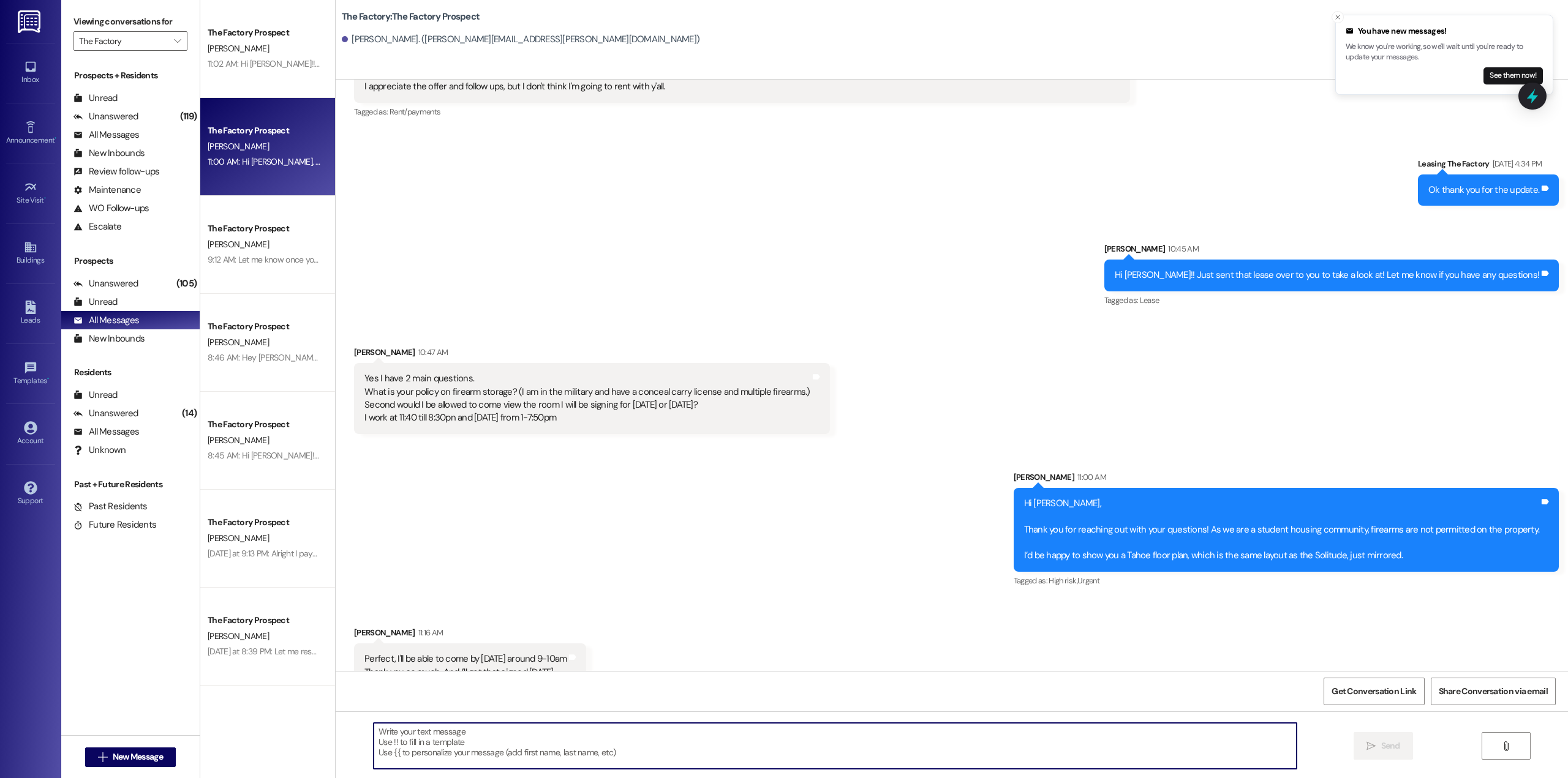
click at [572, 731] on textarea at bounding box center [834, 746] width 923 height 46
type textarea "Awesome! If you can sign the lease [DATE] we will make sure to add on the month…"
click at [1404, 755] on button " Send" at bounding box center [1383, 746] width 59 height 28
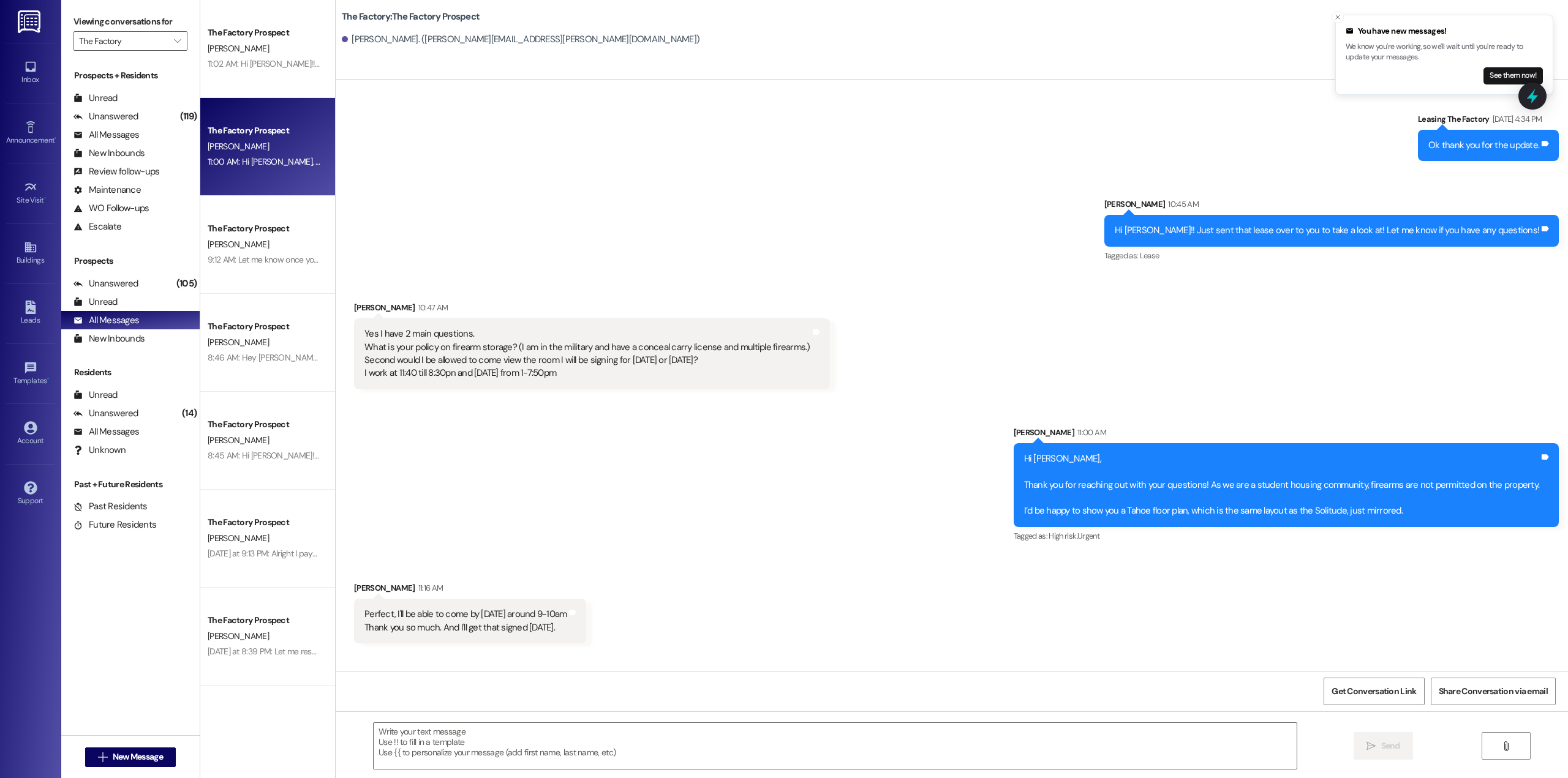
scroll to position [605, 0]
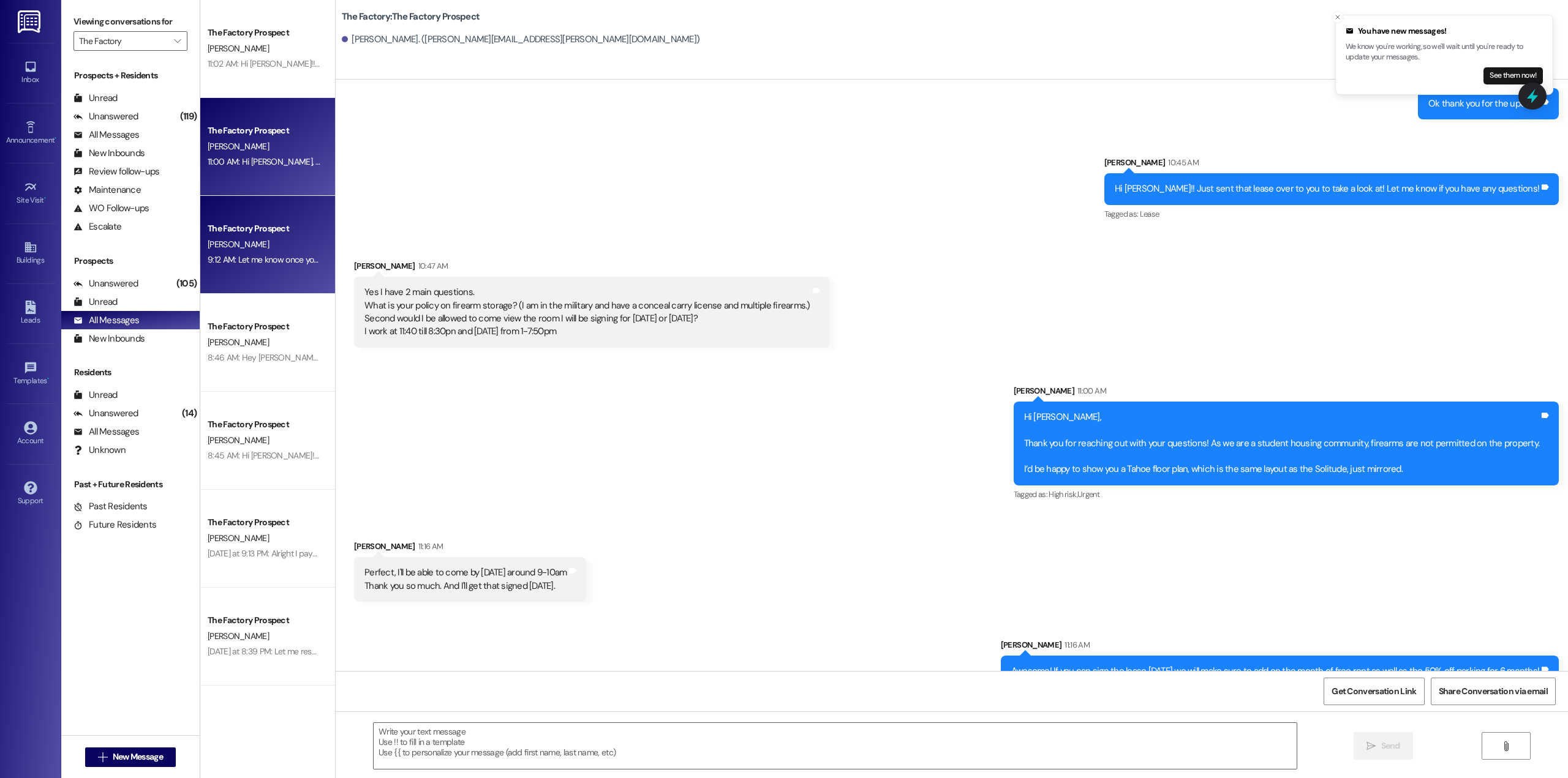
click at [235, 228] on div "The Factory Prospect" at bounding box center [264, 228] width 114 height 13
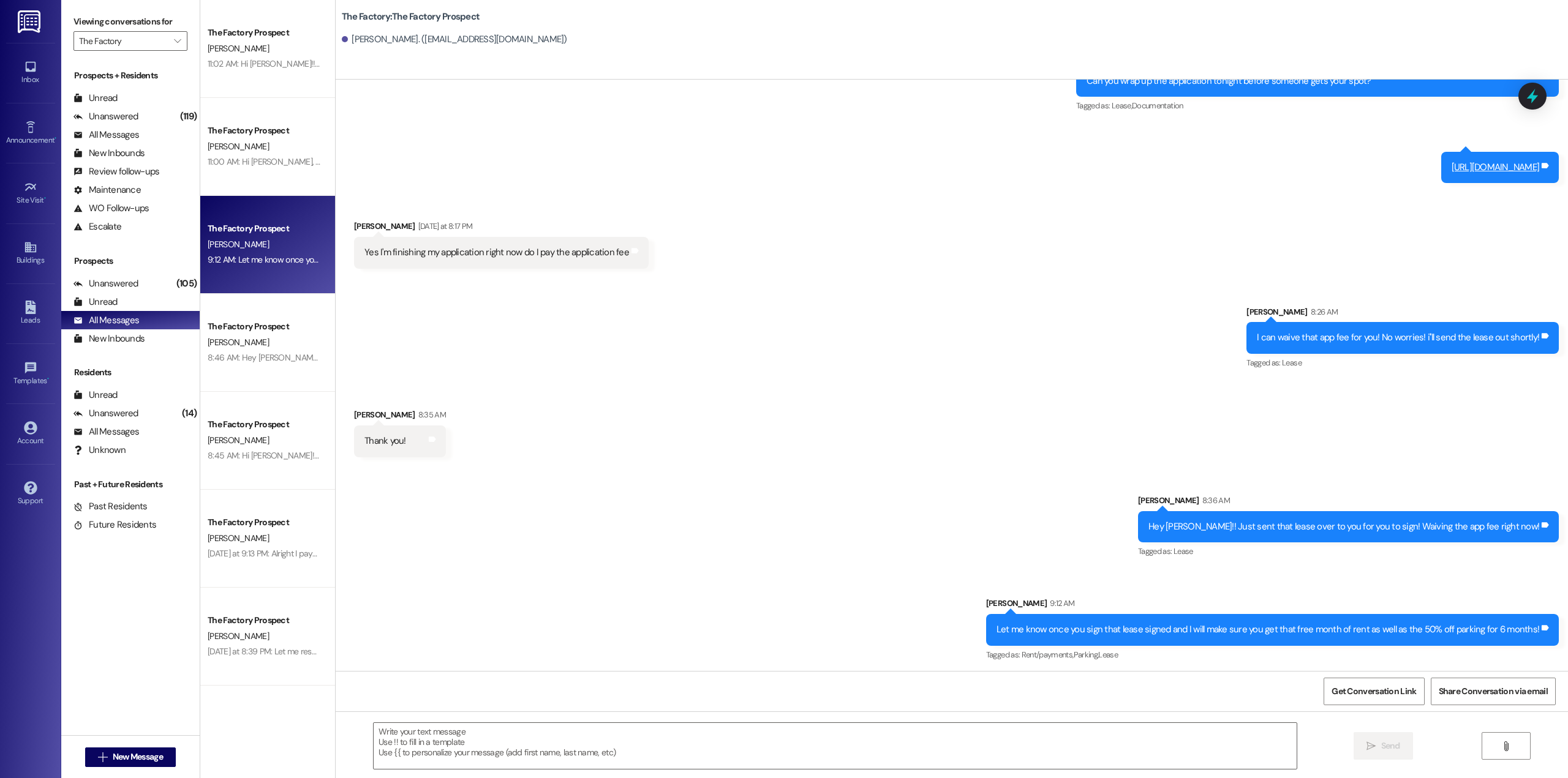
scroll to position [953, 0]
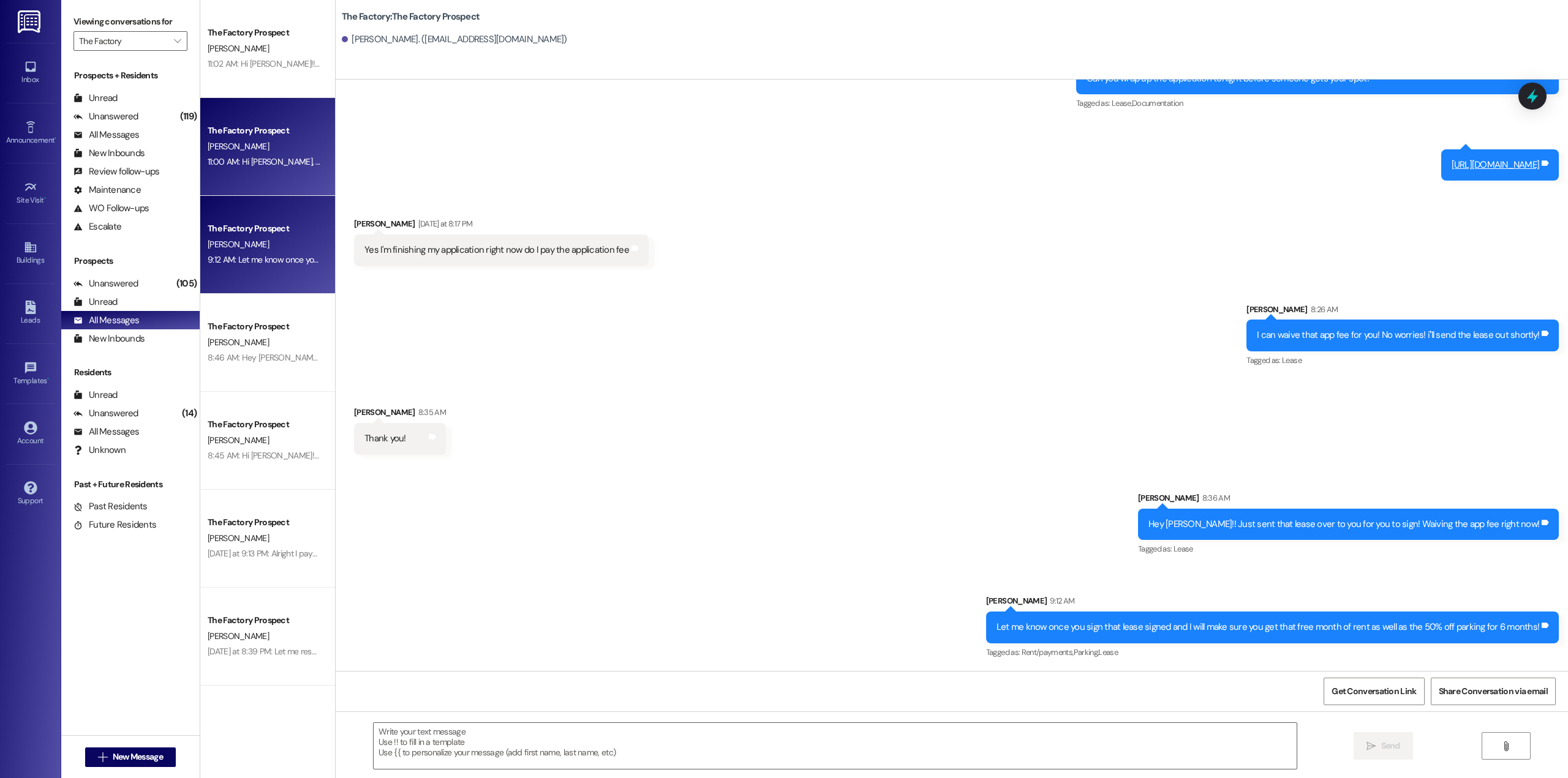
click at [222, 139] on div "[PERSON_NAME]" at bounding box center [264, 146] width 116 height 15
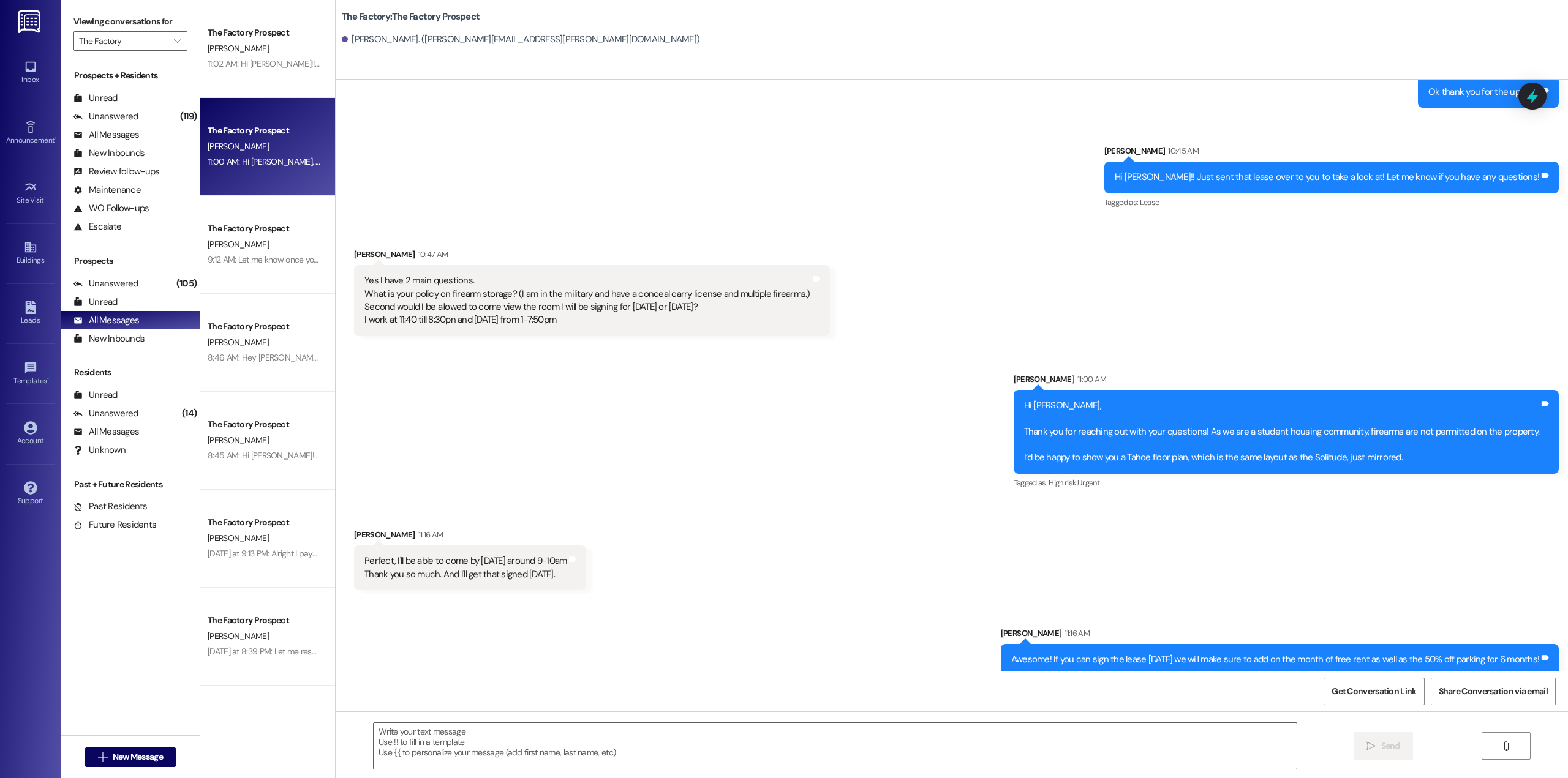
scroll to position [623, 0]
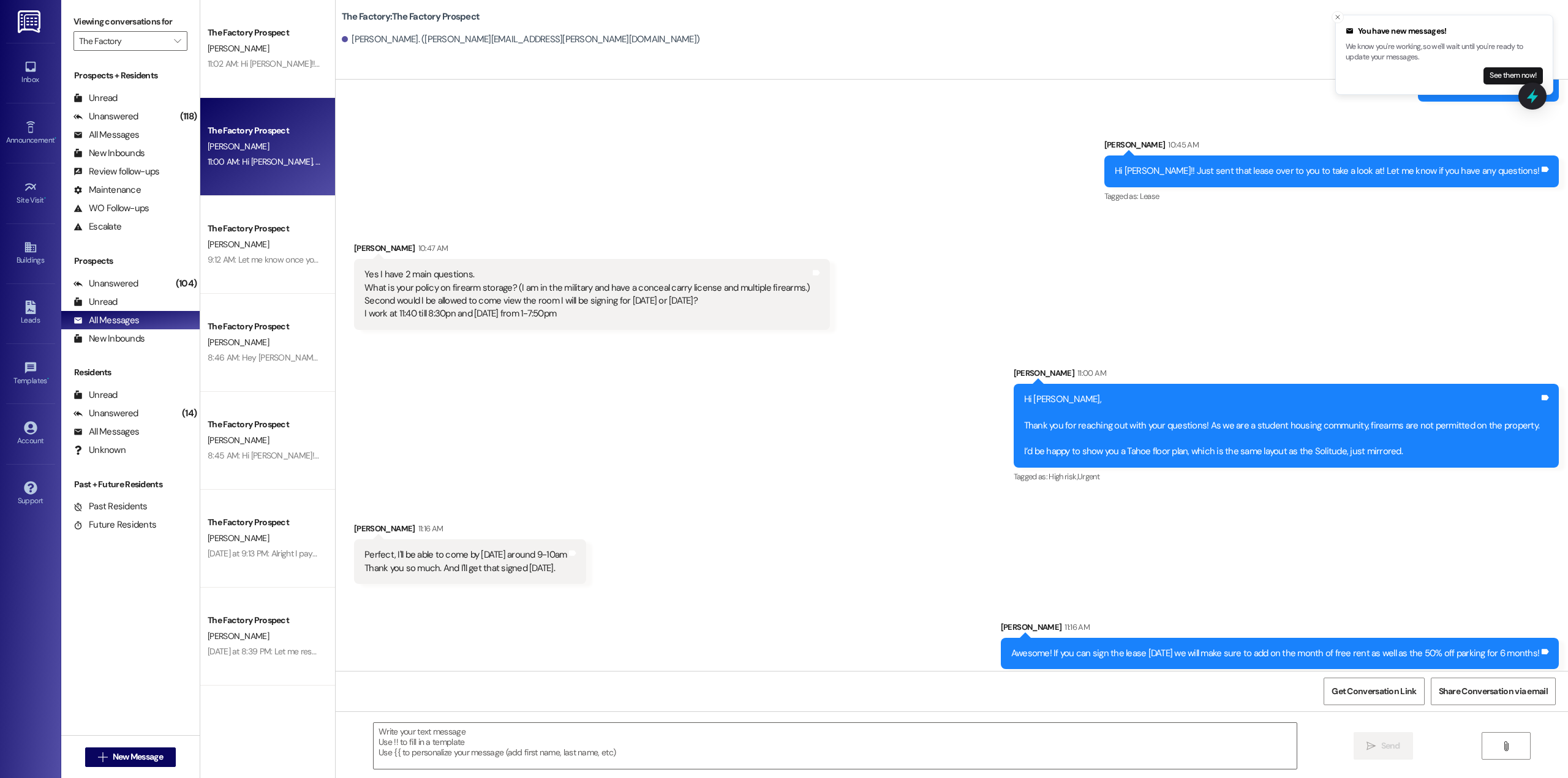
click at [247, 144] on div "[PERSON_NAME]" at bounding box center [264, 146] width 116 height 15
click at [256, 78] on div "The Factory Prospect [PERSON_NAME] 11:02 AM: Hi [PERSON_NAME]!! That lease is a…" at bounding box center [268, 49] width 135 height 98
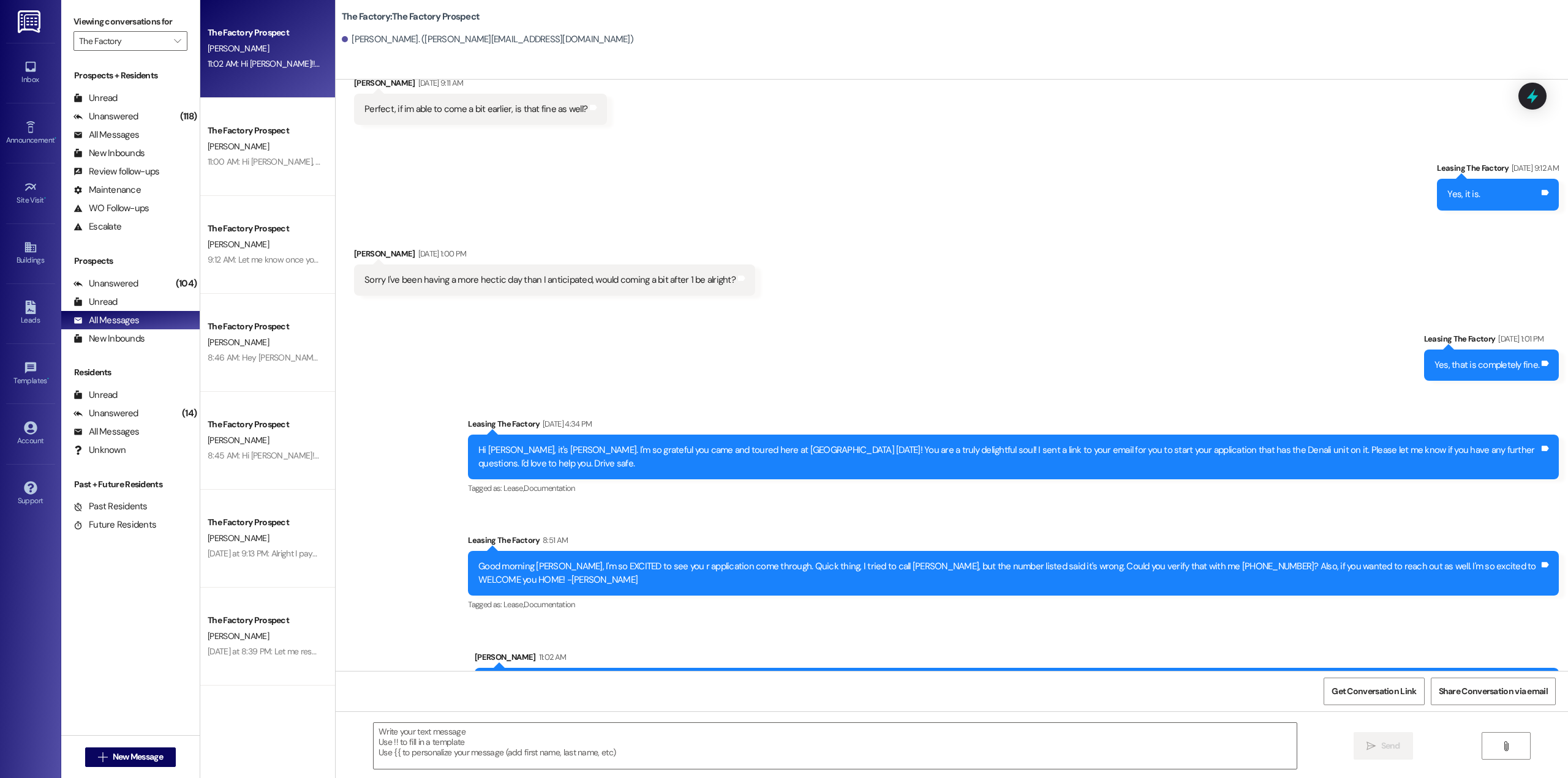
scroll to position [613, 0]
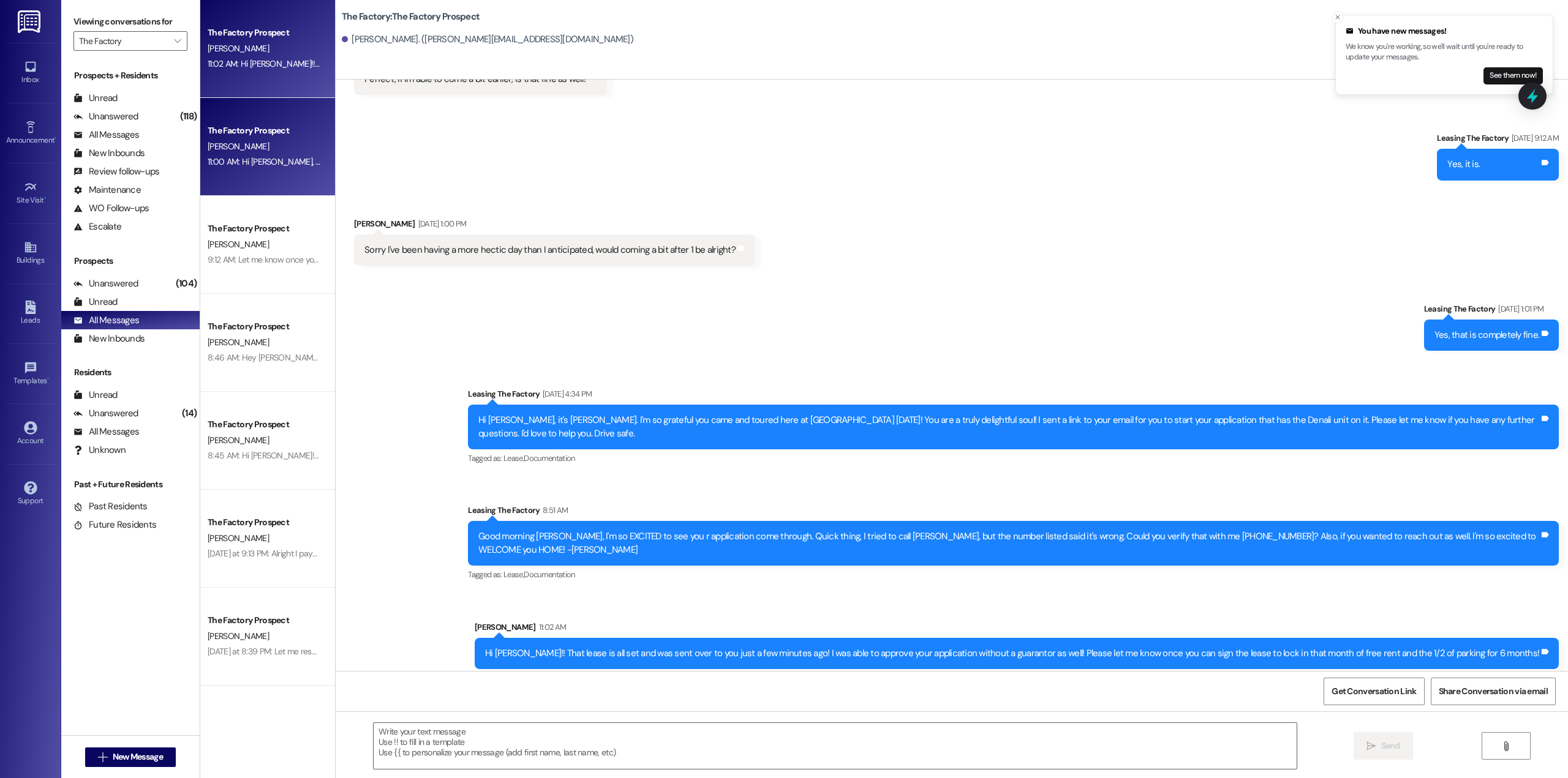
click at [240, 165] on div "11:00 AM: Hi [PERSON_NAME], Thank you for reaching out with your questions! As …" at bounding box center [671, 161] width 928 height 11
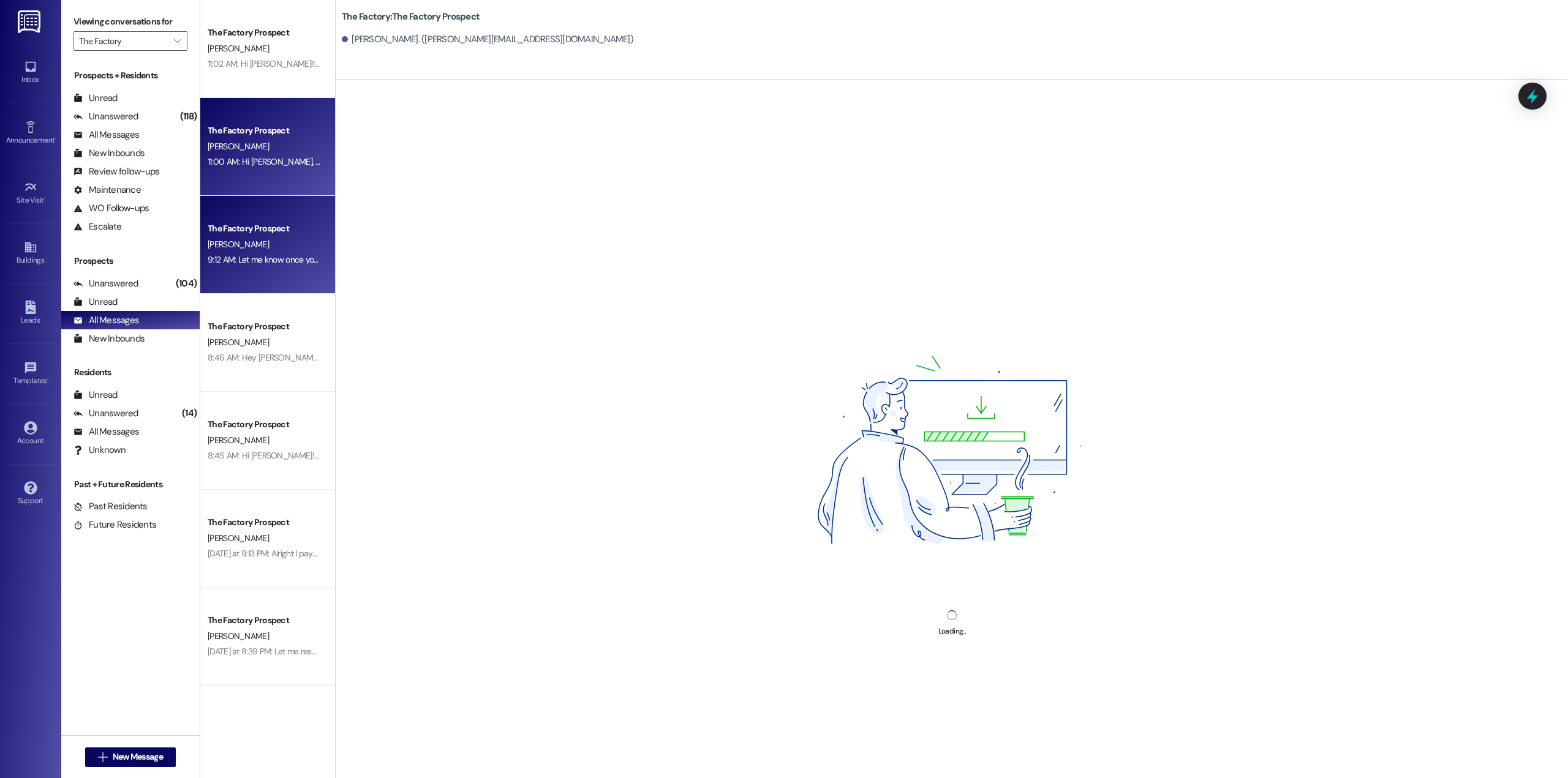
click at [222, 250] on div "[PERSON_NAME]" at bounding box center [264, 245] width 116 height 15
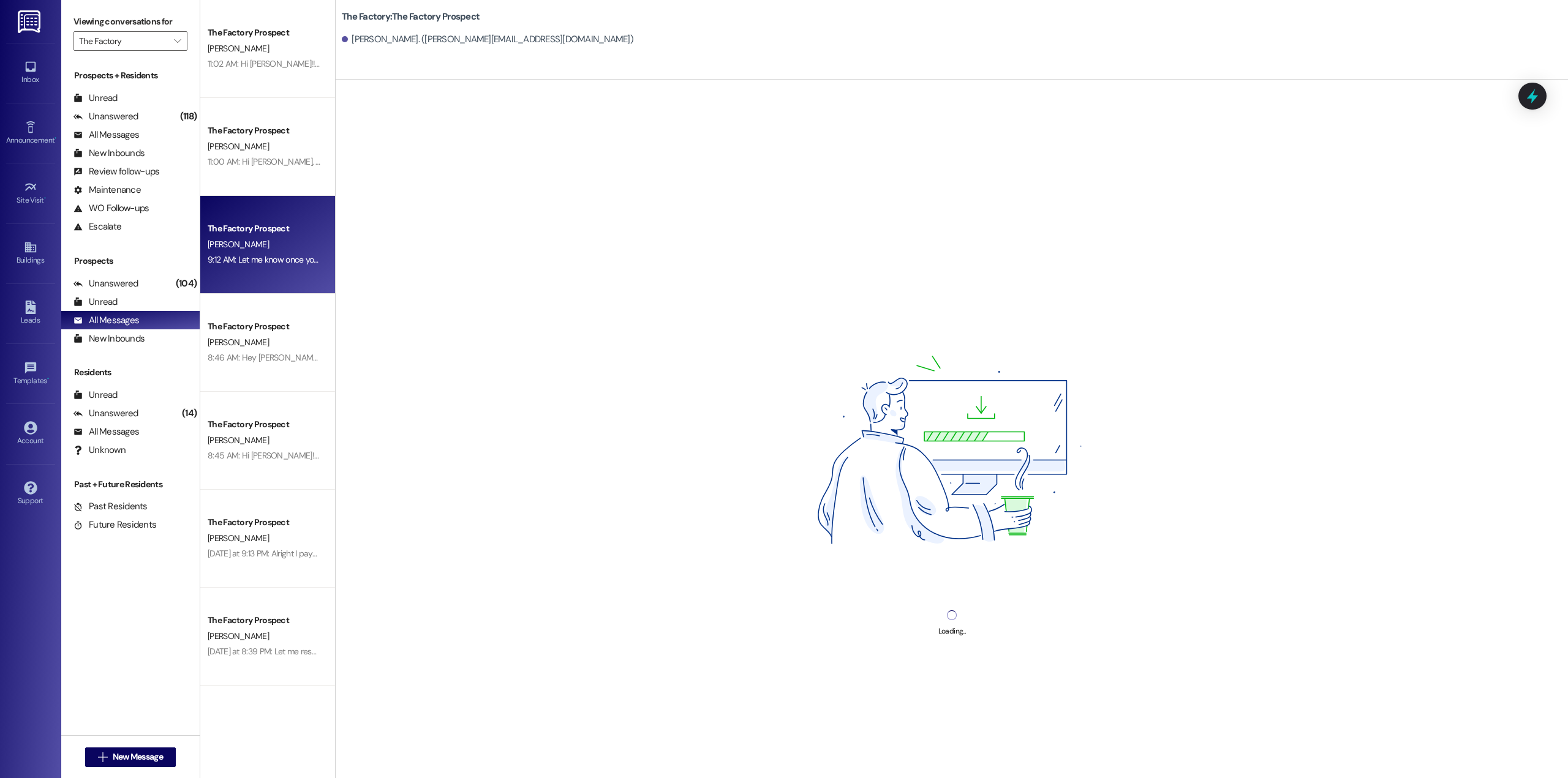
click at [223, 250] on div "[PERSON_NAME]" at bounding box center [264, 245] width 116 height 15
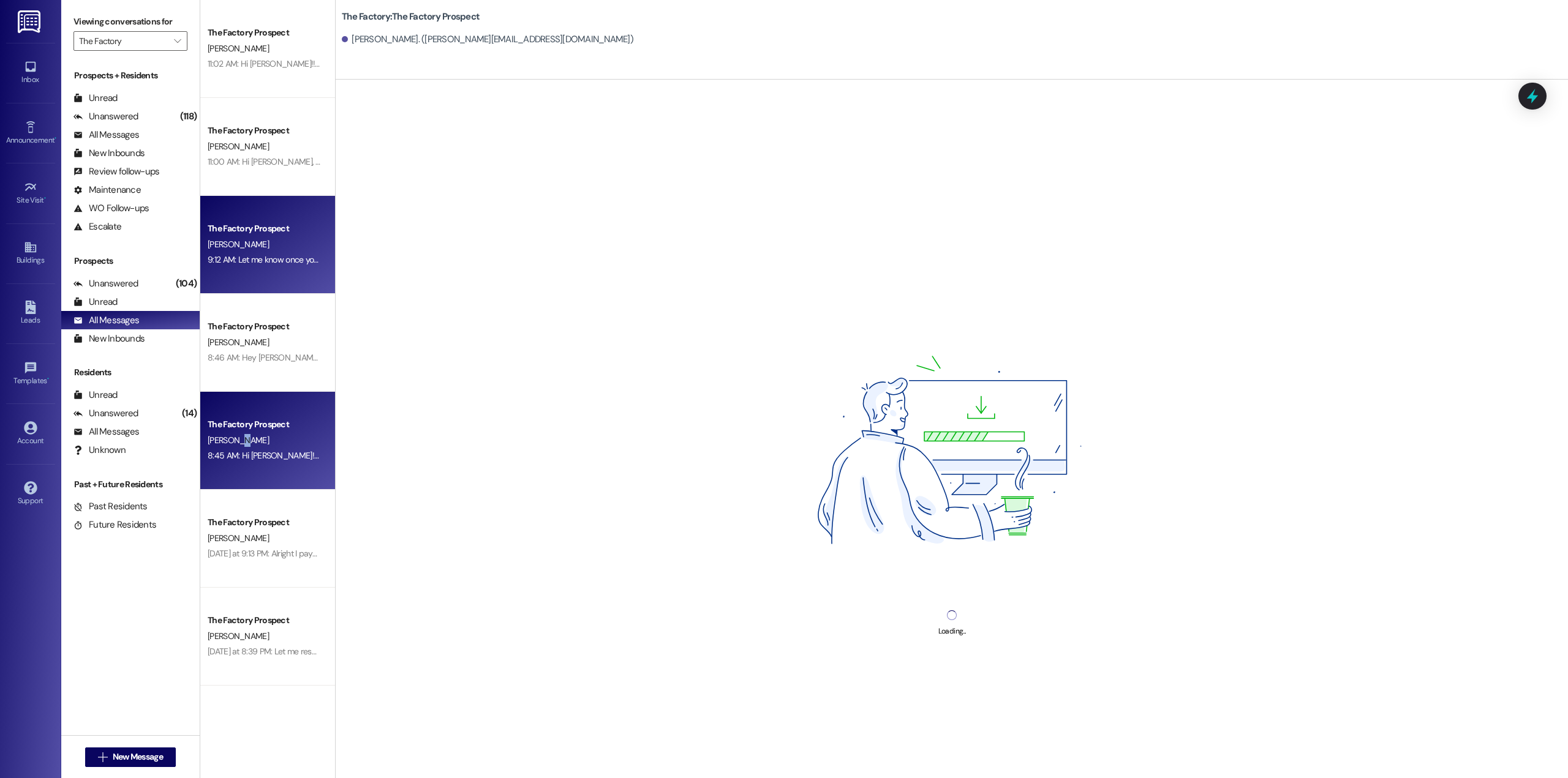
click at [228, 438] on span "[PERSON_NAME]" at bounding box center [238, 439] width 61 height 11
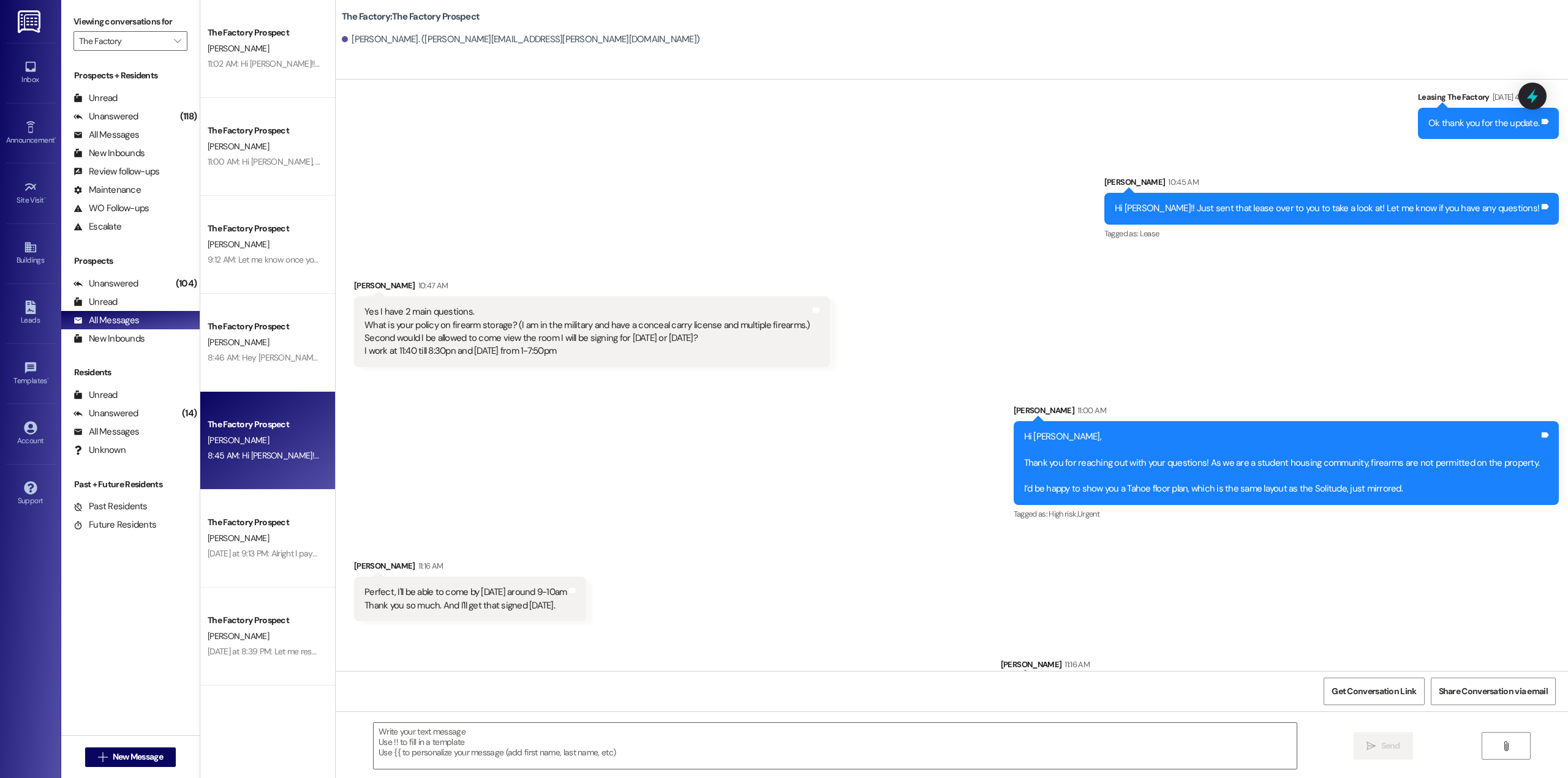
scroll to position [623, 0]
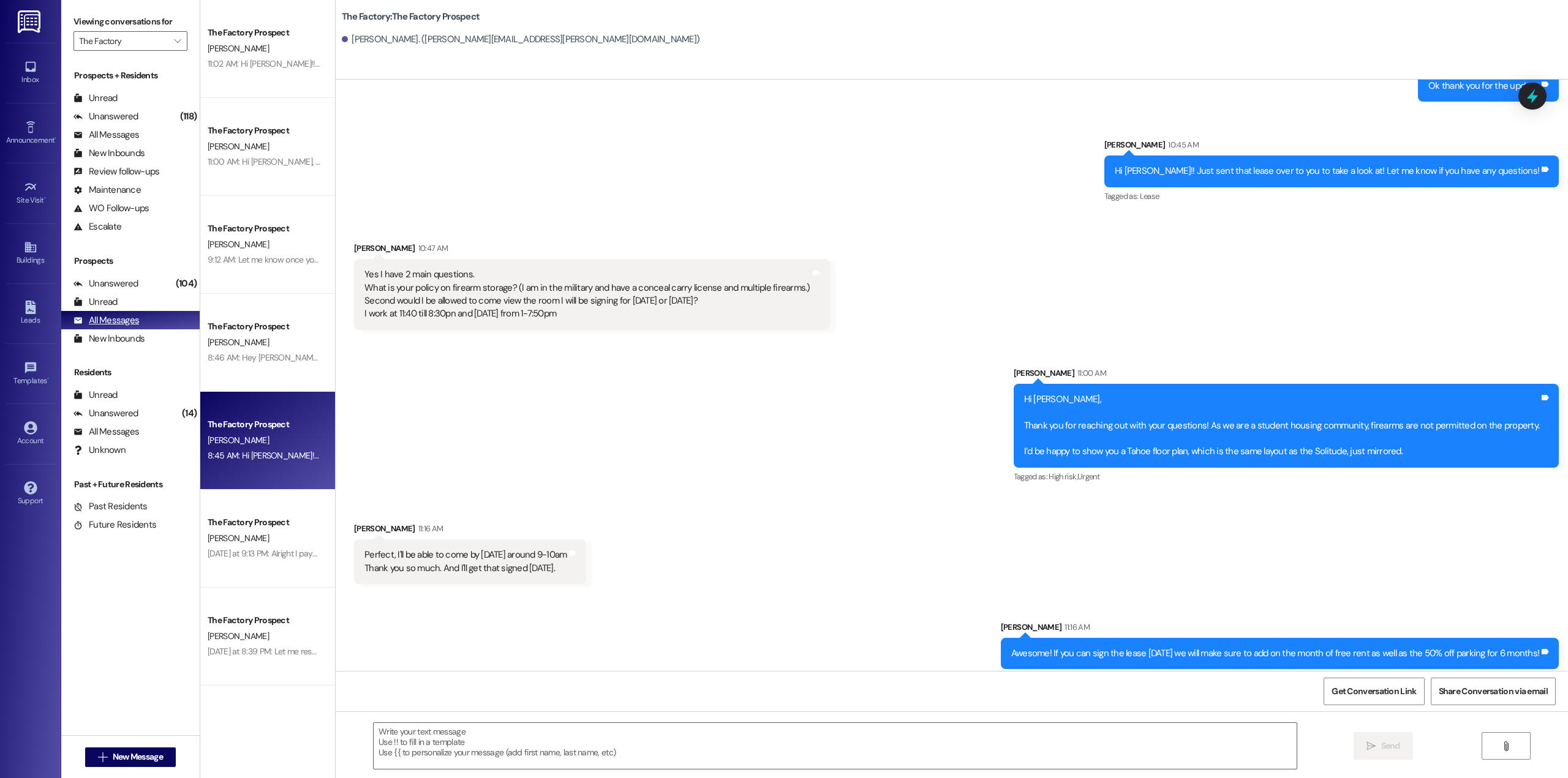
click at [116, 323] on div "All Messages" at bounding box center [107, 320] width 66 height 13
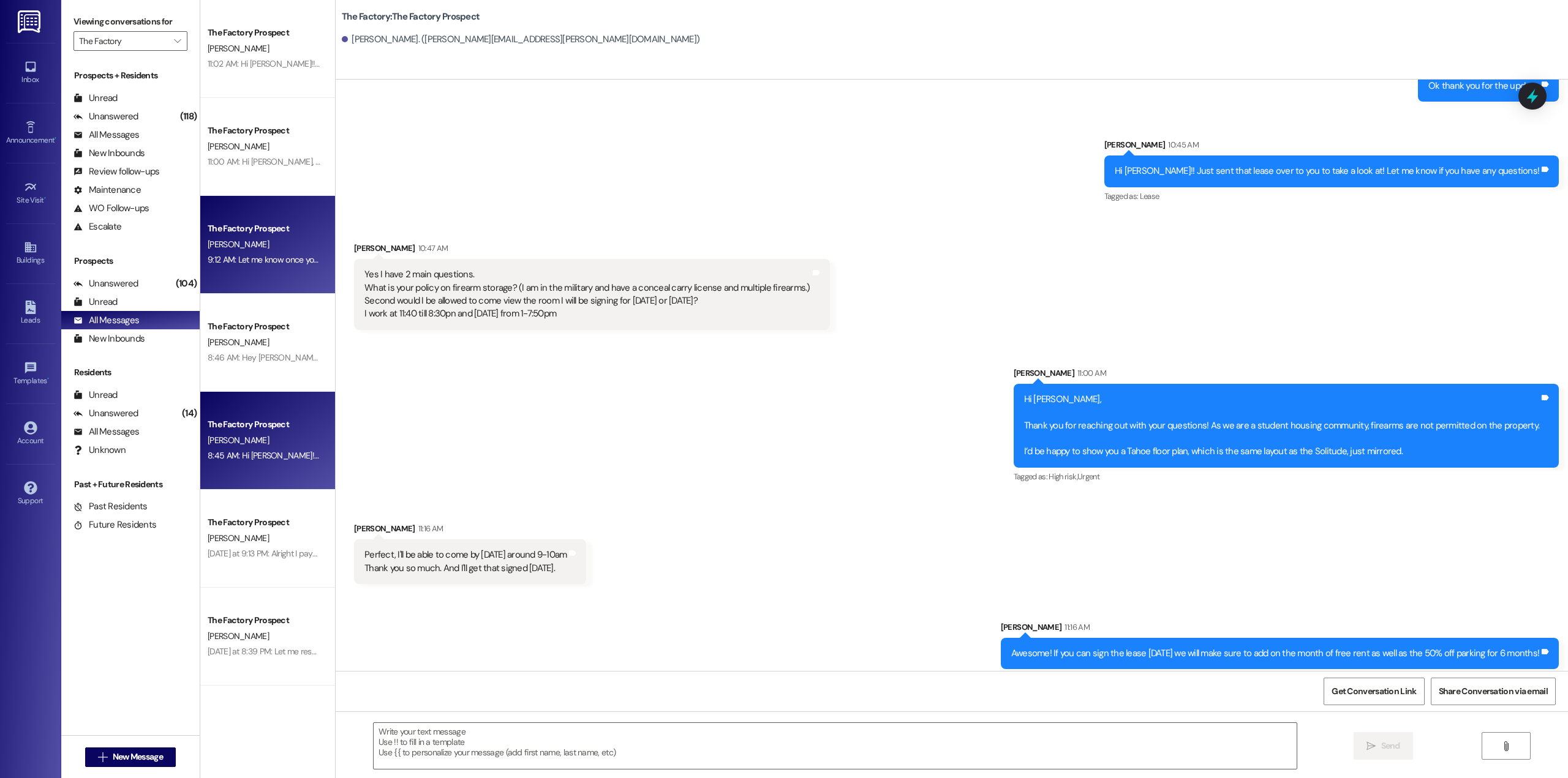
click at [245, 226] on div "The Factory Prospect" at bounding box center [264, 228] width 114 height 13
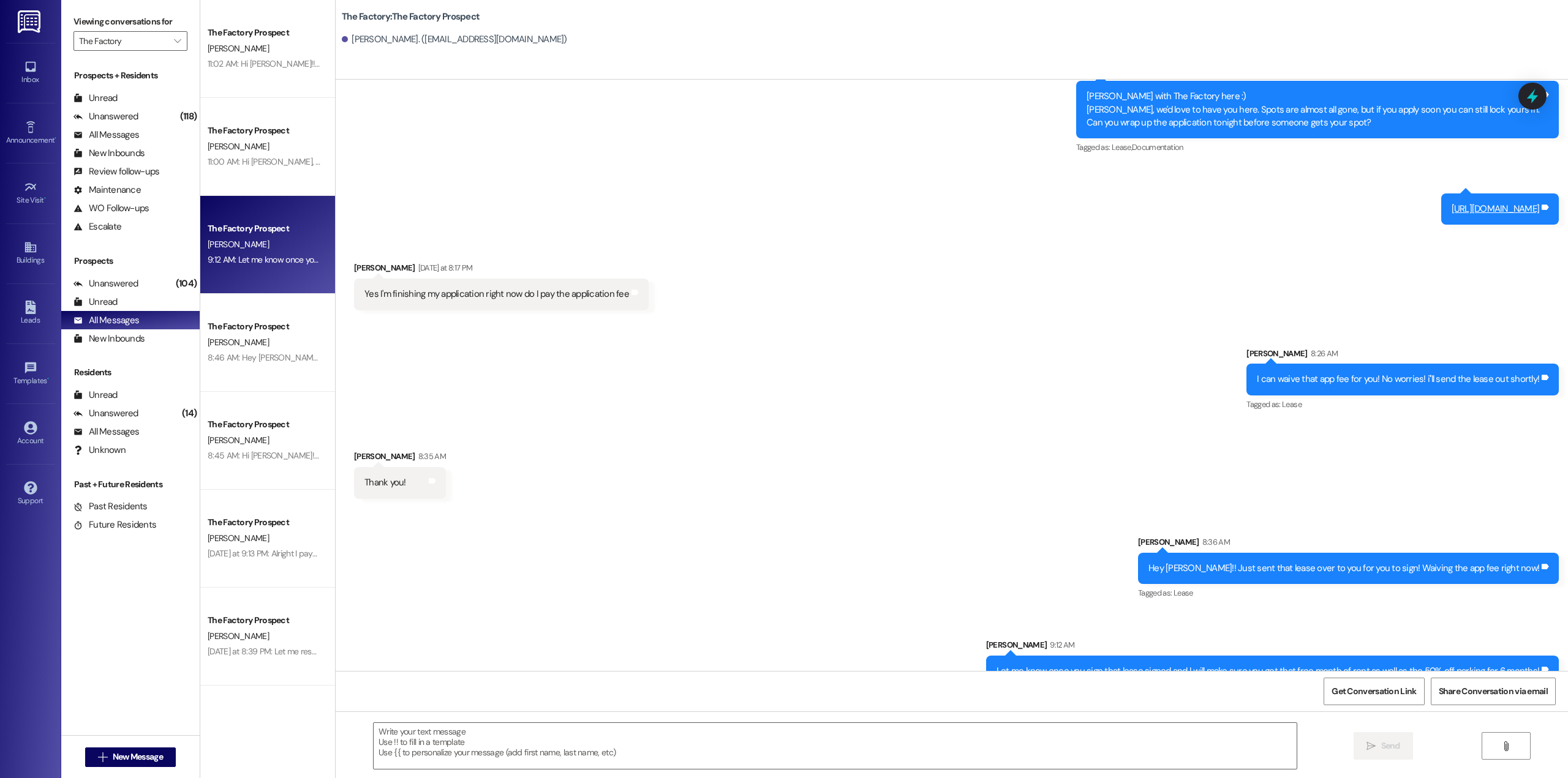
scroll to position [953, 0]
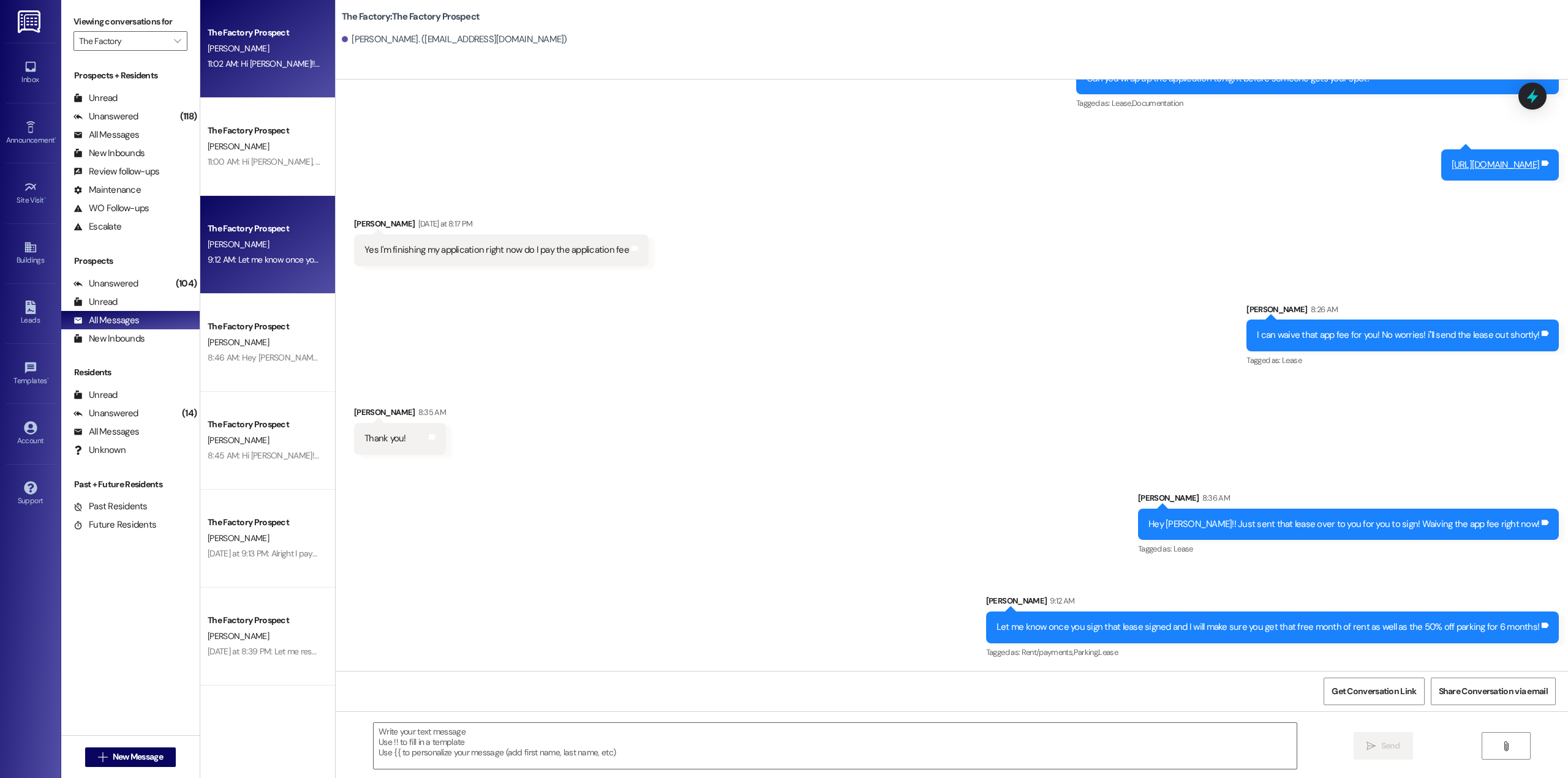
click at [266, 72] on div "11:02 AM: Hi [PERSON_NAME]!! That lease is all set and was sent over to you jus…" at bounding box center [264, 64] width 116 height 15
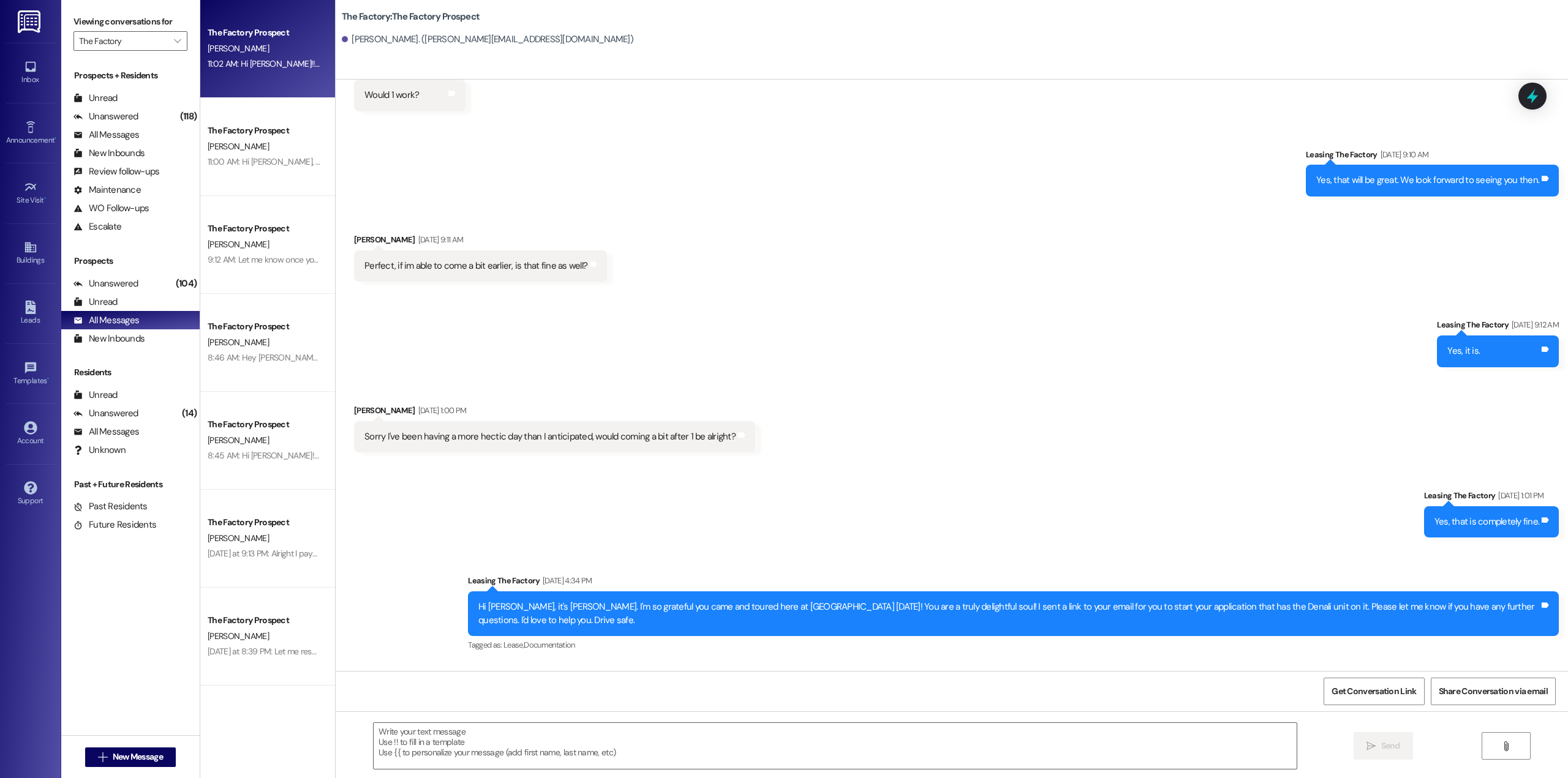
scroll to position [613, 0]
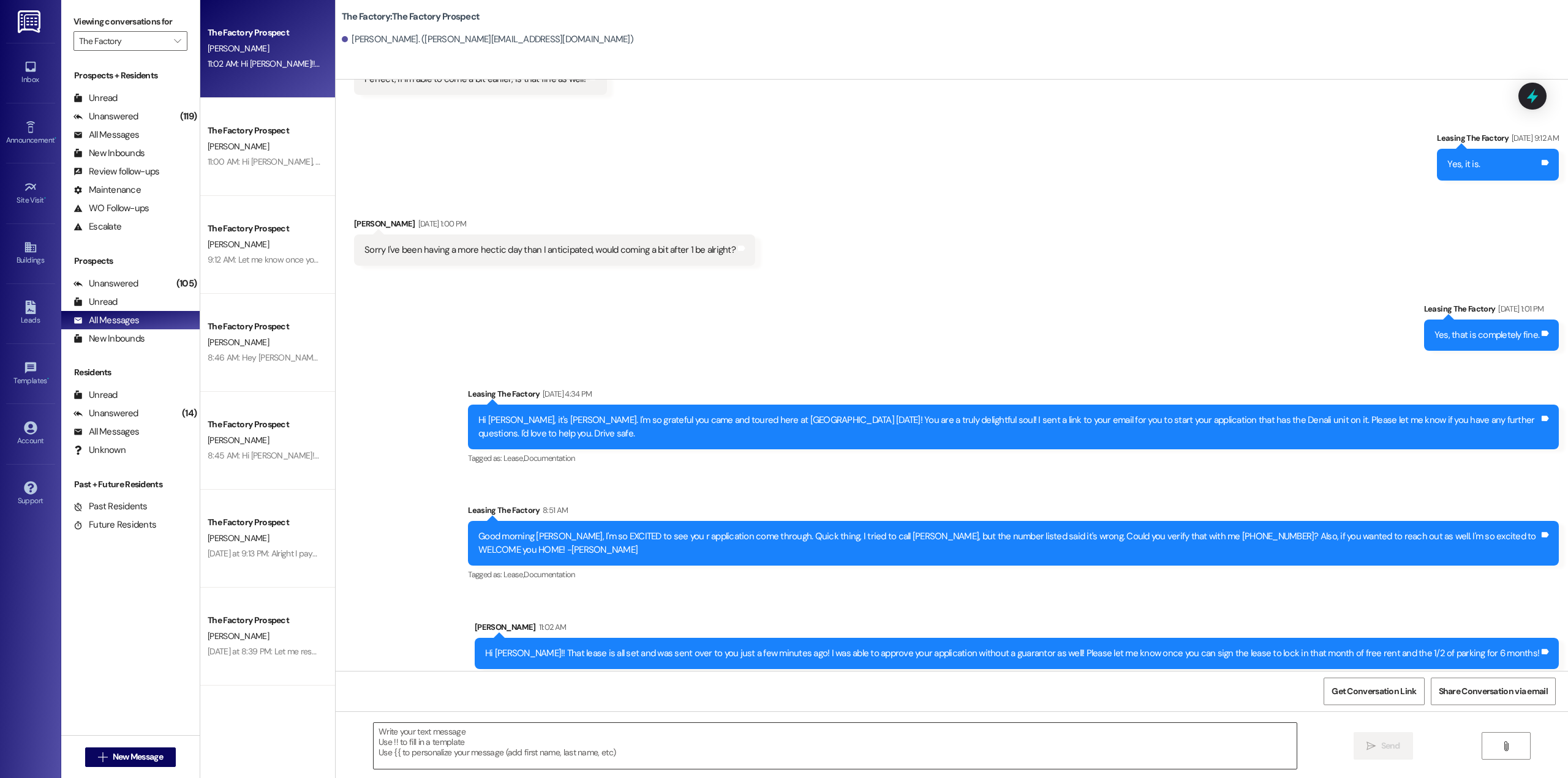
click at [581, 750] on textarea at bounding box center [834, 746] width 923 height 46
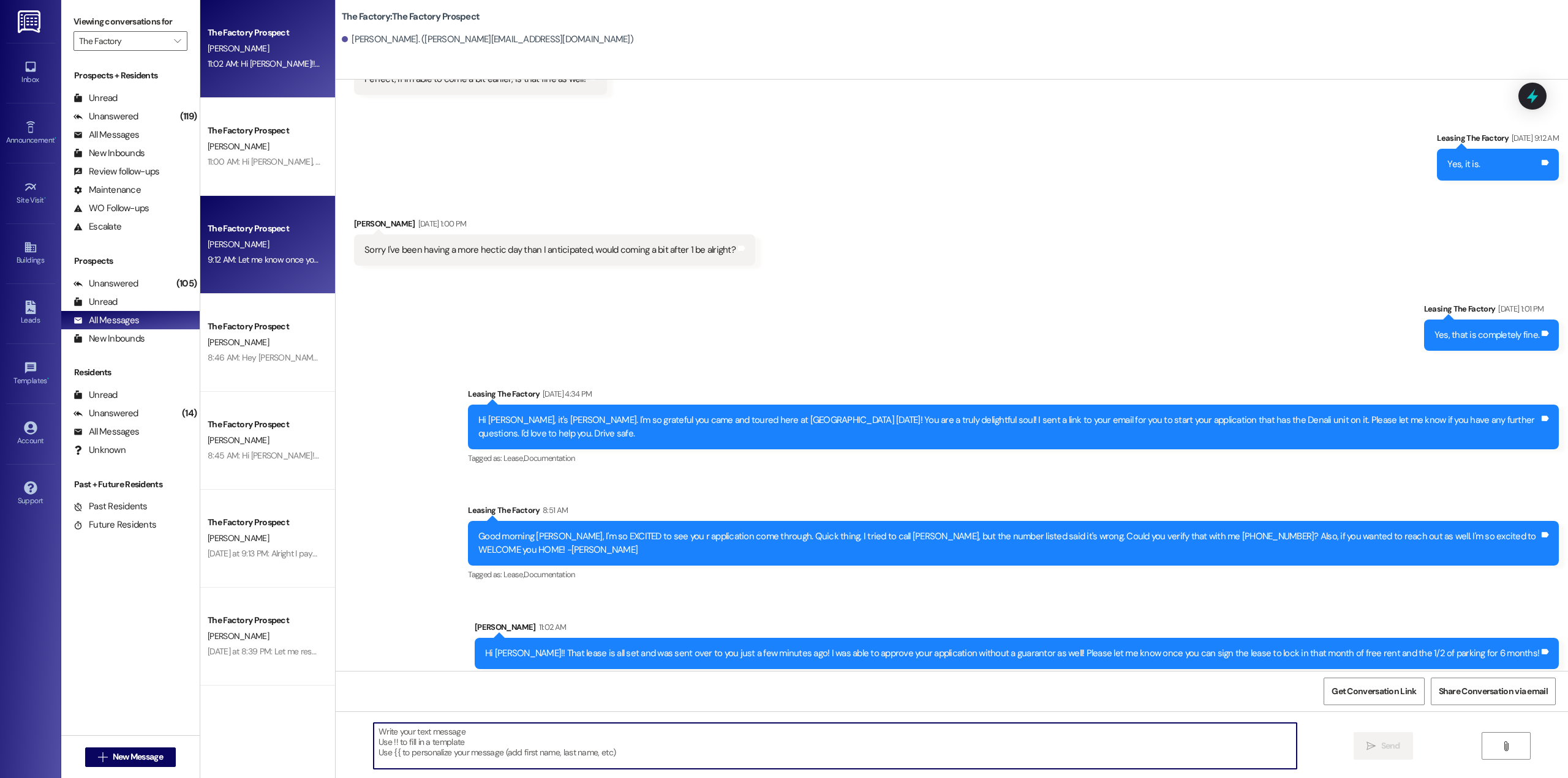
click at [257, 249] on div "[PERSON_NAME]" at bounding box center [264, 245] width 116 height 15
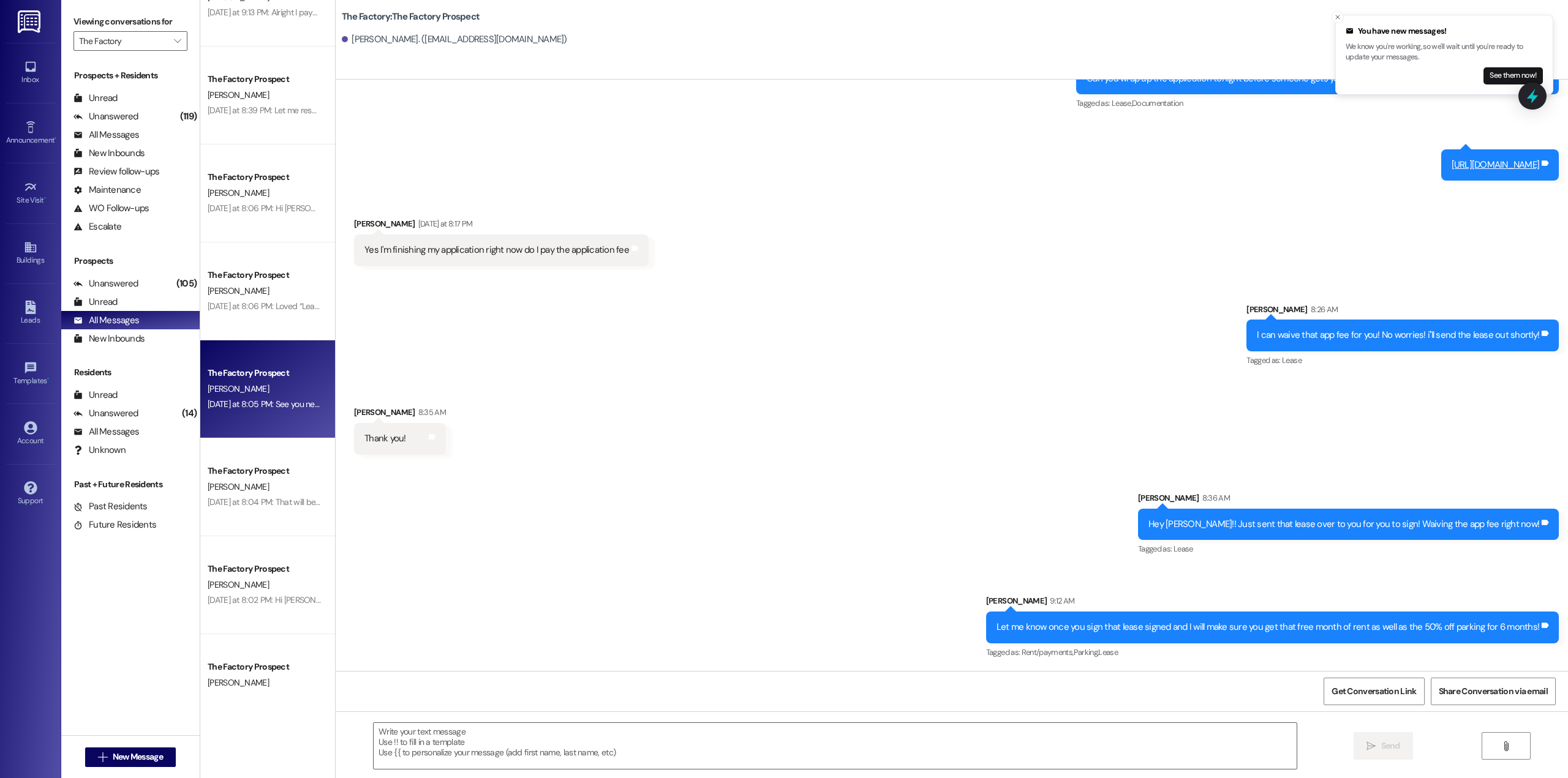
scroll to position [551, 0]
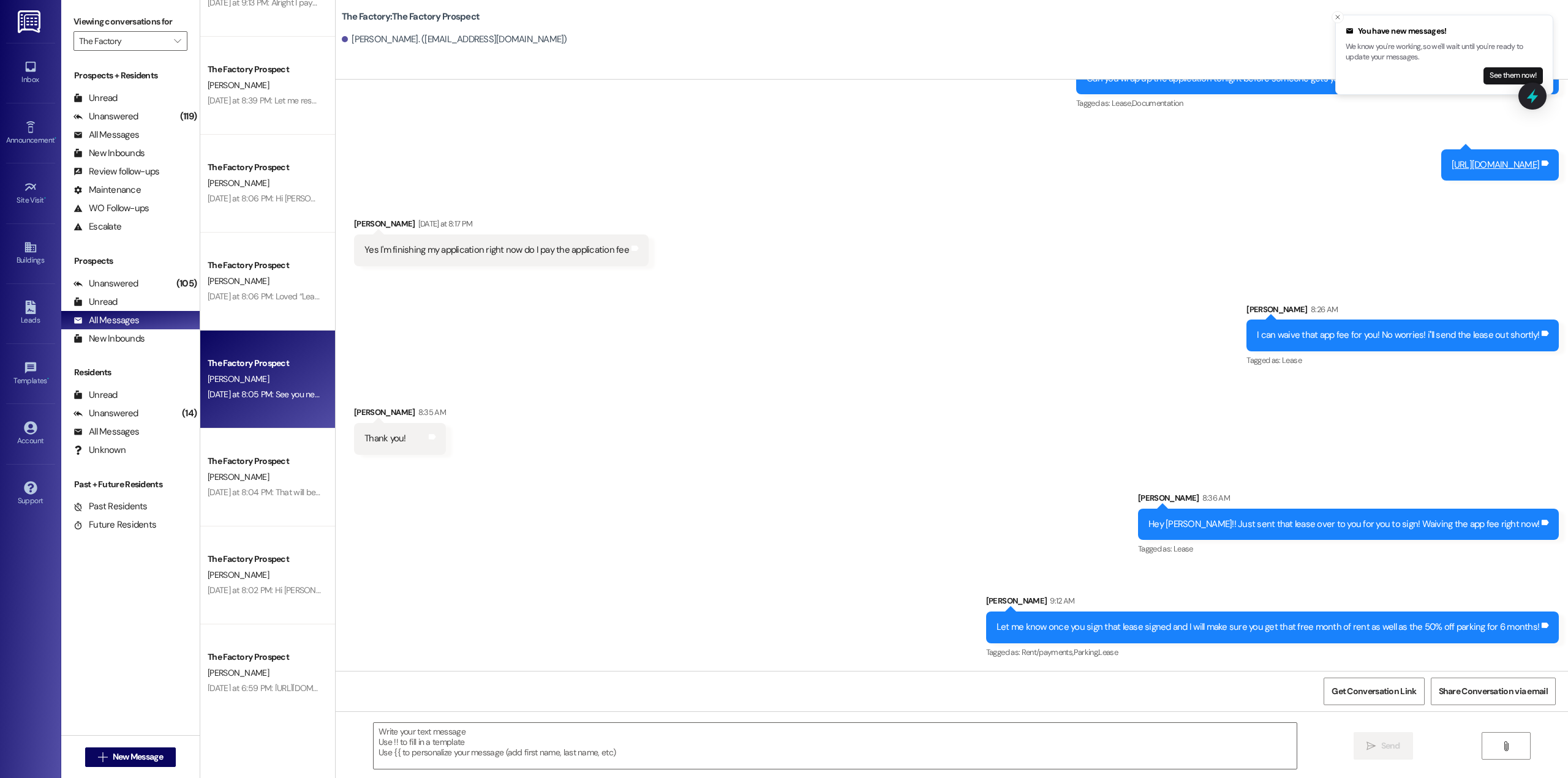
click at [279, 398] on div "[DATE] at 8:05 PM: See you next week, [PERSON_NAME]!! [DATE] at 8:05 PM: See yo…" at bounding box center [309, 394] width 203 height 11
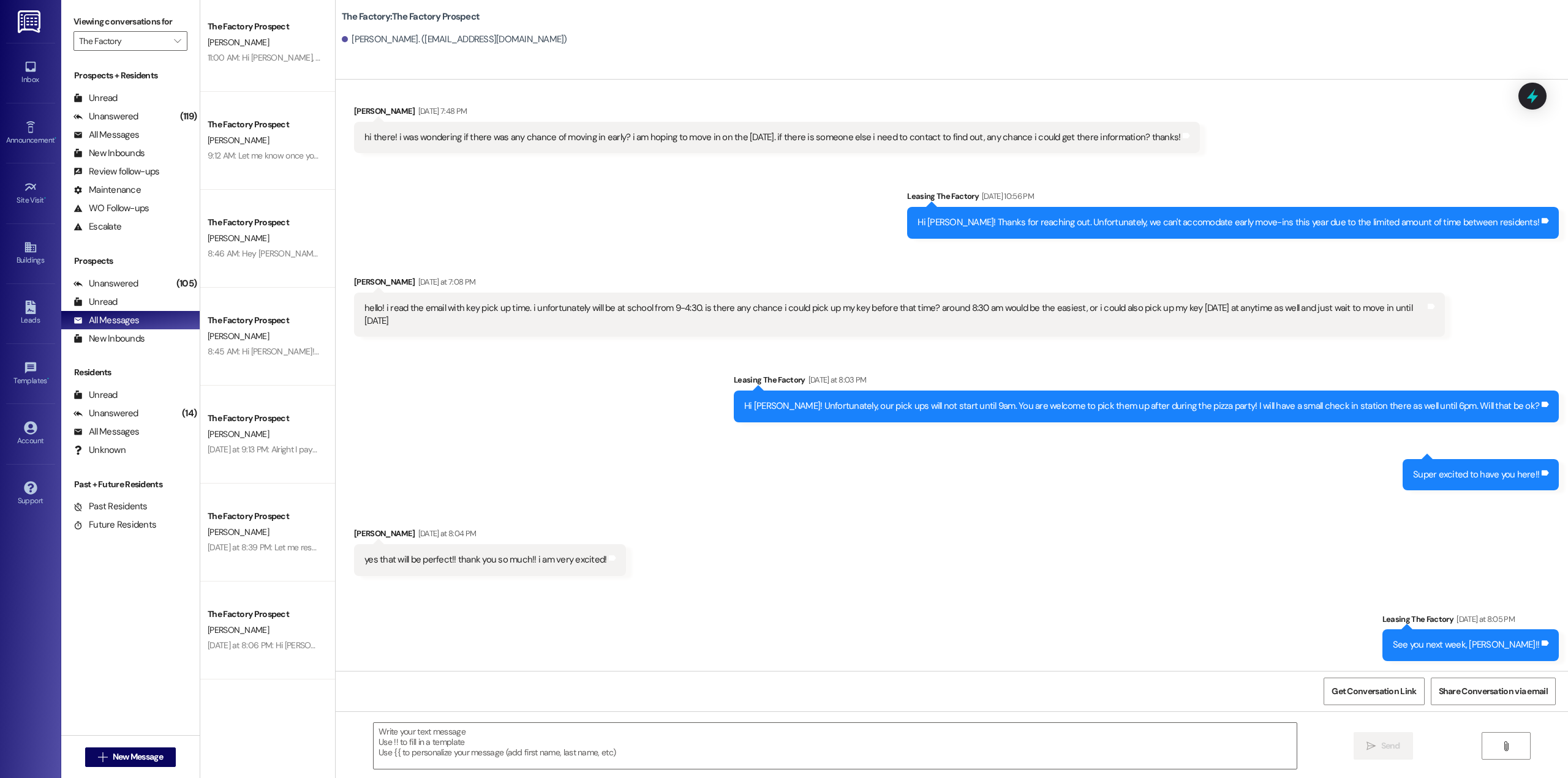
scroll to position [0, 0]
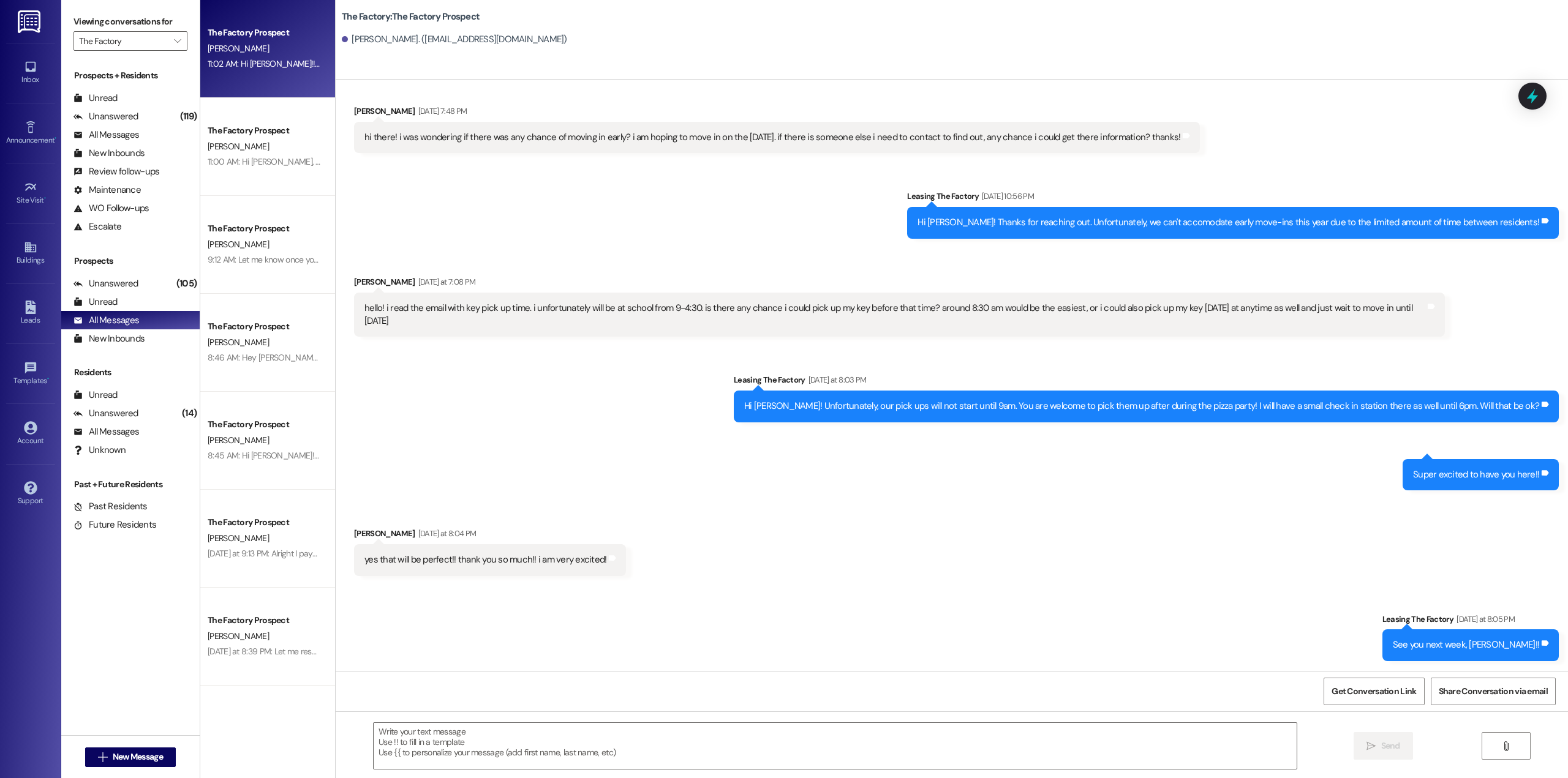
click at [279, 66] on div "11:02 AM: Hi [PERSON_NAME]!! That lease is all set and was sent over to you jus…" at bounding box center [709, 63] width 1003 height 11
